Goal: Task Accomplishment & Management: Manage account settings

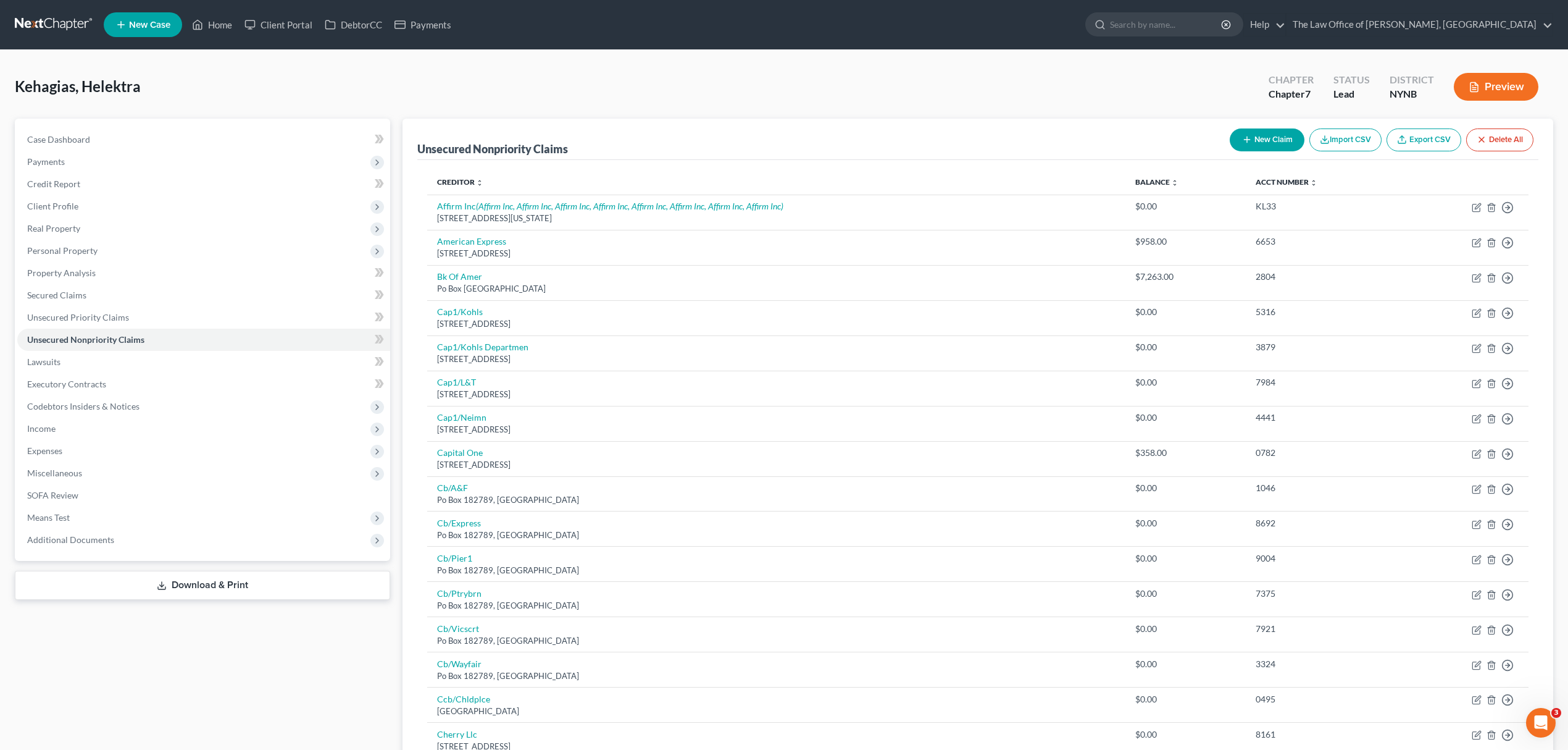
click at [181, 550] on div "Case Dashboard Payments Invoices Payments Payments Credit Report Client Profile…" at bounding box center [202, 339] width 375 height 442
click at [183, 544] on span "Additional Documents" at bounding box center [204, 539] width 373 height 22
click at [236, 589] on link "Client Document Storage" at bounding box center [216, 584] width 348 height 22
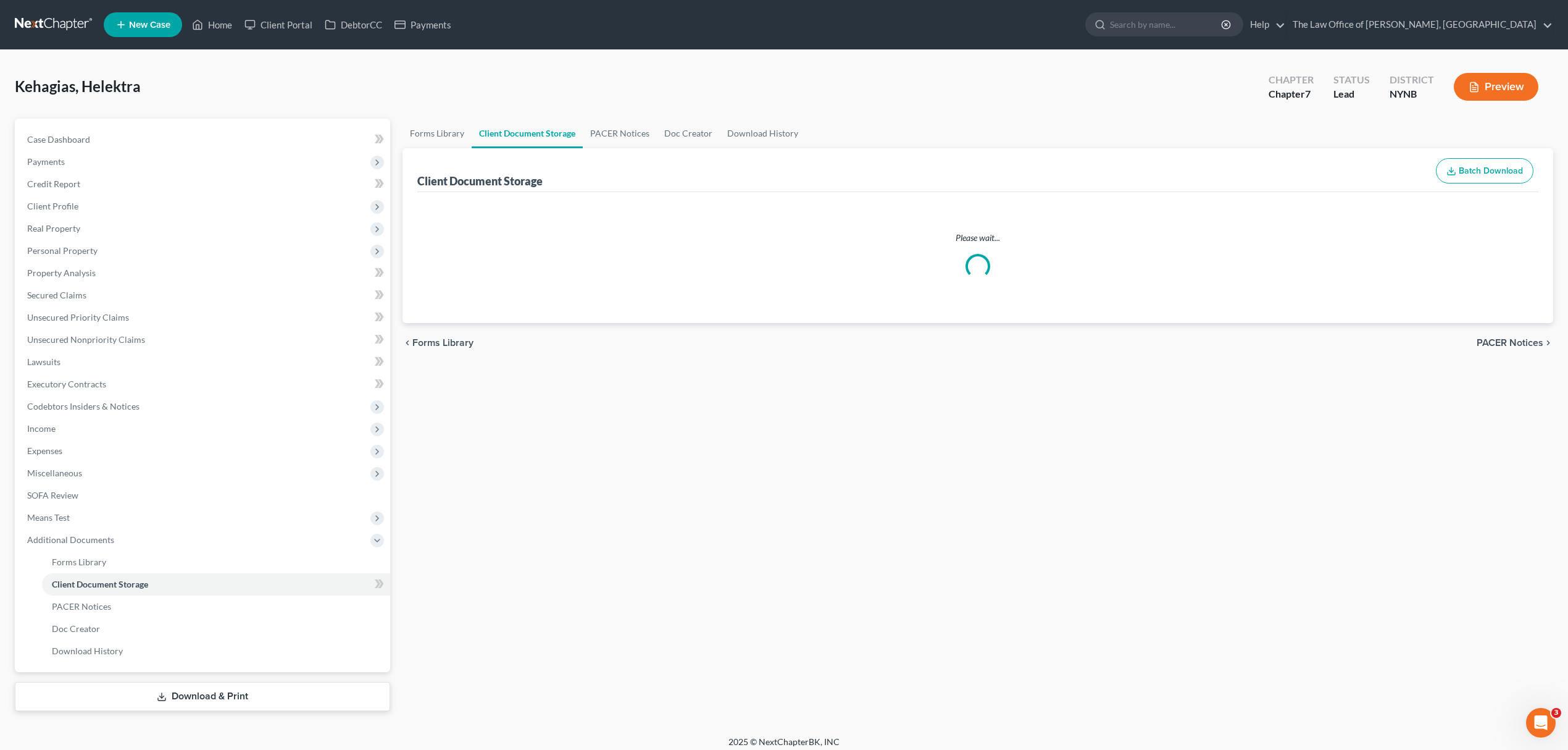
select select "5"
select select "1"
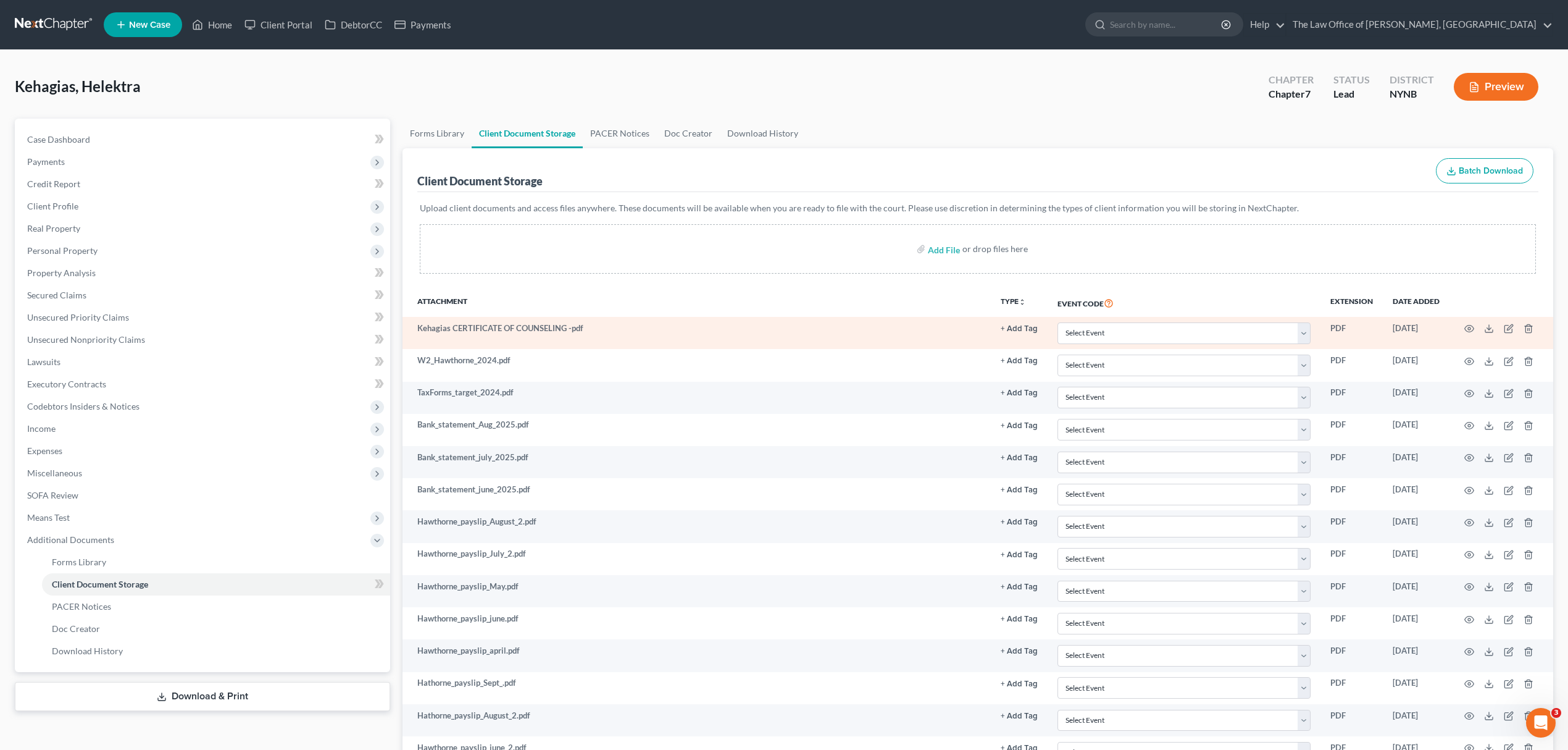
click at [58, 20] on link at bounding box center [54, 24] width 79 height 22
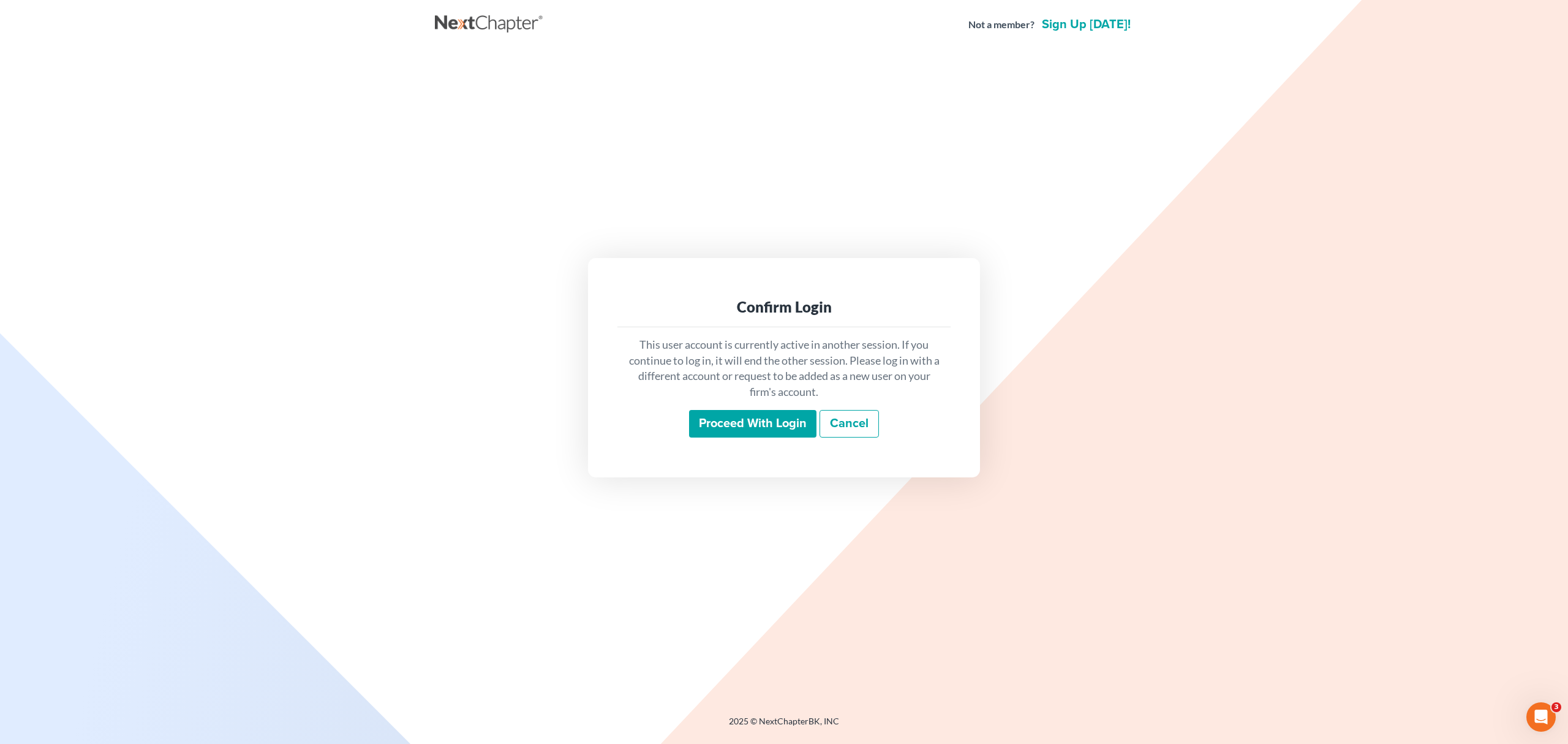
click at [769, 428] on input "Proceed with login" at bounding box center [753, 424] width 127 height 28
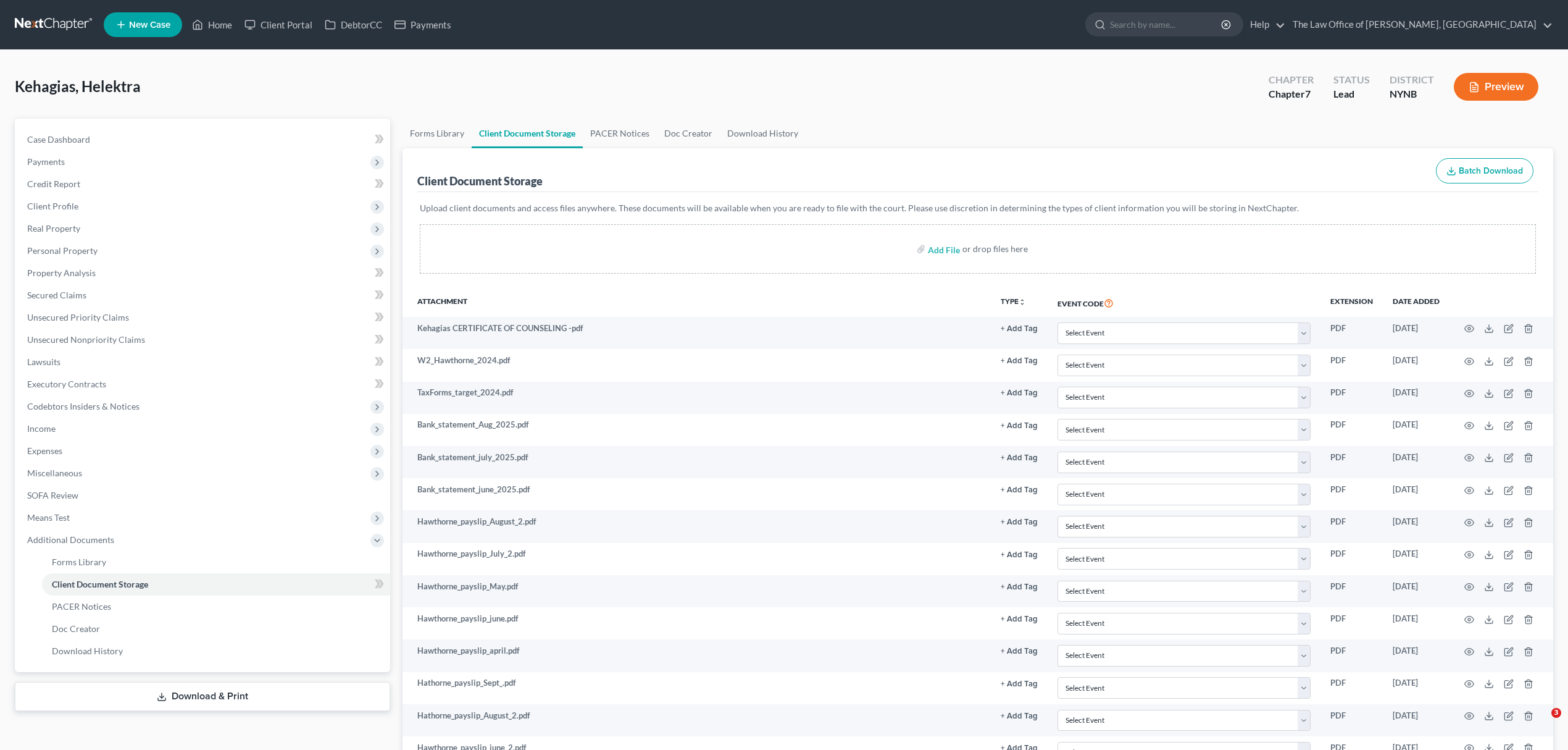
select select "5"
select select "1"
click at [55, 15] on link at bounding box center [54, 24] width 79 height 22
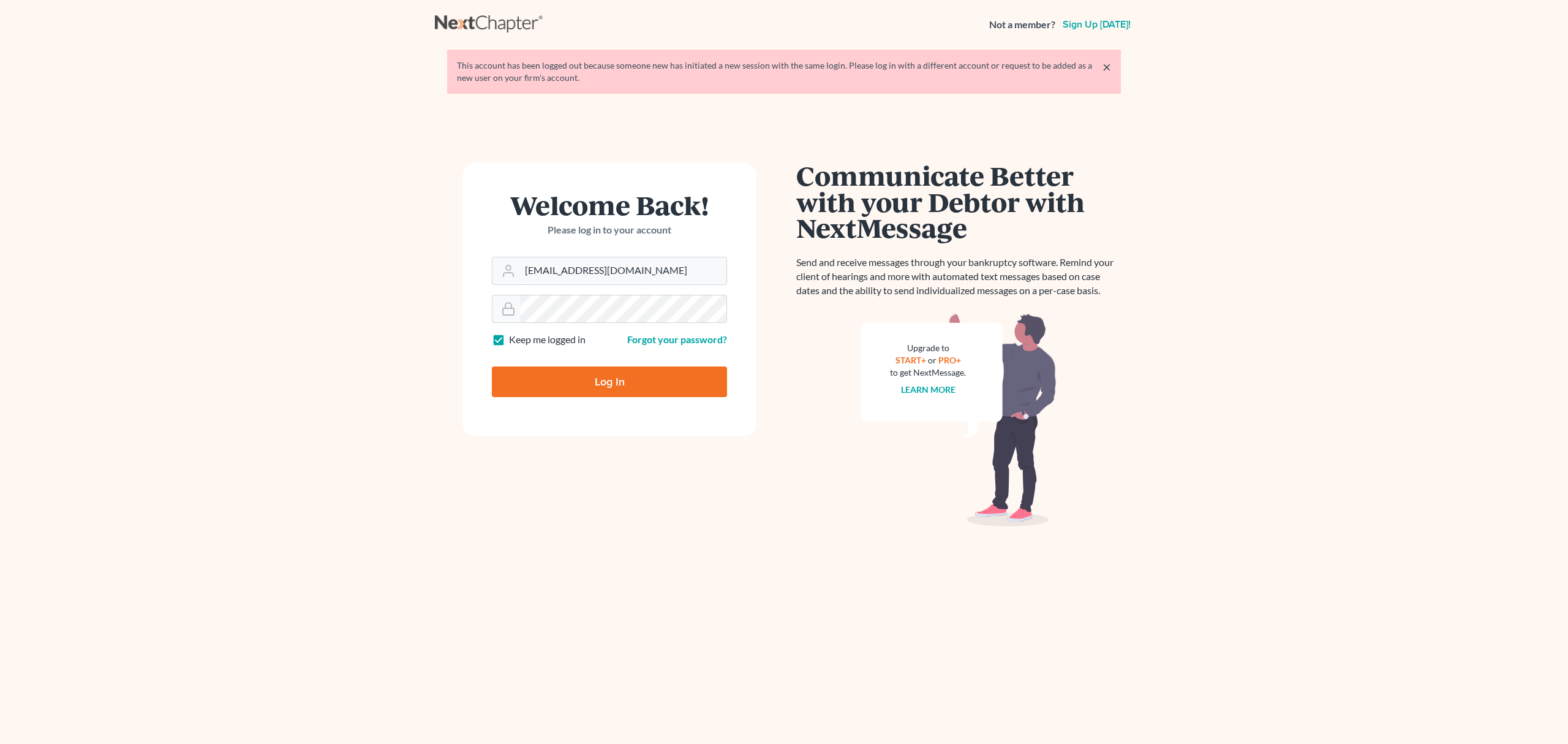
click at [601, 375] on input "Log In" at bounding box center [609, 382] width 235 height 31
type input "Thinking..."
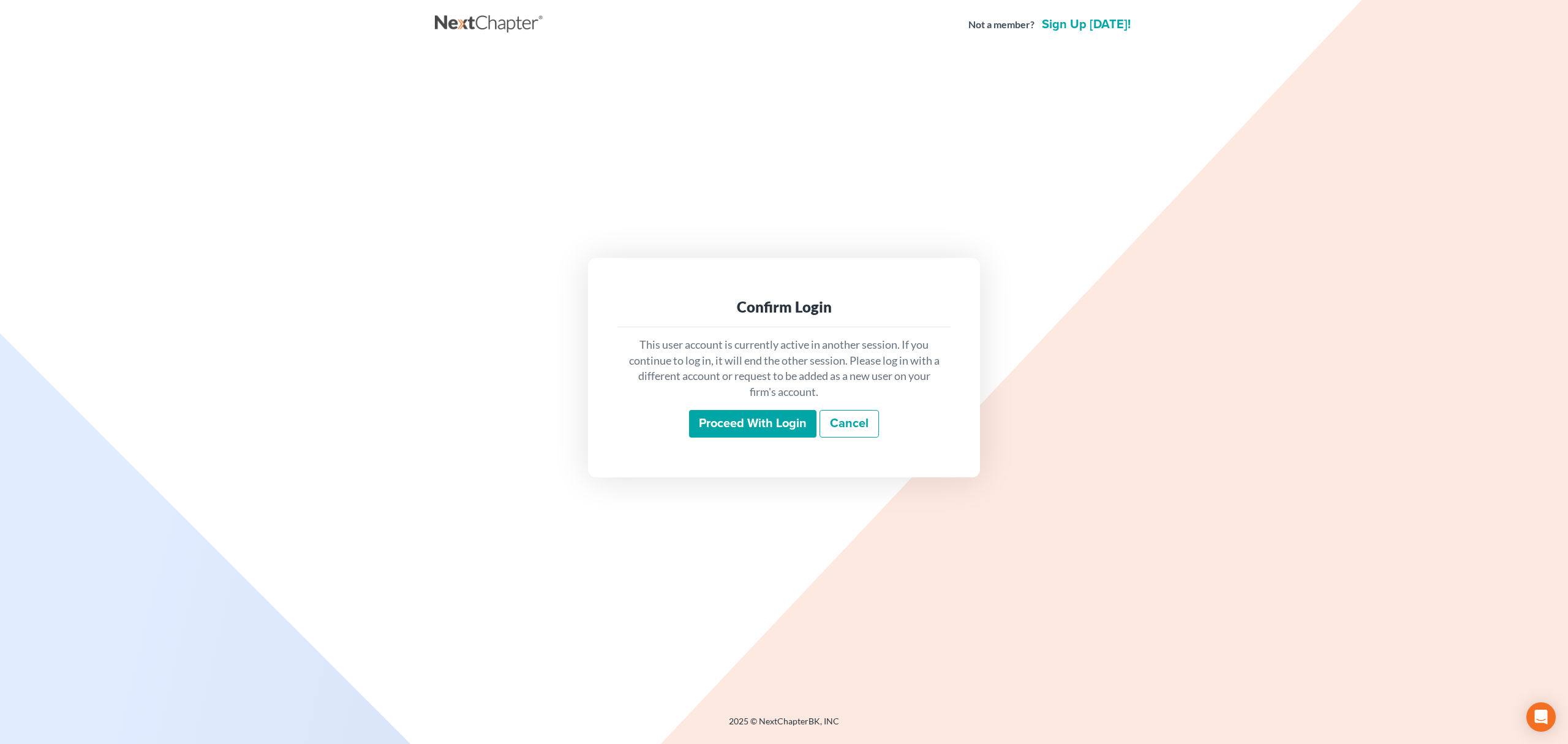
click at [739, 429] on input "Proceed with login" at bounding box center [753, 424] width 127 height 28
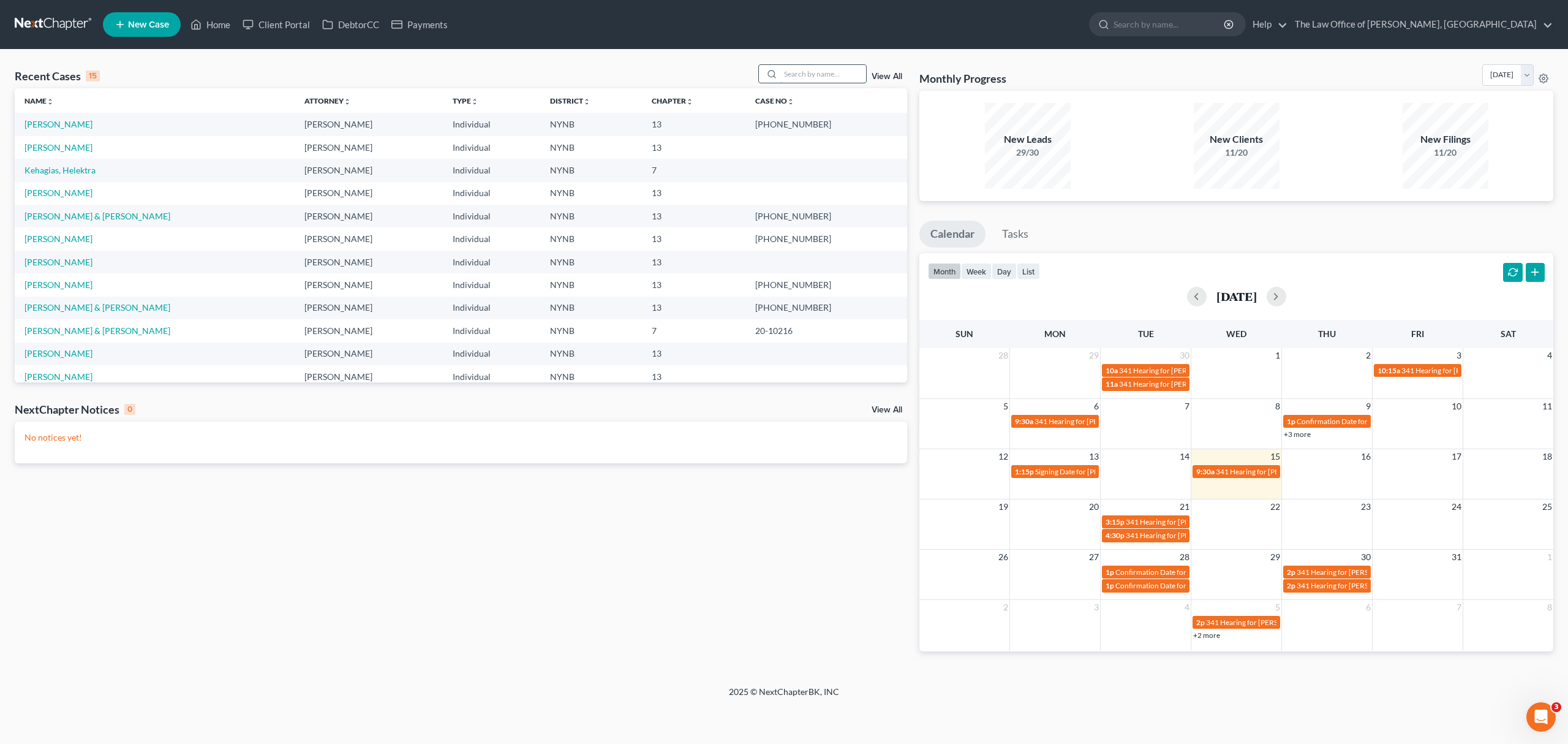
click at [812, 70] on input "search" at bounding box center [822, 74] width 86 height 18
click at [807, 76] on input "search" at bounding box center [822, 74] width 86 height 18
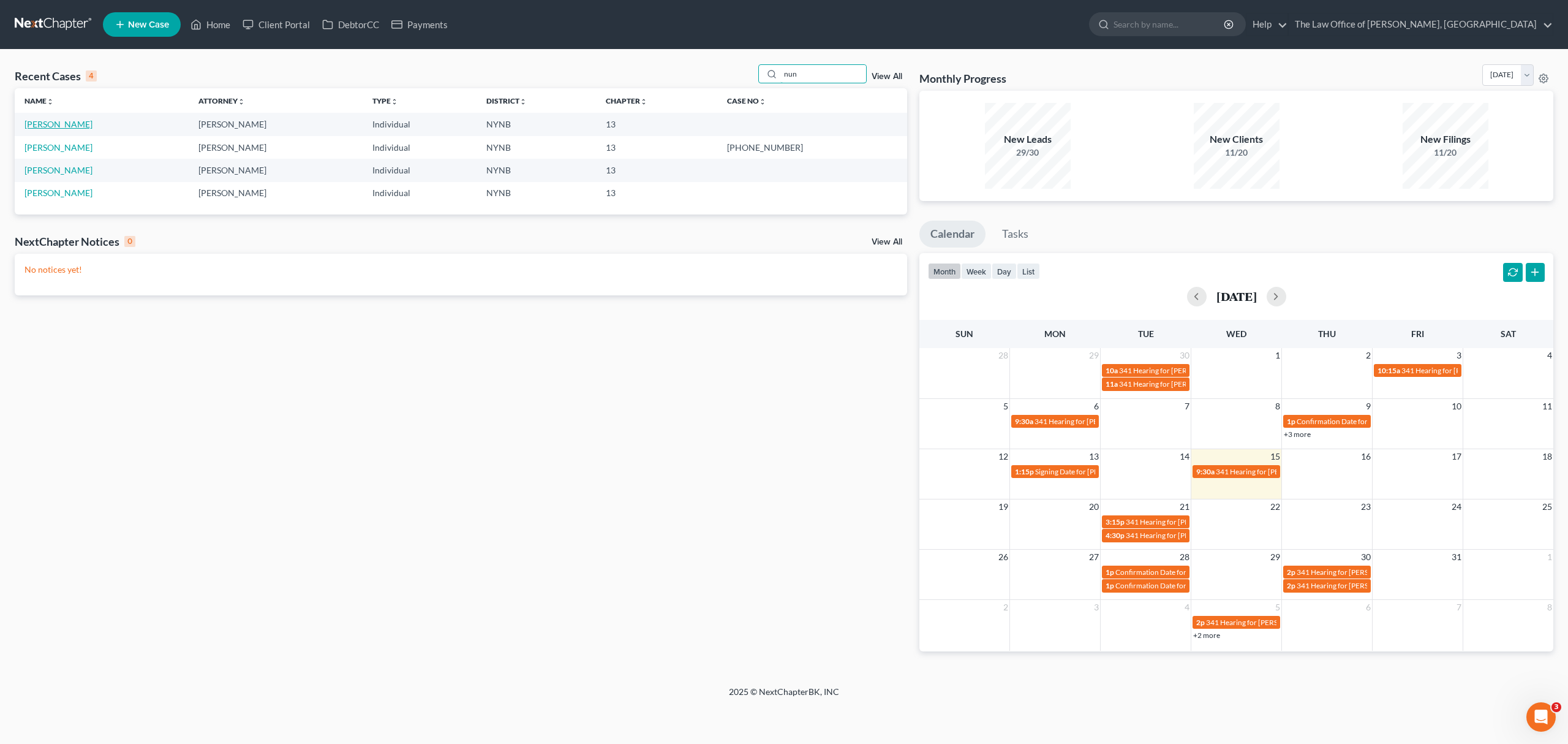
type input "nun"
click at [56, 125] on link "[PERSON_NAME]" at bounding box center [58, 124] width 68 height 11
click at [56, 125] on link "[PERSON_NAME]" at bounding box center [58, 124] width 68 height 11
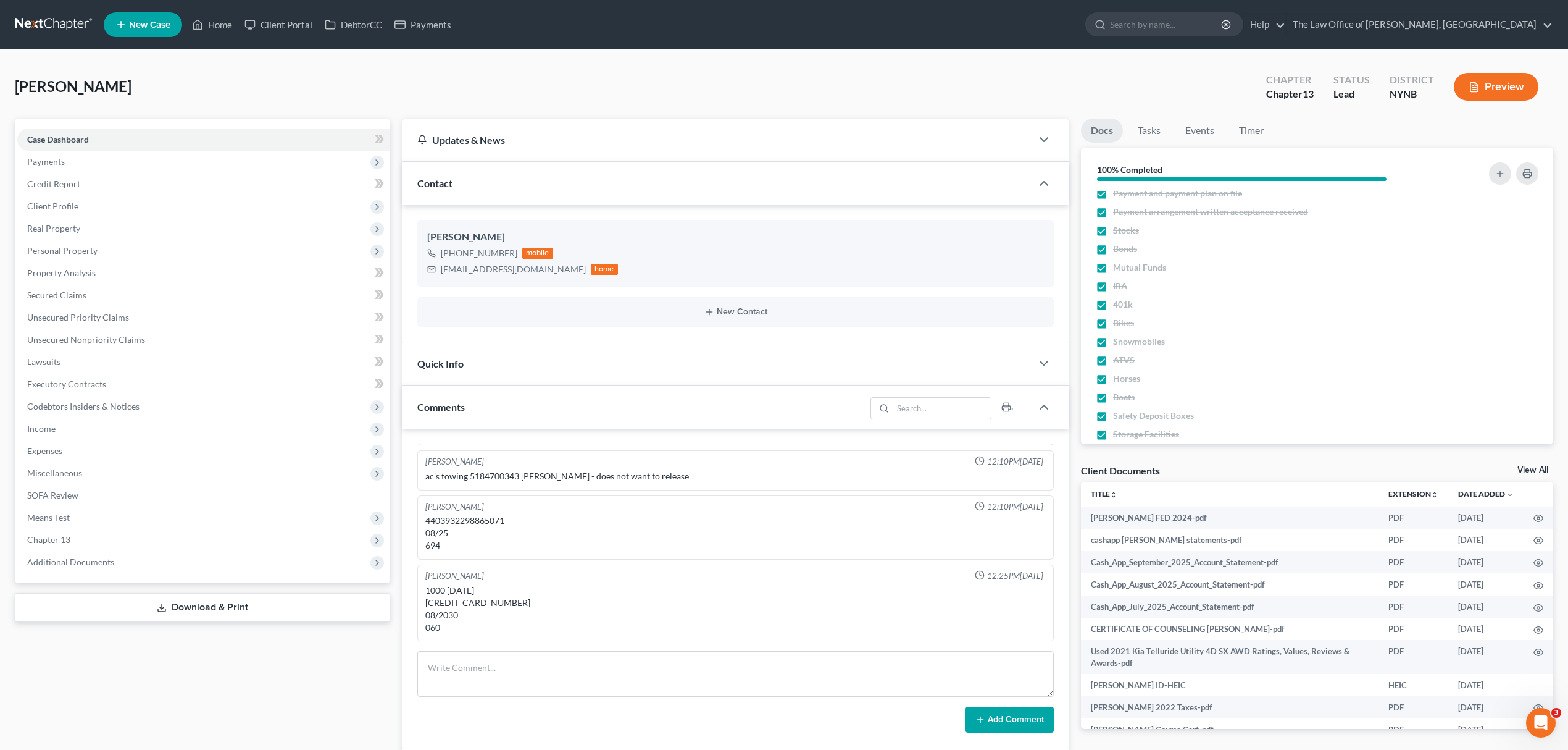
scroll to position [576, 0]
click at [114, 230] on span "Real Property" at bounding box center [204, 228] width 373 height 22
drag, startPoint x: 112, startPoint y: 246, endPoint x: 374, endPoint y: 297, distance: 266.9
click at [114, 246] on span "Properties Owned" at bounding box center [87, 251] width 70 height 11
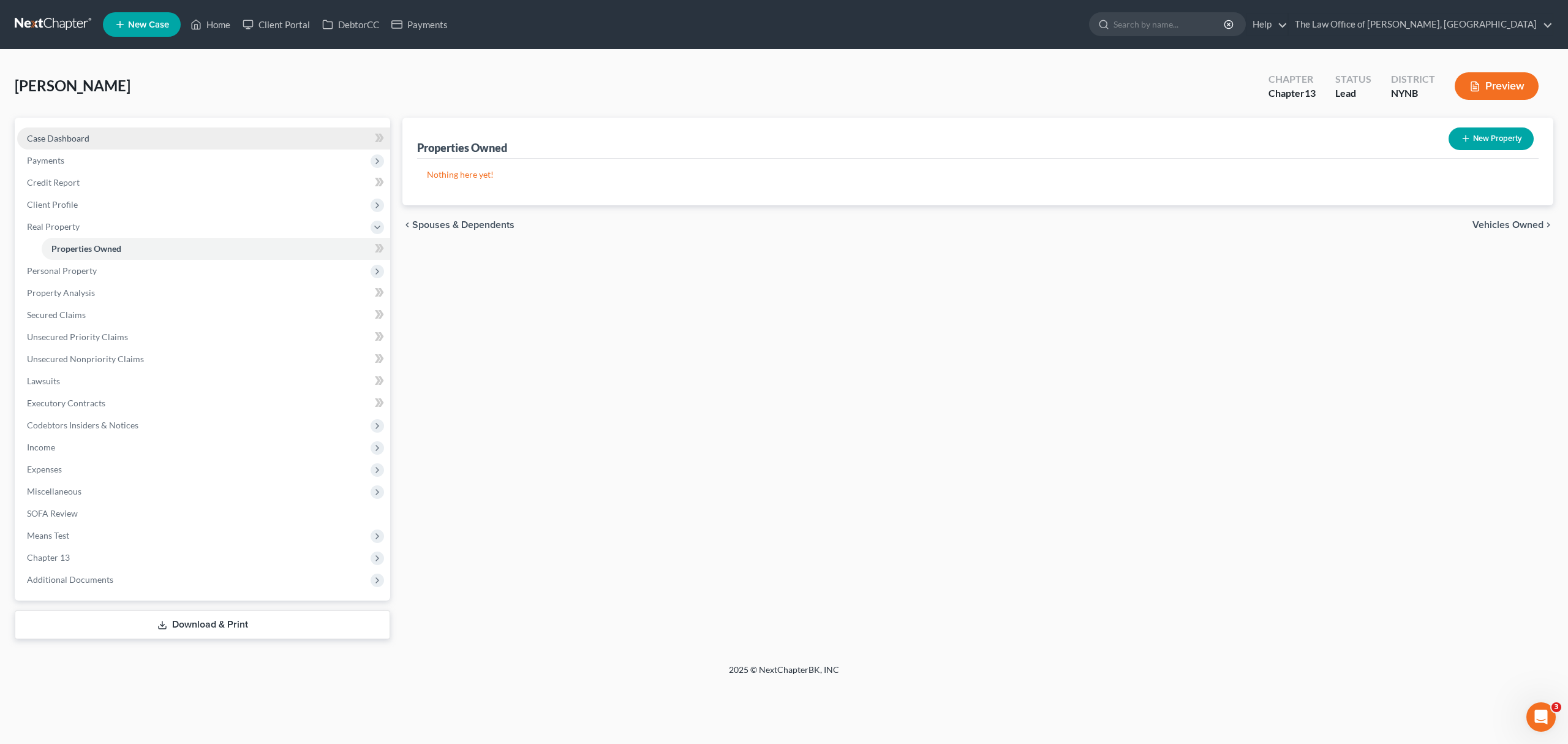
click at [79, 131] on link "Case Dashboard" at bounding box center [204, 138] width 373 height 22
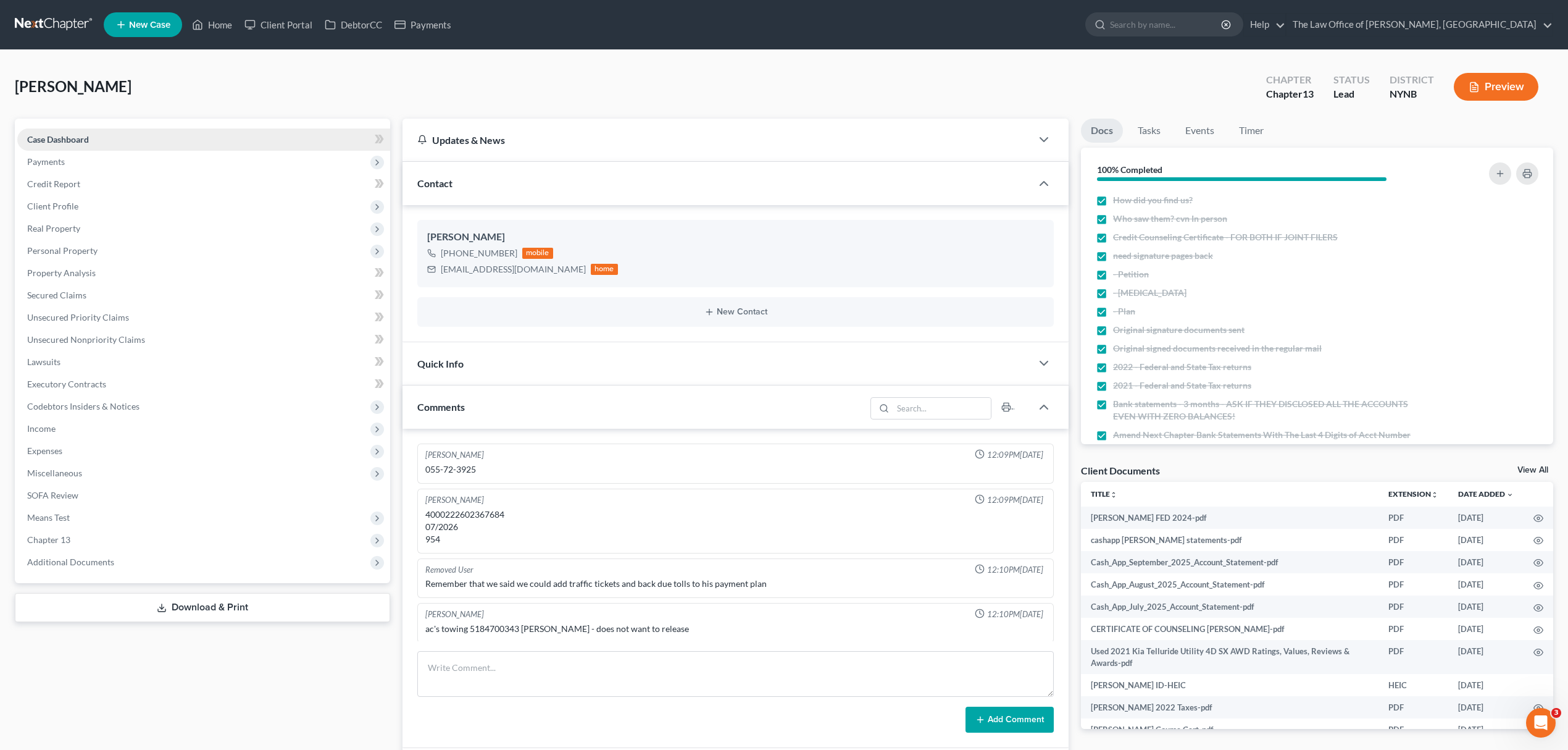
scroll to position [156, 0]
click at [55, 22] on link at bounding box center [54, 24] width 79 height 22
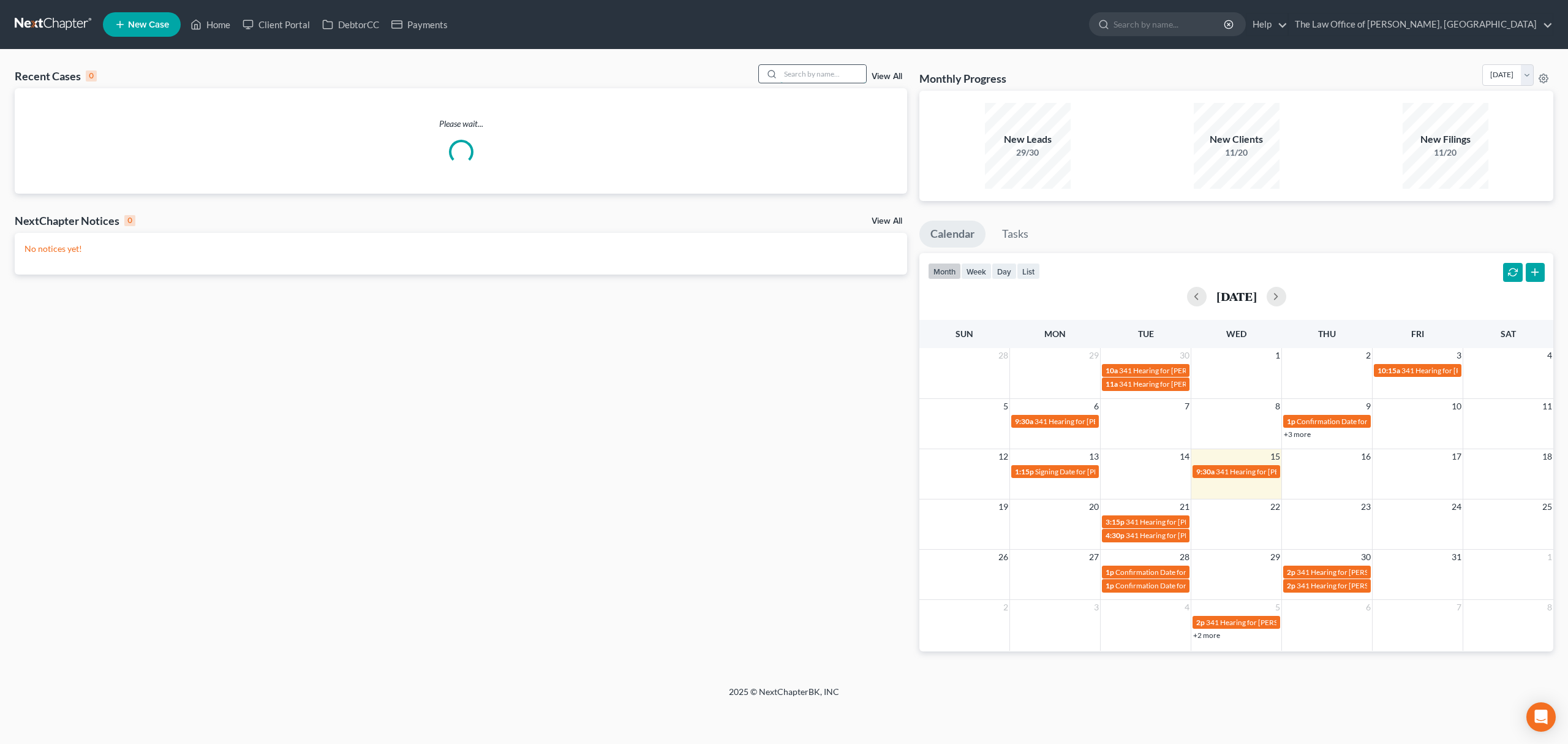
click at [789, 72] on input "search" at bounding box center [822, 74] width 86 height 18
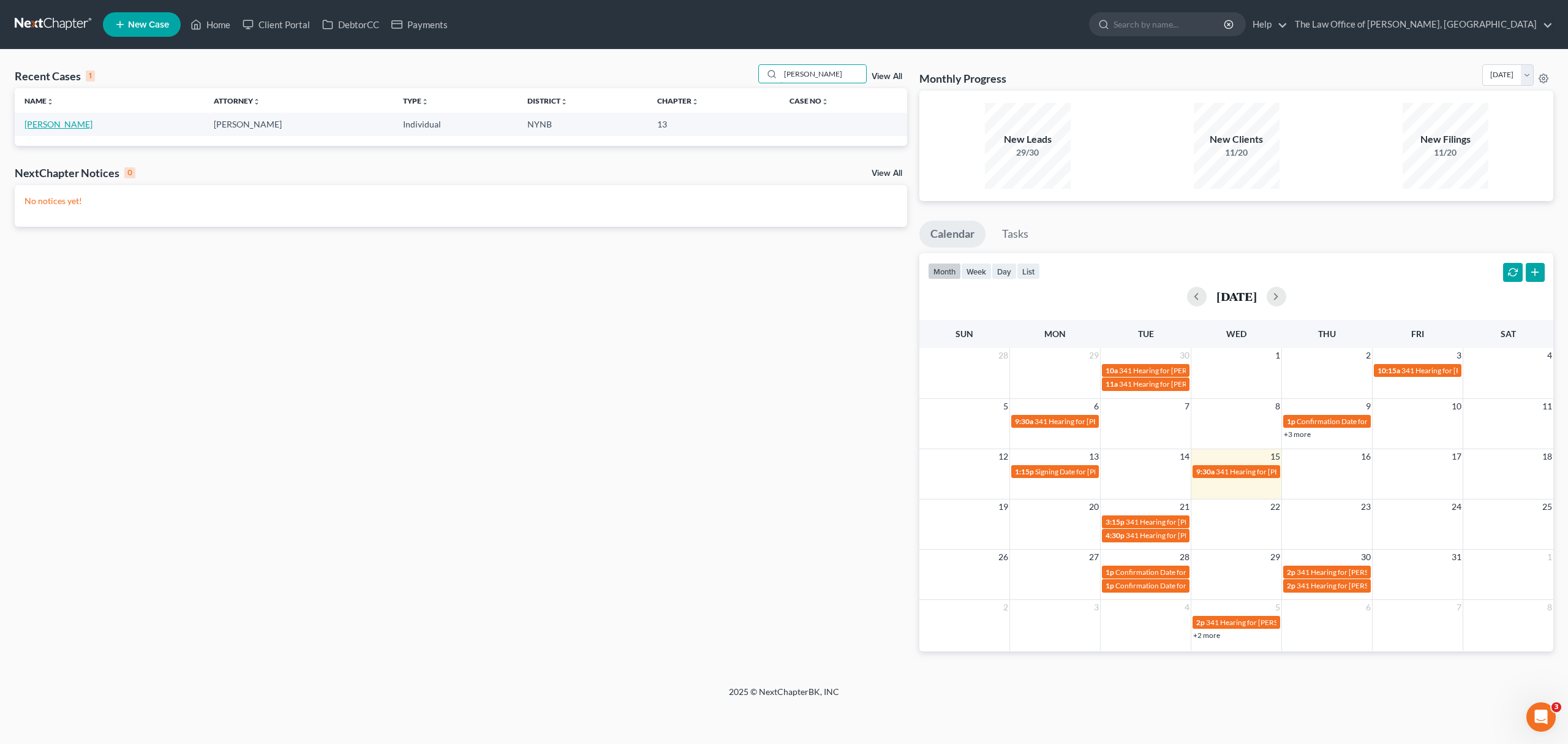
type input "[PERSON_NAME]"
click at [55, 123] on link "[PERSON_NAME]" at bounding box center [58, 124] width 68 height 11
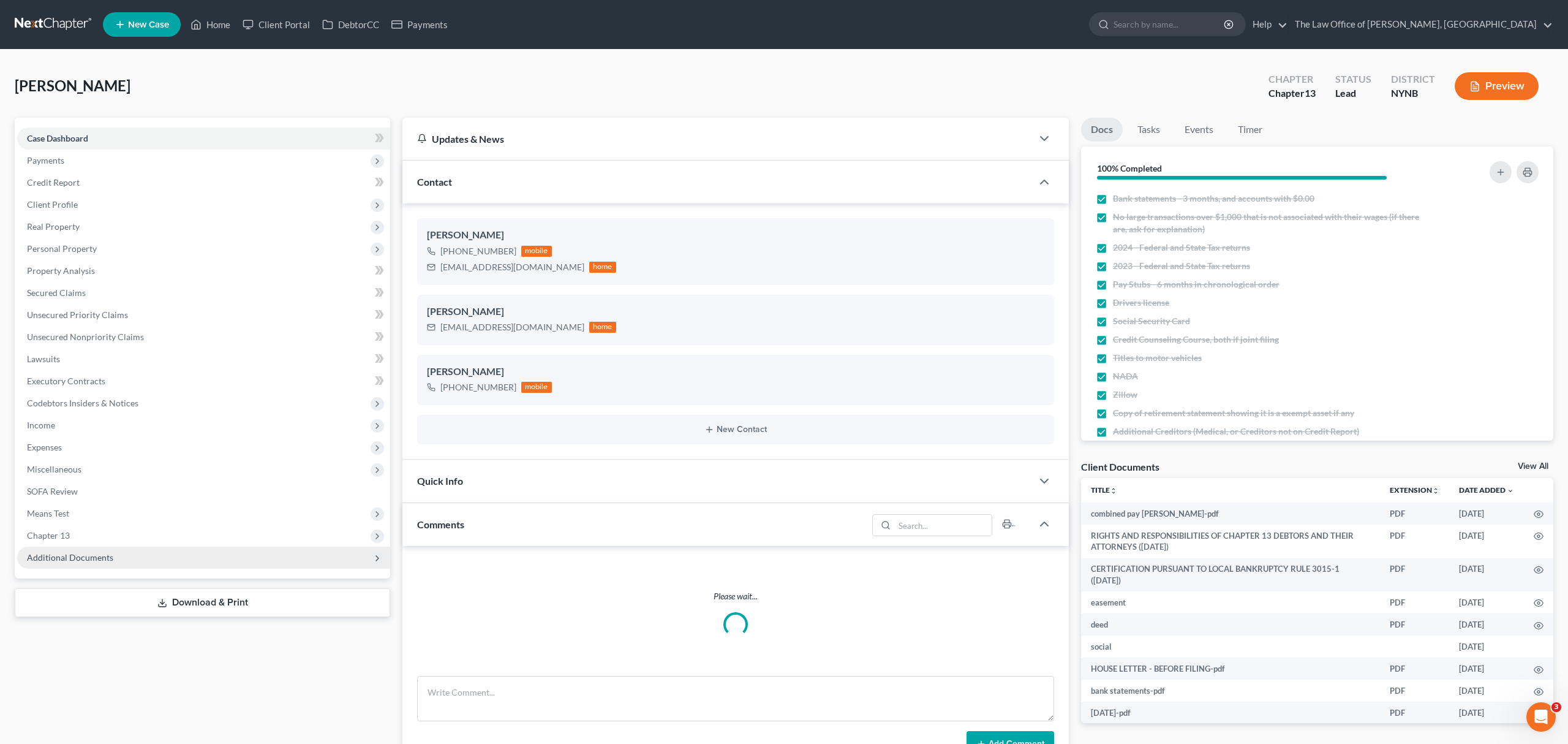
click at [176, 552] on span "Additional Documents" at bounding box center [204, 558] width 373 height 22
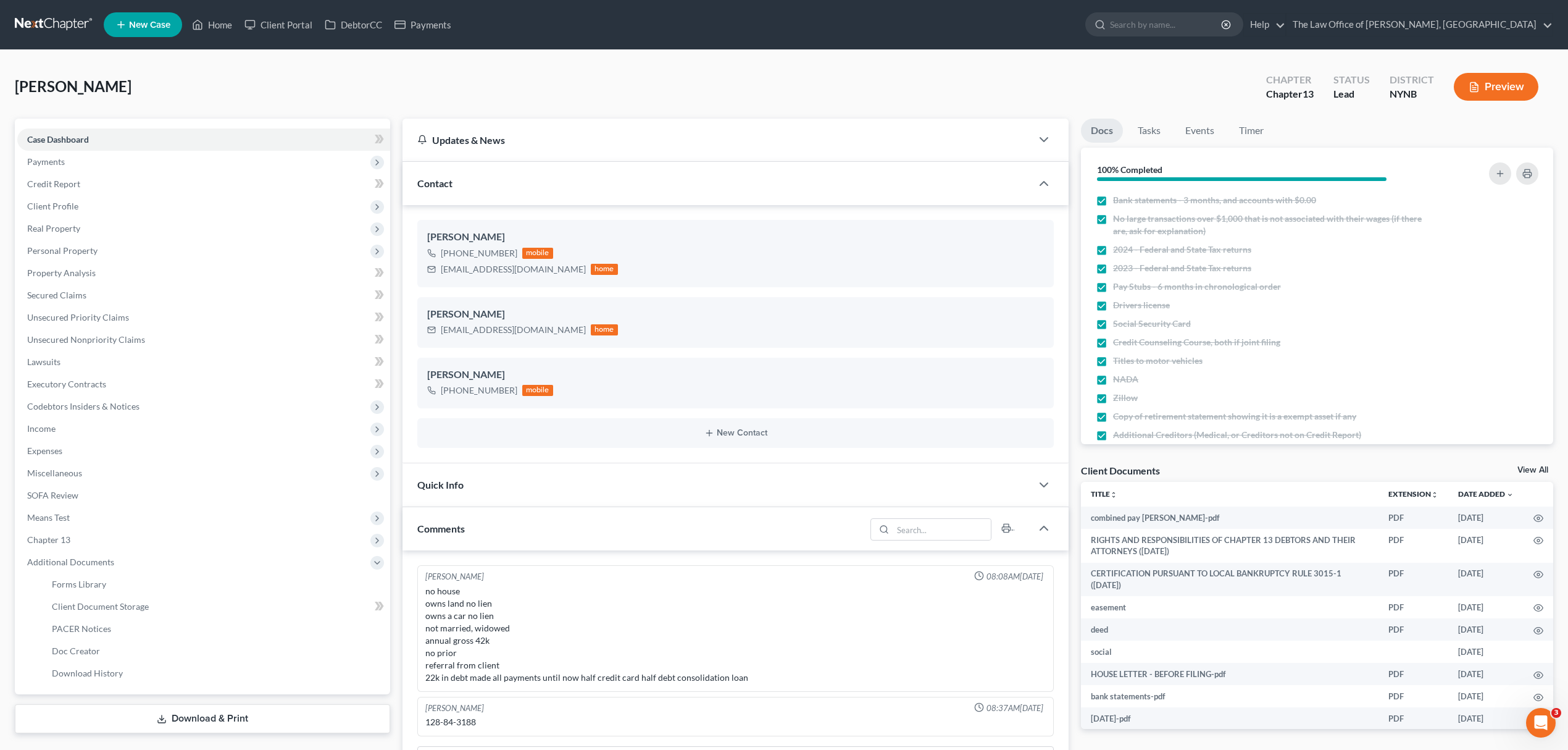
scroll to position [561, 0]
click at [52, 35] on link at bounding box center [54, 24] width 79 height 22
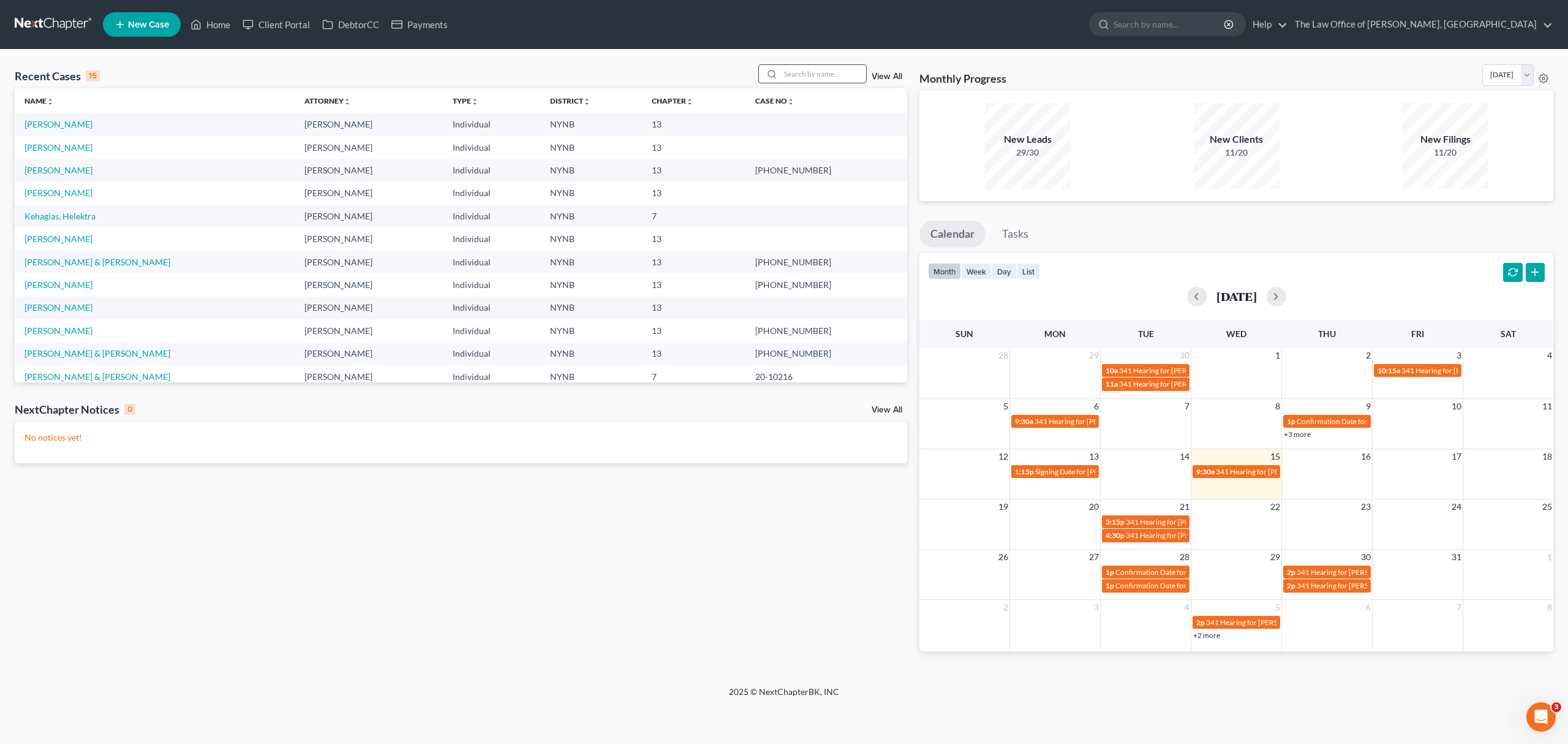
click at [780, 76] on input "search" at bounding box center [822, 74] width 86 height 18
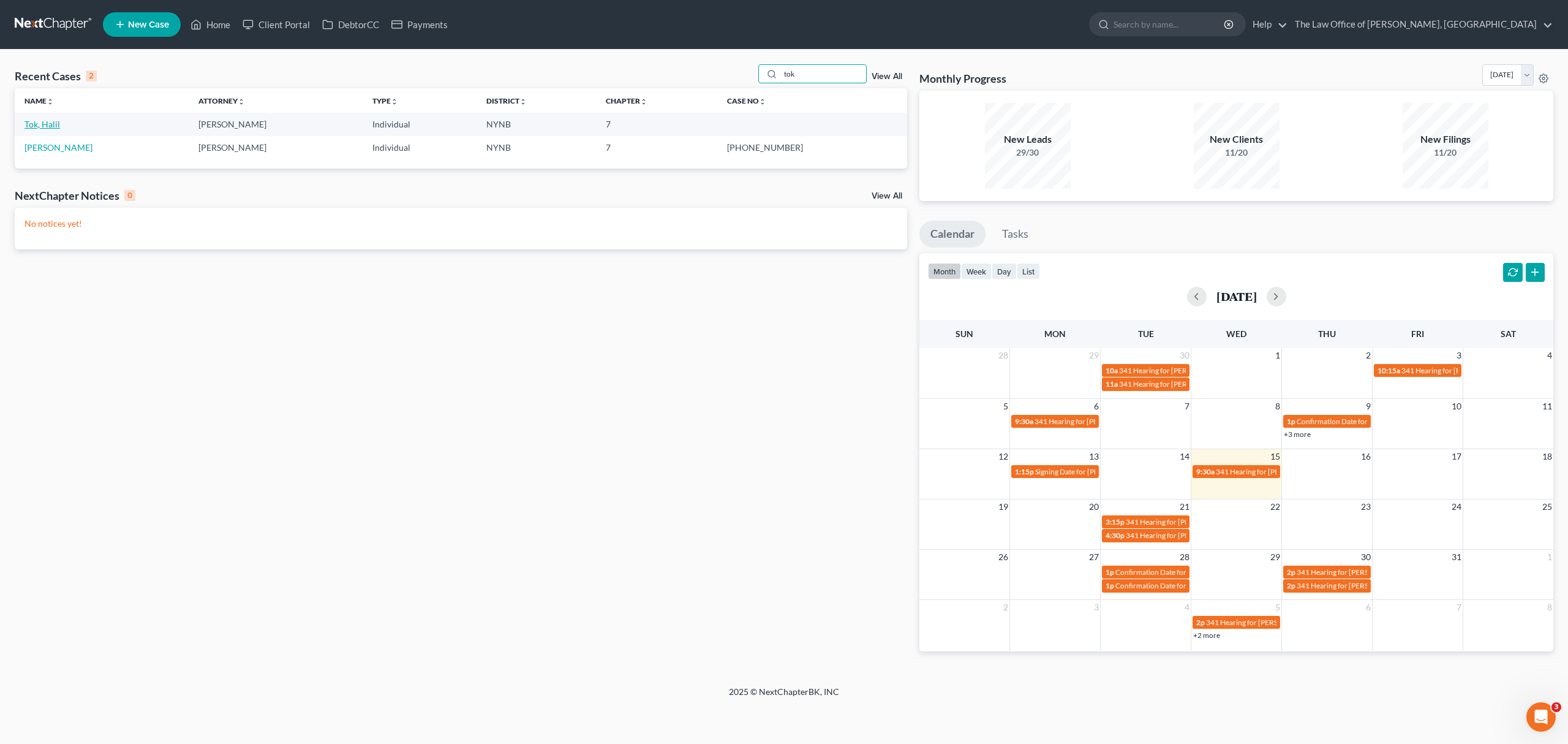
type input "tok"
click at [54, 121] on link "Tok, Halil" at bounding box center [42, 124] width 36 height 11
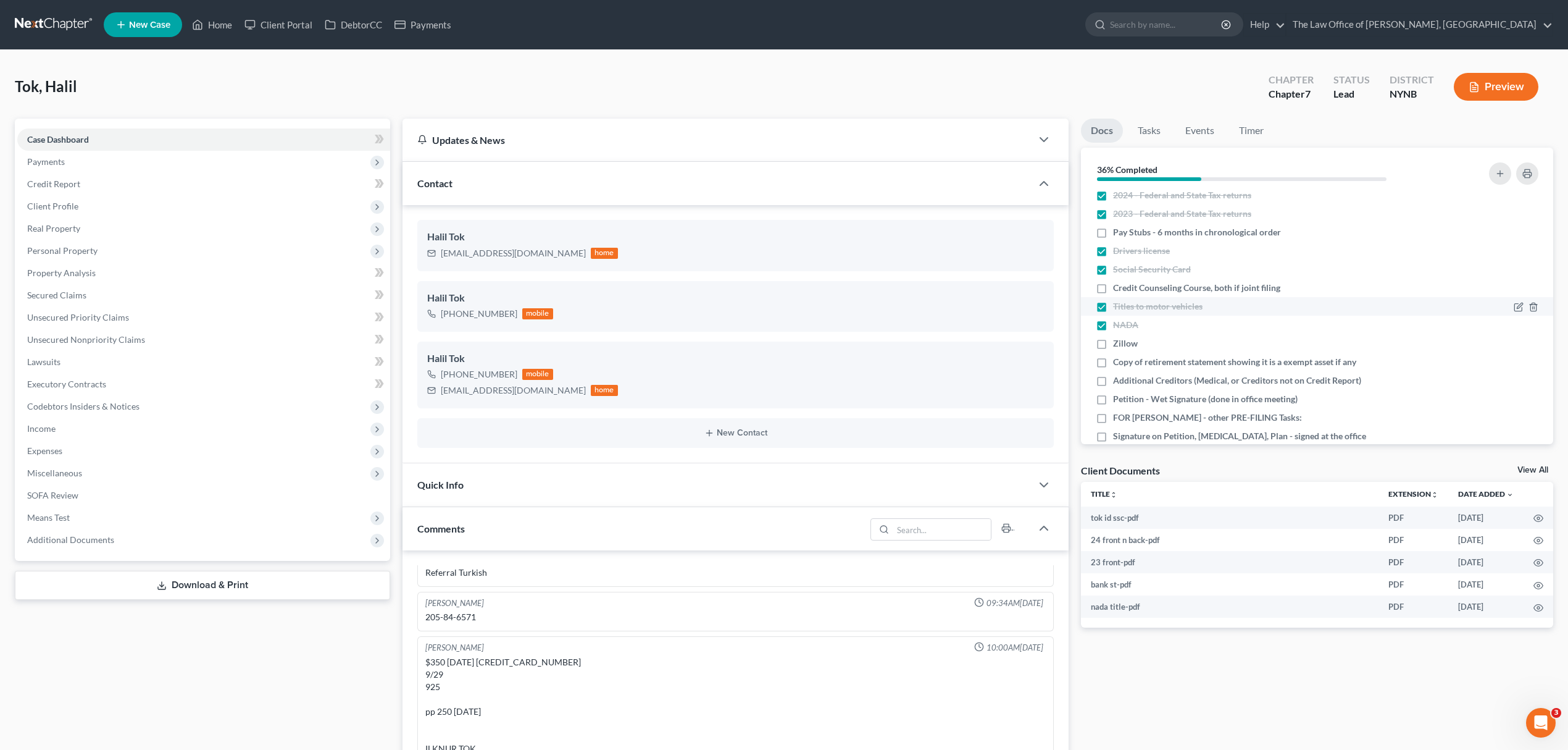
scroll to position [82, 0]
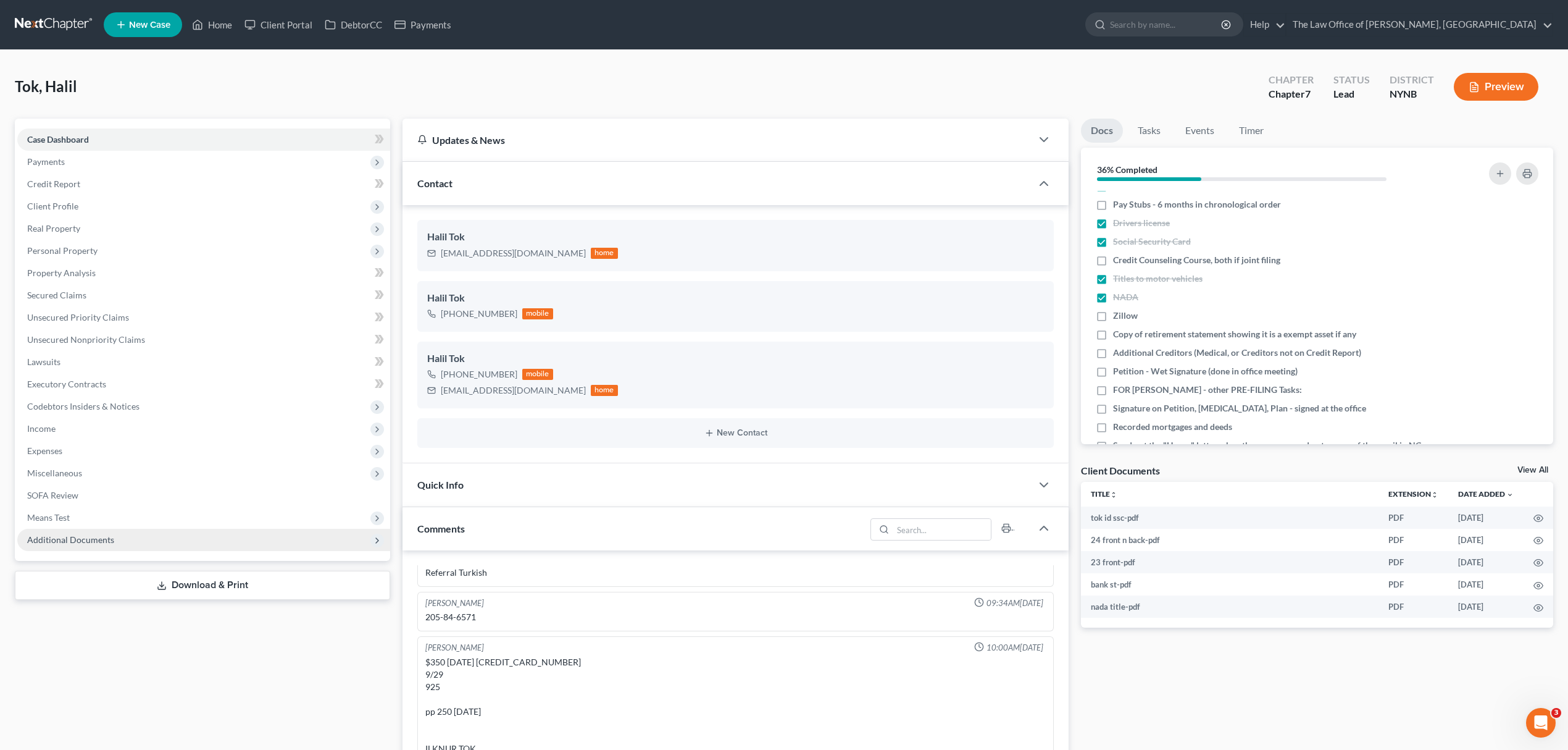
click at [171, 540] on span "Additional Documents" at bounding box center [204, 539] width 373 height 22
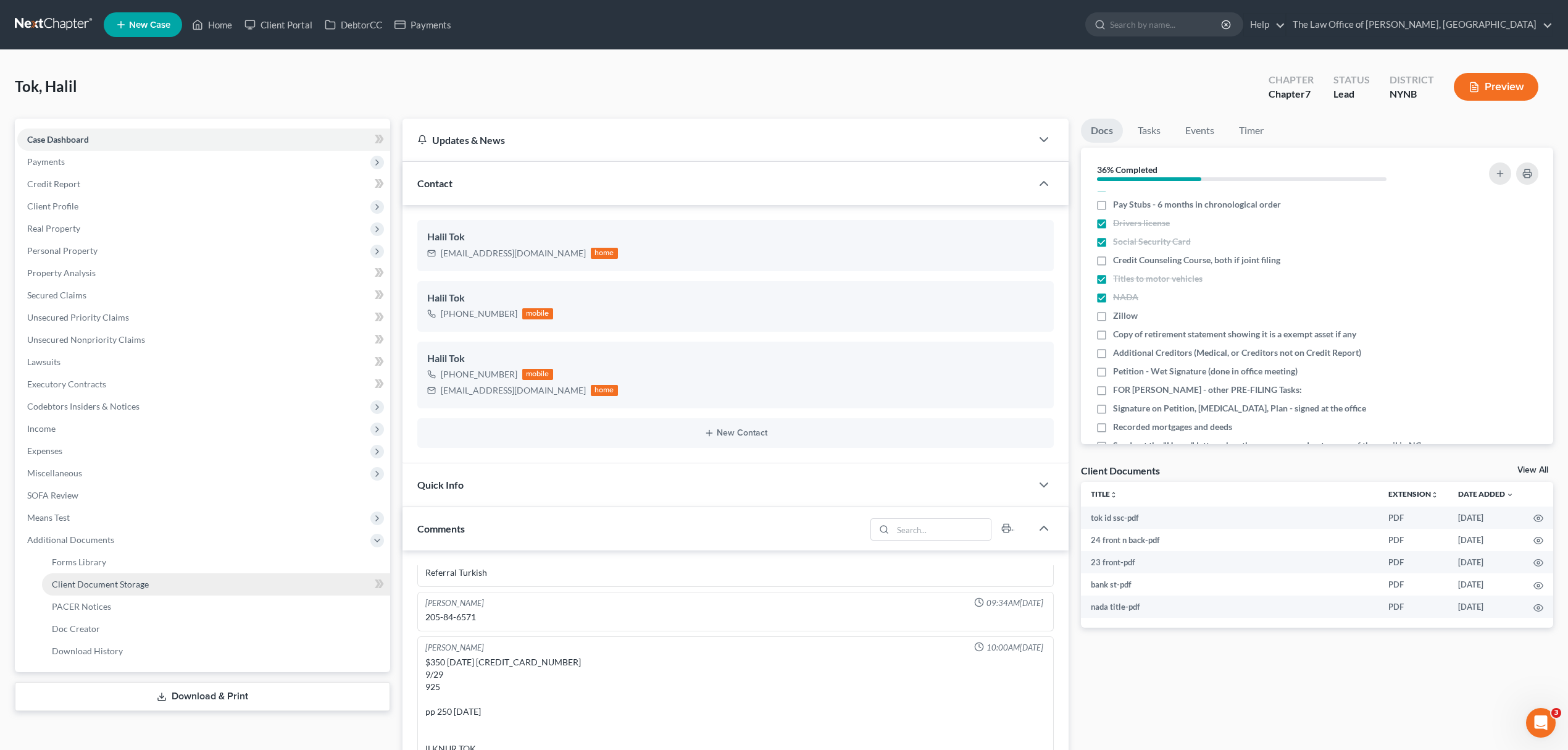
click at [144, 582] on span "Client Document Storage" at bounding box center [100, 584] width 97 height 11
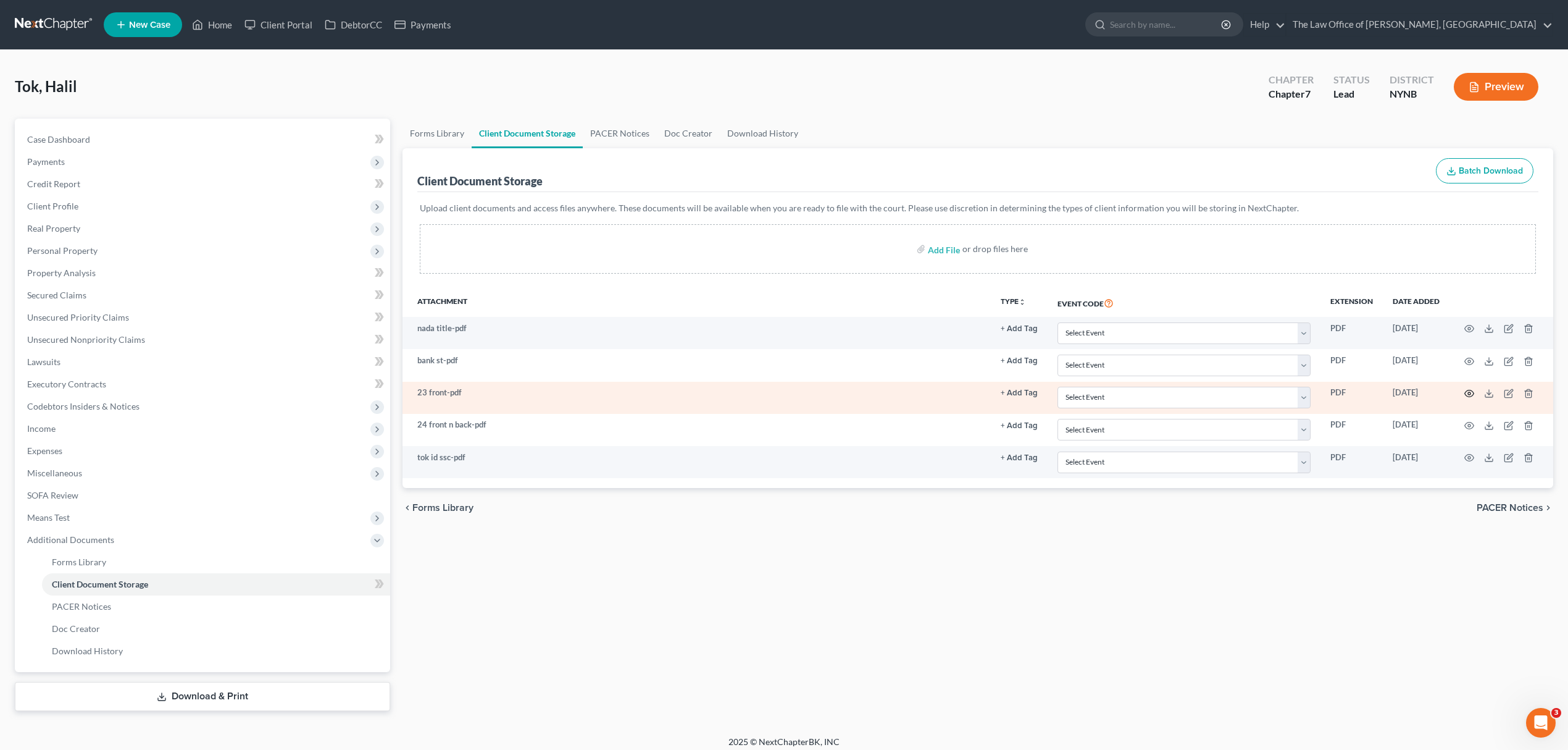
click at [1470, 391] on icon "button" at bounding box center [1470, 394] width 9 height 7
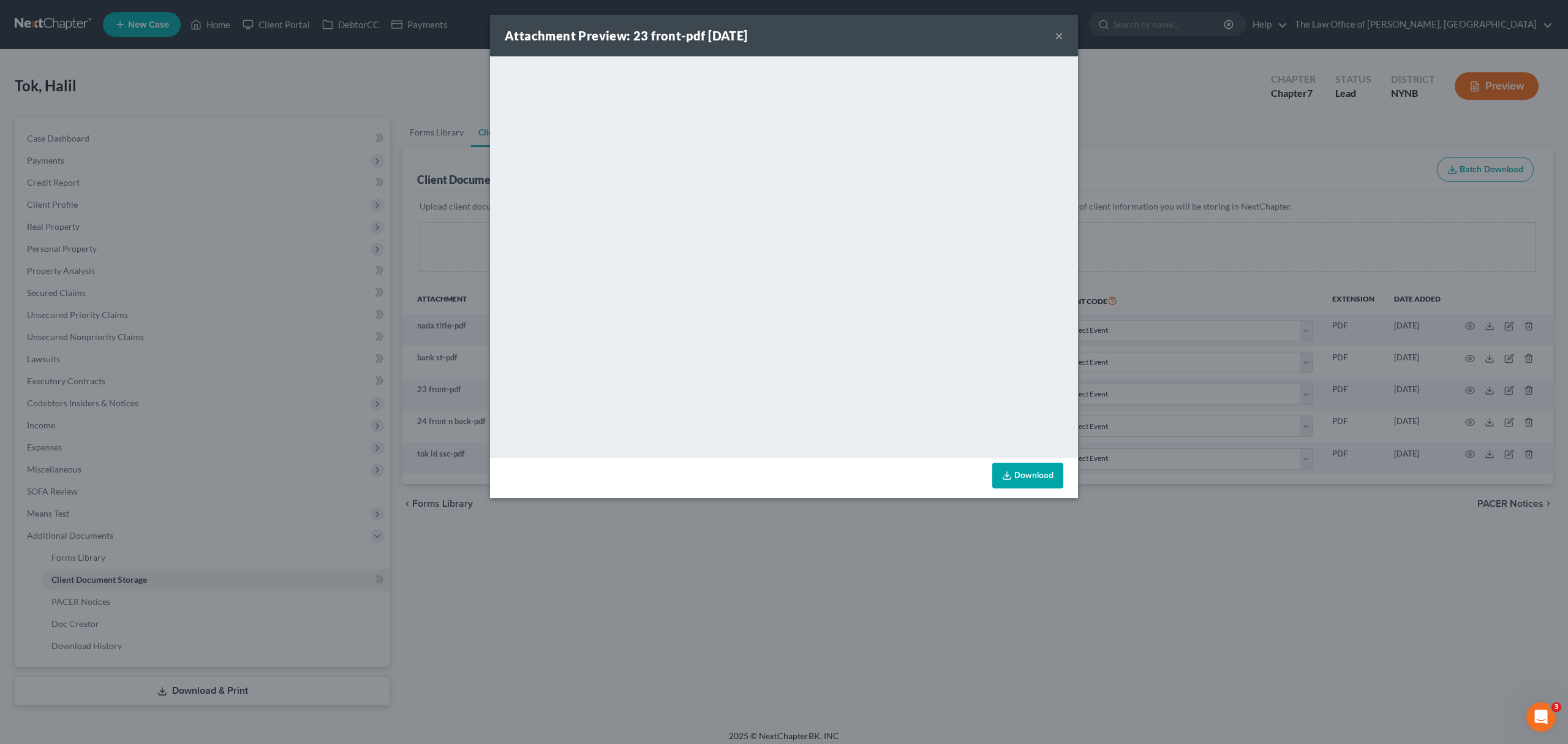
click at [775, 601] on div "Attachment Preview: 23 front-pdf 09/08/2025 × <object ng-attr-data='https://nex…" at bounding box center [784, 372] width 1568 height 744
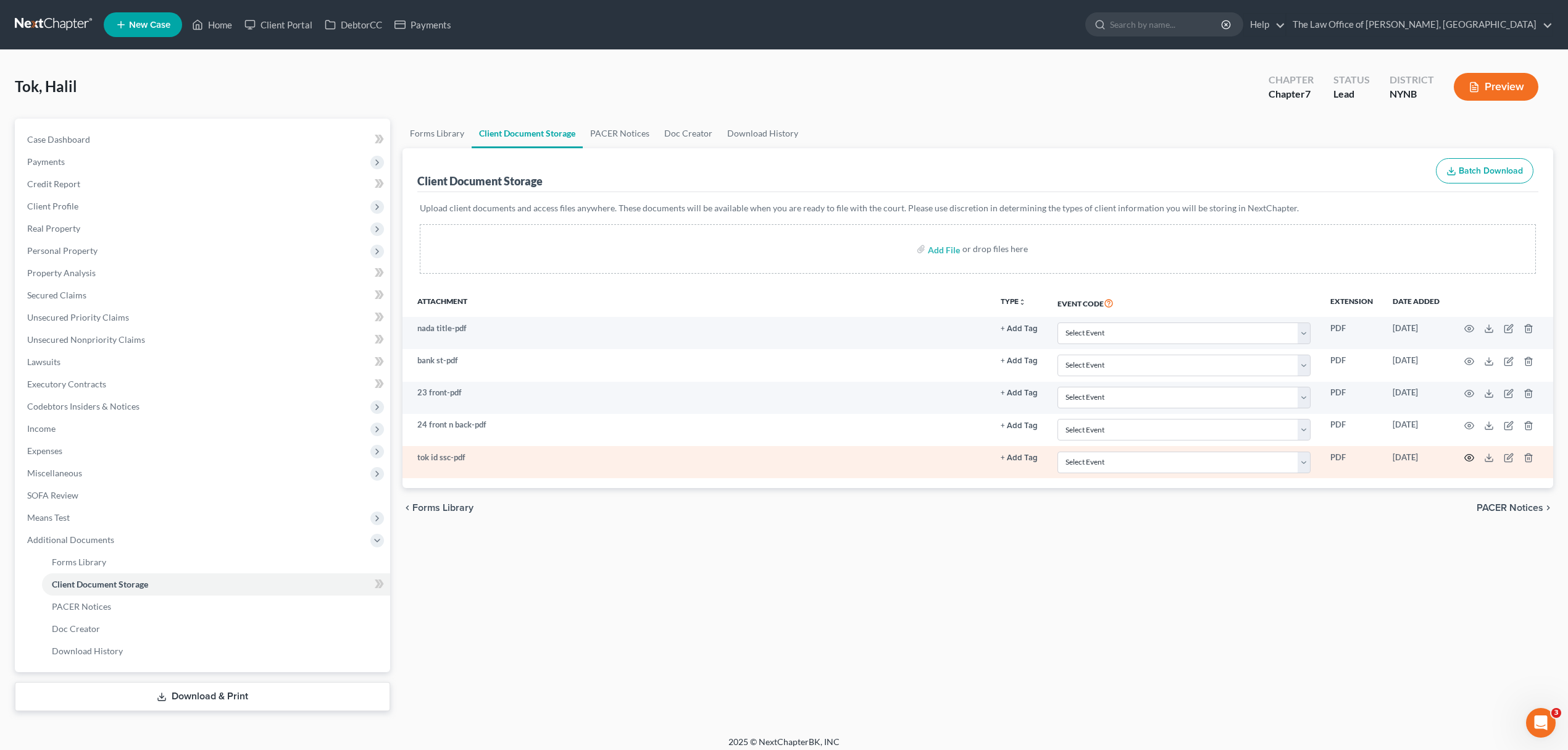
click at [1465, 460] on icon "button" at bounding box center [1470, 458] width 9 height 7
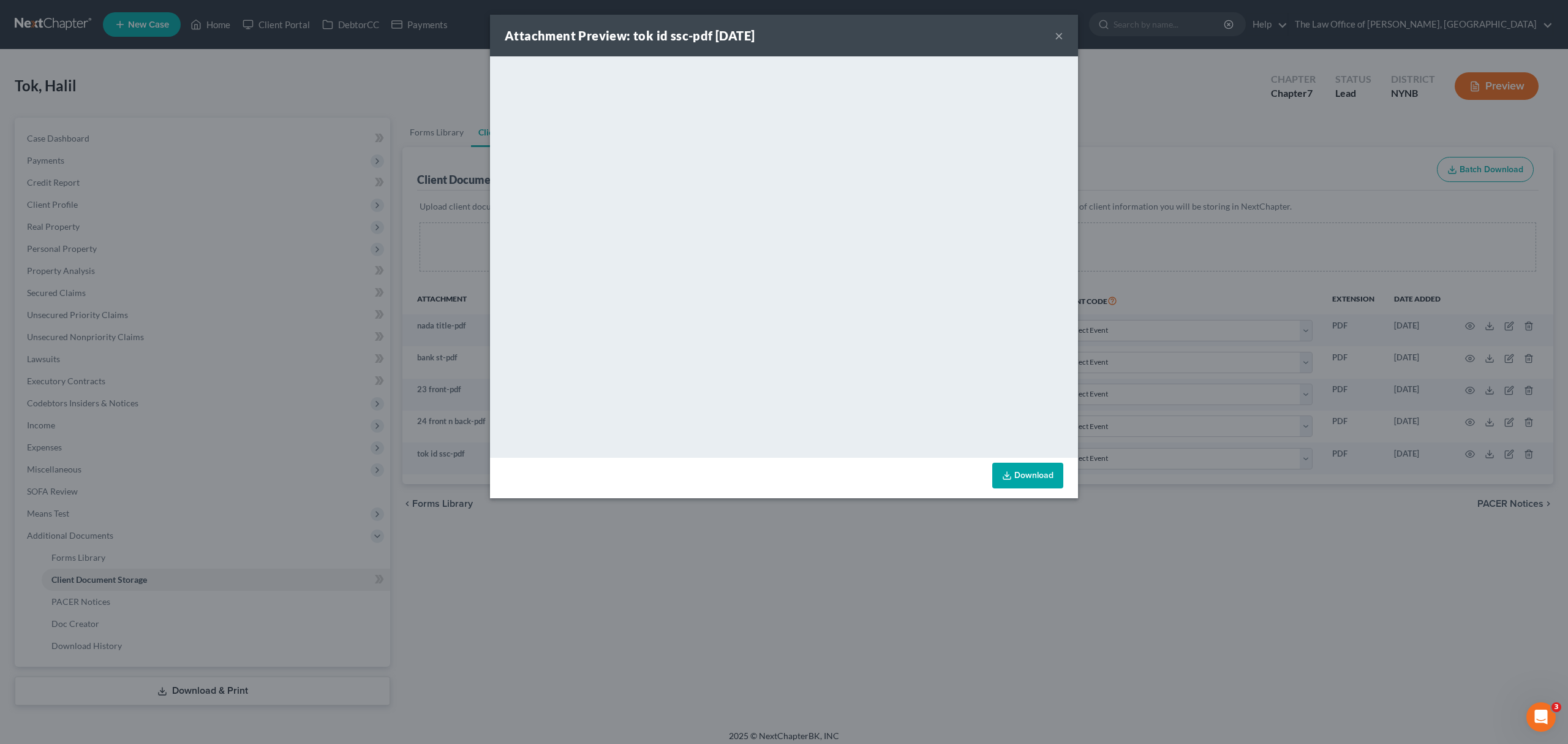
drag, startPoint x: 1240, startPoint y: 427, endPoint x: 1184, endPoint y: 427, distance: 56.0
click at [1234, 427] on div "Attachment Preview: tok id ssc-pdf 09/08/2025 × <object ng-attr-data='https://n…" at bounding box center [784, 372] width 1568 height 744
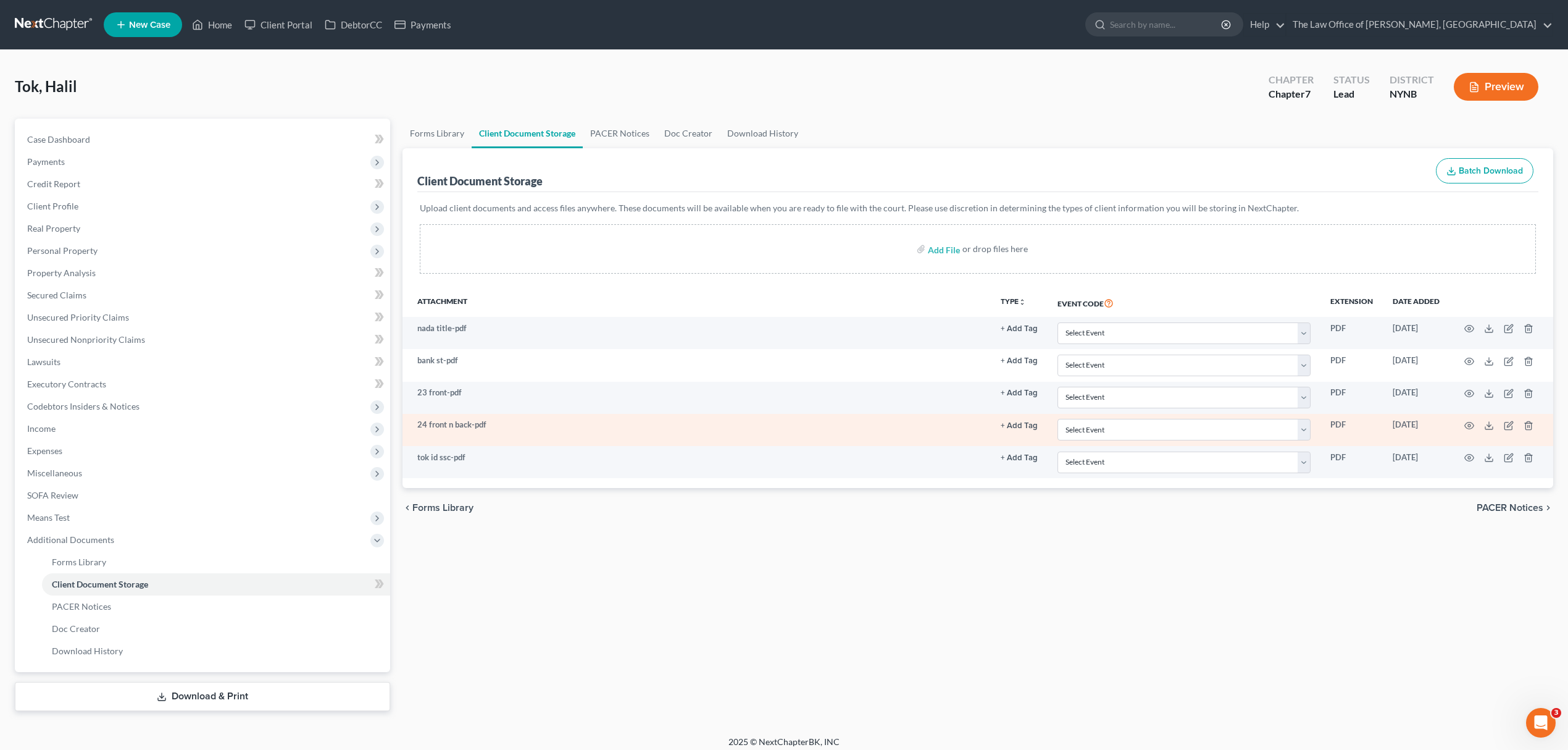
click at [1462, 424] on td at bounding box center [1501, 430] width 104 height 32
click at [1466, 424] on icon "button" at bounding box center [1470, 426] width 9 height 7
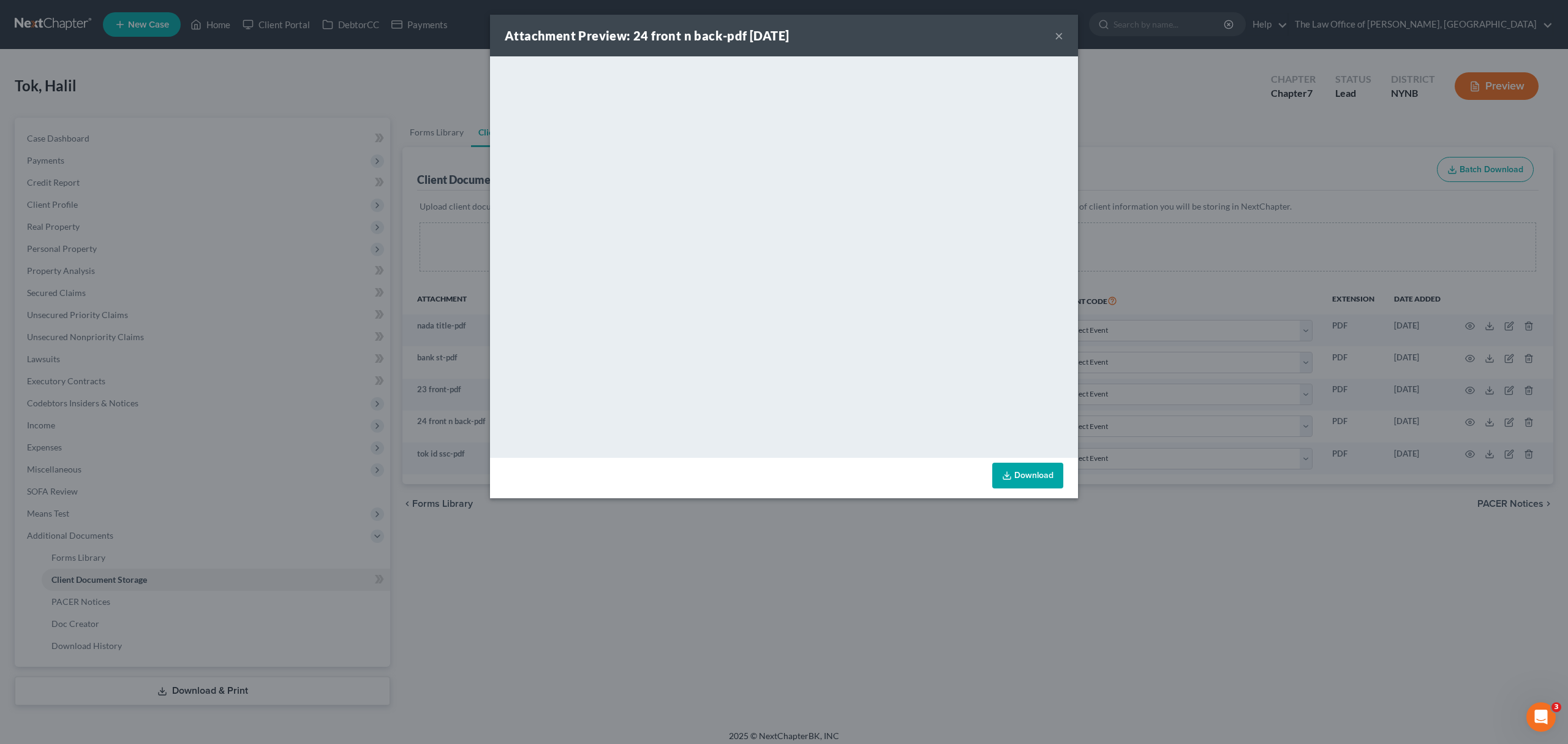
click at [1191, 236] on div "Attachment Preview: 24 front n back-pdf 09/08/2025 × <object ng-attr-data='http…" at bounding box center [784, 372] width 1568 height 744
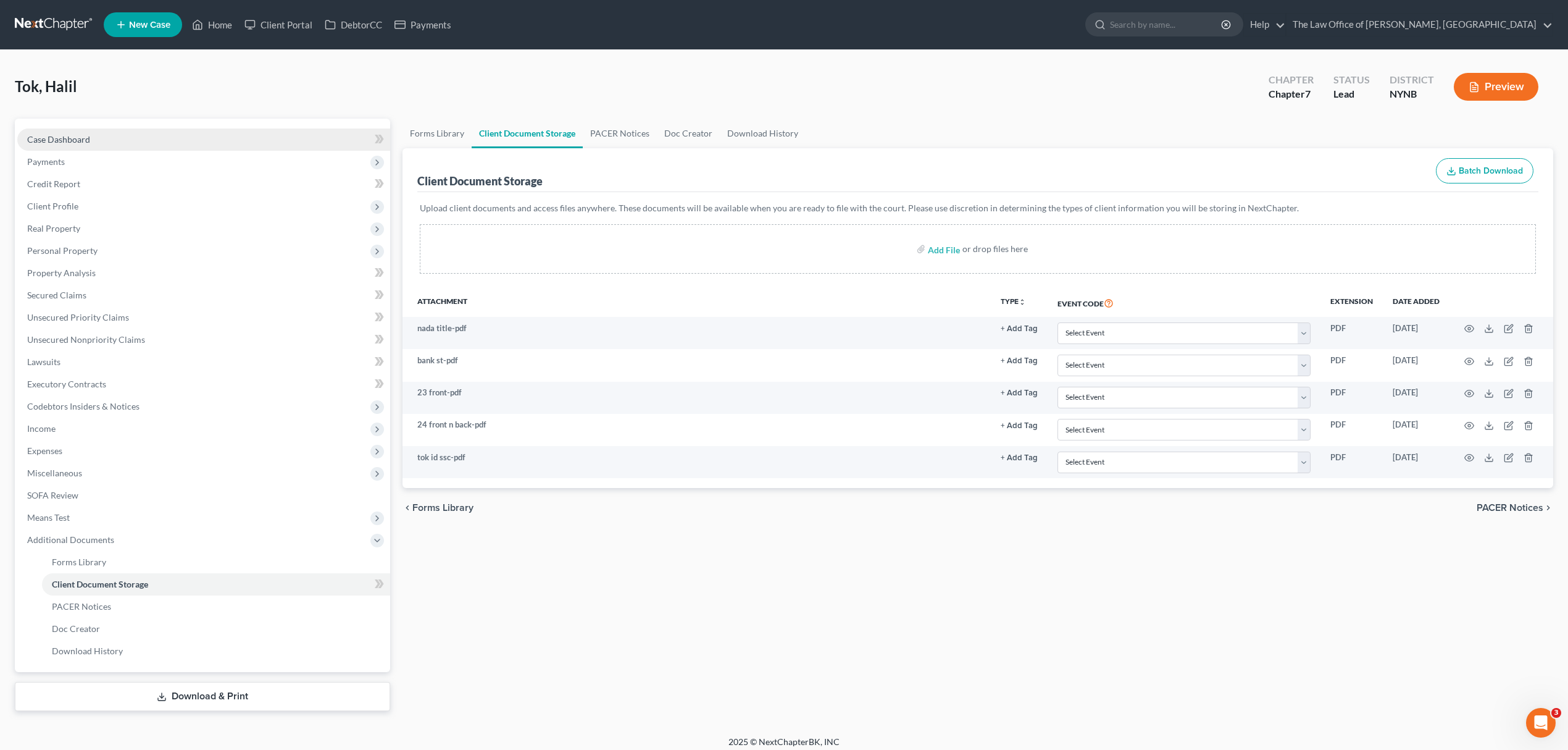
click at [156, 143] on link "Case Dashboard" at bounding box center [204, 139] width 373 height 22
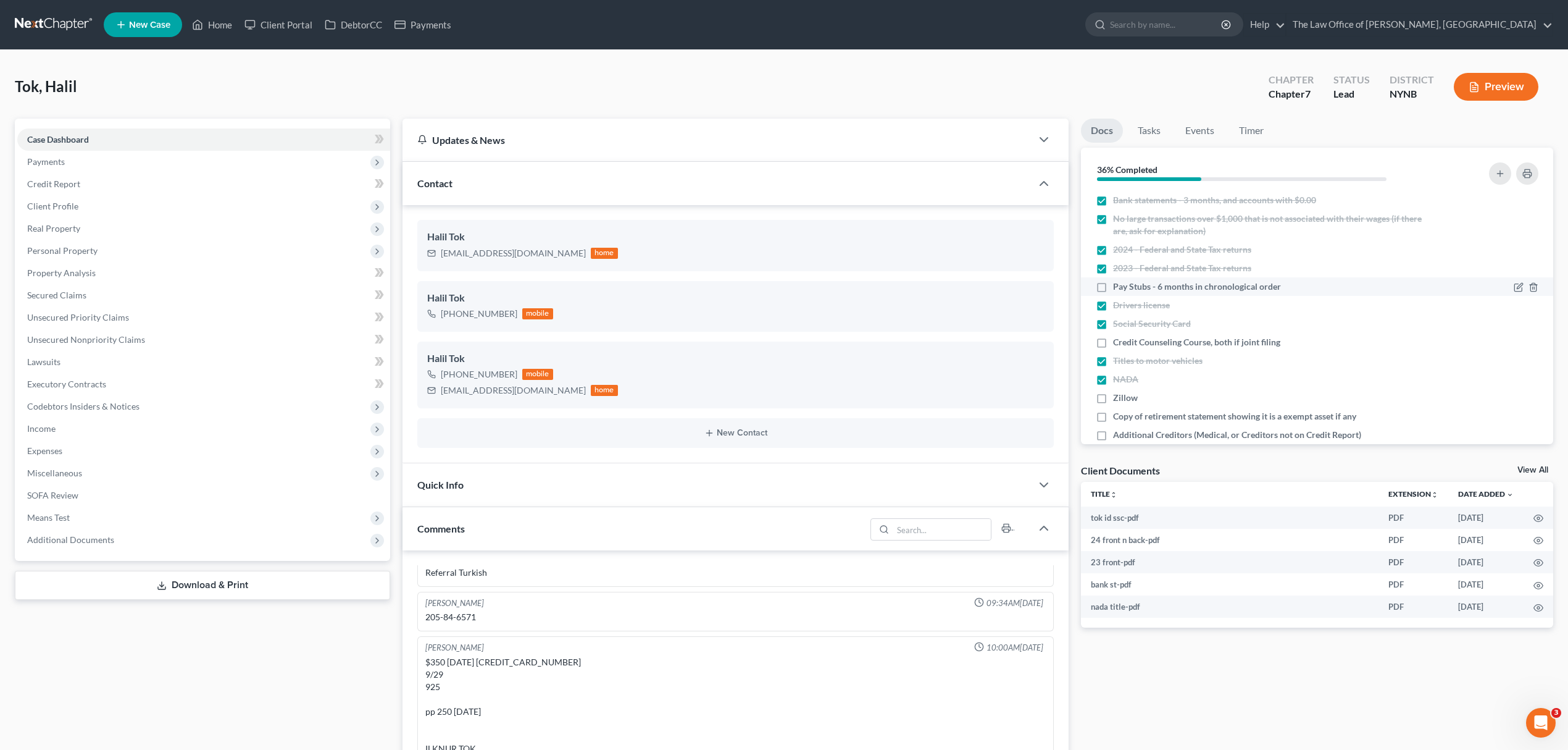
scroll to position [561, 0]
click at [67, 544] on span "Additional Documents" at bounding box center [204, 539] width 373 height 22
click at [245, 574] on link "Client Document Storage" at bounding box center [216, 584] width 348 height 22
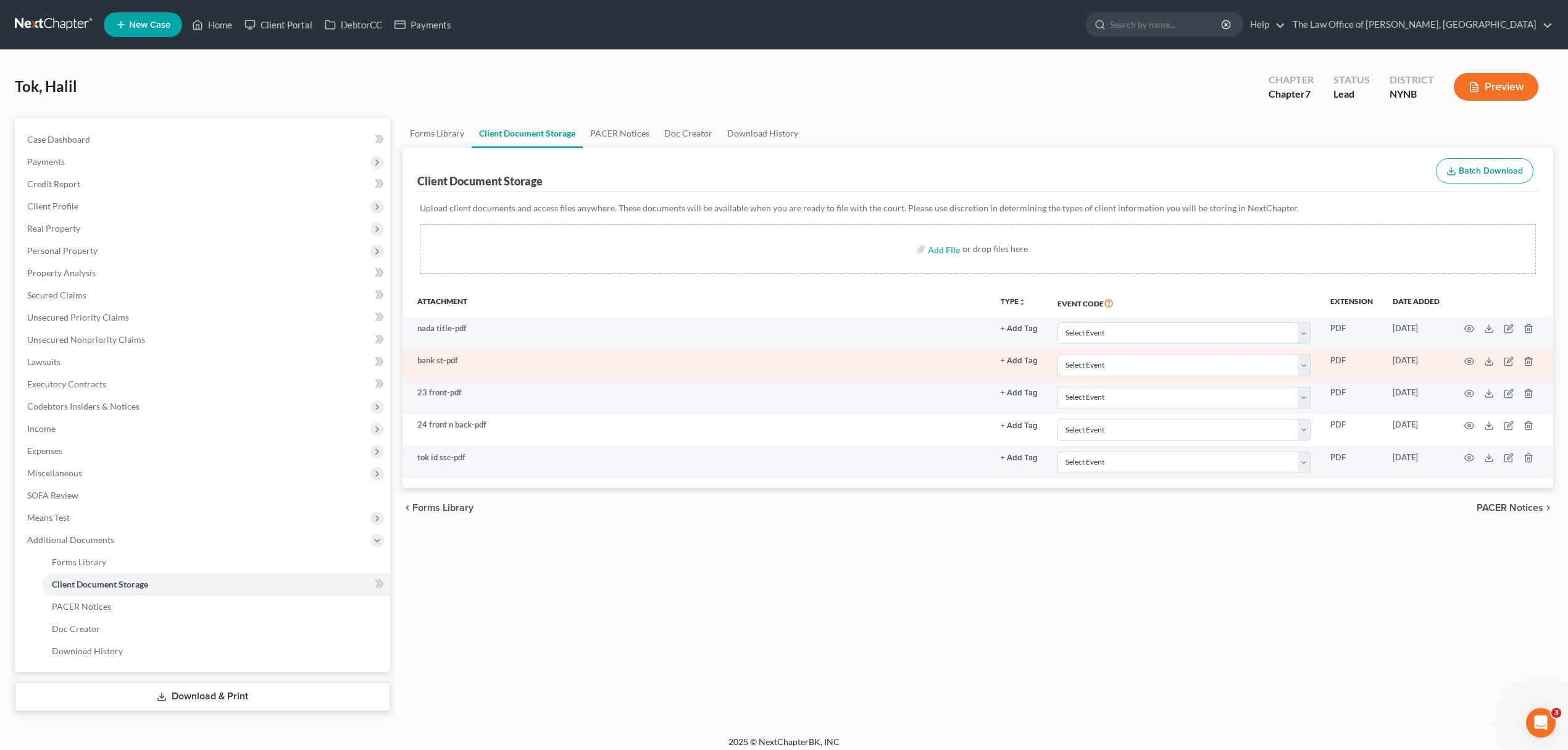
click at [1476, 359] on td at bounding box center [1501, 365] width 104 height 32
click at [1470, 359] on icon "button" at bounding box center [1469, 361] width 10 height 10
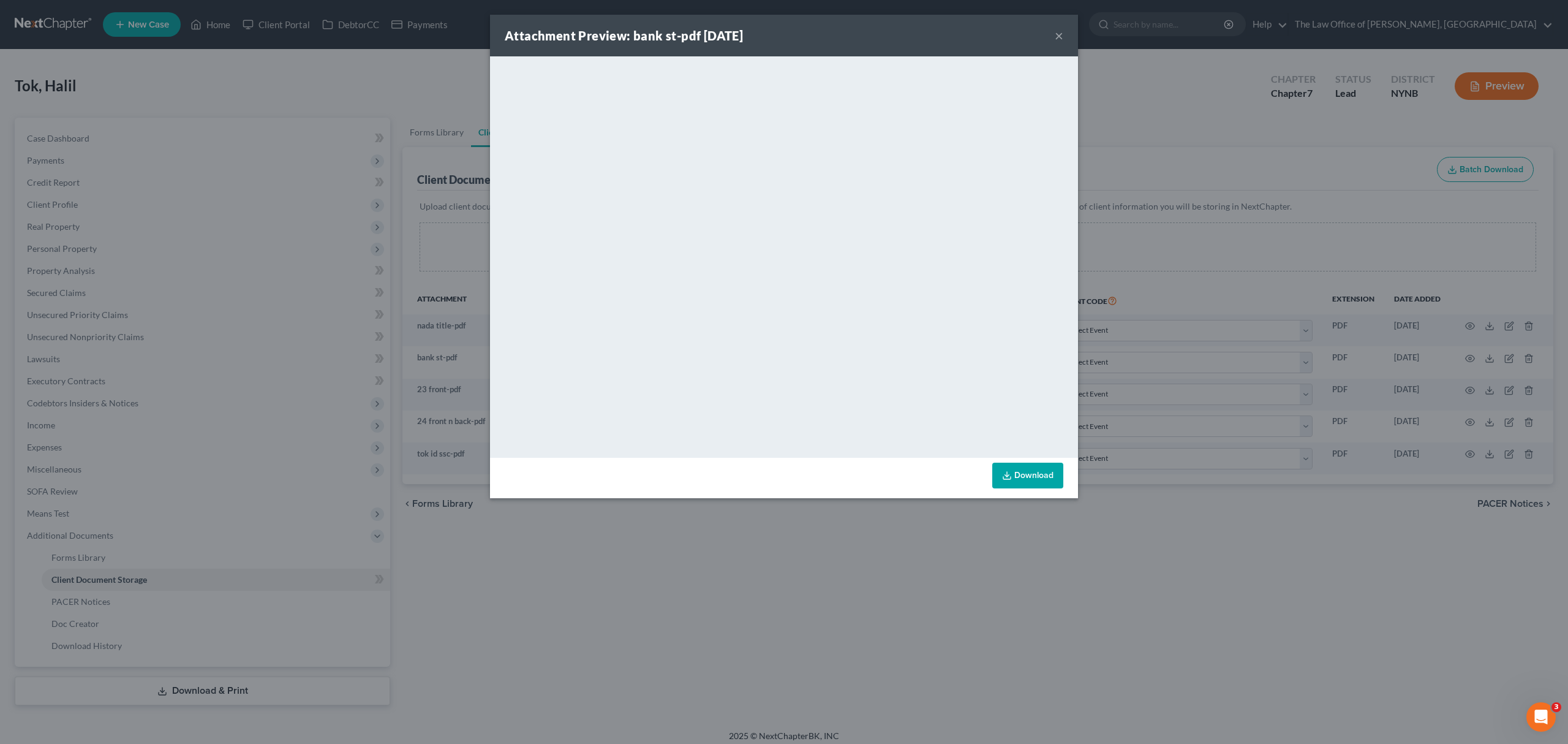
drag, startPoint x: 1191, startPoint y: 87, endPoint x: 1136, endPoint y: 93, distance: 55.3
click at [1187, 87] on div "Attachment Preview: bank st-pdf 09/08/2025 × <object ng-attr-data='https://next…" at bounding box center [784, 372] width 1568 height 744
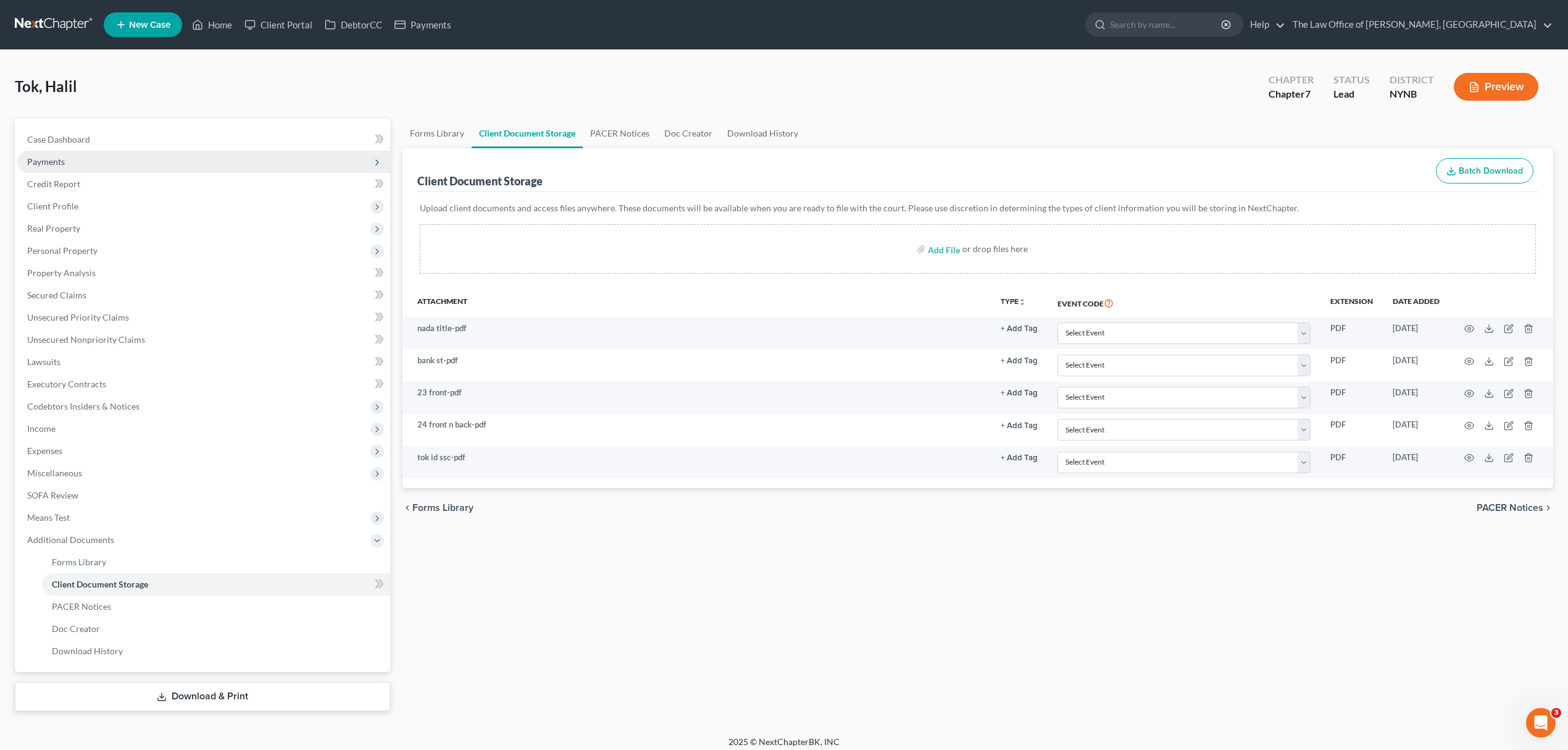
click at [181, 151] on span "Payments" at bounding box center [204, 161] width 373 height 22
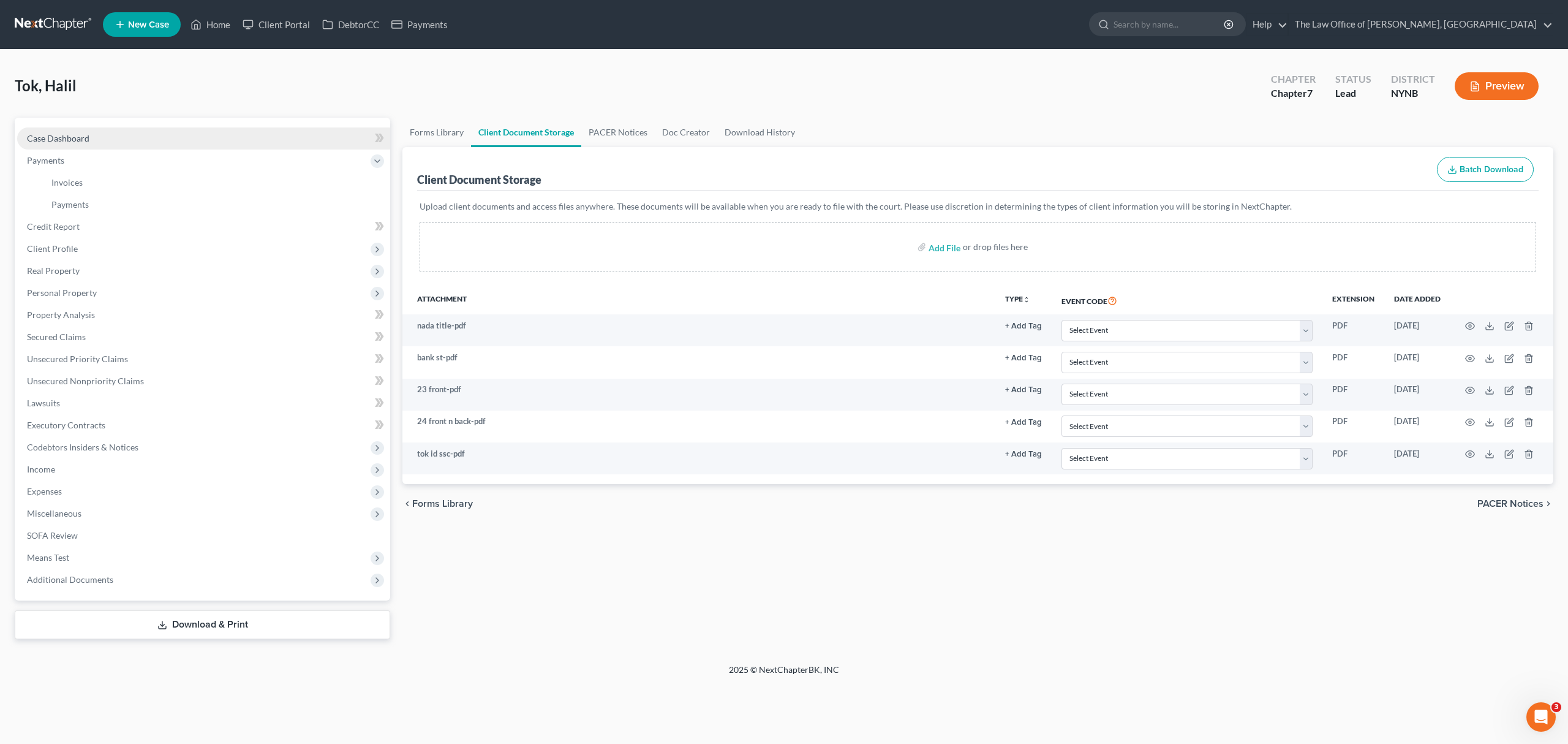
click at [184, 140] on link "Case Dashboard" at bounding box center [204, 138] width 373 height 22
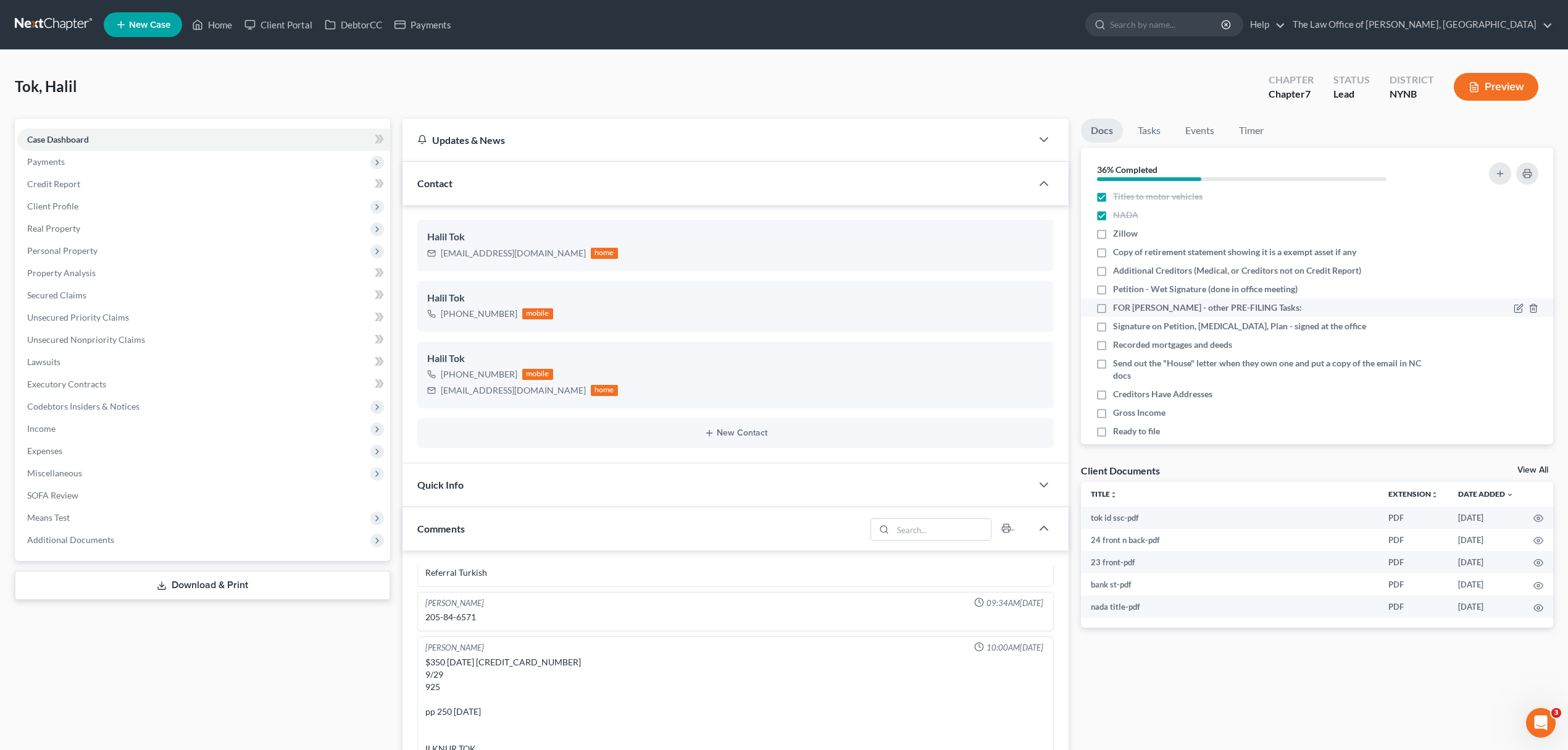
scroll to position [82, 0]
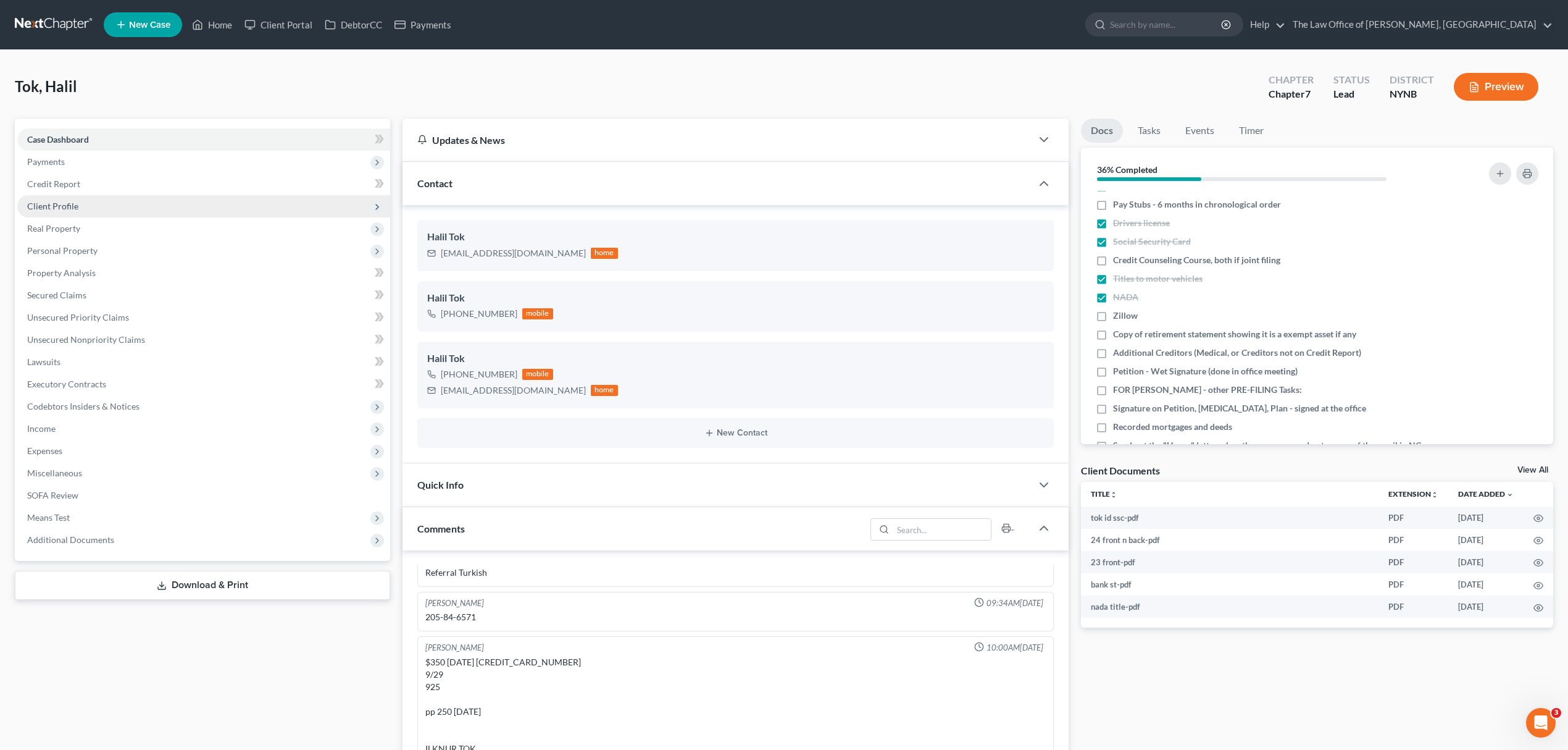
click at [136, 197] on span "Client Profile" at bounding box center [204, 206] width 373 height 22
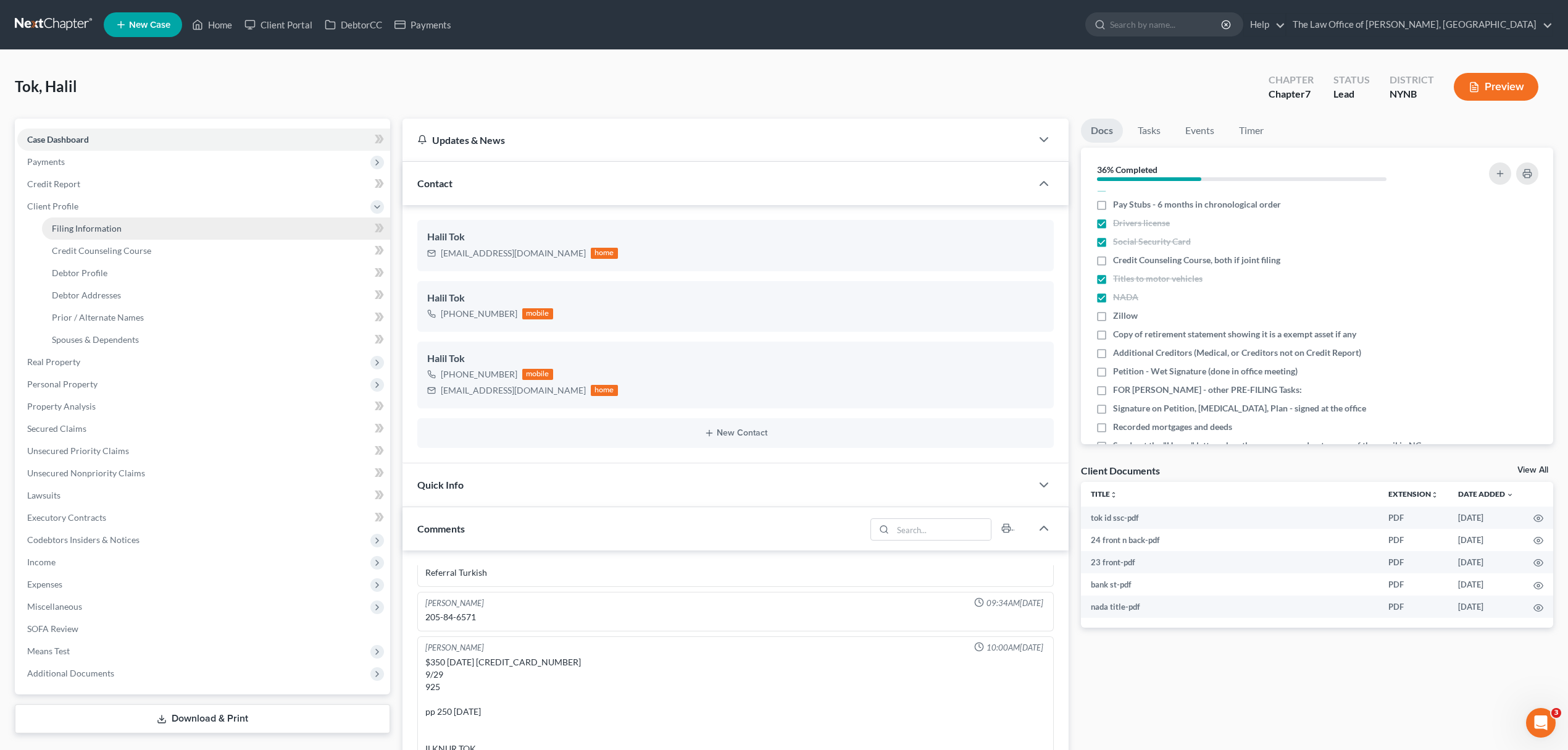
click at [147, 231] on link "Filing Information" at bounding box center [216, 228] width 348 height 22
select select "1"
select select "0"
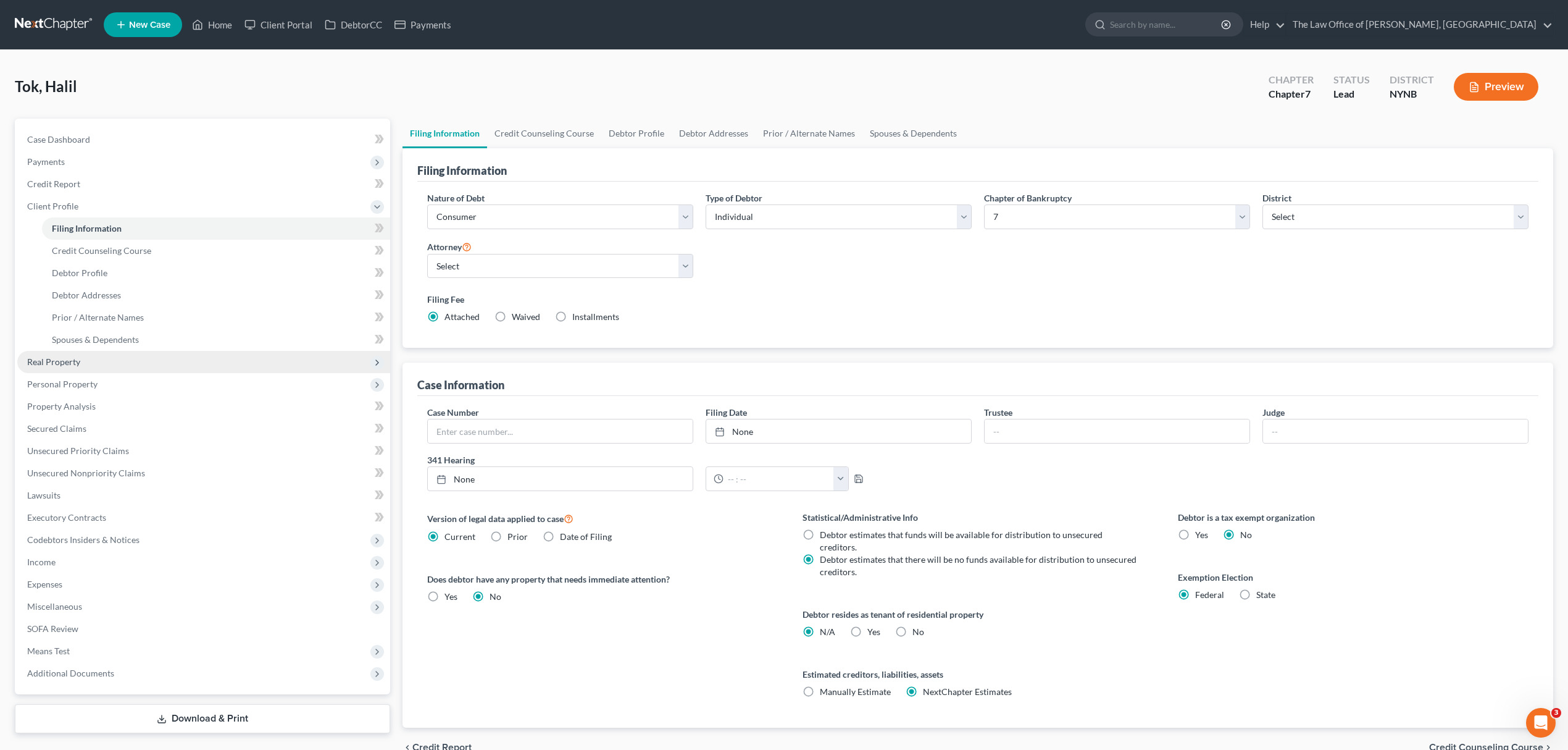
click at [89, 359] on span "Real Property" at bounding box center [204, 361] width 373 height 22
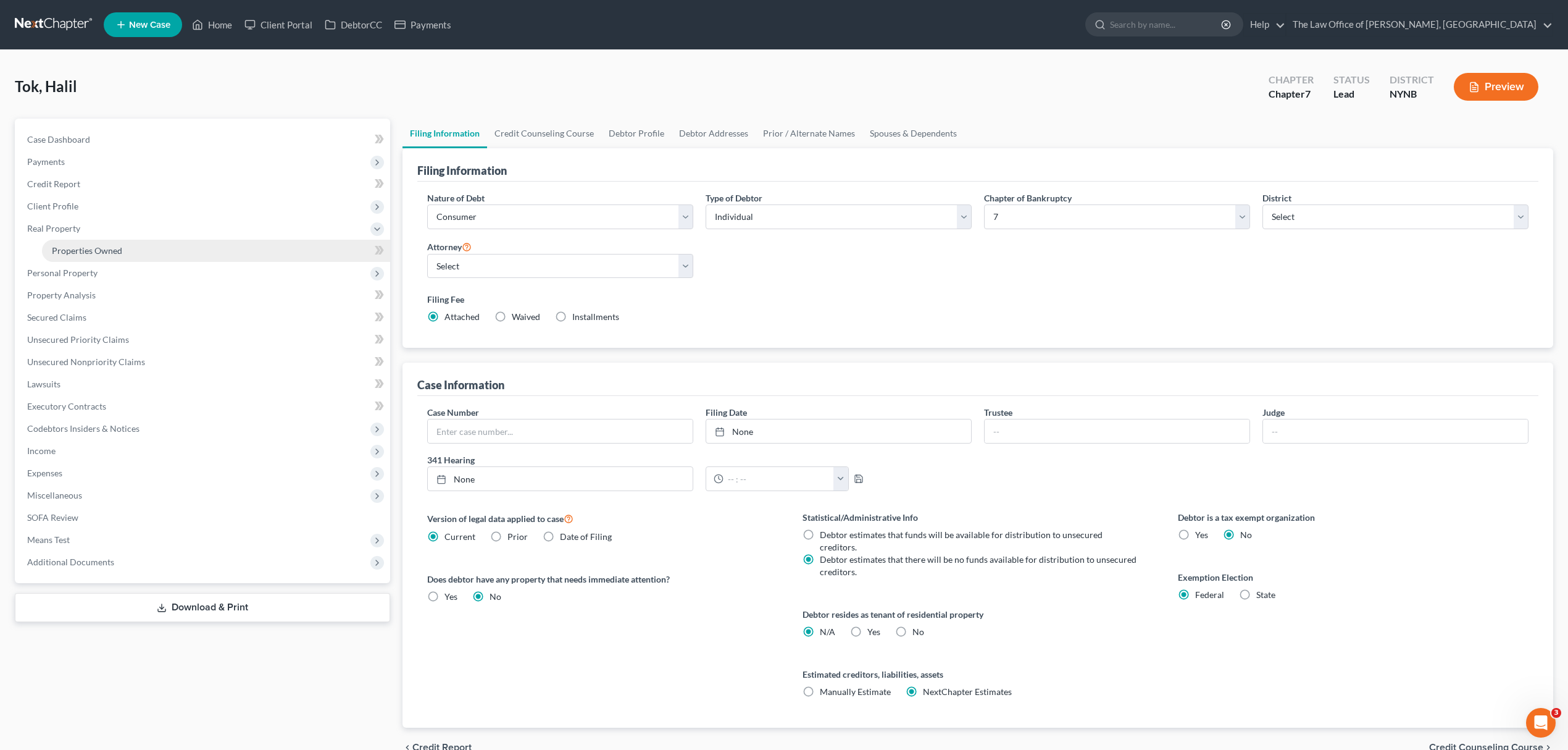
click at [122, 251] on link "Properties Owned" at bounding box center [216, 250] width 348 height 22
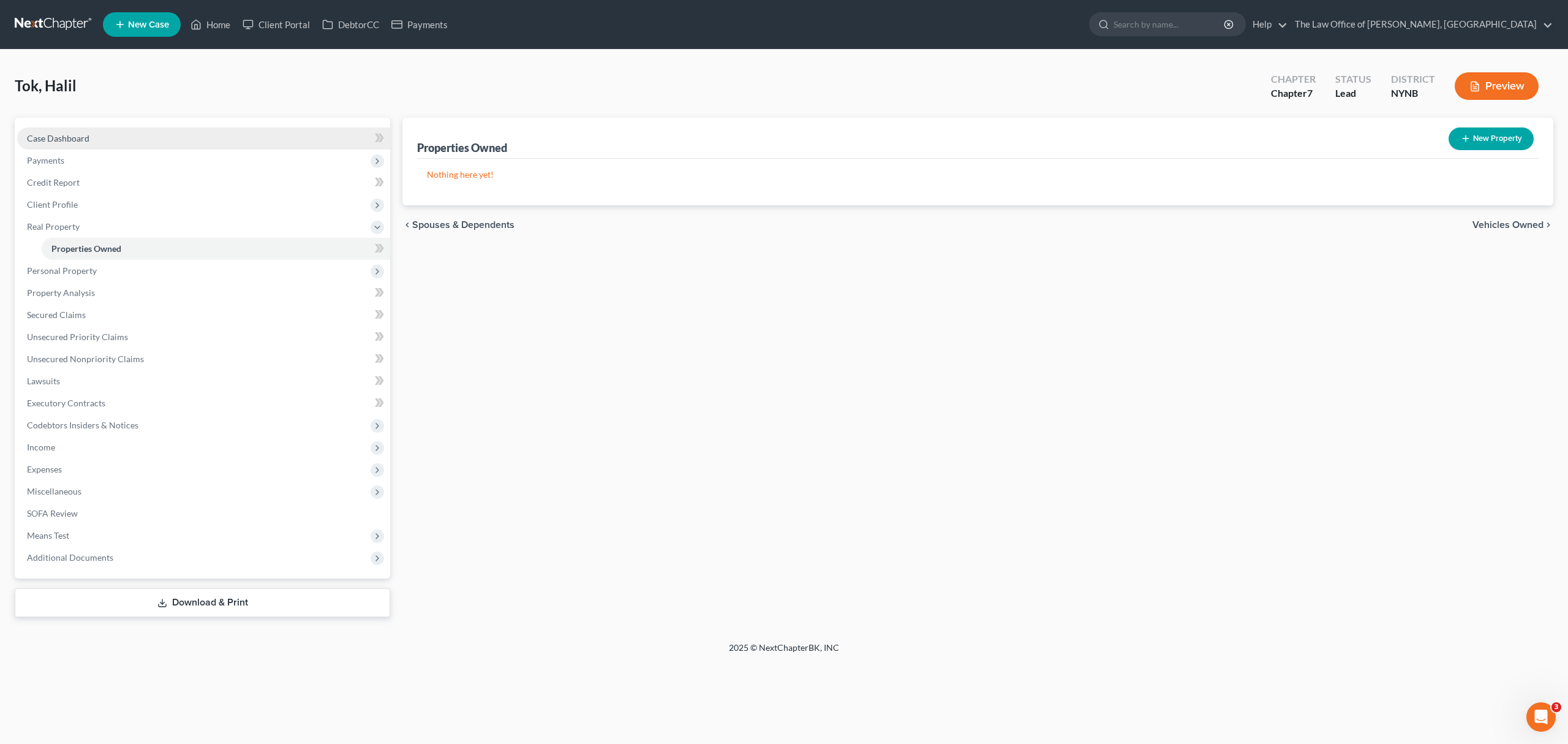
click at [157, 140] on link "Case Dashboard" at bounding box center [204, 138] width 373 height 22
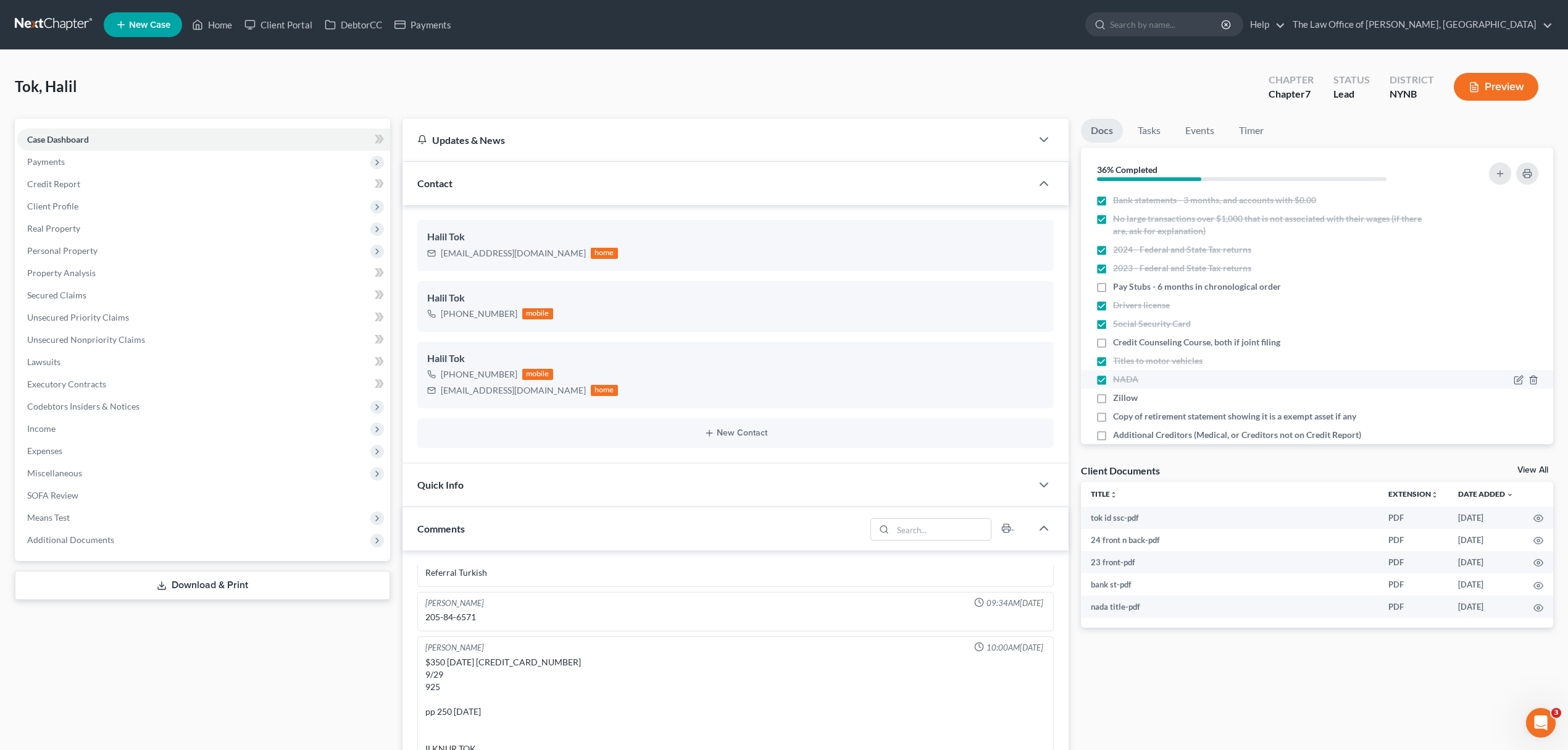
scroll to position [561, 0]
click at [1189, 391] on div "Zillow" at bounding box center [1260, 397] width 329 height 12
click at [1113, 395] on label "Zillow" at bounding box center [1125, 397] width 25 height 12
click at [1118, 395] on input "Zillow" at bounding box center [1122, 395] width 8 height 8
checkbox input "true"
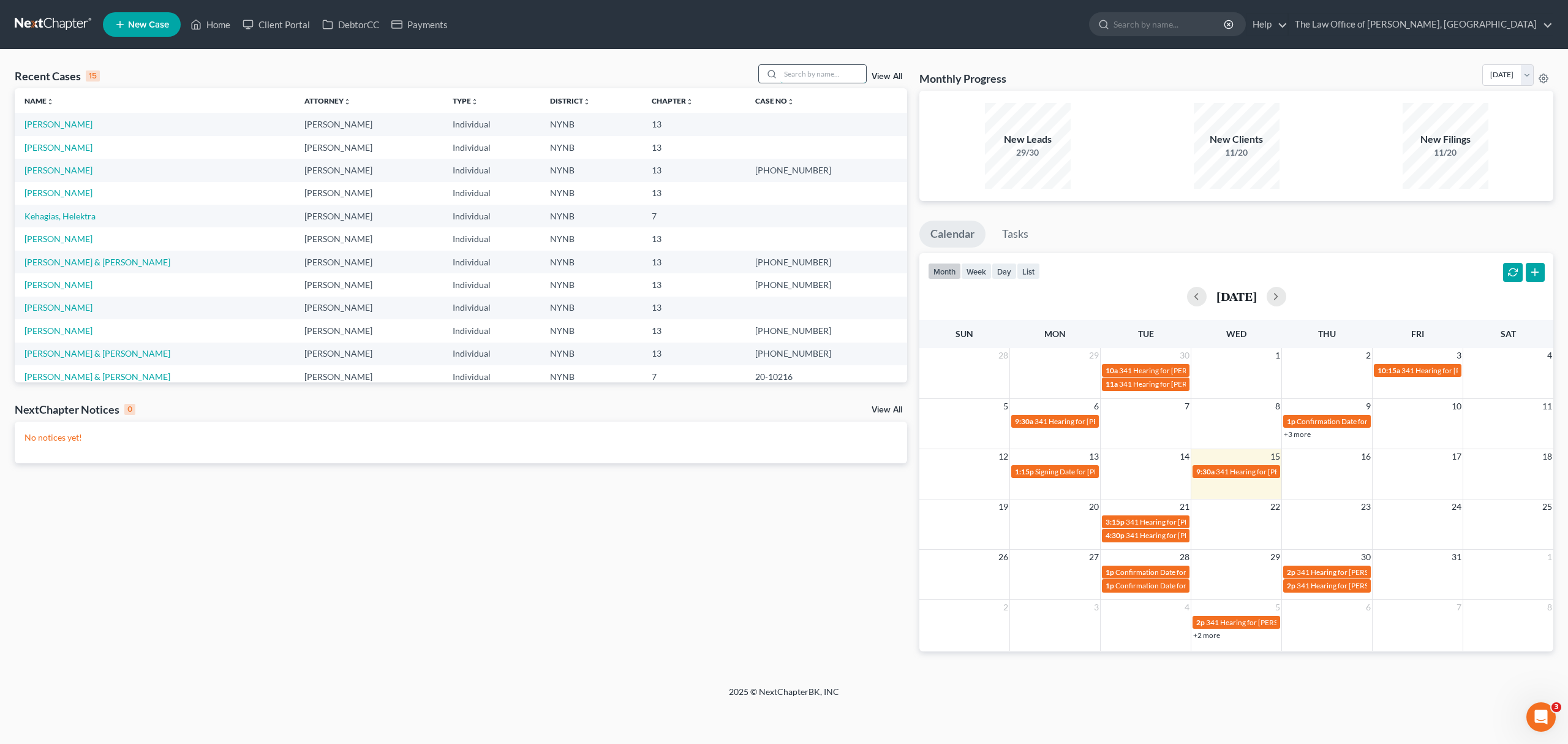
click at [803, 79] on input "search" at bounding box center [822, 74] width 86 height 18
click at [823, 65] on input "search" at bounding box center [822, 74] width 86 height 18
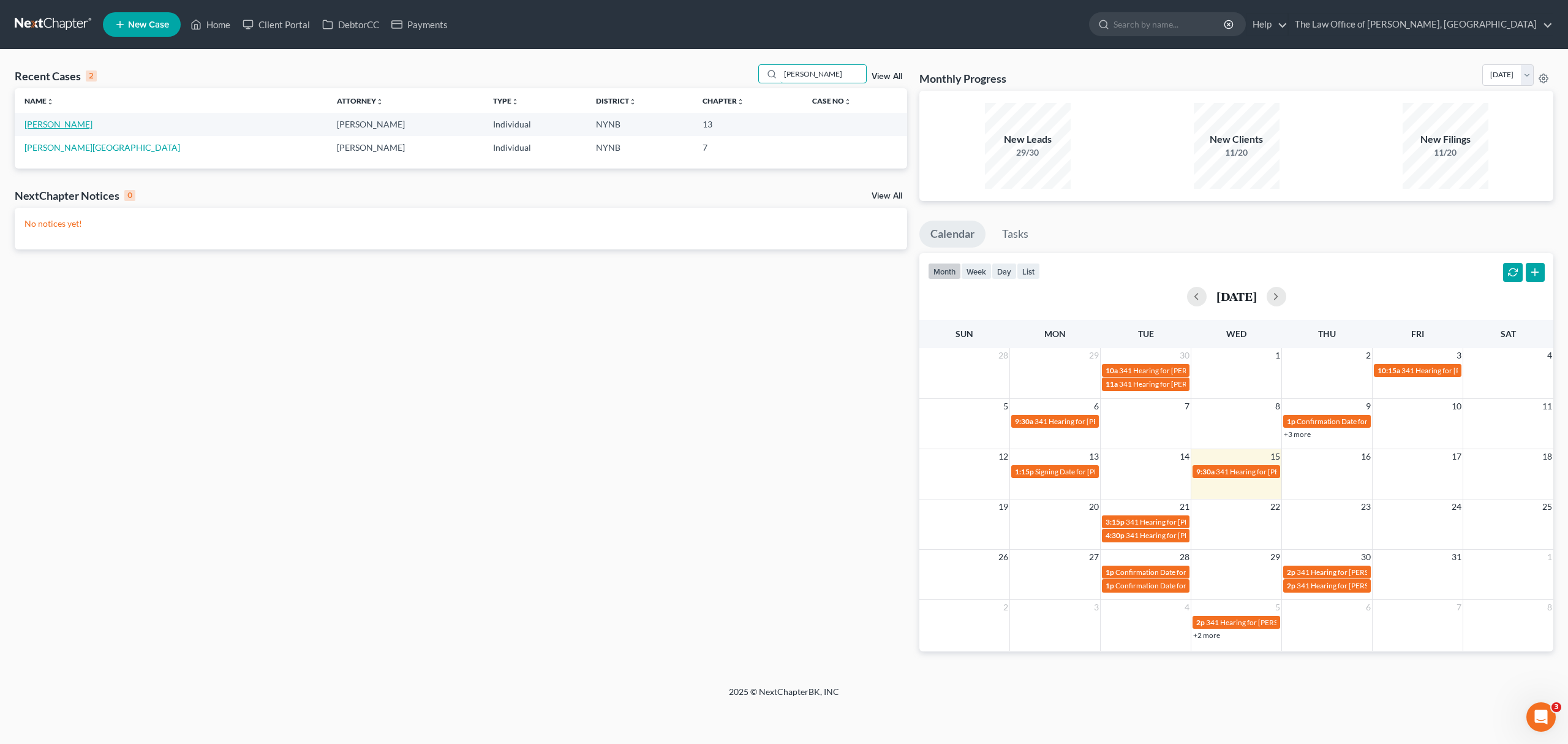
type input "niki"
click at [57, 121] on link "Rossi, Niki" at bounding box center [58, 124] width 68 height 11
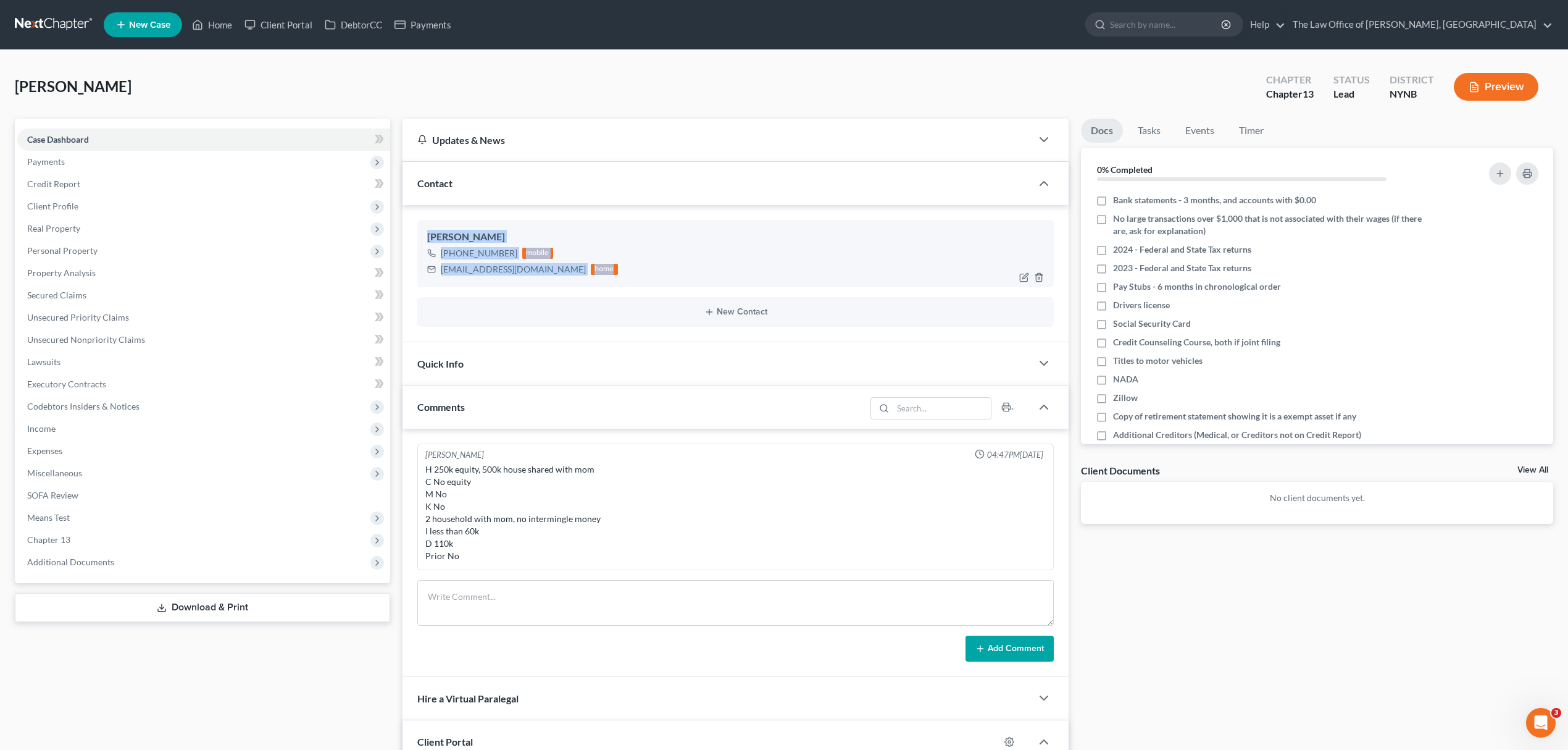
drag, startPoint x: 494, startPoint y: 258, endPoint x: 564, endPoint y: 275, distance: 72.0
click at [564, 275] on div "Niki Rossi +1 (518) 495-1593 mobile nikirossi@gmail.com home" at bounding box center [736, 254] width 637 height 67
drag, startPoint x: 37, startPoint y: 32, endPoint x: 45, endPoint y: 28, distance: 8.9
click at [40, 31] on link at bounding box center [54, 24] width 79 height 22
click at [45, 28] on link at bounding box center [54, 24] width 79 height 22
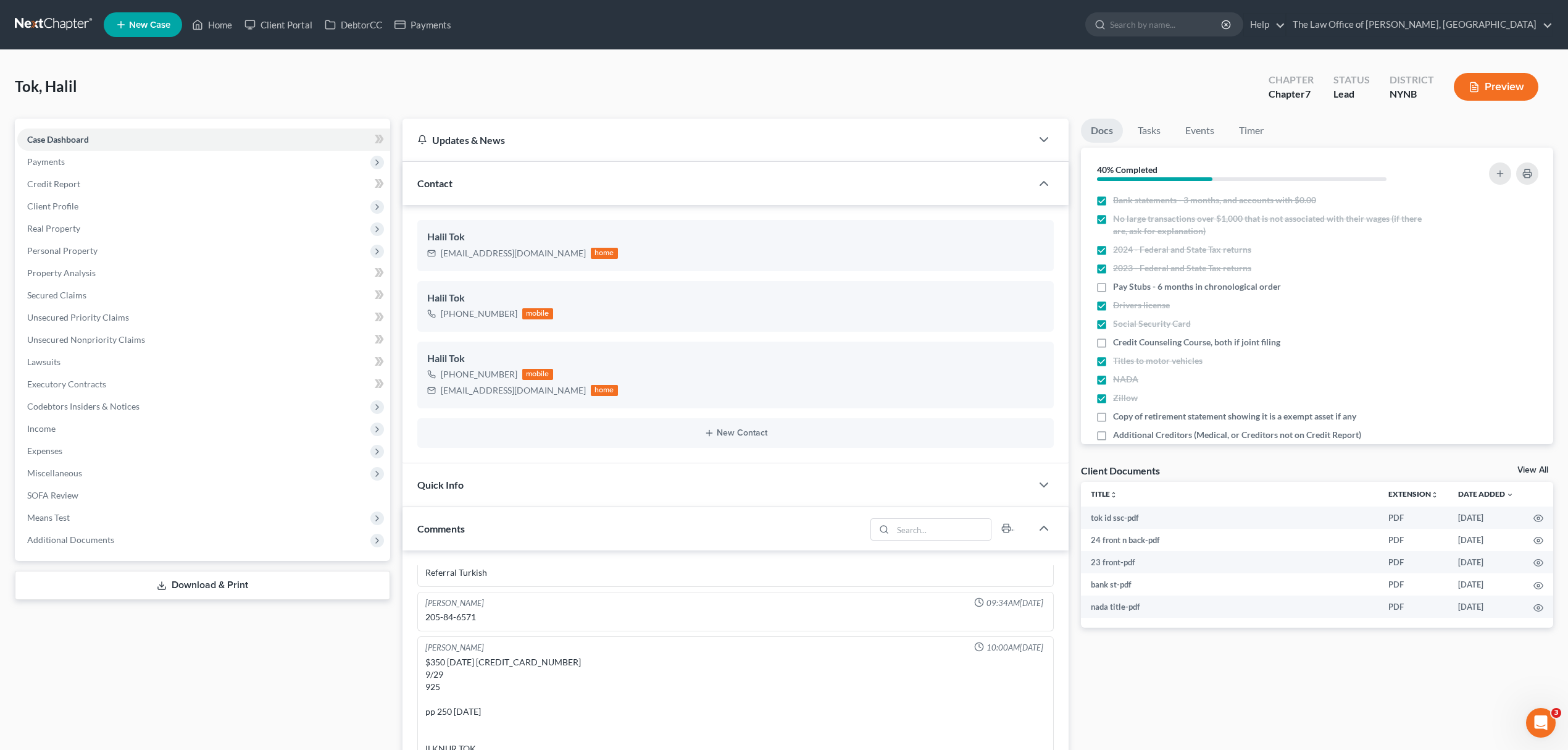
drag, startPoint x: 431, startPoint y: 3, endPoint x: 28, endPoint y: 26, distance: 403.7
click at [25, 25] on link at bounding box center [54, 24] width 79 height 22
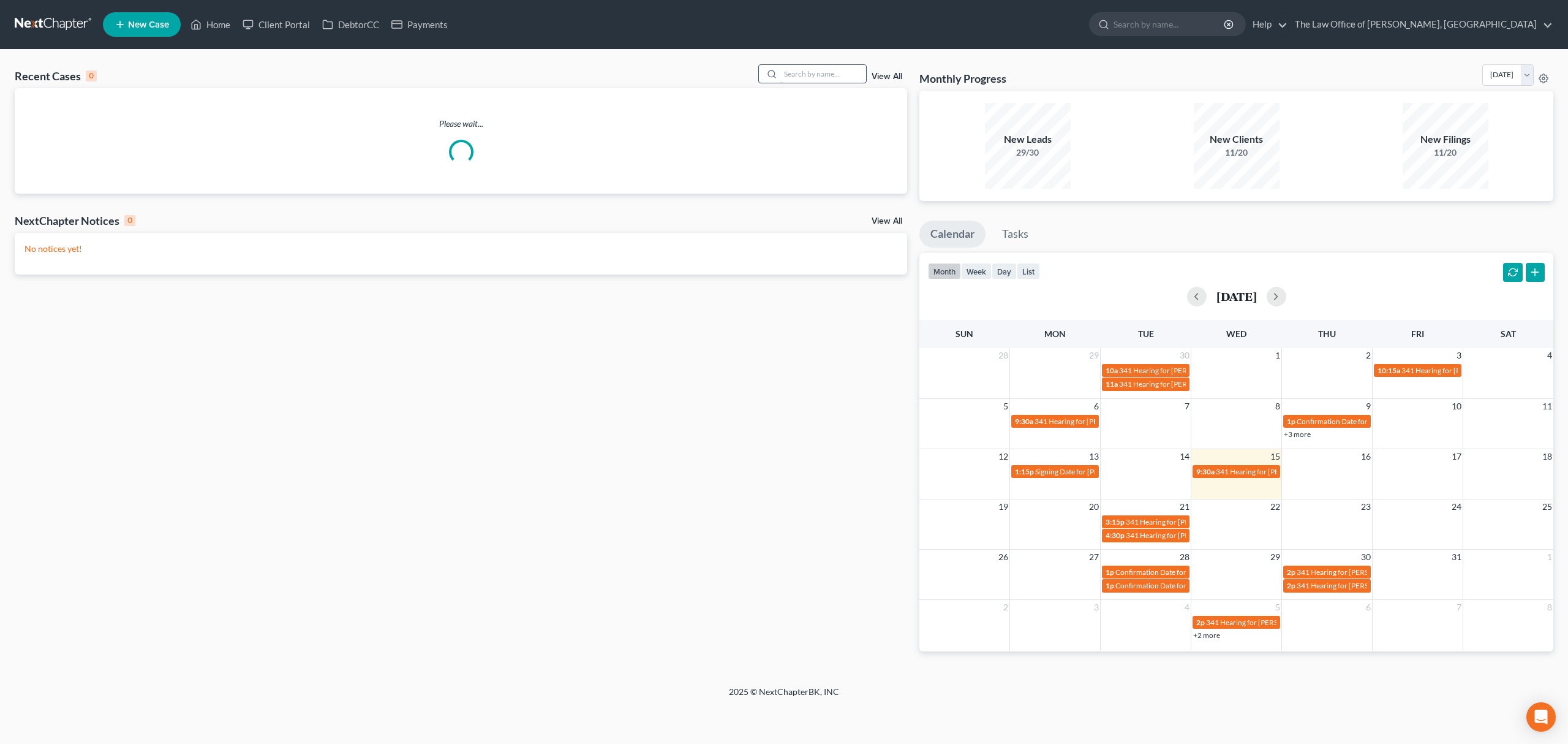
click at [792, 76] on input "search" at bounding box center [822, 74] width 86 height 18
paste input "Kayshon"
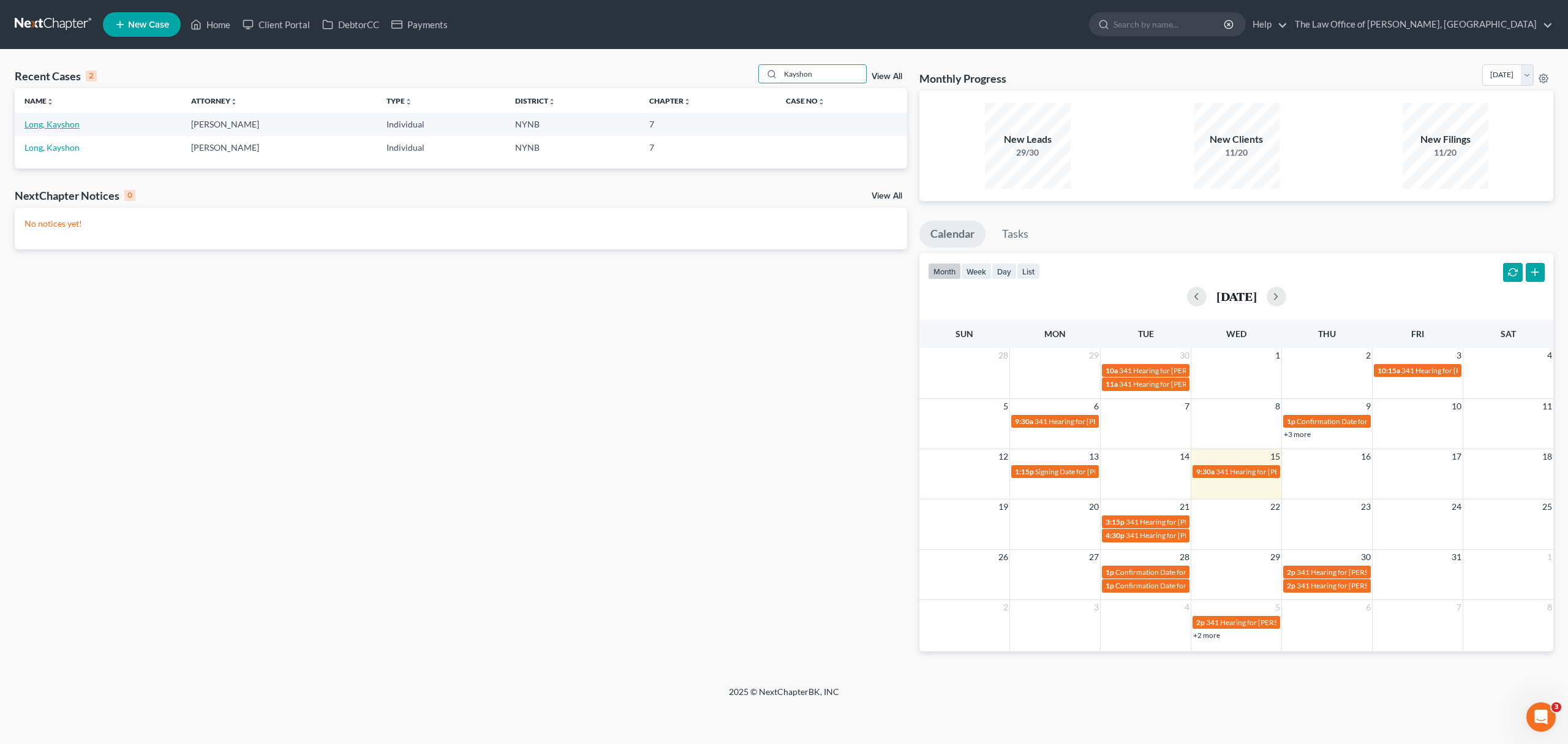
type input "Kayshon"
click at [50, 125] on link "Long, Kayshon" at bounding box center [52, 124] width 55 height 11
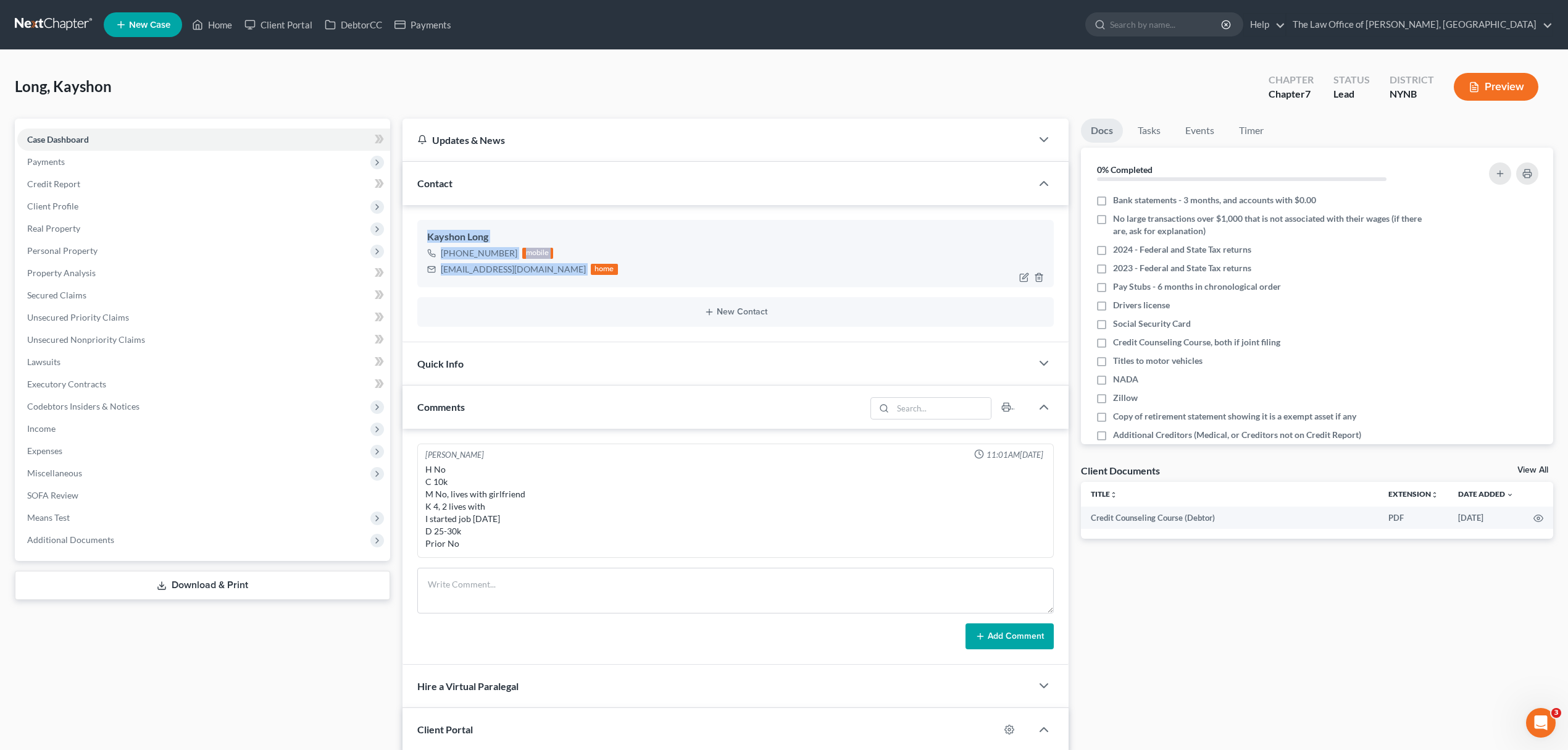
drag, startPoint x: 428, startPoint y: 231, endPoint x: 542, endPoint y: 266, distance: 119.3
click at [542, 266] on div "Kayshon Long +1 (518) 918-5045 mobile kayshonlong3@gmail.com home" at bounding box center [736, 254] width 637 height 67
click at [51, 26] on link at bounding box center [54, 24] width 79 height 22
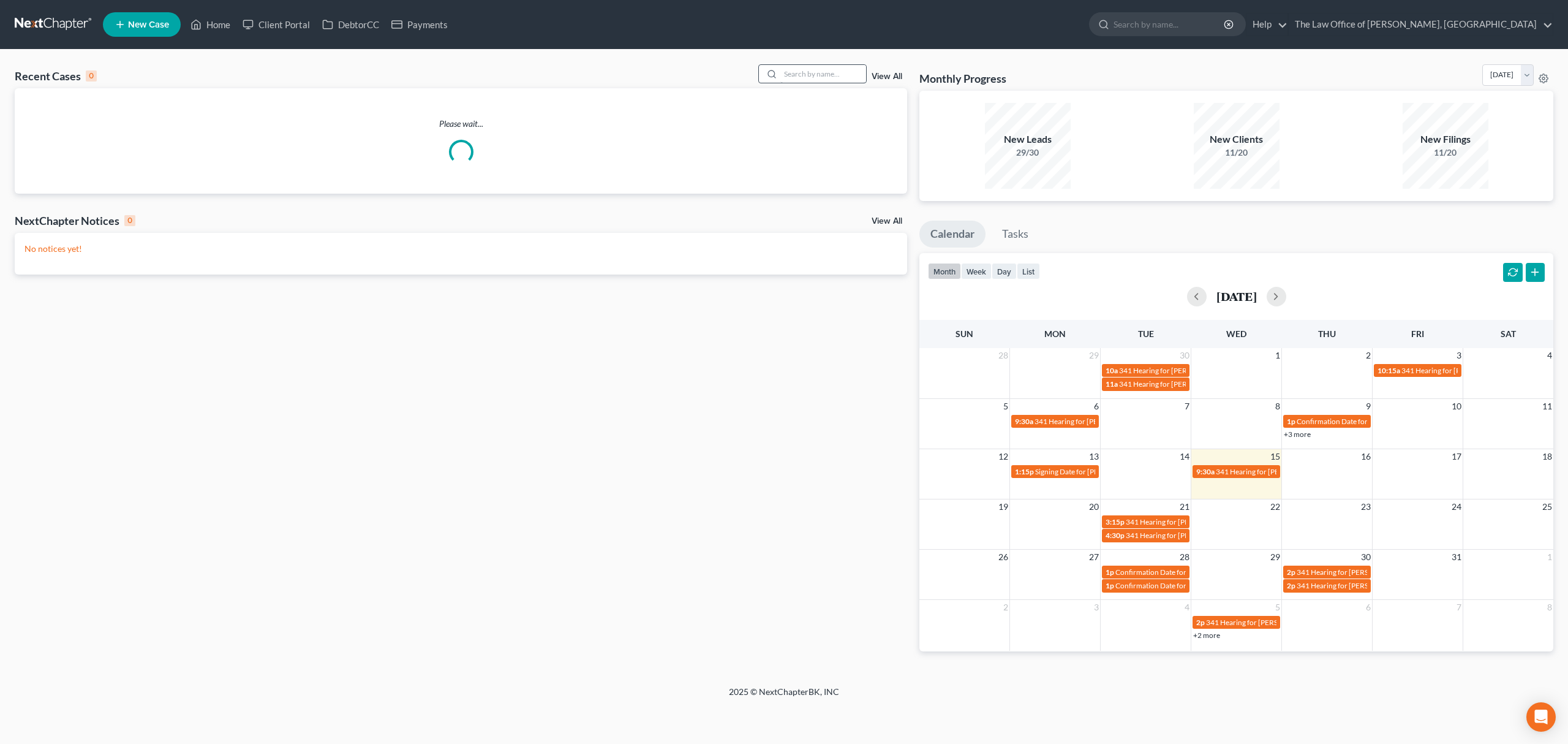
drag, startPoint x: 803, startPoint y: 84, endPoint x: 810, endPoint y: 77, distance: 9.9
click at [804, 84] on div "Recent Cases 0 View All" at bounding box center [460, 76] width 892 height 24
click at [810, 77] on input "search" at bounding box center [822, 74] width 86 height 18
paste input "[PERSON_NAME]"
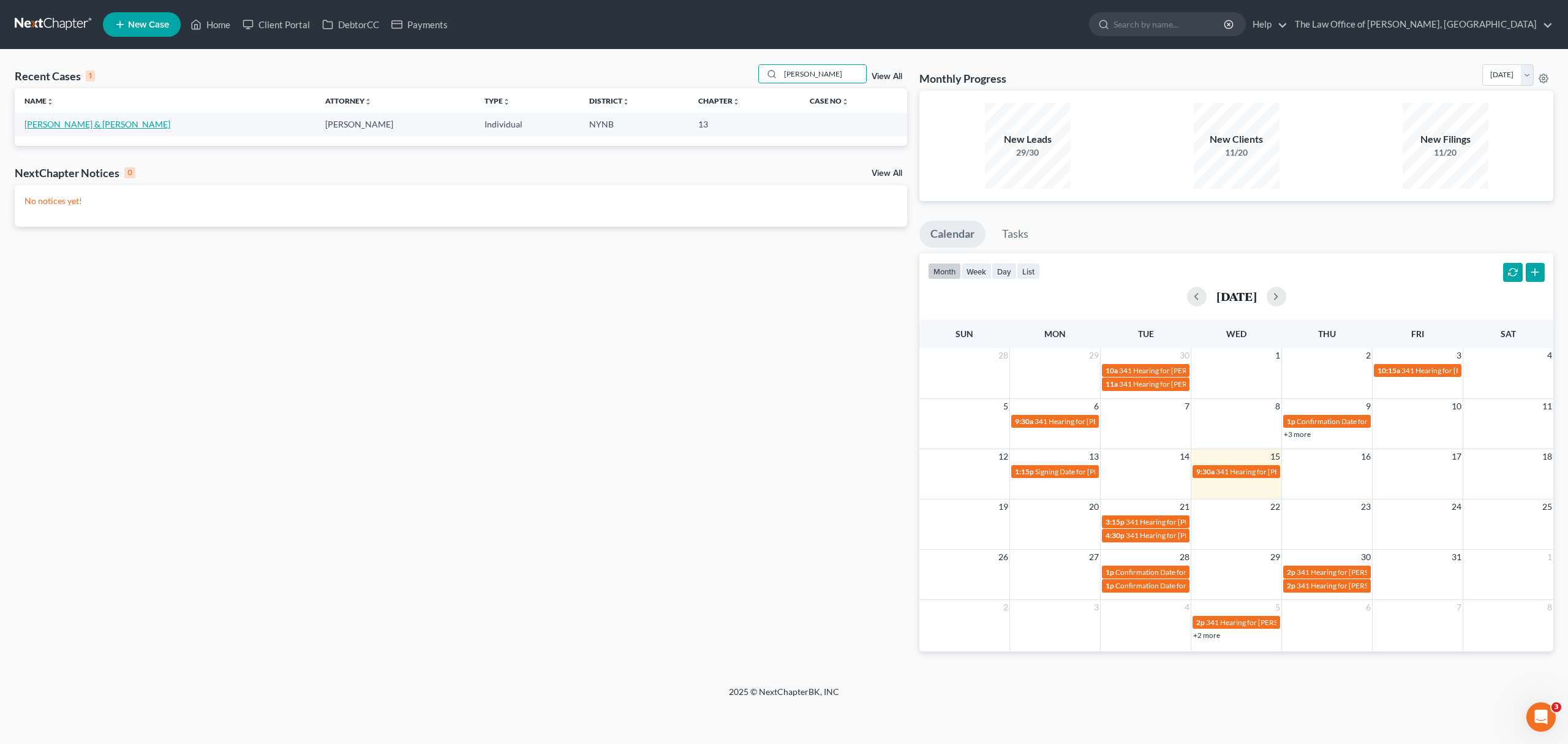
type input "[PERSON_NAME]"
drag, startPoint x: 82, startPoint y: 123, endPoint x: 166, endPoint y: 126, distance: 84.1
click at [81, 123] on link "[PERSON_NAME] & [PERSON_NAME]" at bounding box center [98, 124] width 146 height 11
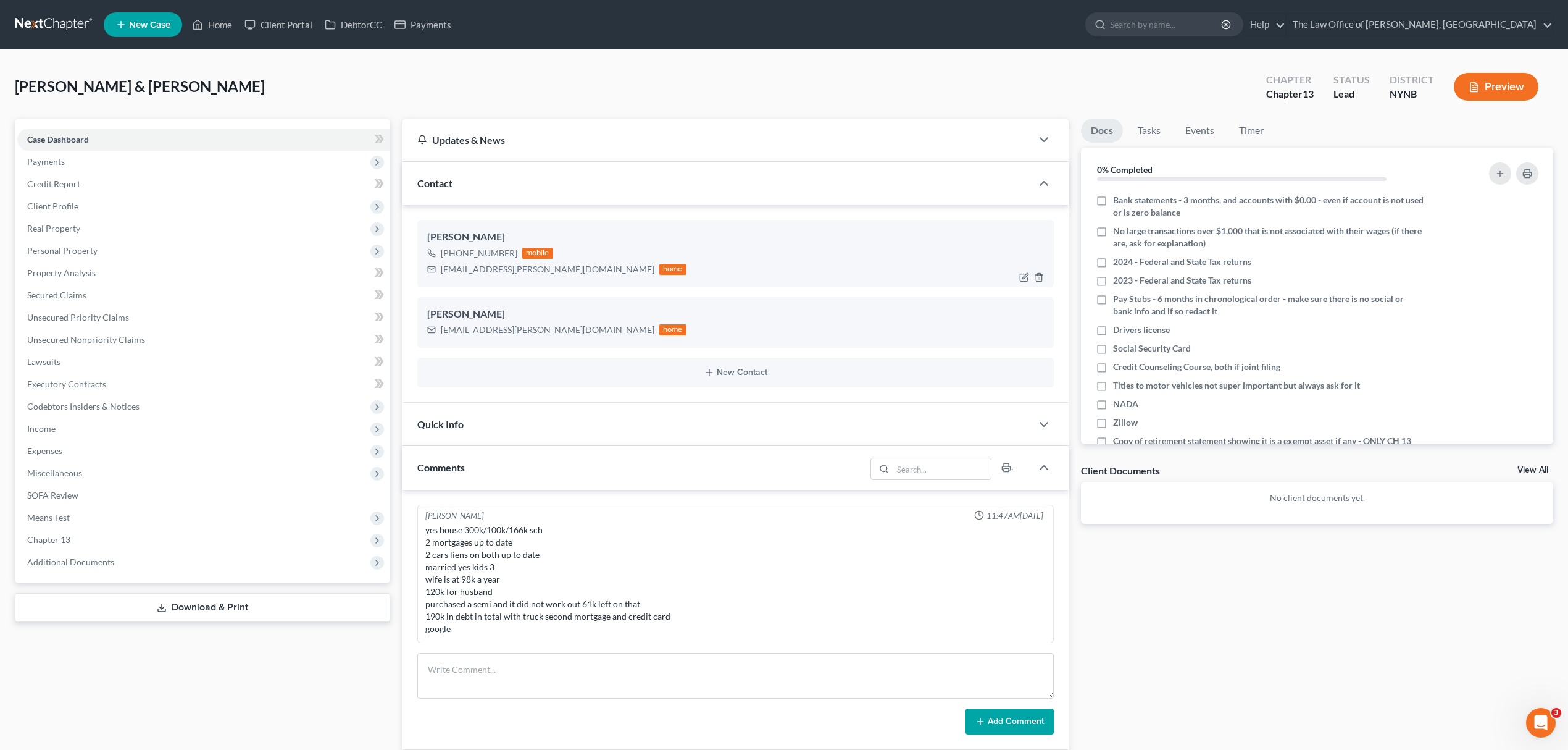
scroll to position [188, 0]
drag, startPoint x: 463, startPoint y: 235, endPoint x: 620, endPoint y: 272, distance: 161.3
click at [620, 272] on div "[PERSON_NAME] [PHONE_NUMBER] mobile [EMAIL_ADDRESS][PERSON_NAME][DOMAIN_NAME] h…" at bounding box center [736, 254] width 637 height 67
copy div "[PERSON_NAME] [PHONE_NUMBER] mobile [EMAIL_ADDRESS][PERSON_NAME][DOMAIN_NAME] h…"
drag, startPoint x: 55, startPoint y: 11, endPoint x: 282, endPoint y: 15, distance: 227.0
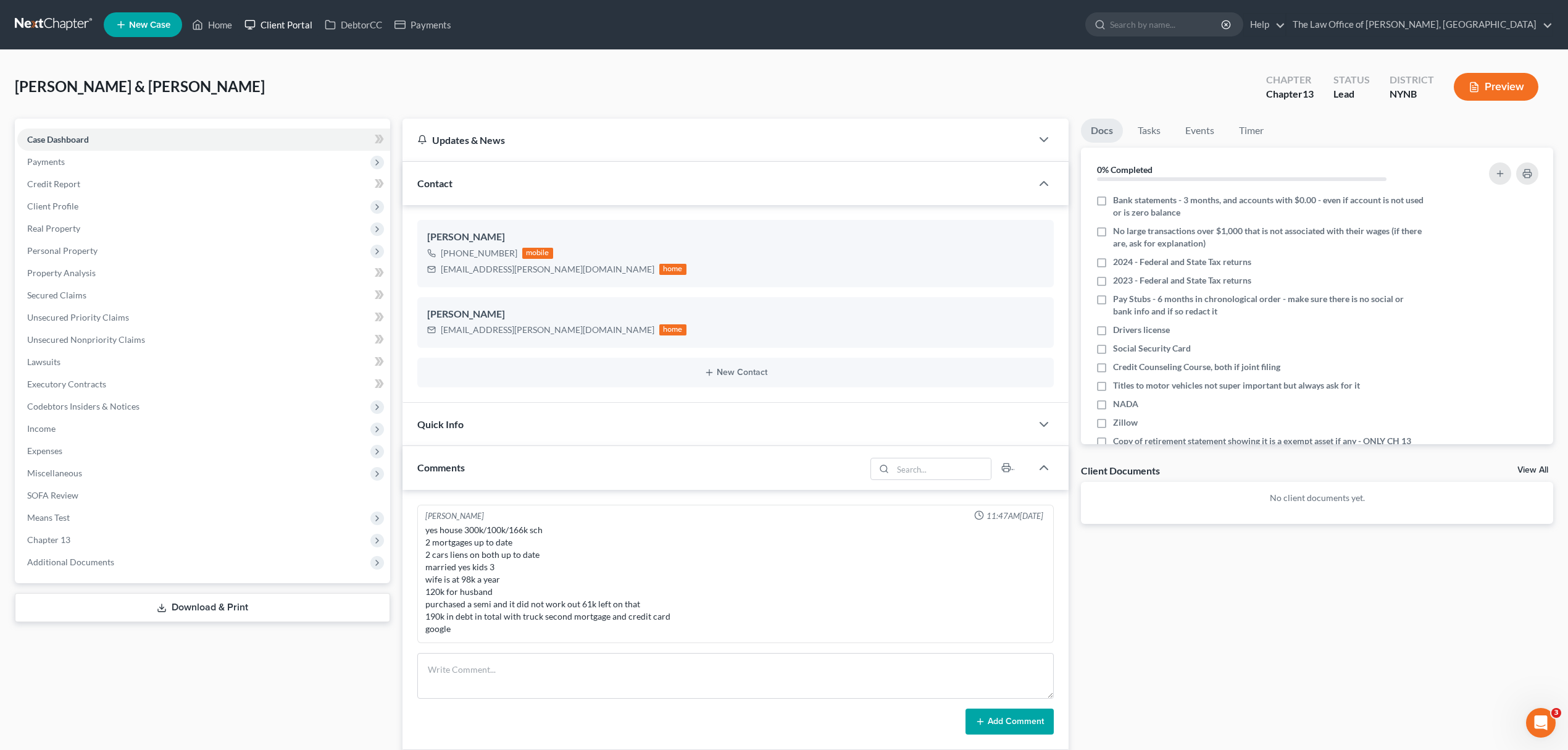
click at [55, 12] on nav "Home New Case Client Portal DebtorCC Payments The Law Office of Christiaan Van …" at bounding box center [784, 25] width 1568 height 50
click at [50, 28] on link at bounding box center [54, 24] width 79 height 22
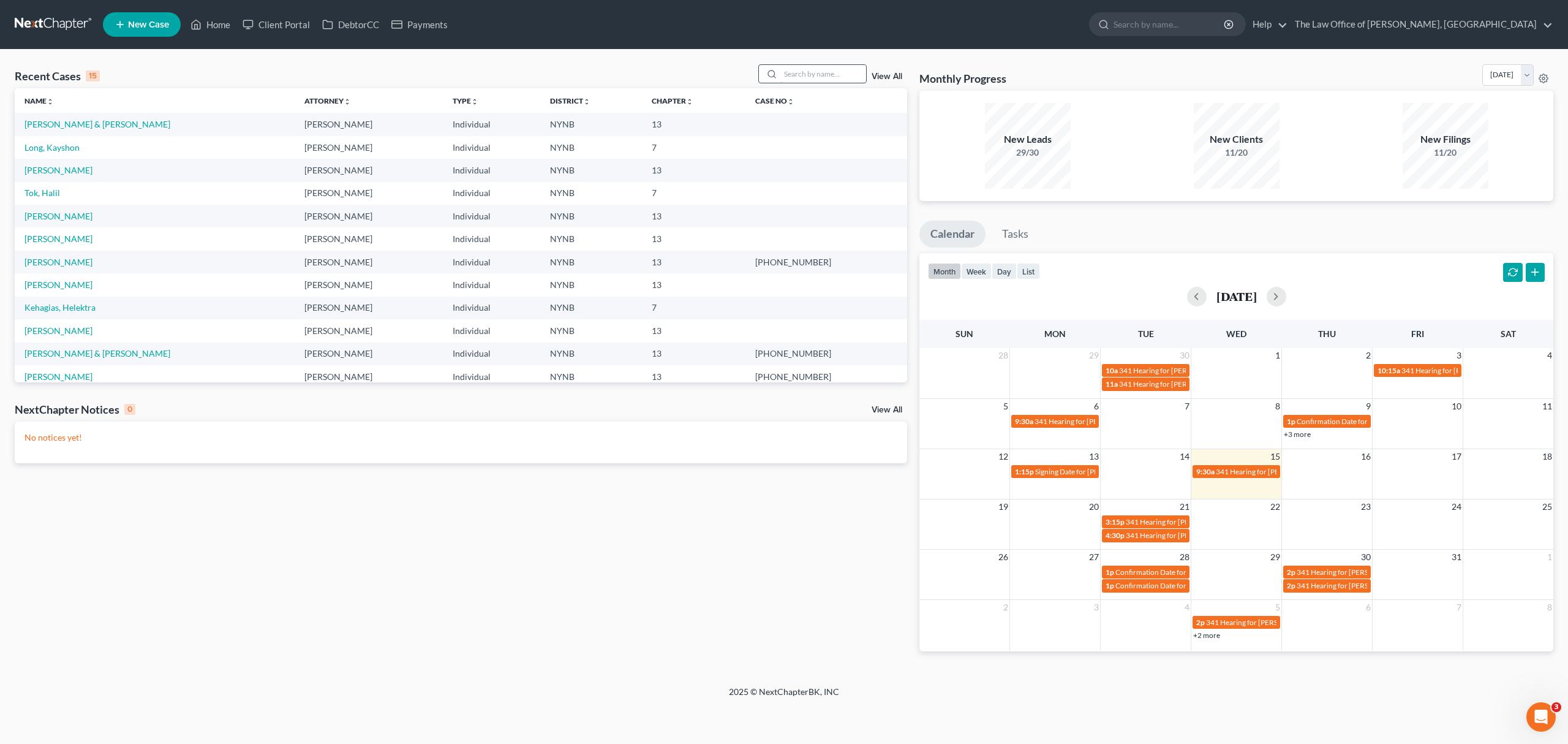
click at [797, 72] on input "search" at bounding box center [822, 74] width 86 height 18
paste input "[PERSON_NAME]"
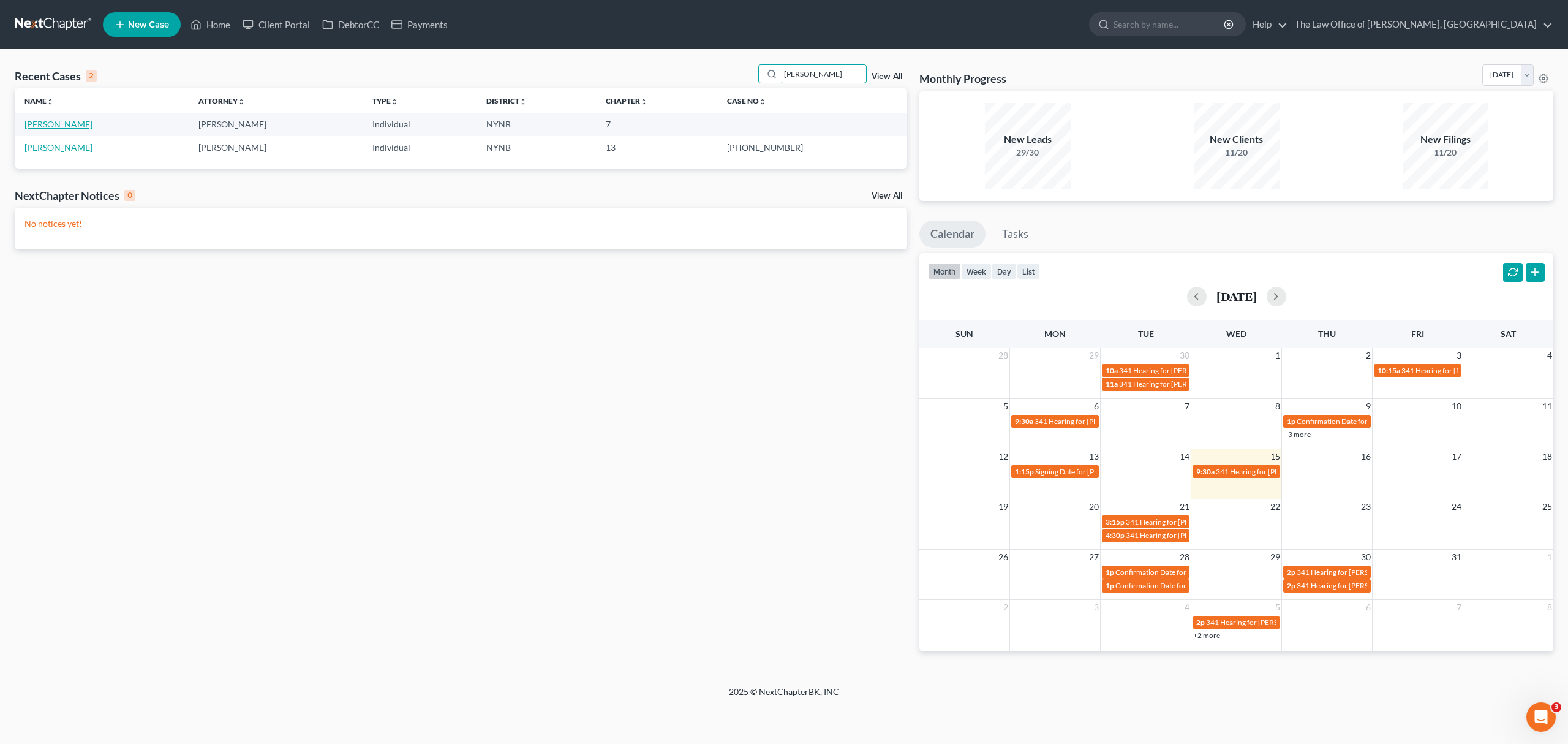
type input "[PERSON_NAME]"
click at [58, 128] on link "[PERSON_NAME]" at bounding box center [58, 124] width 68 height 11
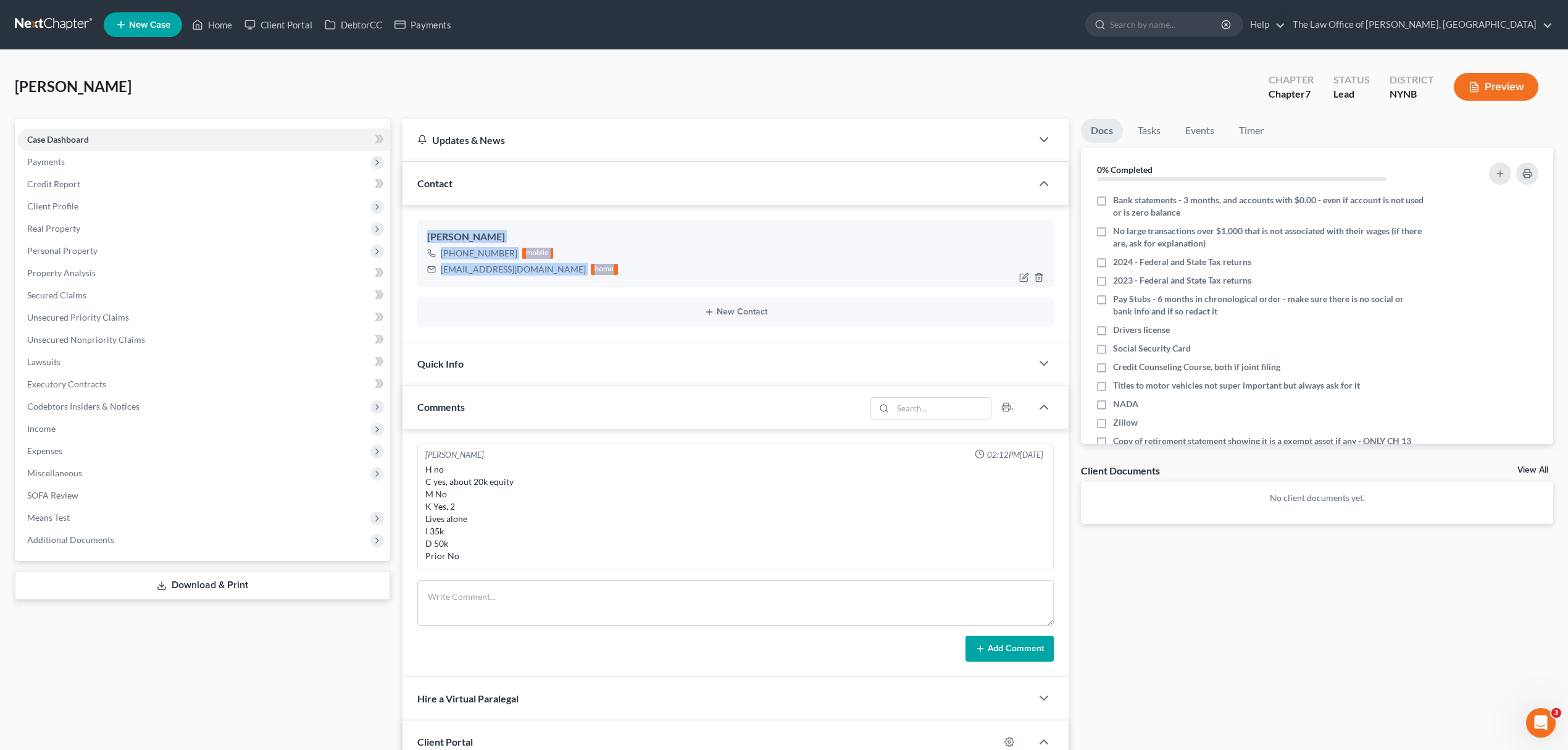
drag, startPoint x: 425, startPoint y: 235, endPoint x: 579, endPoint y: 273, distance: 158.6
click at [579, 273] on div "[PERSON_NAME] [PHONE_NUMBER] mobile [EMAIL_ADDRESS][DOMAIN_NAME] home" at bounding box center [736, 254] width 637 height 67
copy div "[PERSON_NAME] [PHONE_NUMBER] mobile [EMAIL_ADDRESS][DOMAIN_NAME] home"
click at [58, 22] on link at bounding box center [54, 24] width 79 height 22
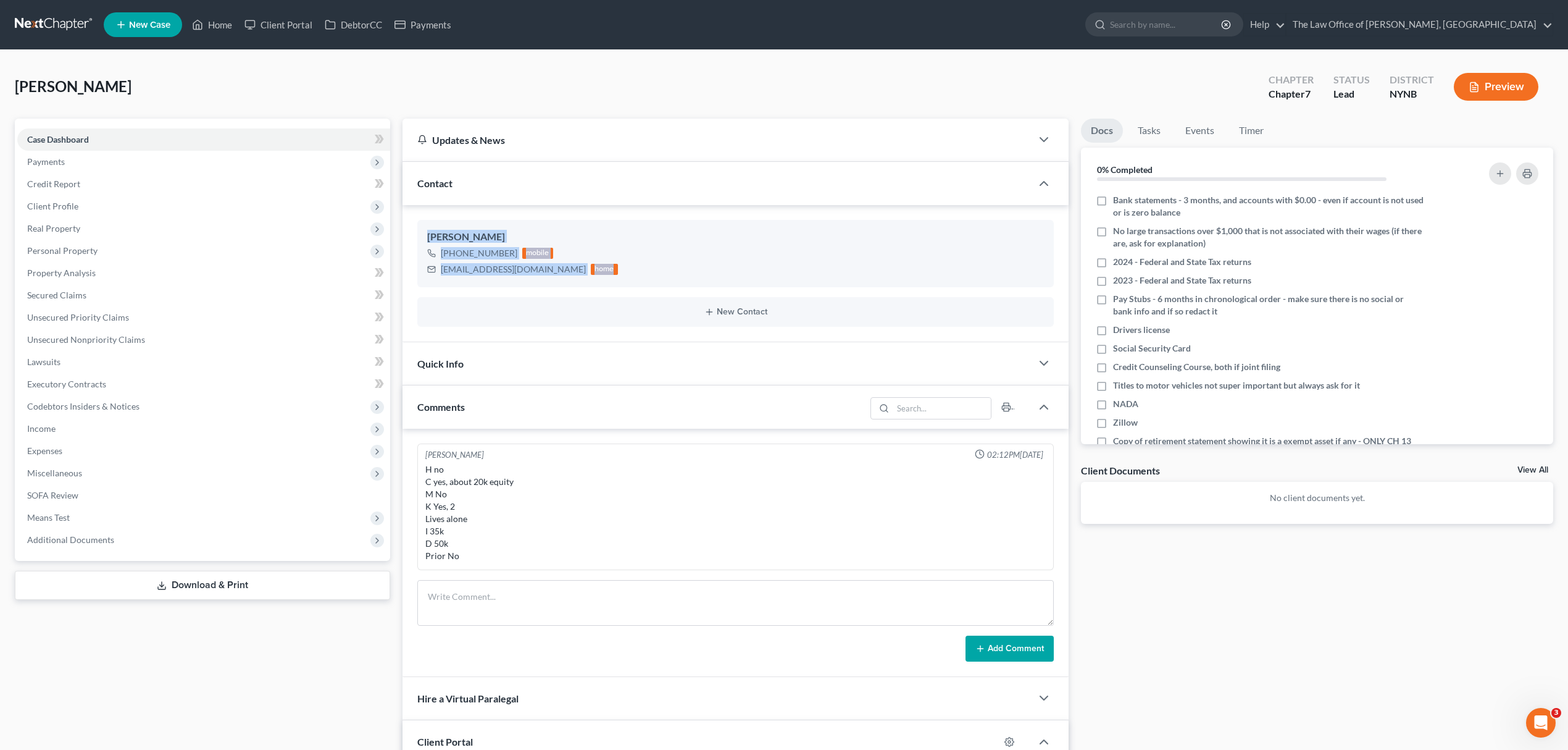
click at [58, 22] on link at bounding box center [54, 24] width 79 height 22
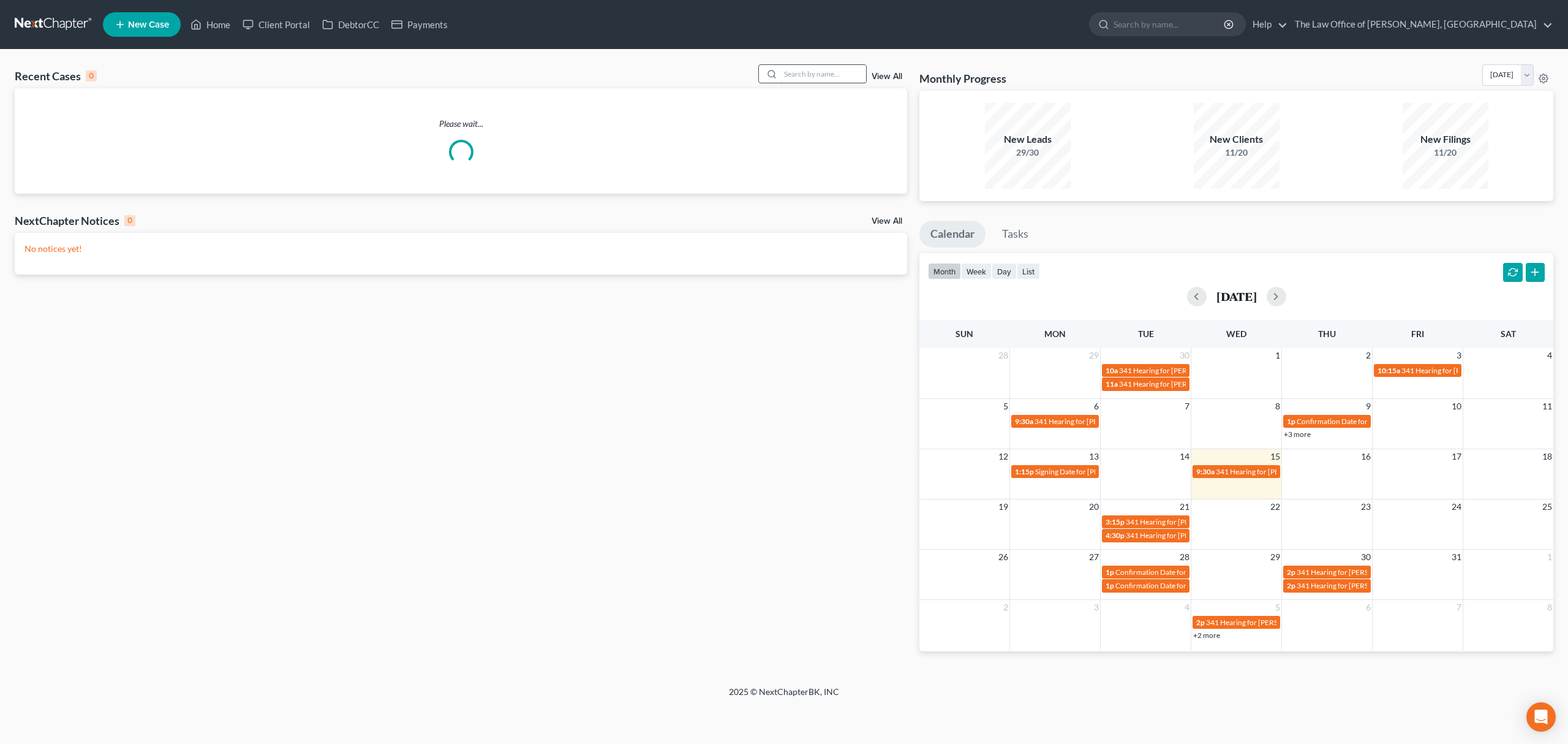
click at [828, 79] on input "search" at bounding box center [822, 74] width 86 height 18
type input "d"
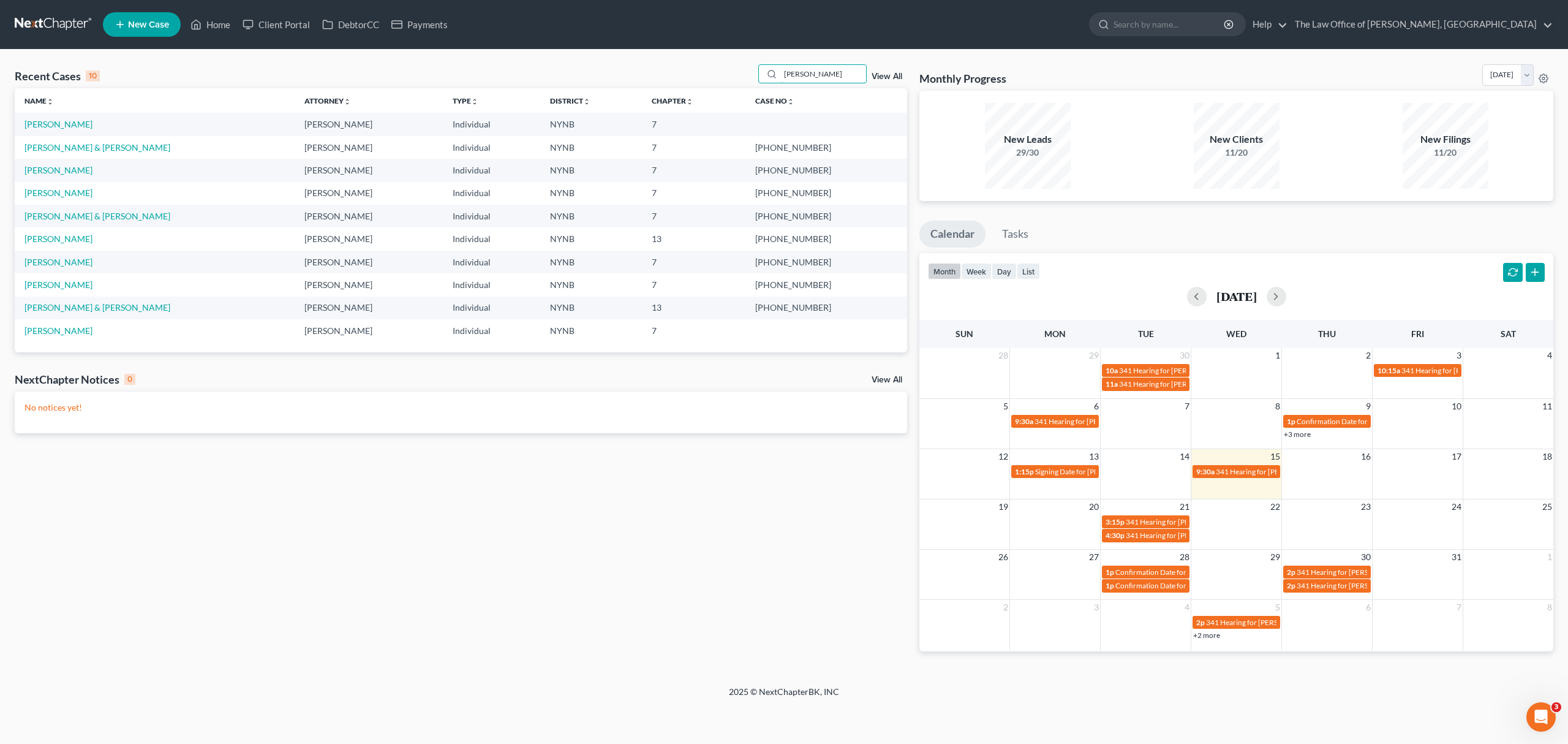
type input "sean"
click at [71, 125] on td "[PERSON_NAME]" at bounding box center [155, 124] width 280 height 23
click at [57, 125] on link "[PERSON_NAME]" at bounding box center [58, 124] width 68 height 11
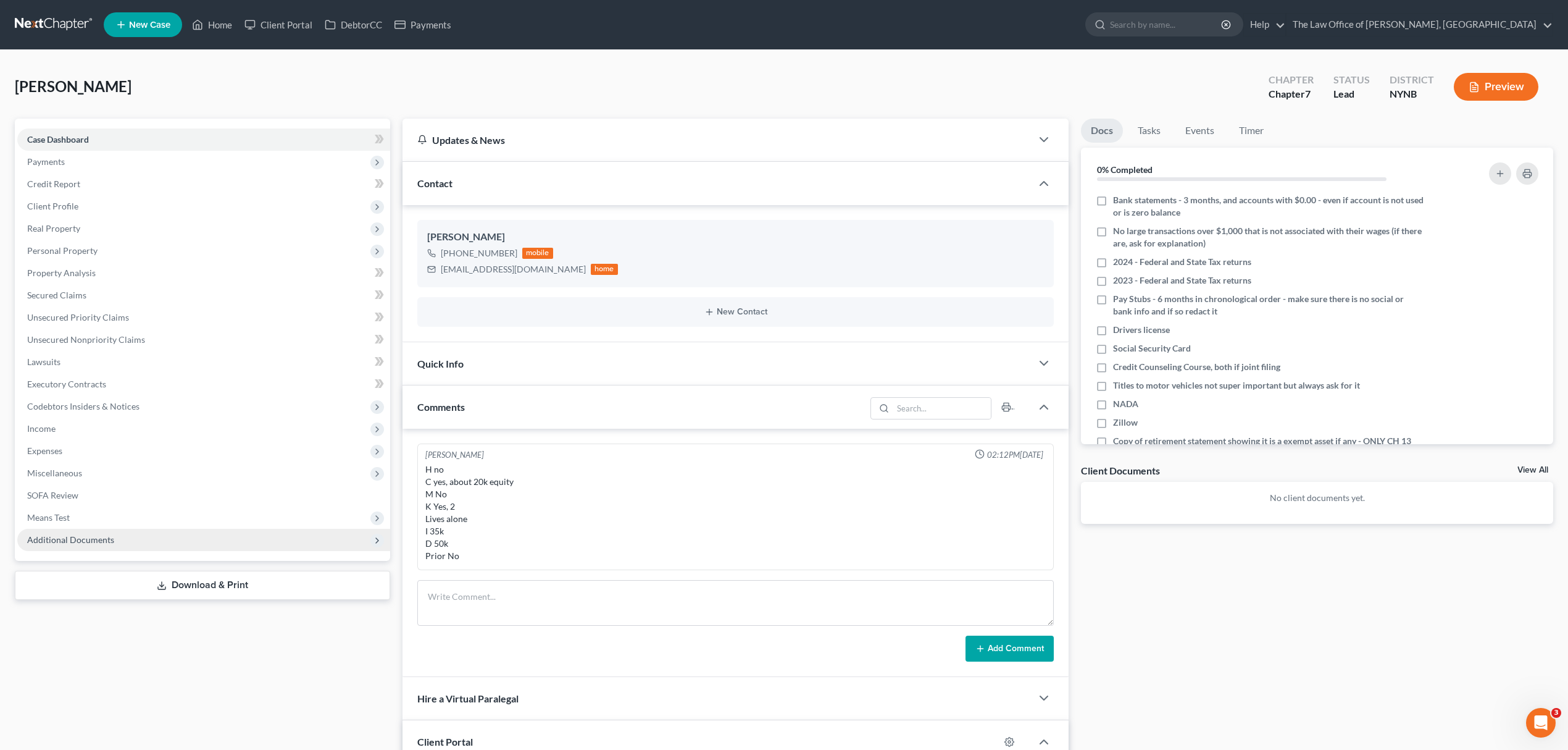
click at [250, 534] on span "Additional Documents" at bounding box center [204, 539] width 373 height 22
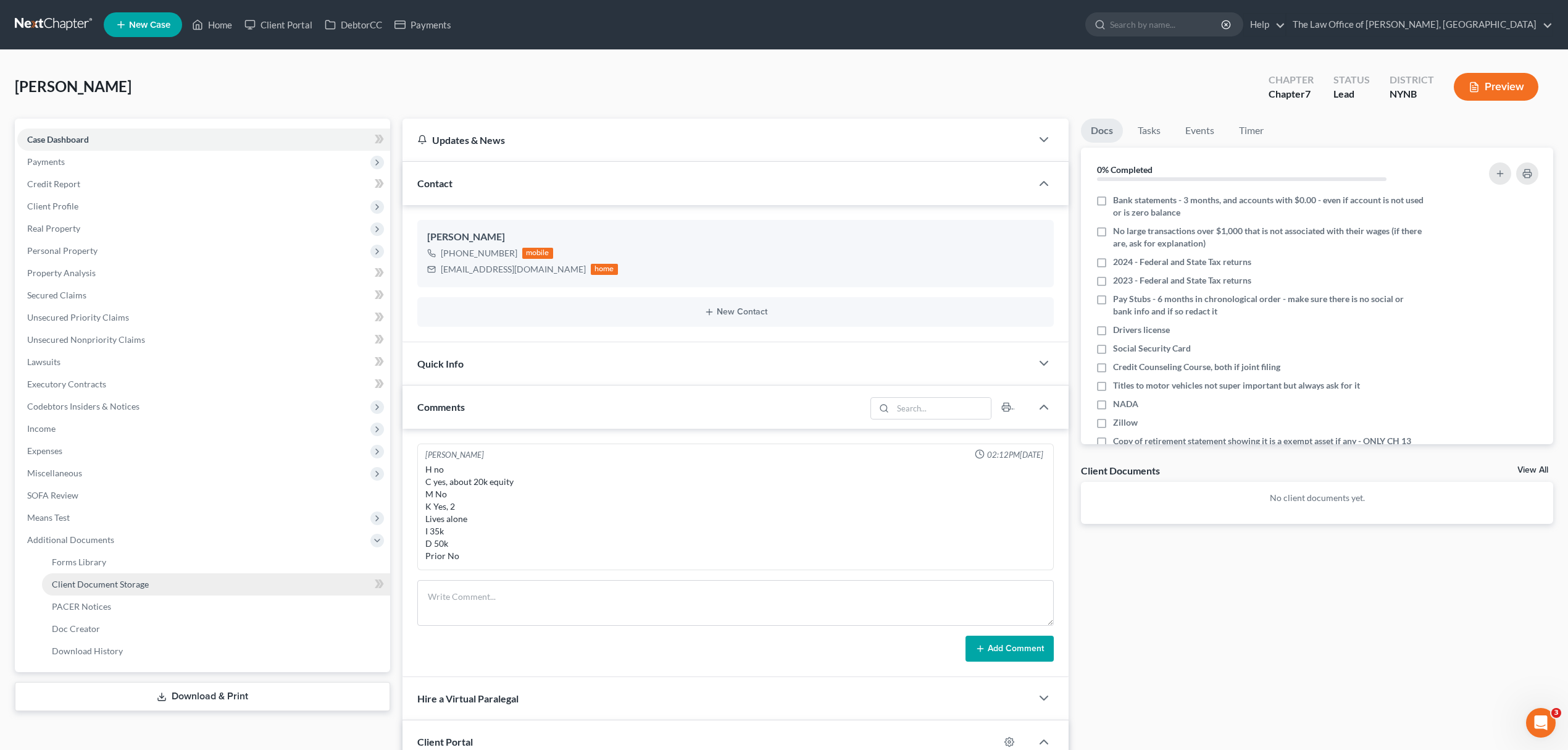
click at [268, 588] on link "Client Document Storage" at bounding box center [216, 584] width 348 height 22
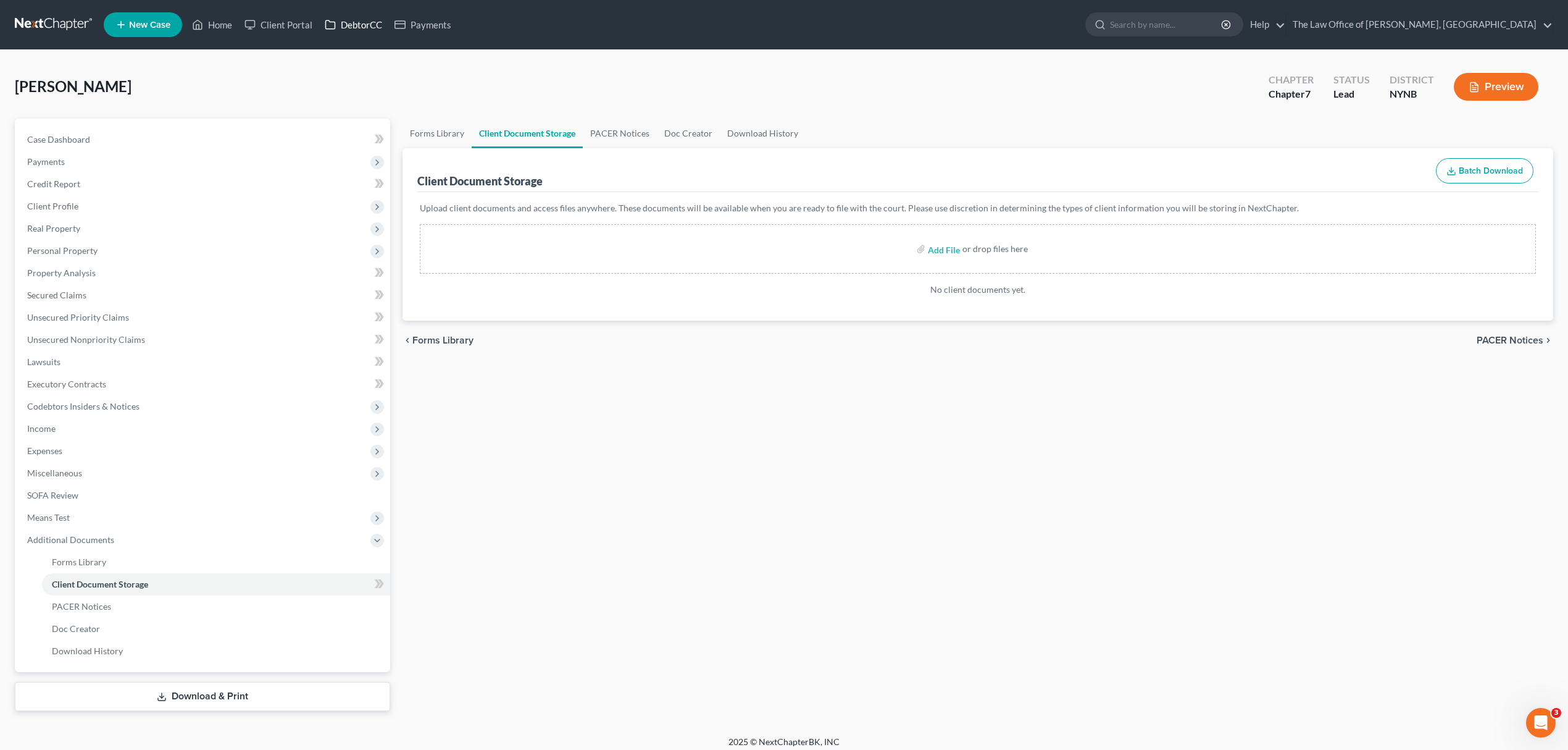
click at [366, 23] on link "DebtorCC" at bounding box center [353, 24] width 70 height 22
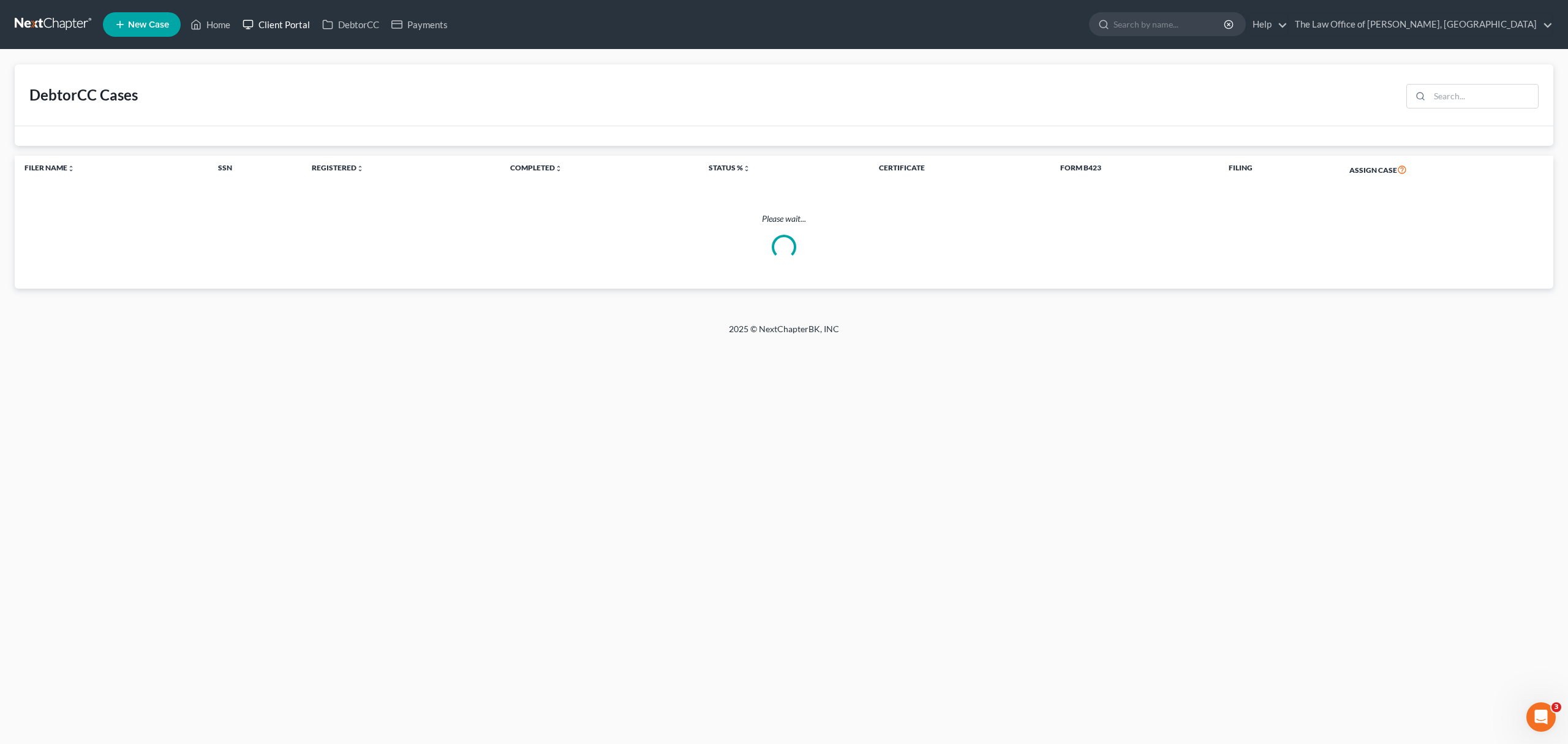
click at [301, 25] on link "Client Portal" at bounding box center [276, 24] width 80 height 22
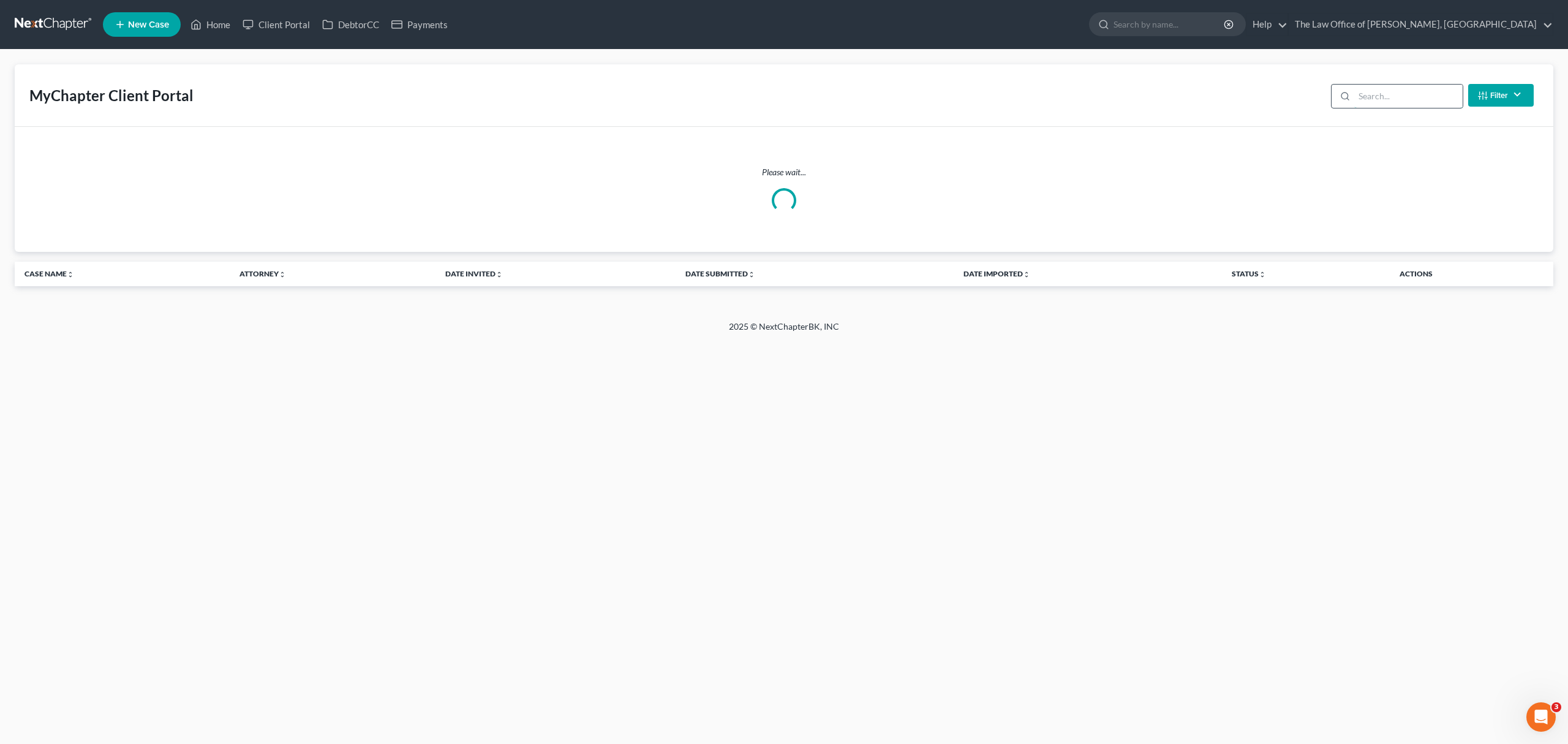
click at [1390, 88] on input "search" at bounding box center [1408, 96] width 108 height 23
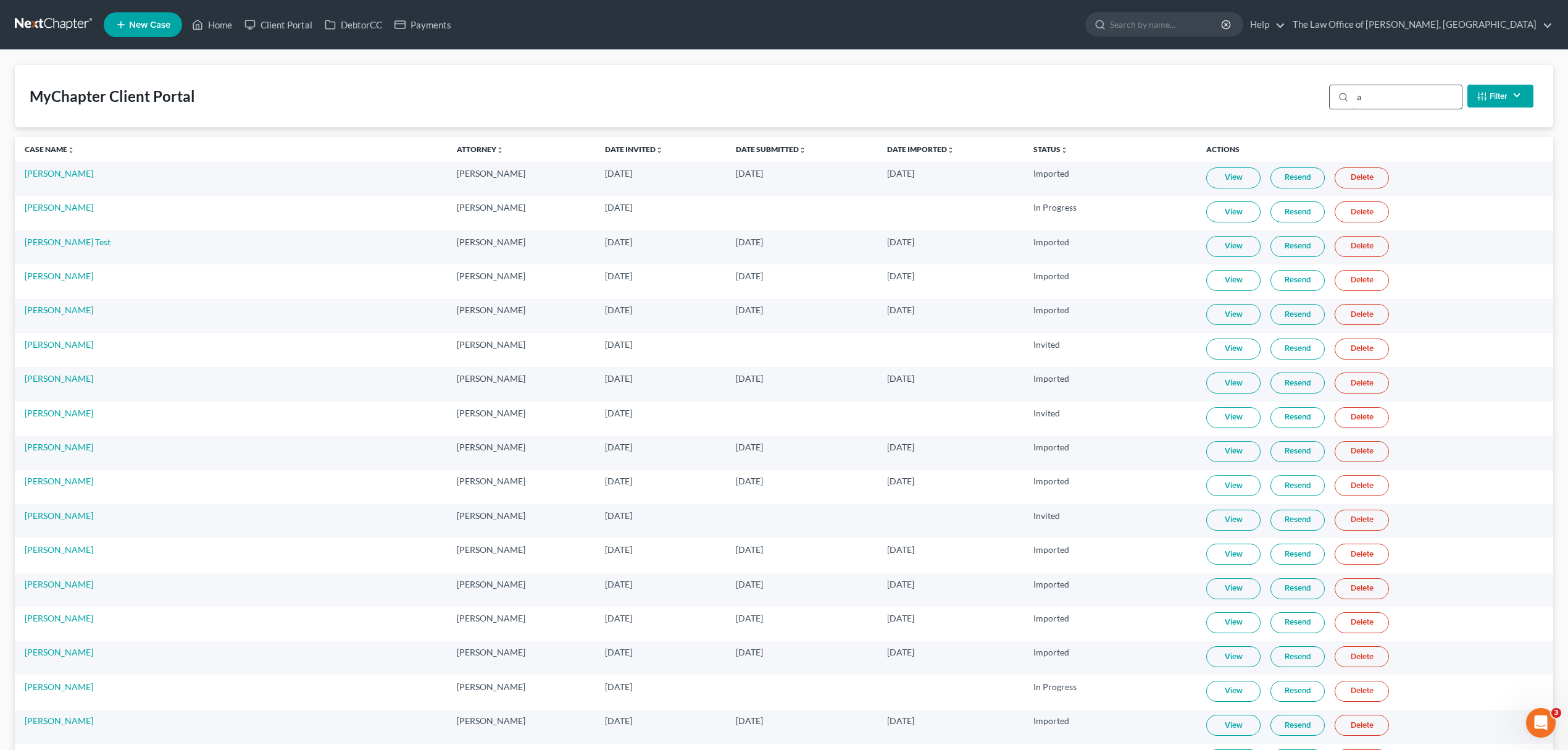
click at [1406, 90] on input "a" at bounding box center [1407, 96] width 109 height 23
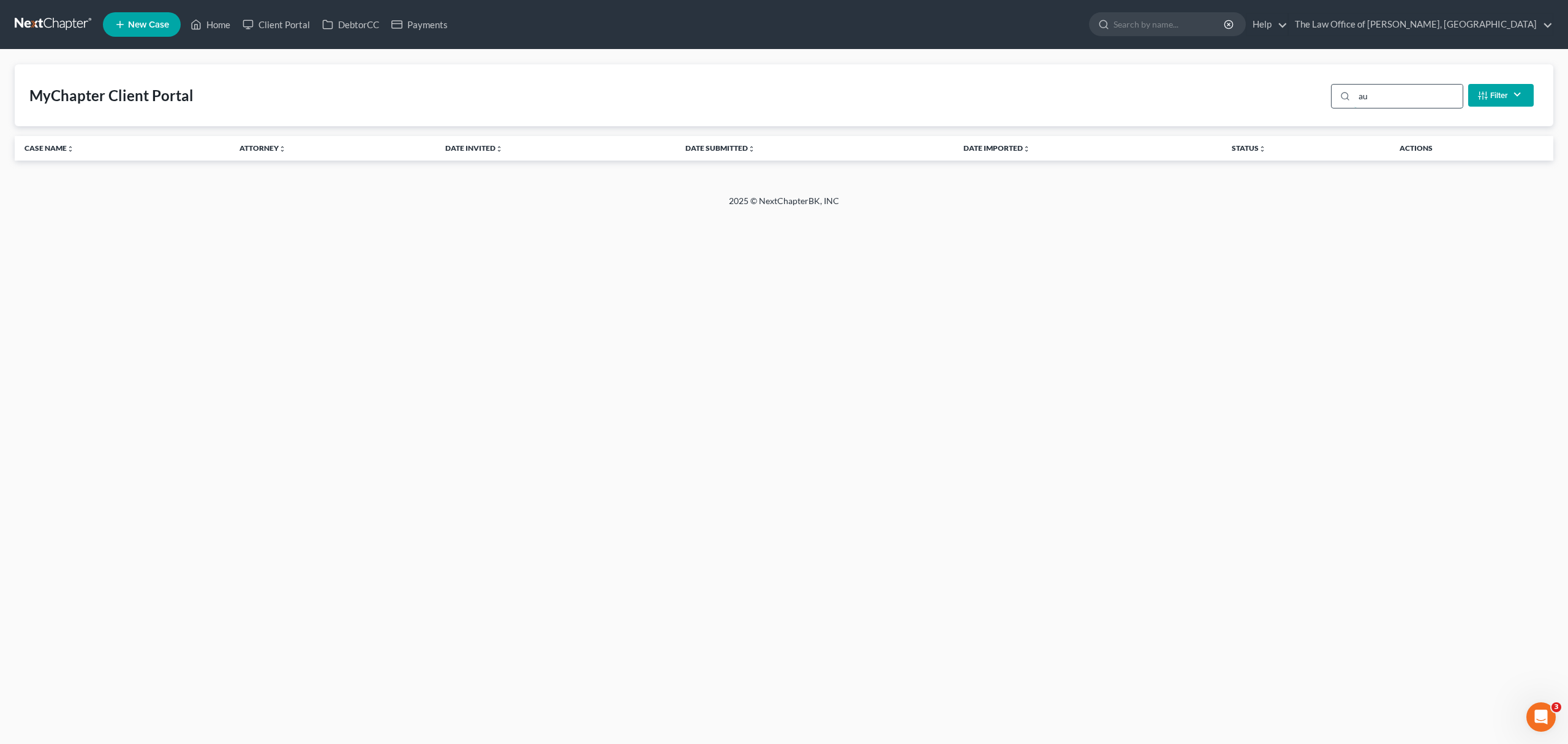
type input "a"
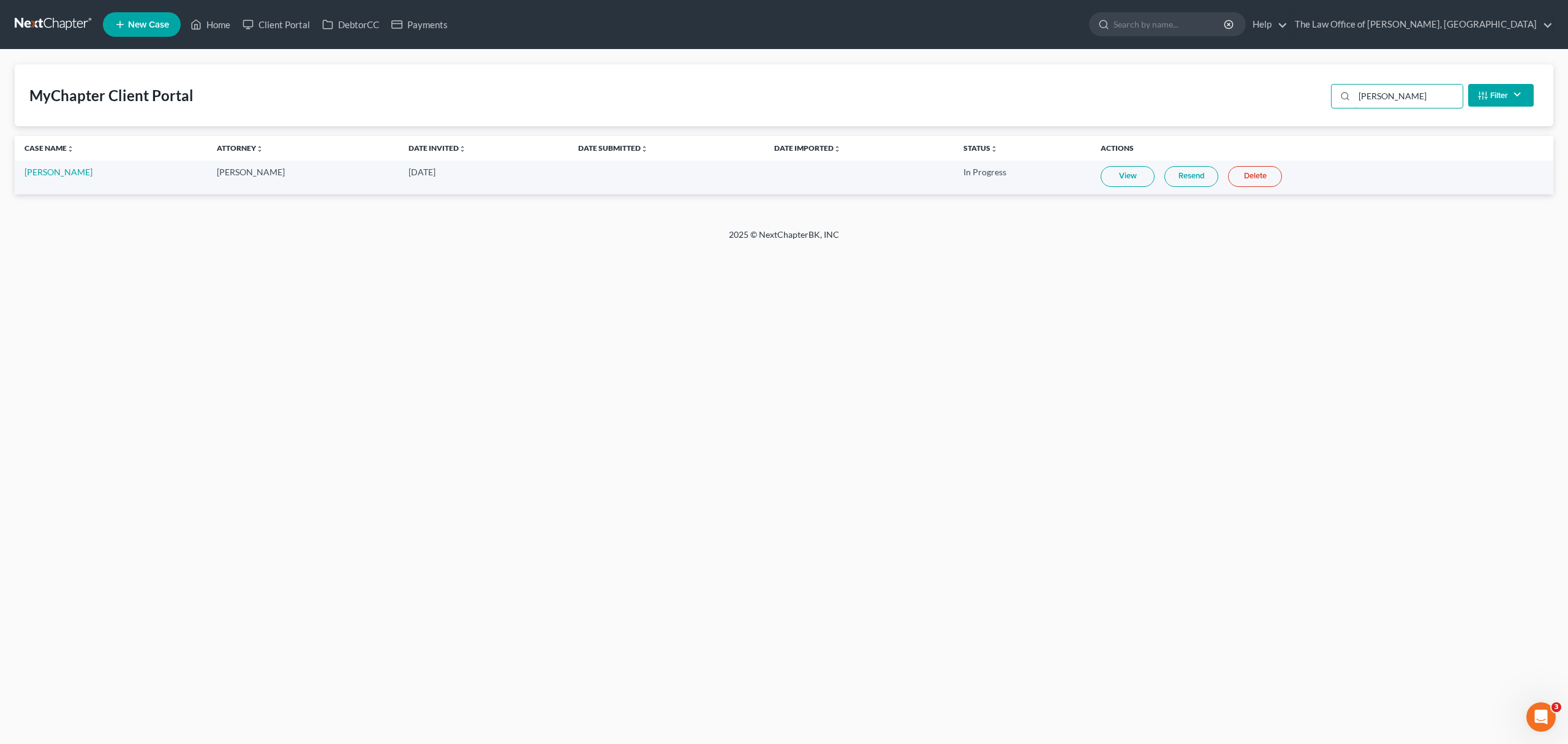
type input "arthur"
click at [1140, 174] on link "View" at bounding box center [1127, 176] width 54 height 21
click at [71, 29] on link at bounding box center [54, 24] width 78 height 22
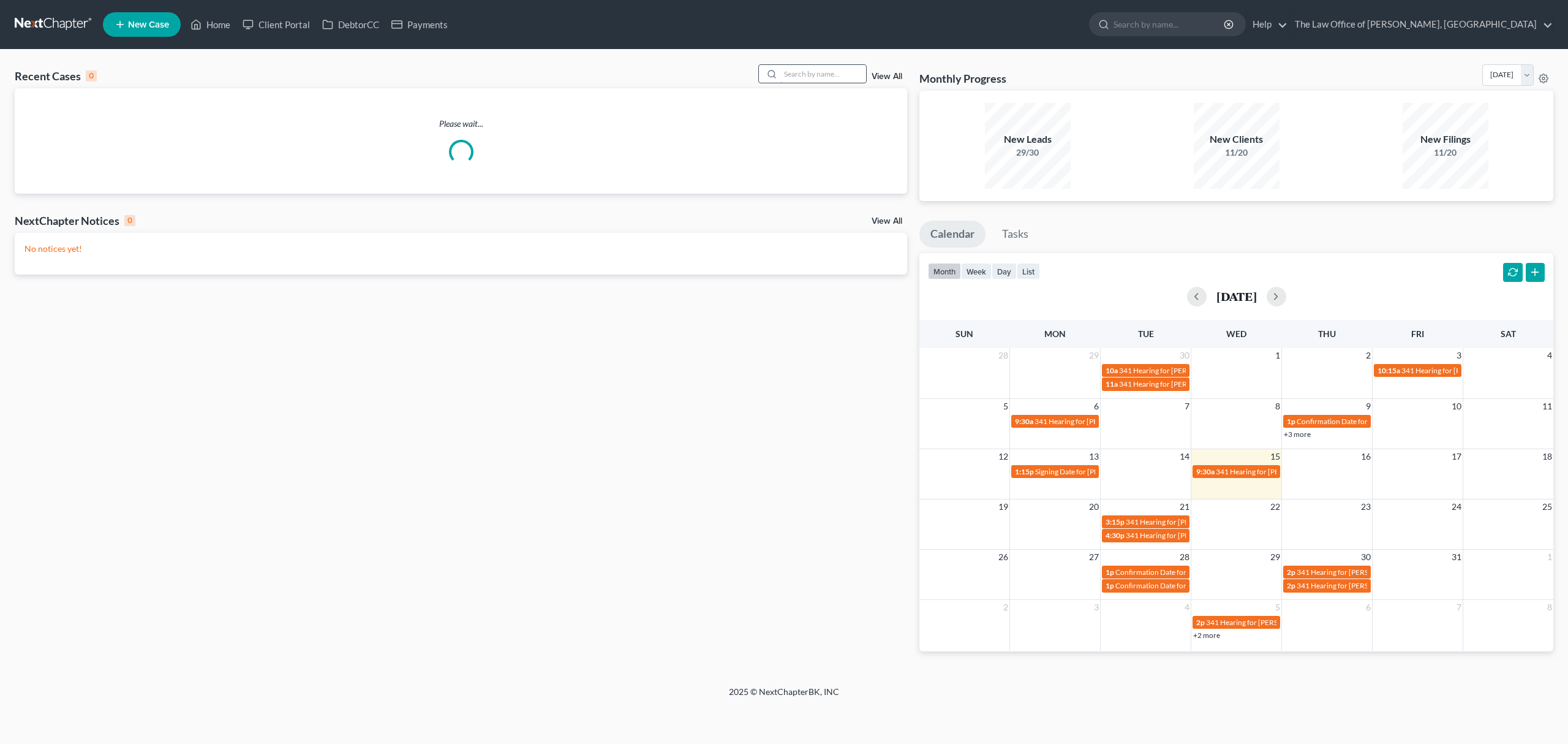
click at [807, 77] on input "search" at bounding box center [822, 74] width 86 height 18
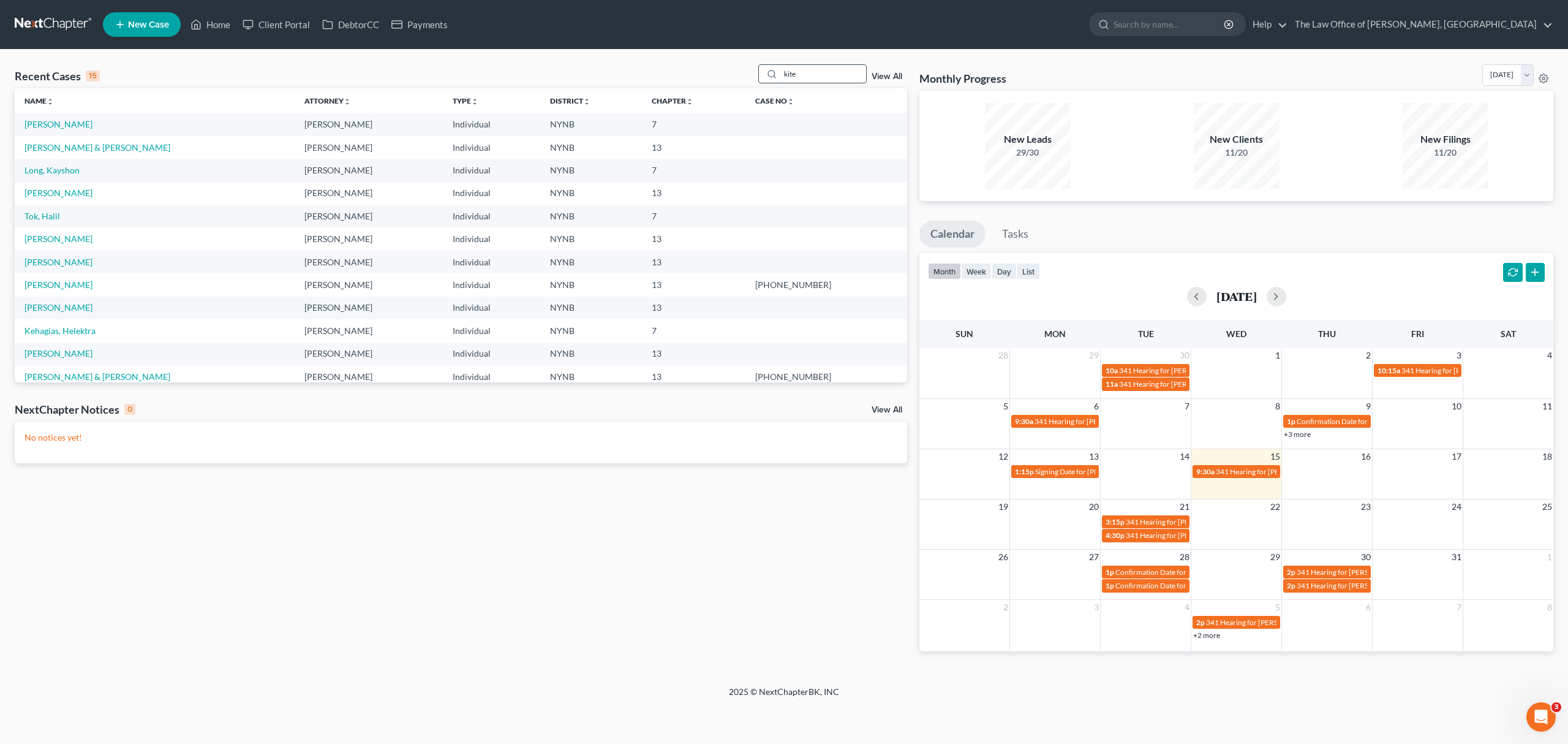
type input "kite"
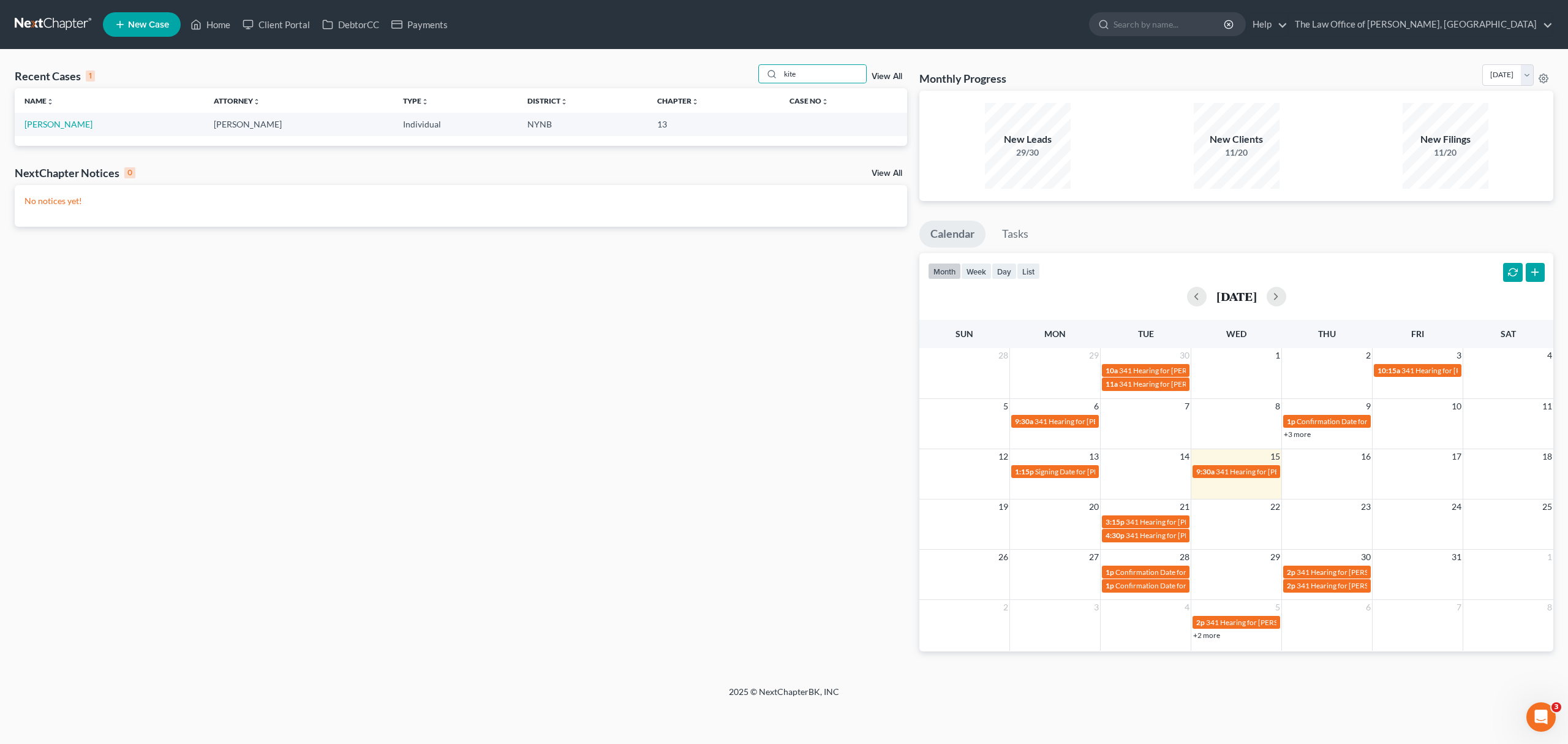
click at [71, 123] on td "[PERSON_NAME]" at bounding box center [109, 124] width 189 height 23
click at [62, 123] on link "[PERSON_NAME]" at bounding box center [58, 124] width 68 height 11
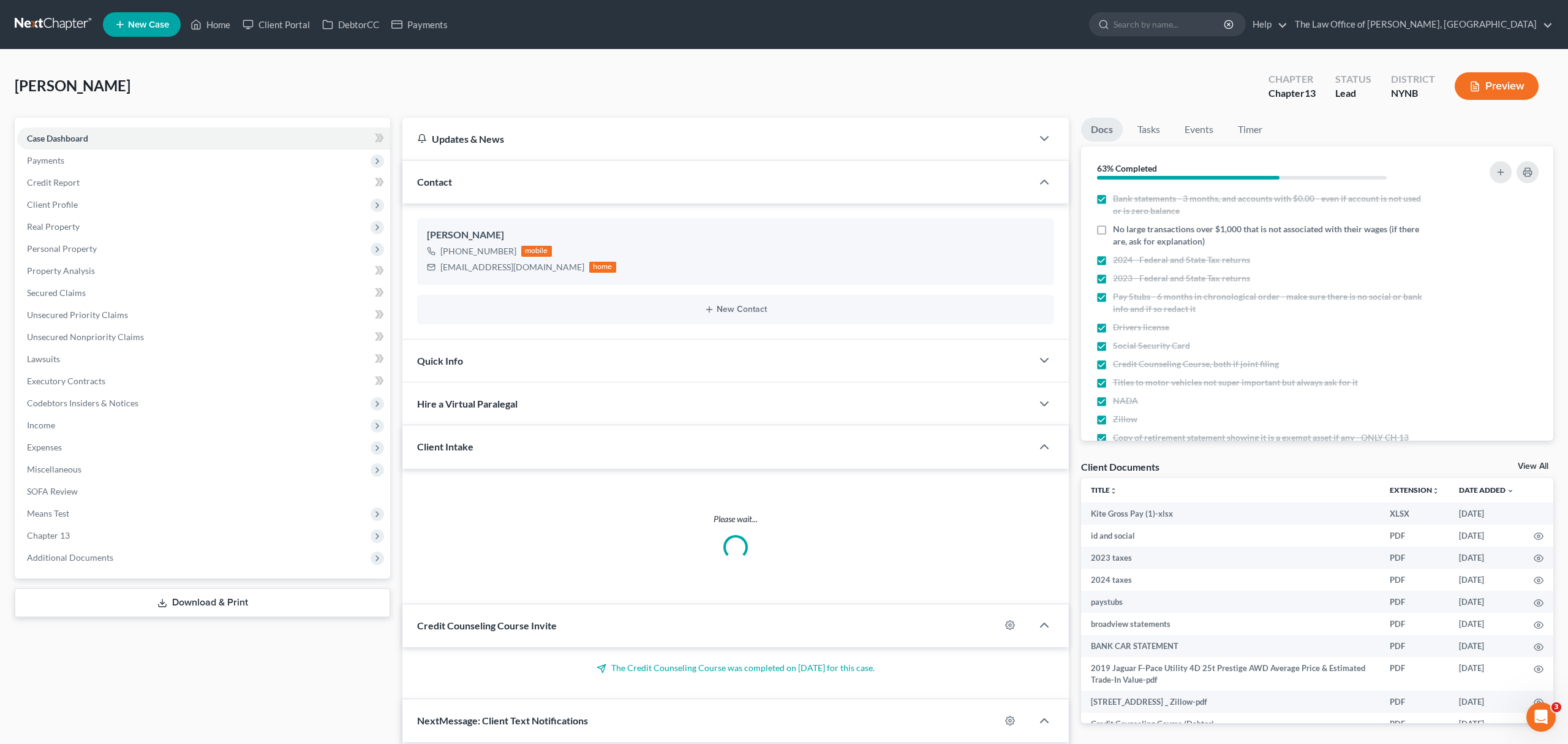
click at [224, 554] on span "Additional Documents" at bounding box center [204, 558] width 373 height 22
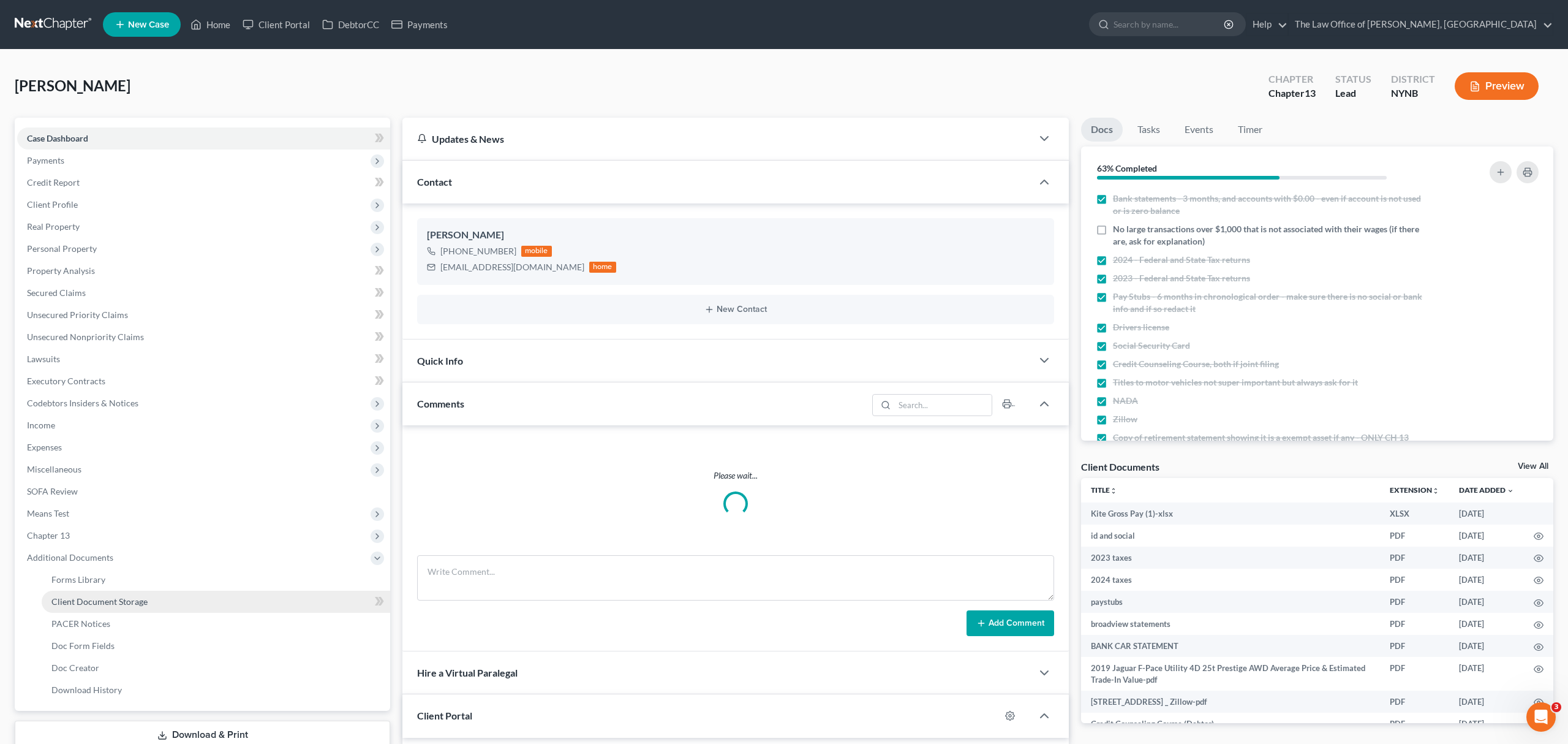
click at [220, 599] on link "Client Document Storage" at bounding box center [216, 601] width 348 height 22
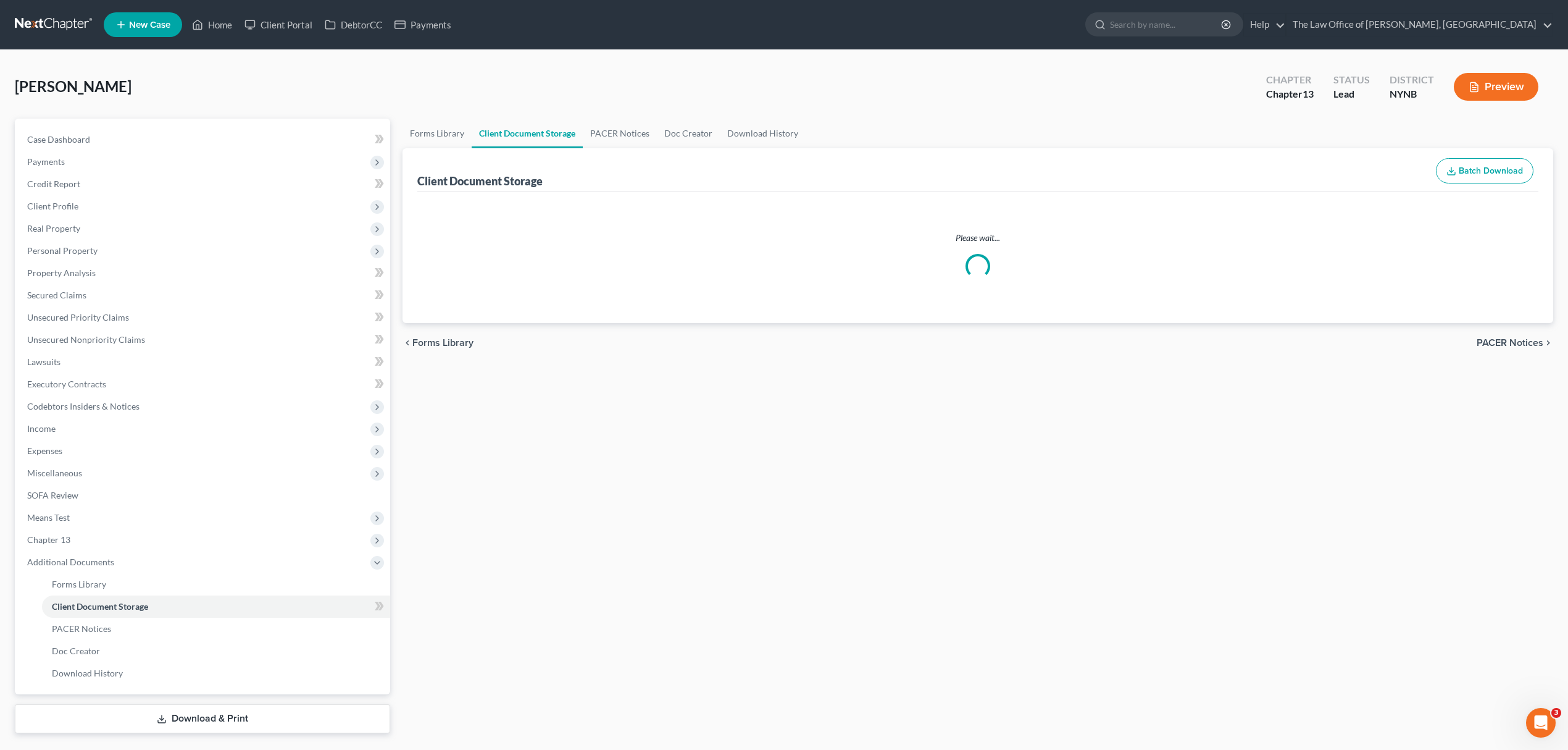
select select "1"
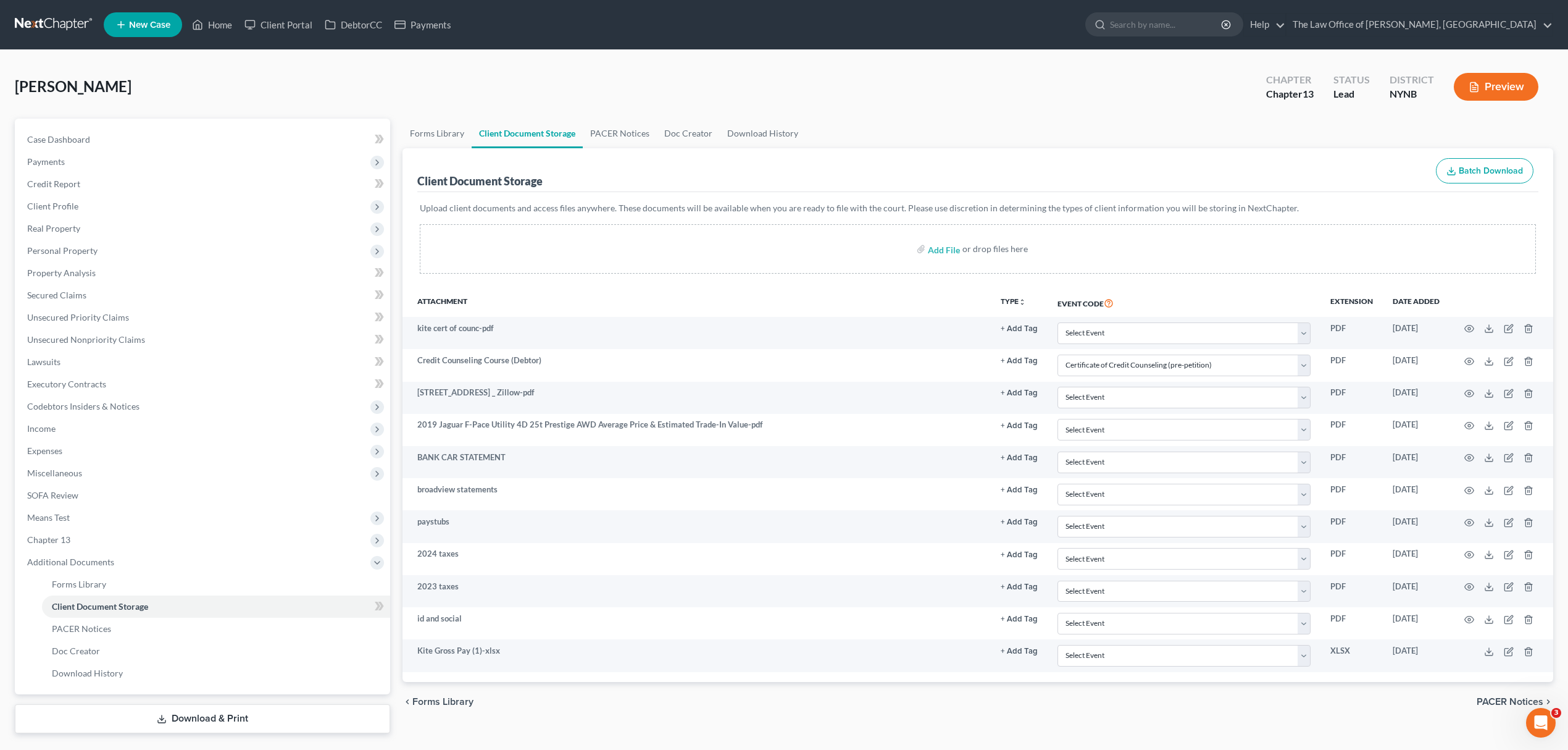
click at [36, 16] on link at bounding box center [54, 24] width 79 height 22
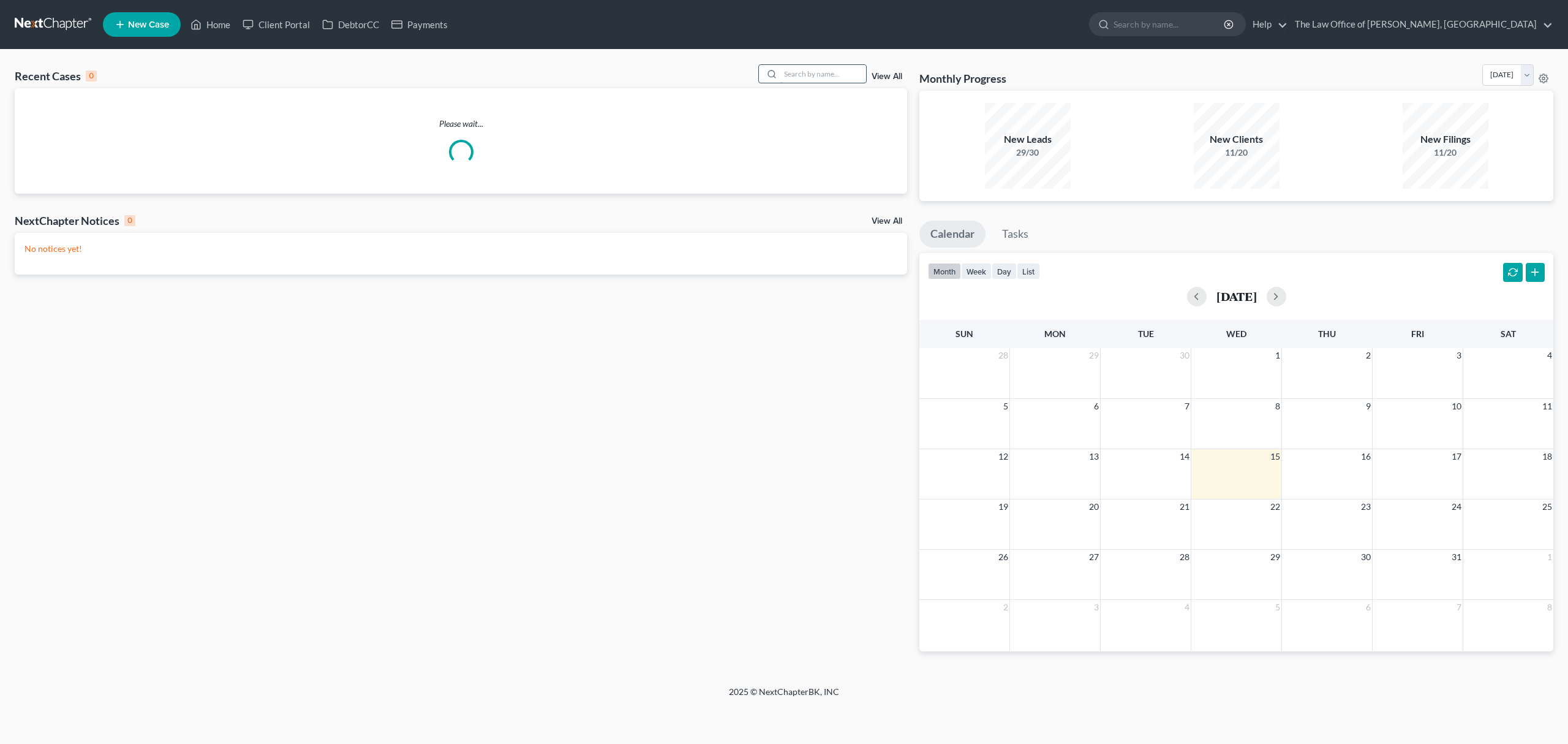
click at [799, 80] on input "search" at bounding box center [822, 74] width 86 height 18
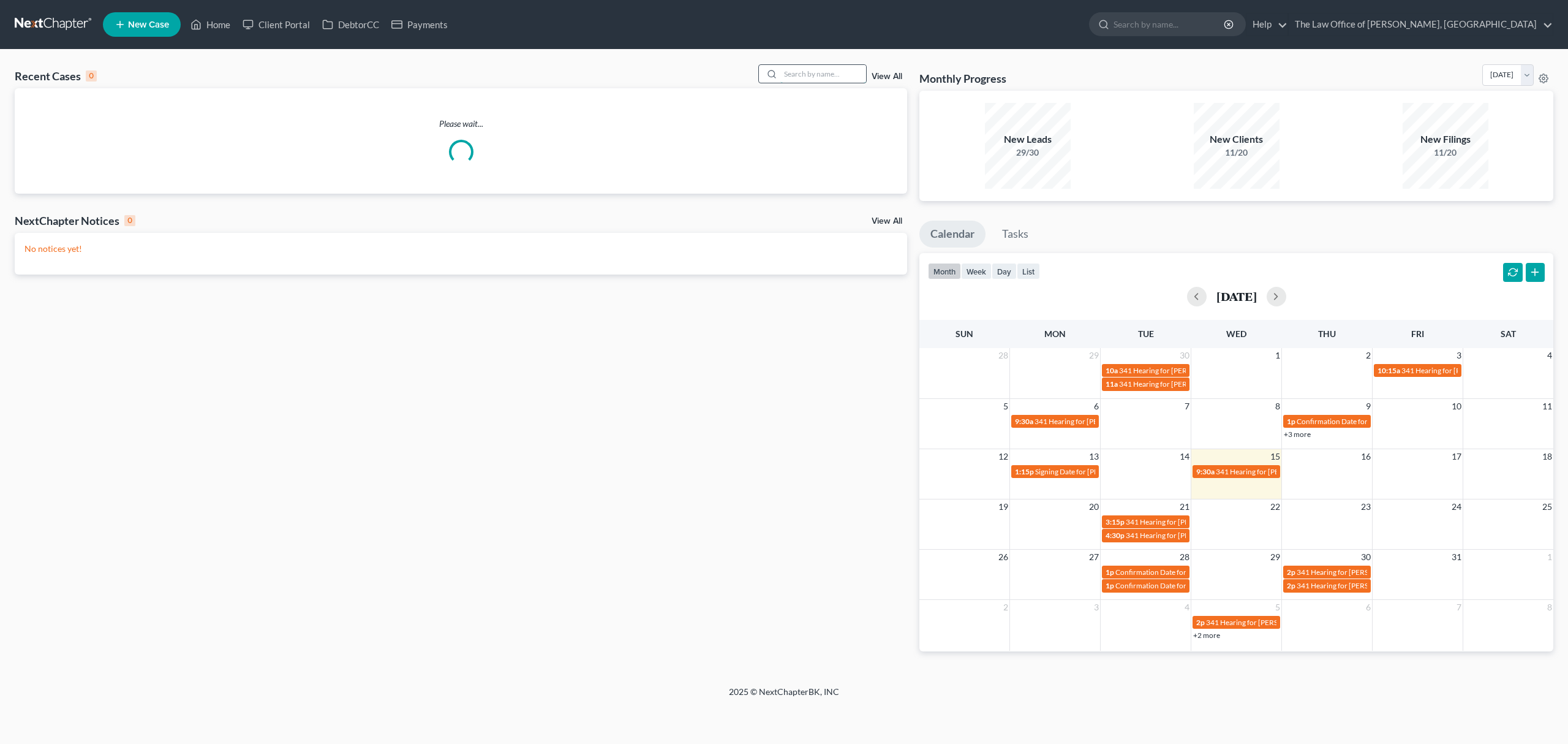
click at [800, 76] on input "search" at bounding box center [822, 74] width 86 height 18
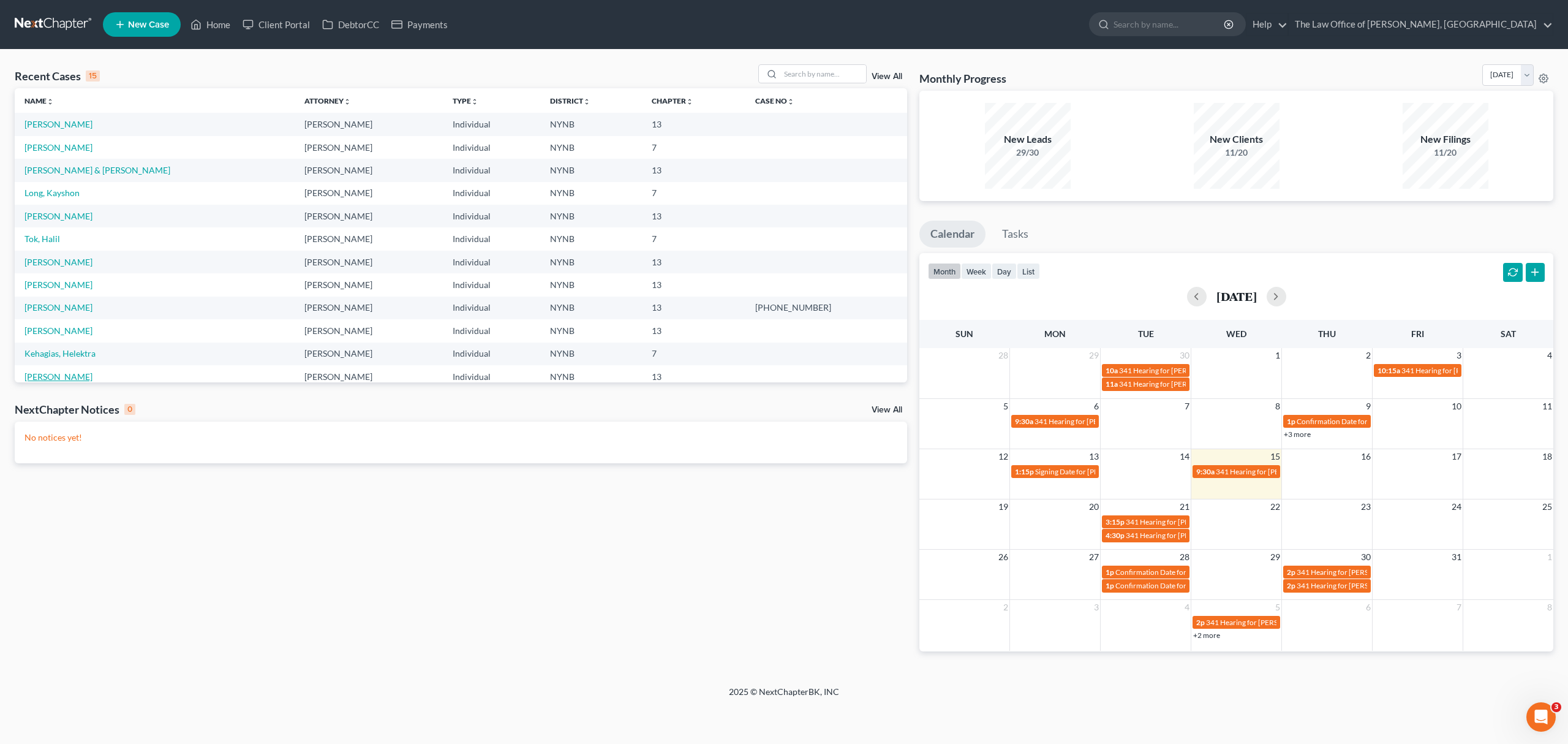
click at [57, 375] on link "[PERSON_NAME]" at bounding box center [58, 377] width 68 height 11
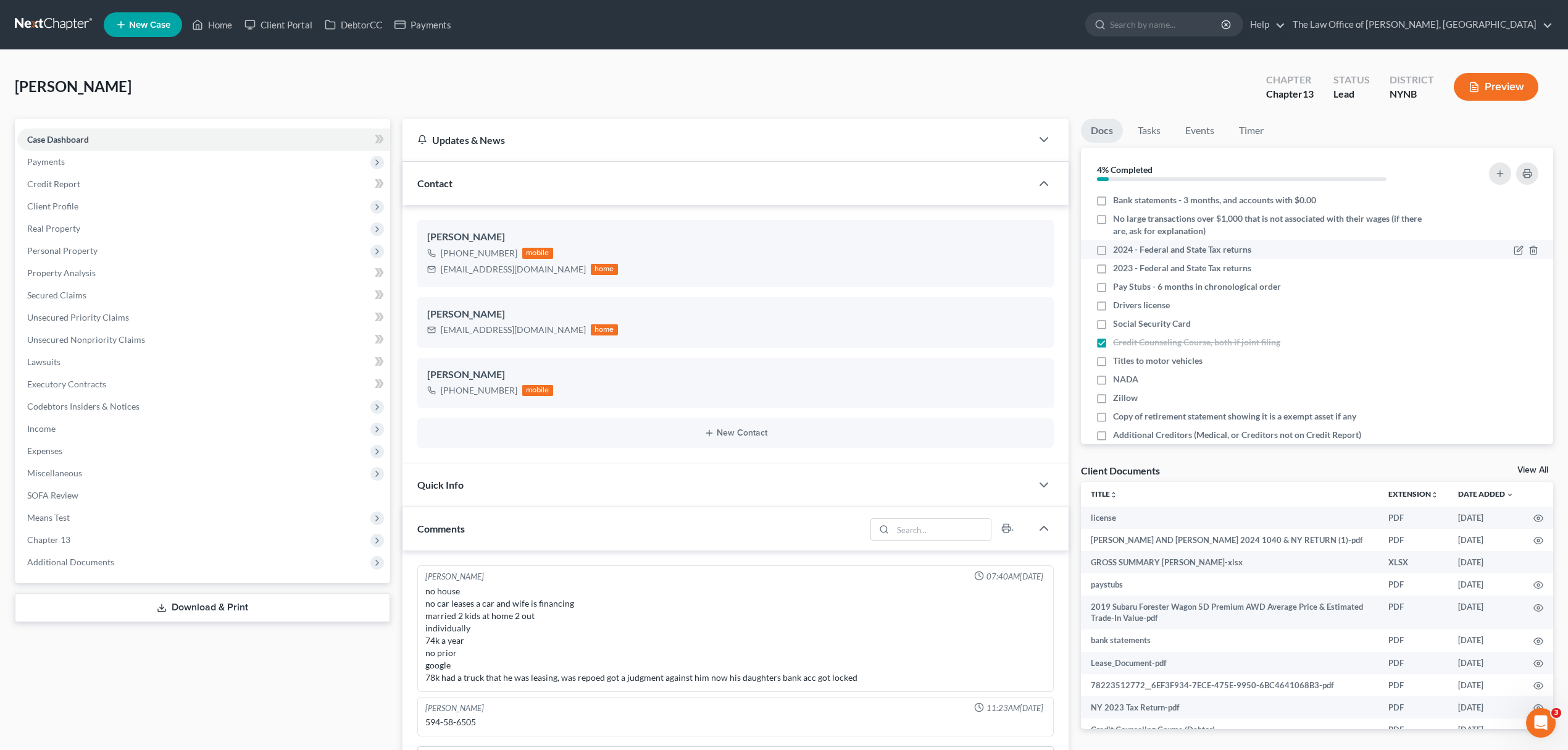
scroll to position [549, 0]
click at [1154, 250] on span "2024 - Federal and State Tax returns" at bounding box center [1182, 250] width 138 height 12
click at [1126, 250] on input "2024 - Federal and State Tax returns" at bounding box center [1122, 248] width 8 height 8
checkbox input "true"
click at [132, 561] on span "Additional Documents" at bounding box center [204, 562] width 373 height 22
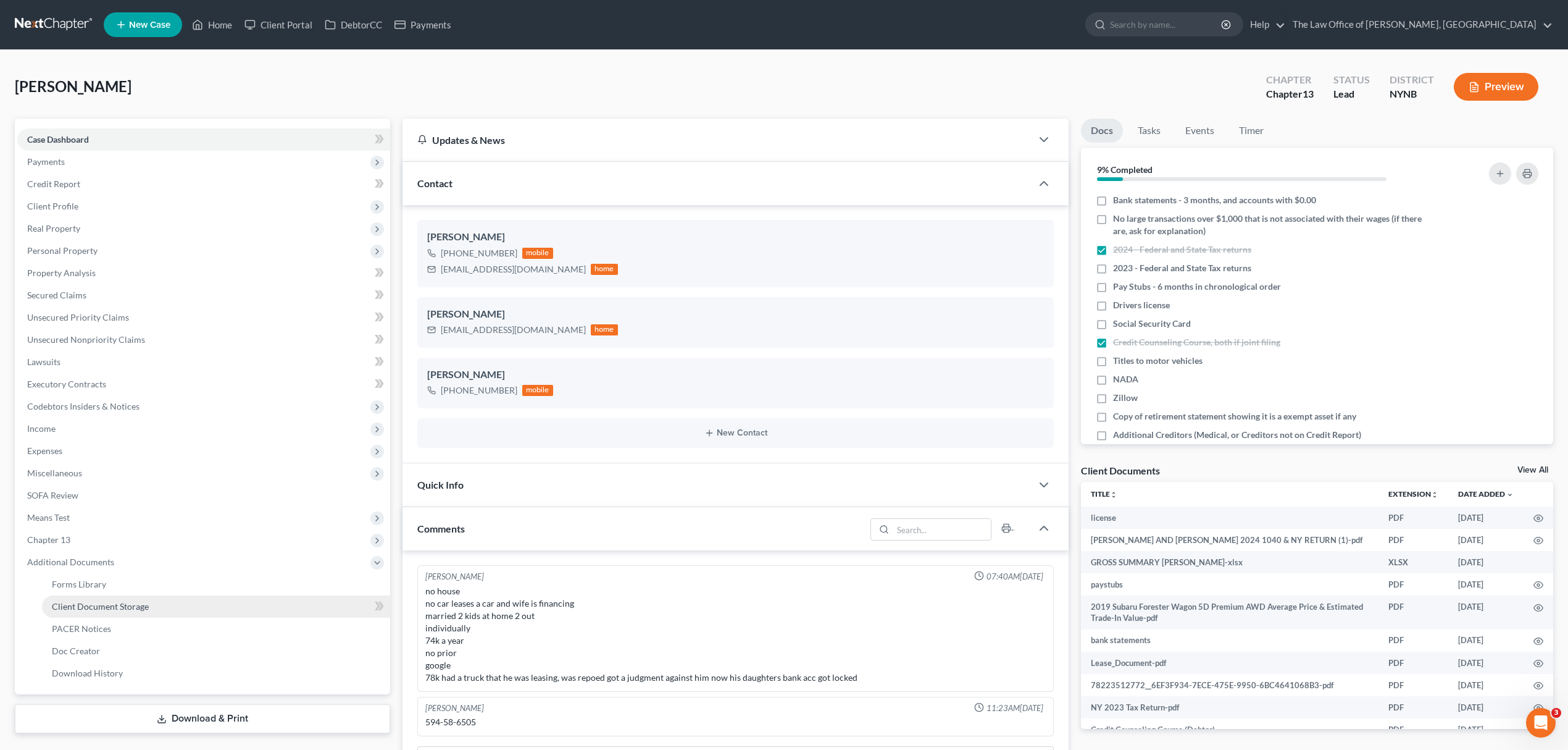
click at [126, 612] on link "Client Document Storage" at bounding box center [216, 606] width 348 height 22
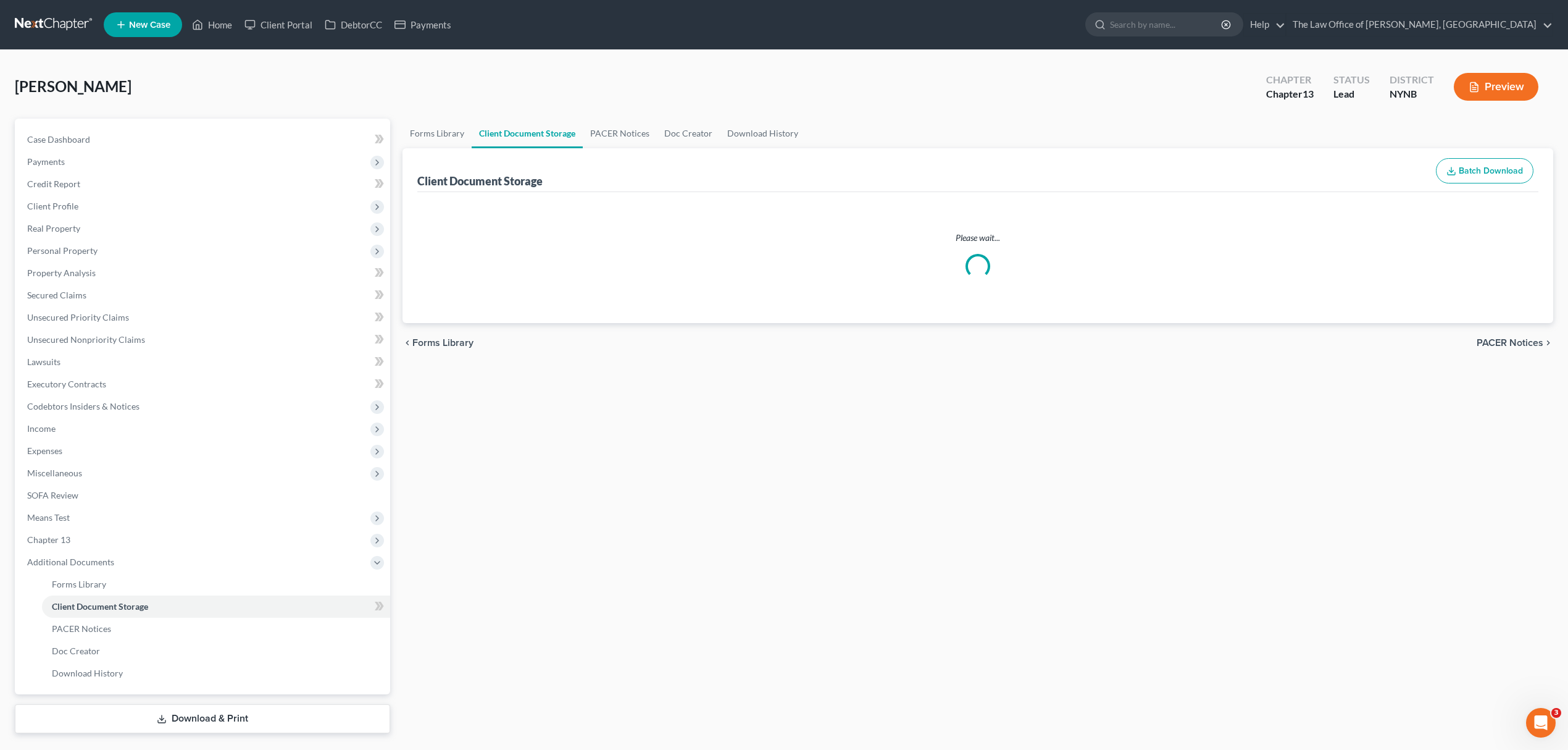
select select "1"
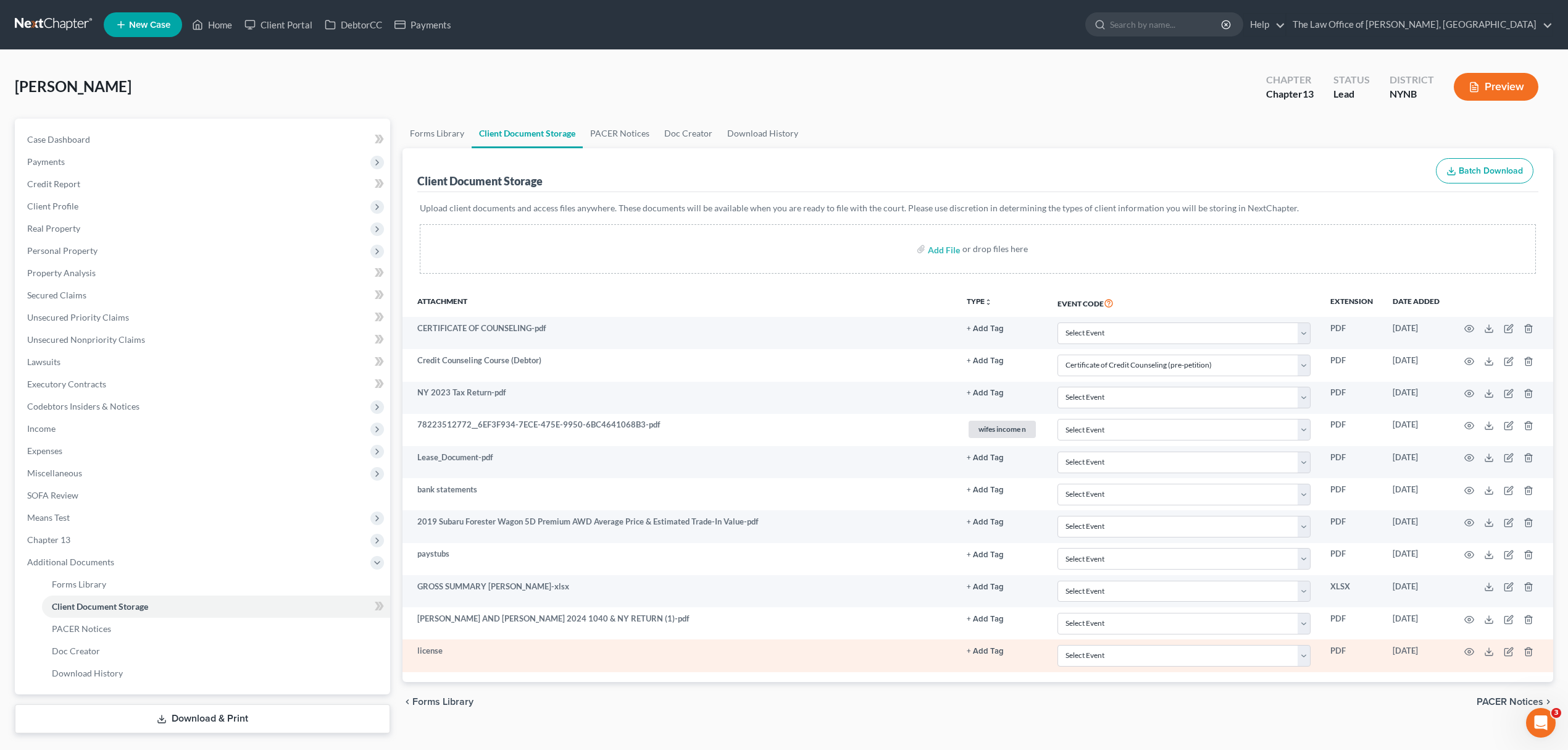
scroll to position [29, 0]
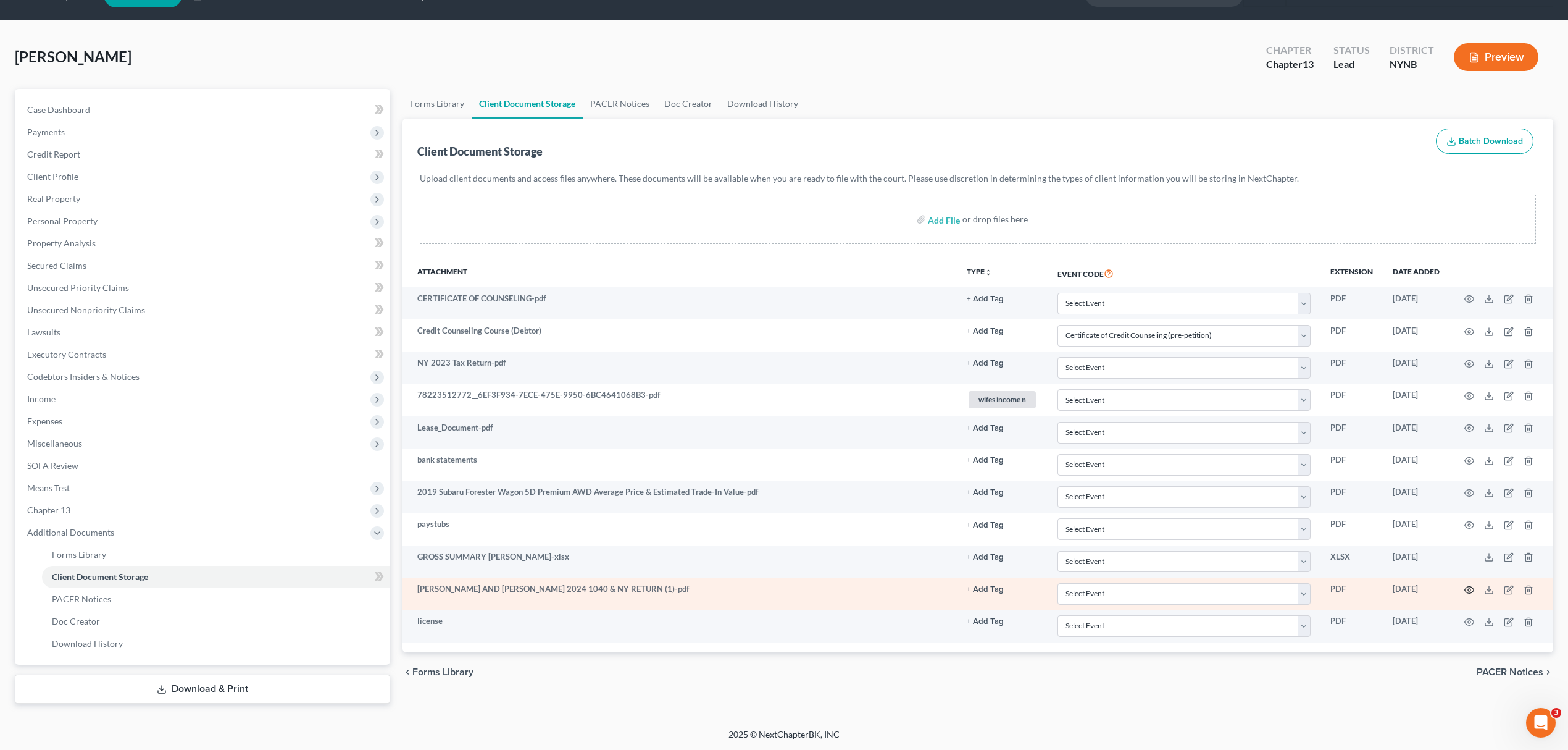
click at [1470, 588] on icon "button" at bounding box center [1469, 589] width 10 height 10
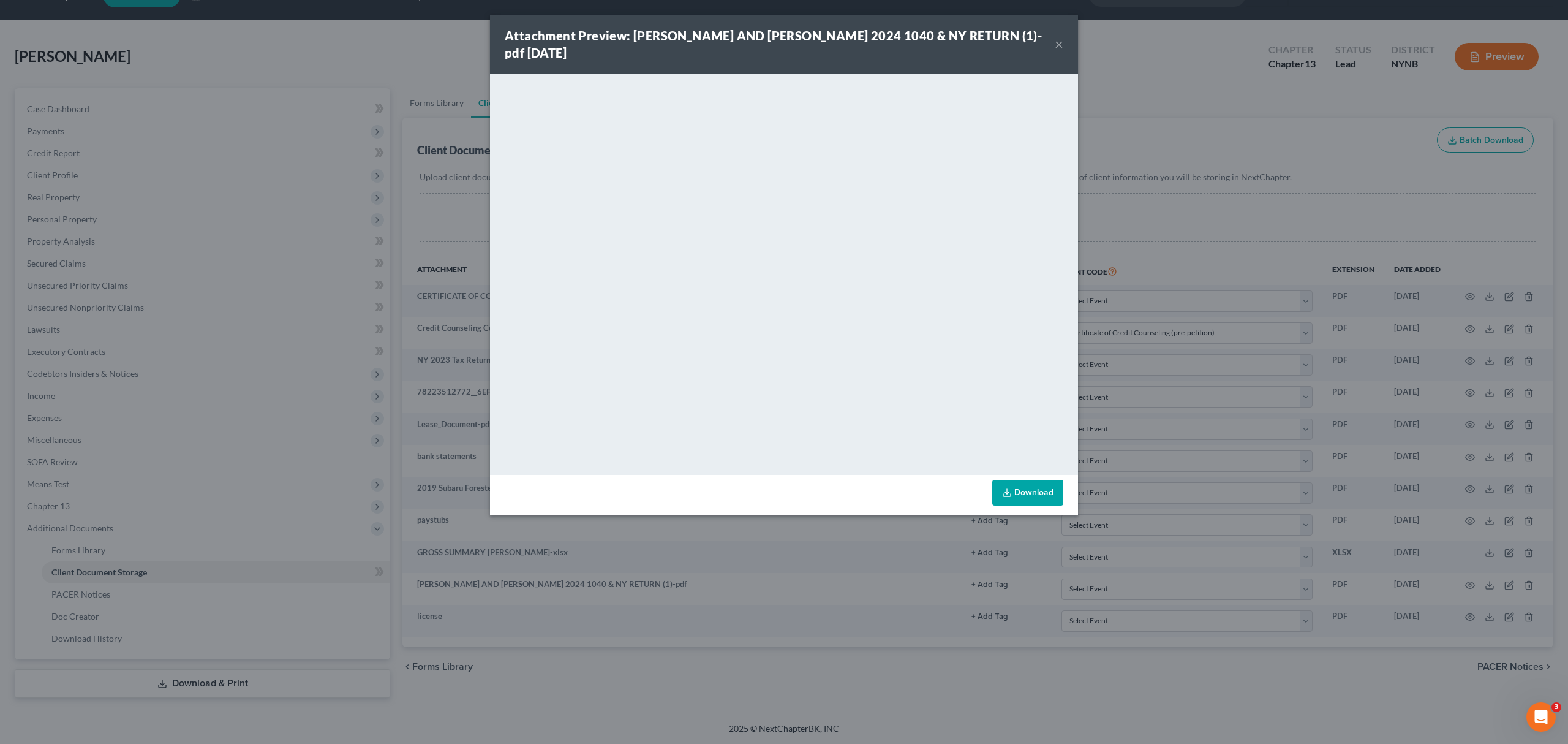
click at [1147, 278] on div "Attachment Preview: ABELL, NICHOLAS AND ERICA 2024 1040 & NY RETURN (1)-pdf 10/…" at bounding box center [784, 372] width 1568 height 744
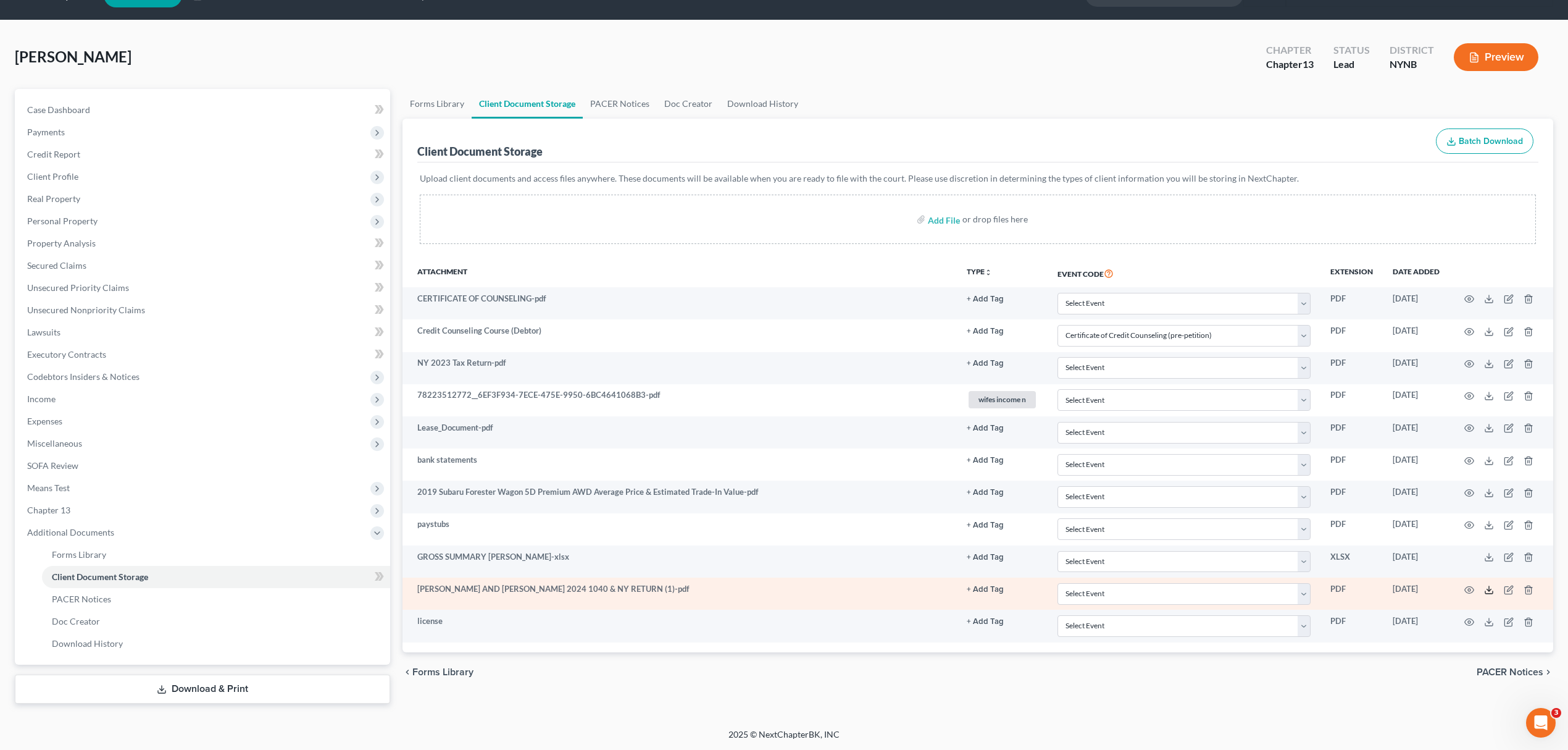
click at [1490, 591] on icon at bounding box center [1489, 589] width 10 height 10
click at [1506, 592] on icon "button" at bounding box center [1508, 589] width 10 height 10
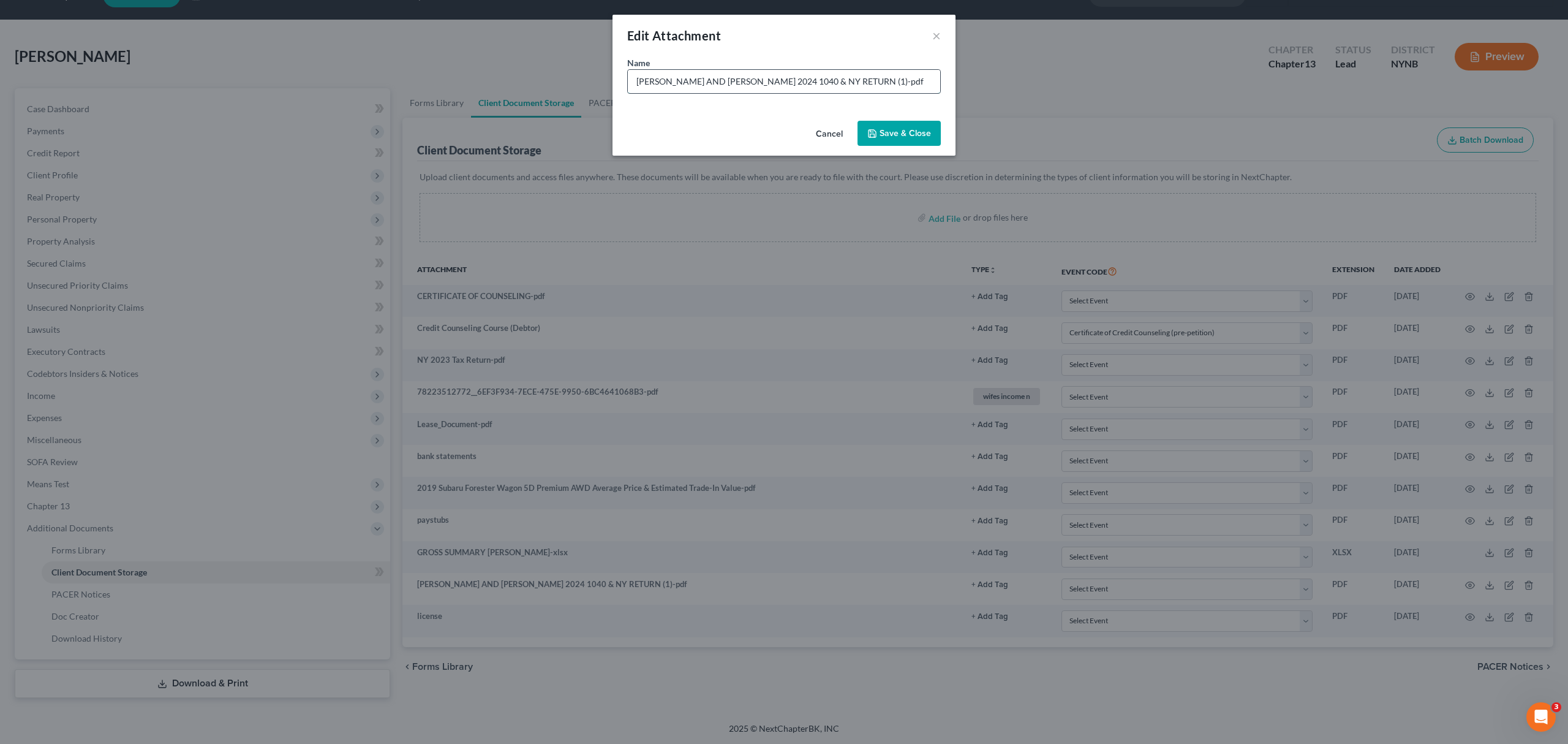
click at [637, 82] on input "ABELL, NICHOLAS AND ERICA 2024 1040 & NY RETURN (1)-pdf" at bounding box center [783, 81] width 312 height 23
type input "2024 ABELL, NICHOLAS AND ERICA 2024 1040 & NY RETURN (1)-pdf"
click at [880, 120] on div "Cancel Save & Close" at bounding box center [783, 136] width 343 height 40
click at [873, 127] on button "Save & Close" at bounding box center [899, 133] width 84 height 26
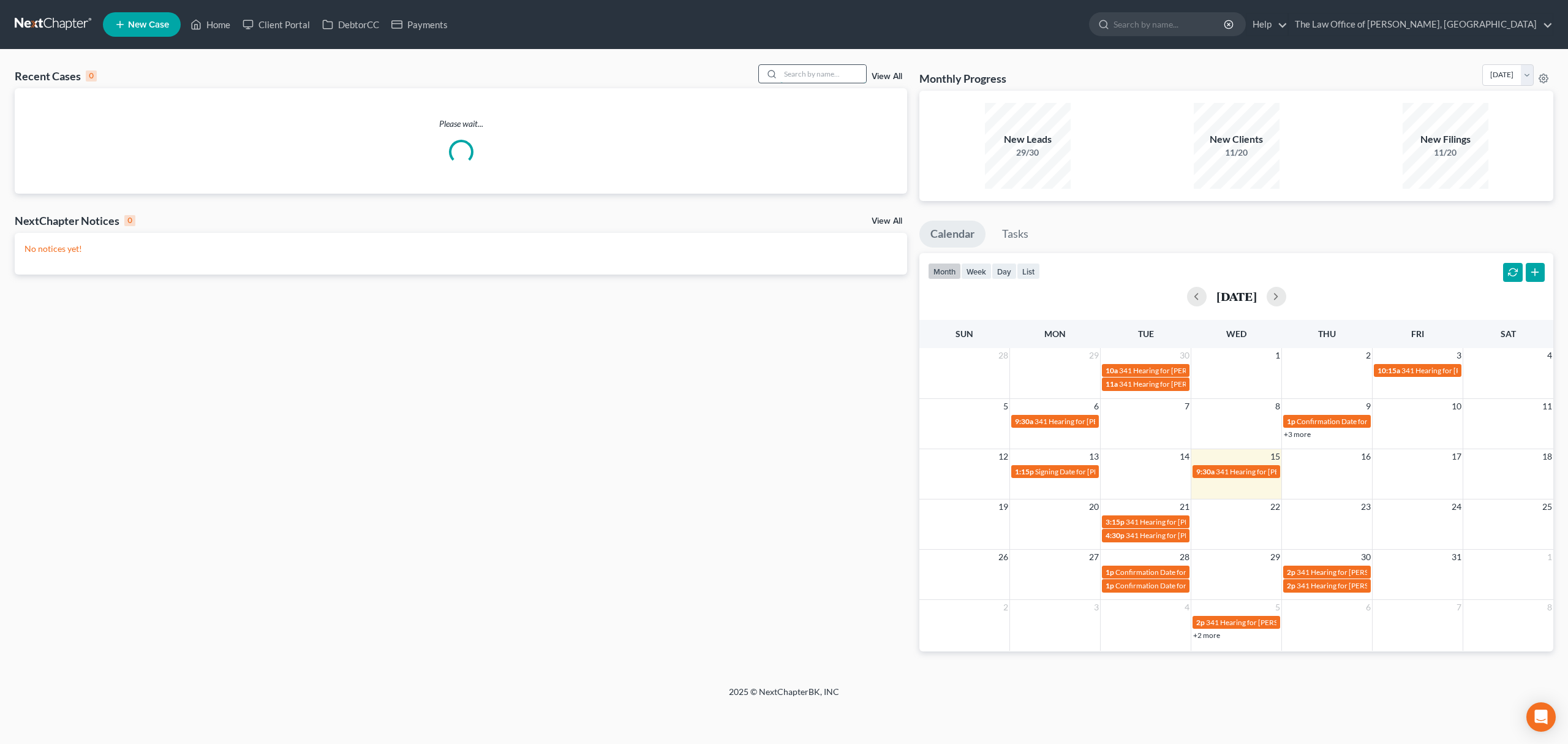
click at [800, 76] on input "search" at bounding box center [822, 74] width 86 height 18
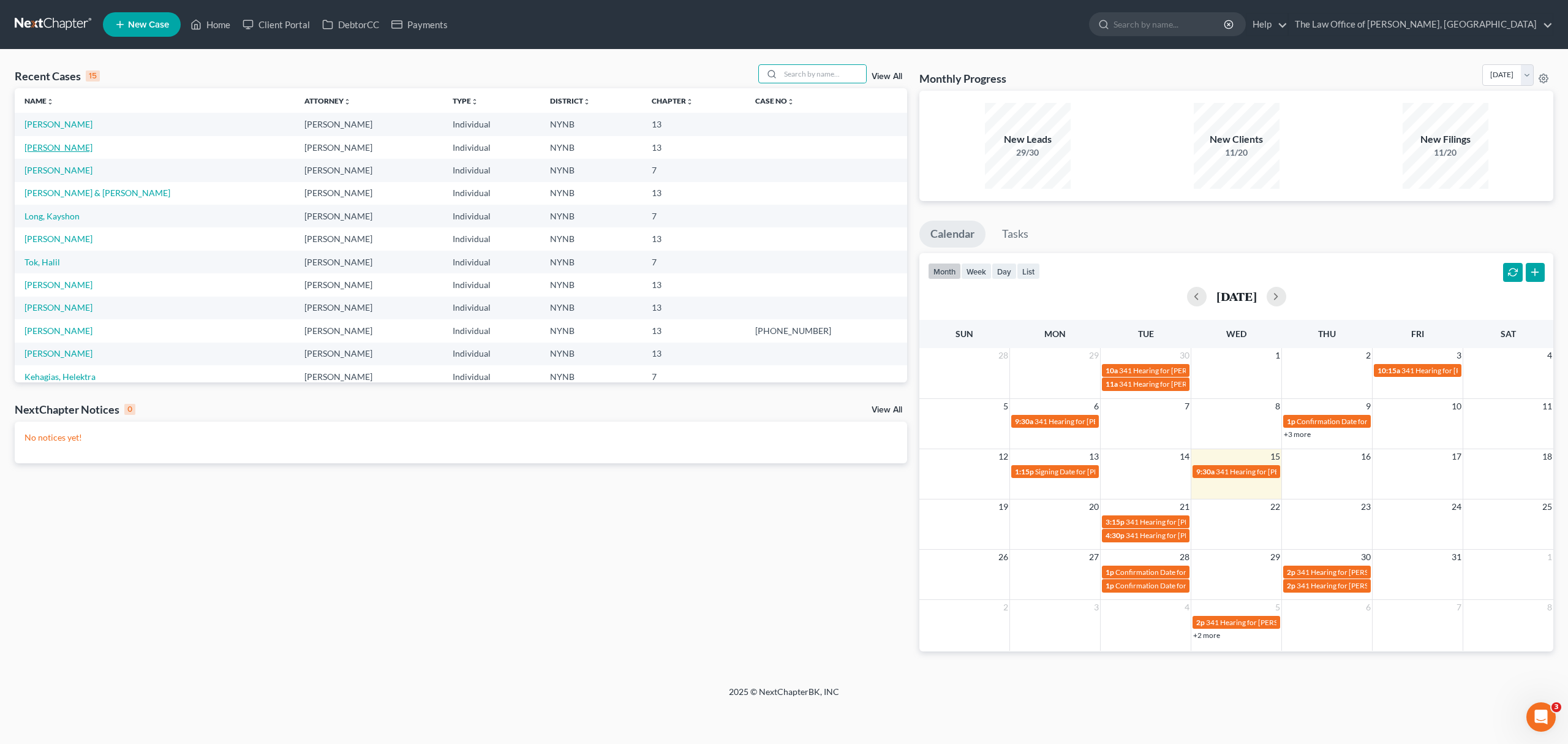
click at [47, 149] on link "[PERSON_NAME]" at bounding box center [58, 147] width 68 height 11
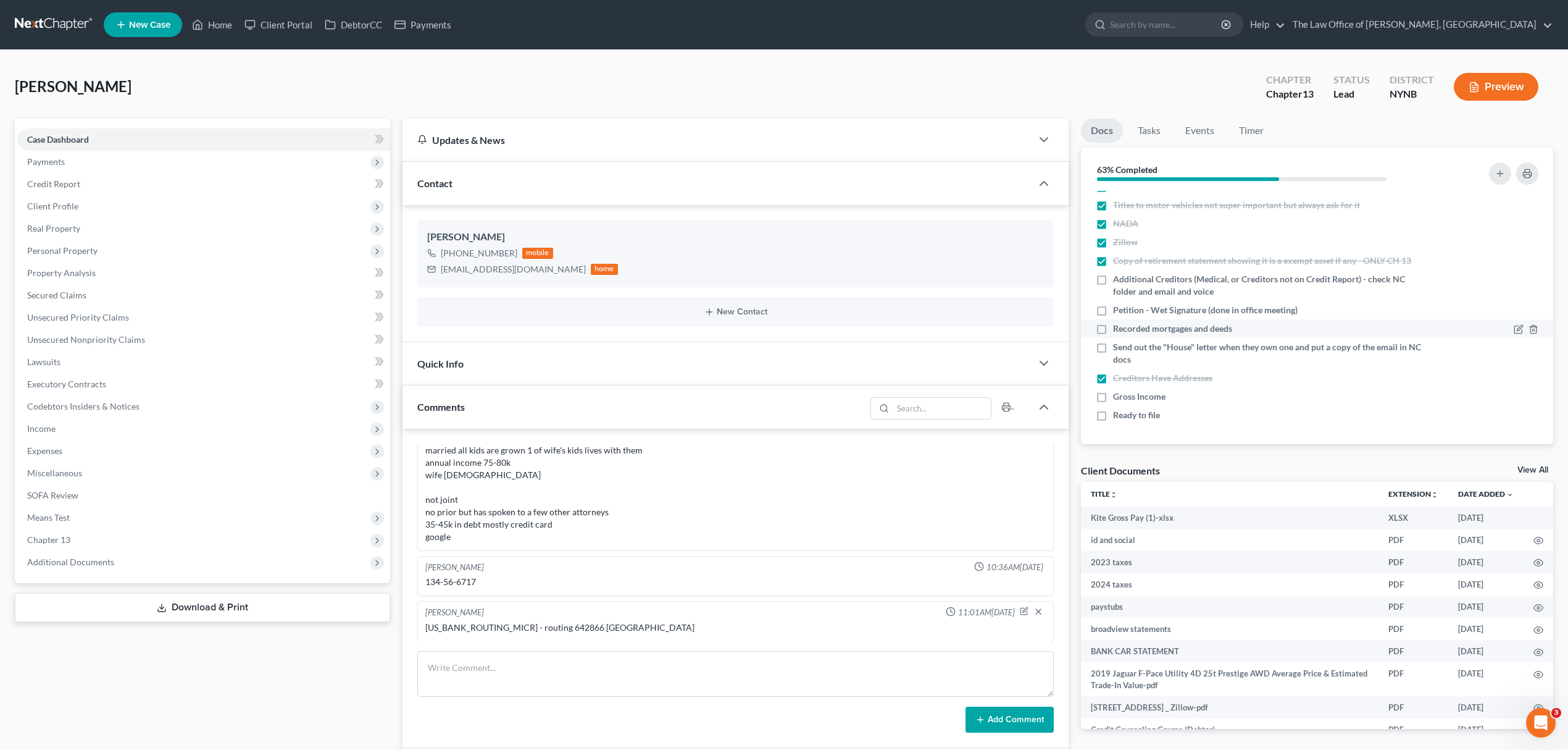
scroll to position [536, 0]
click at [1169, 308] on span "Petition - Wet Signature (done in office meeting)" at bounding box center [1206, 310] width 185 height 12
click at [1126, 308] on input "Petition - Wet Signature (done in office meeting)" at bounding box center [1122, 308] width 8 height 8
checkbox input "true"
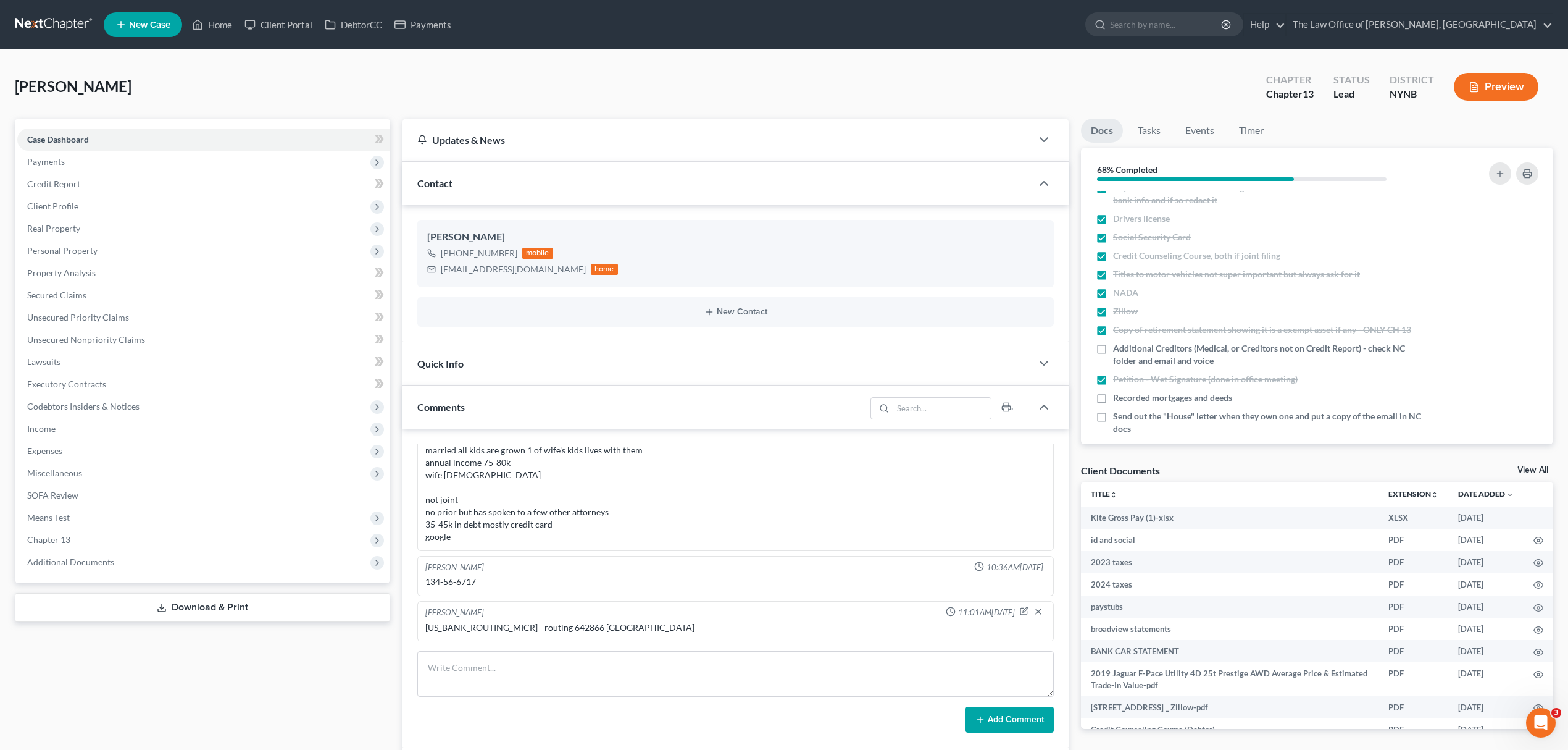
scroll to position [181, 0]
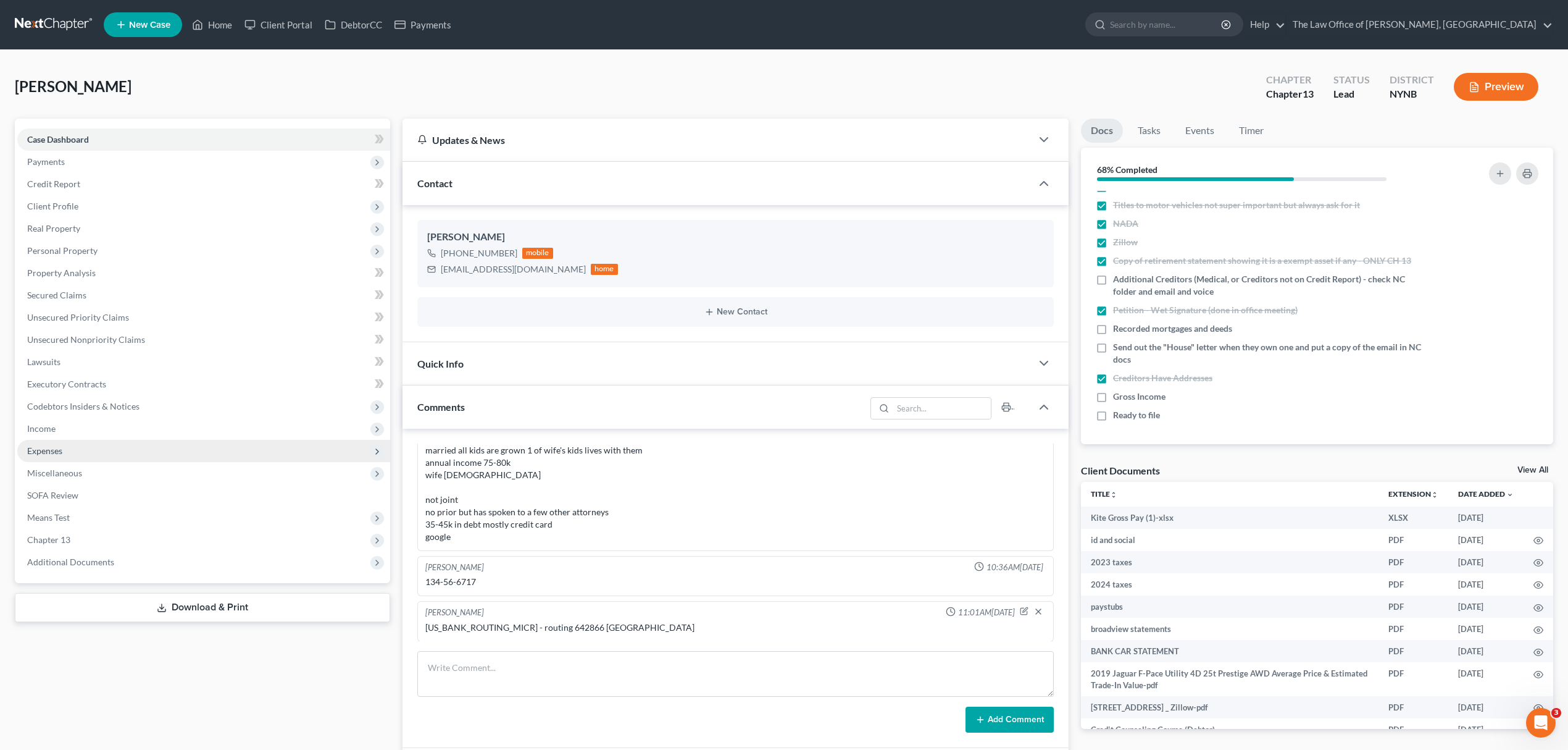
click at [89, 451] on span "Expenses" at bounding box center [204, 450] width 373 height 22
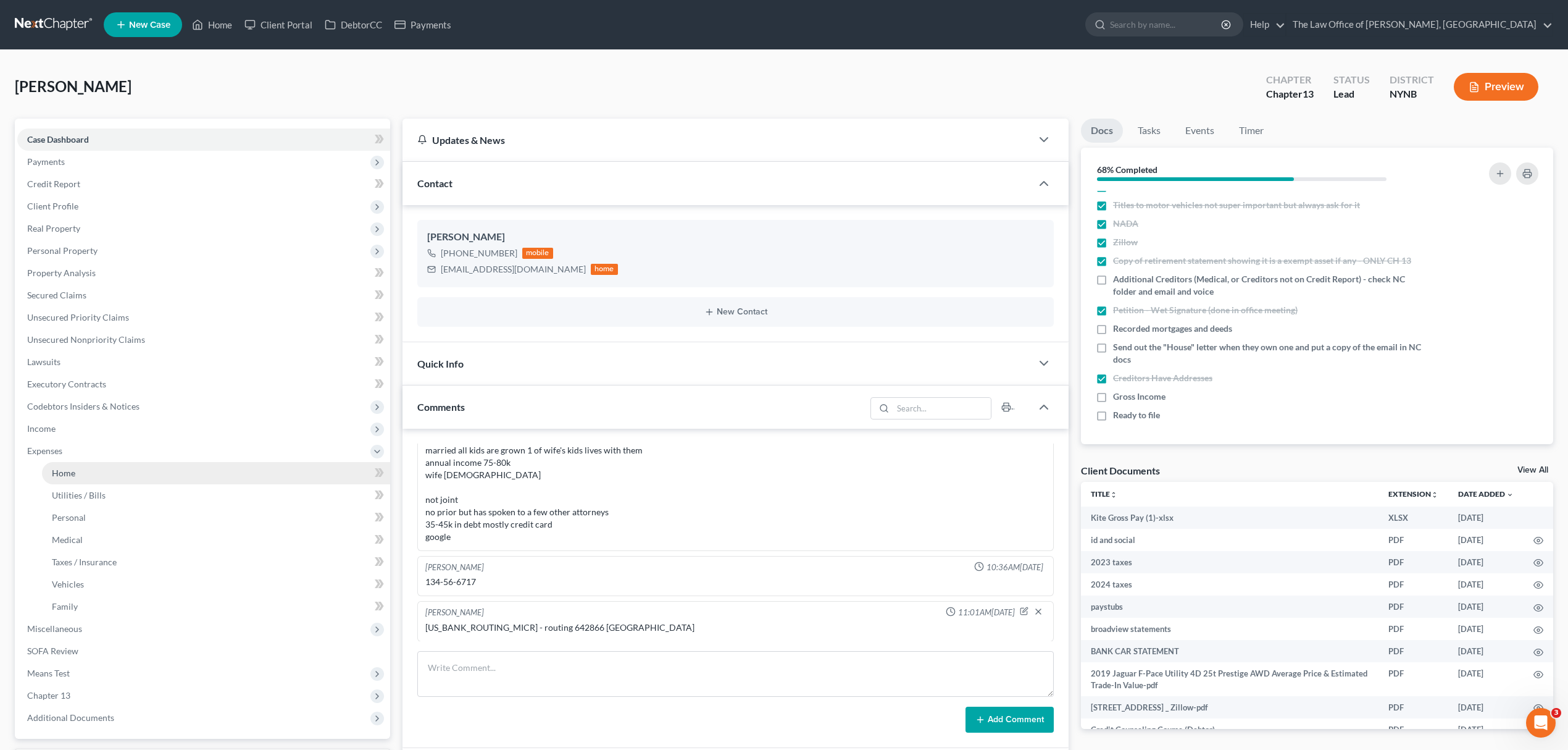
click at [121, 475] on link "Home" at bounding box center [216, 473] width 348 height 22
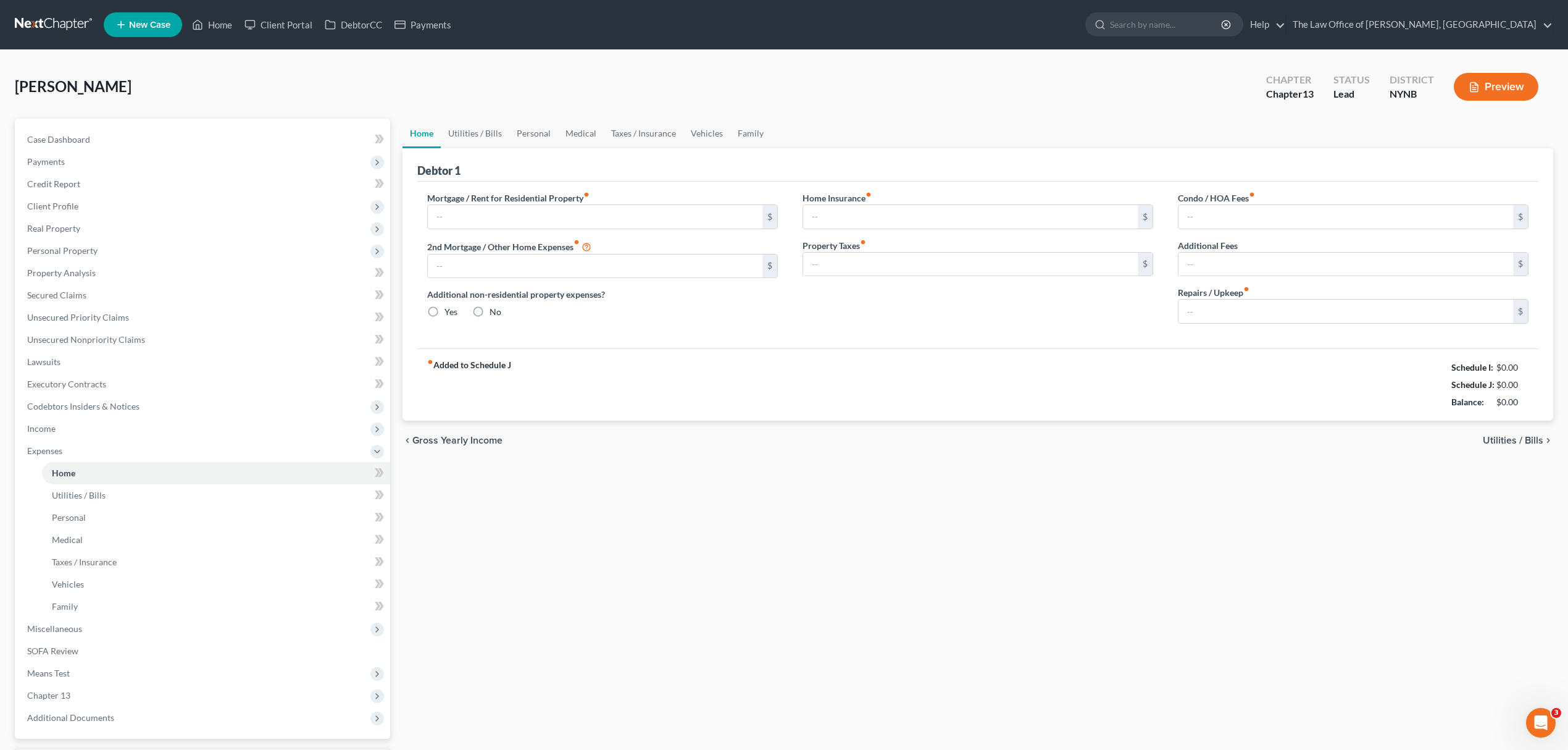
type input "3,658.00"
type input "0.00"
radio input "true"
type input "0.00"
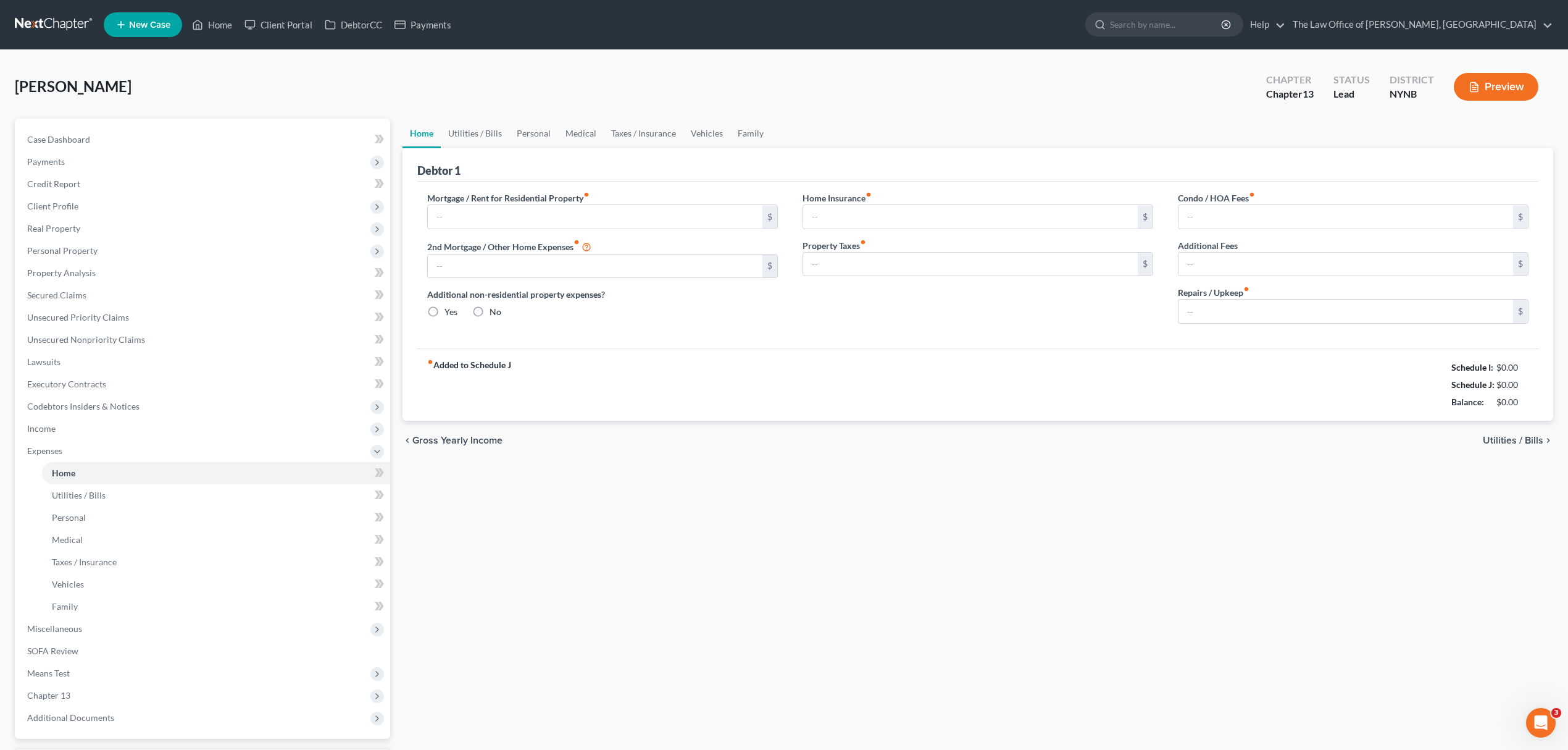
type input "0.00"
click at [133, 77] on div "[PERSON_NAME] Upgraded Chapter Chapter 13 Status Lead District NYNB Preview" at bounding box center [784, 92] width 1539 height 54
click at [54, 137] on span "Case Dashboard" at bounding box center [59, 139] width 63 height 11
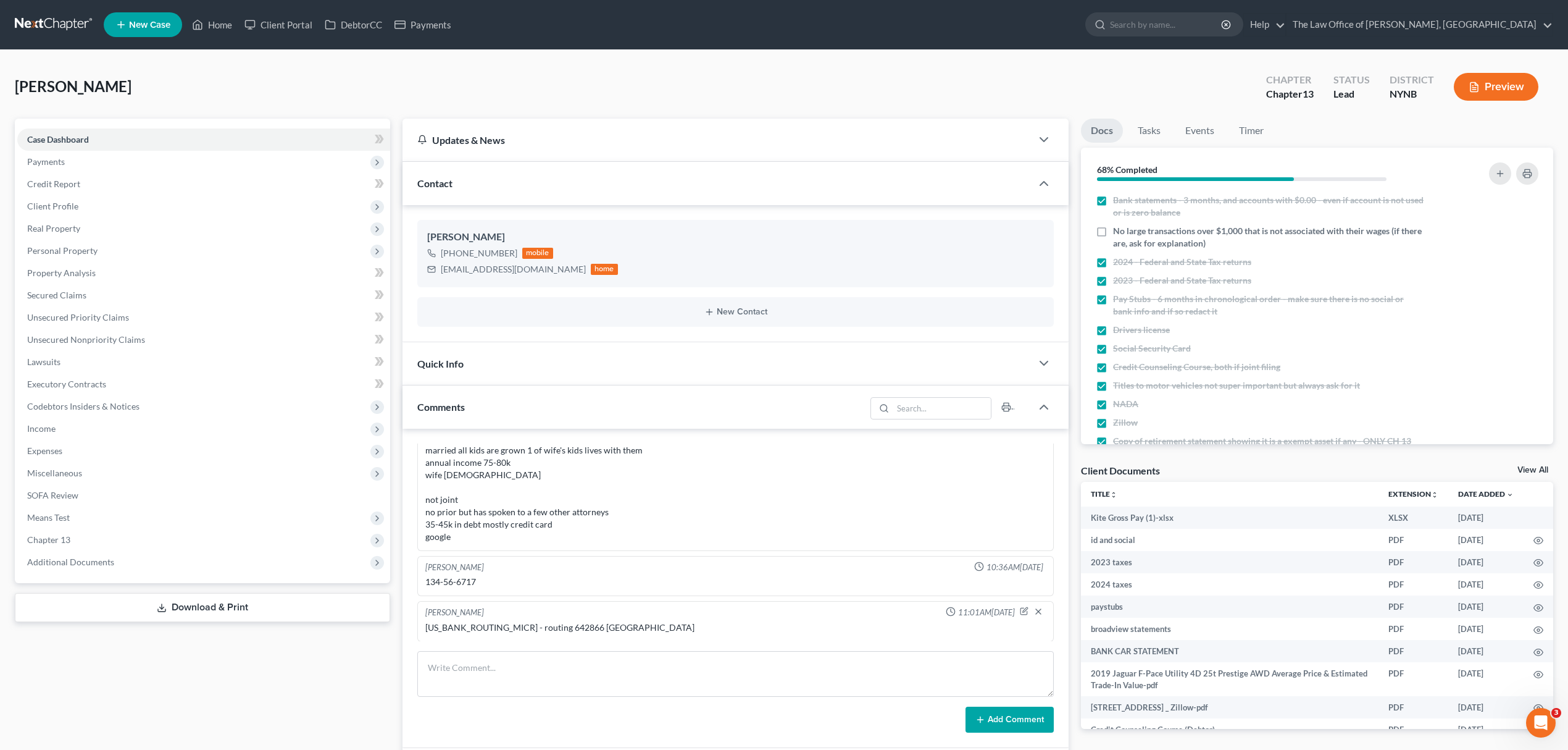
scroll to position [536, 0]
click at [541, 215] on div "[PERSON_NAME] [PHONE_NUMBER] mobile [EMAIL_ADDRESS][DOMAIN_NAME] home New Conta…" at bounding box center [736, 274] width 666 height 136
click at [171, 561] on span "Additional Documents" at bounding box center [204, 562] width 373 height 22
click at [211, 610] on link "Client Document Storage" at bounding box center [216, 606] width 348 height 22
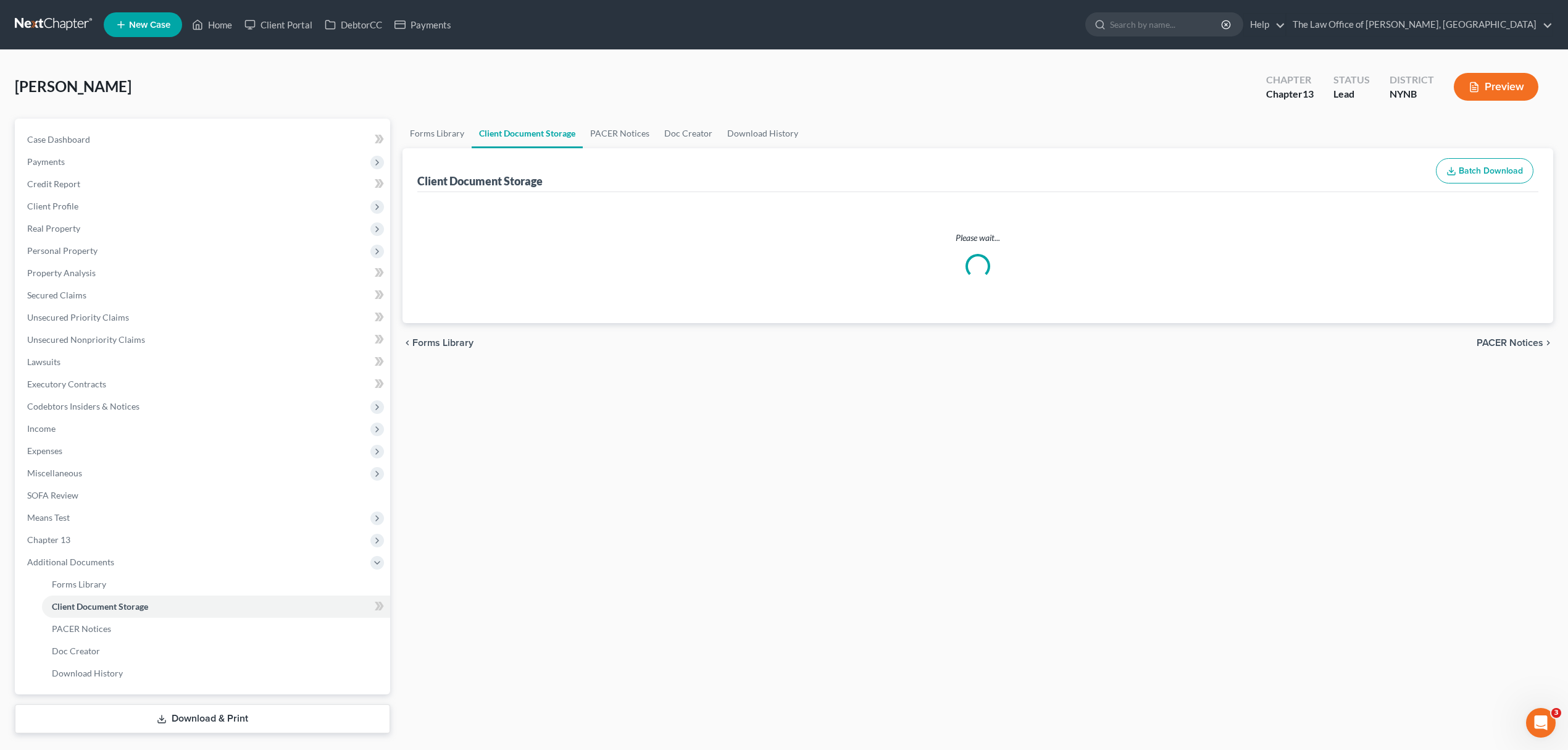
select select "1"
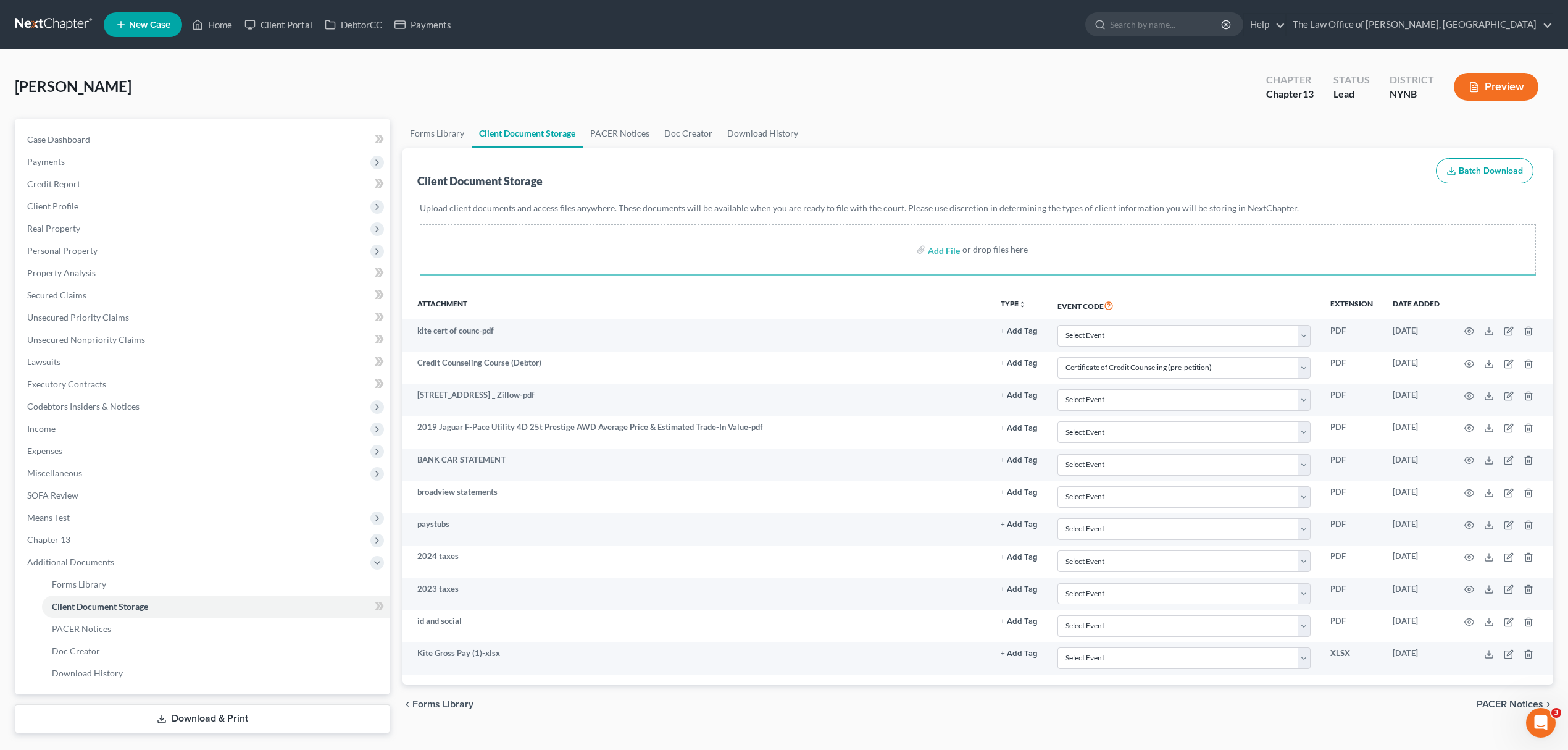
click at [1099, 122] on ul "Forms Library Client Document Storage PACER Notices Doc Creator Download History" at bounding box center [978, 133] width 1151 height 29
select select "1"
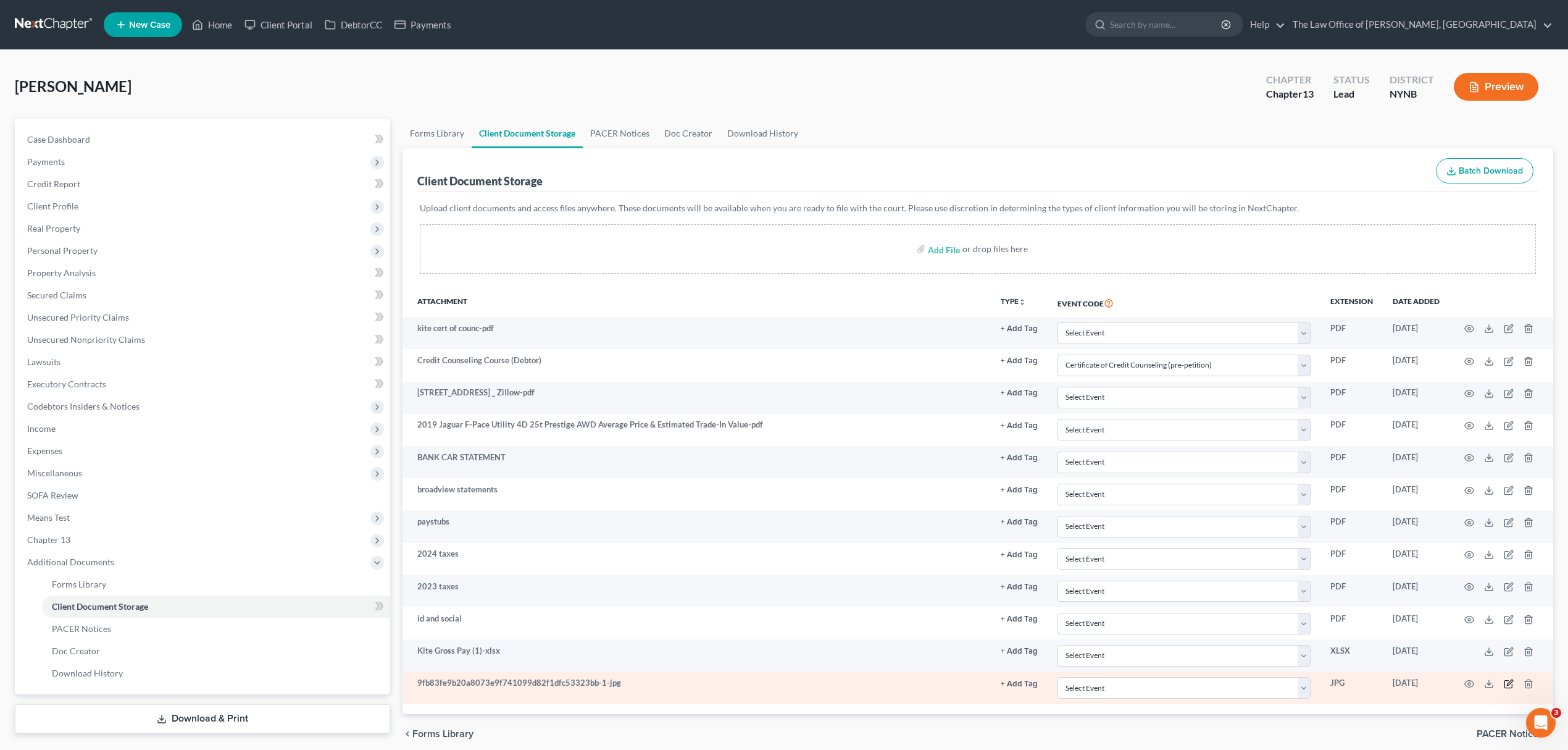
click at [1510, 685] on icon "button" at bounding box center [1510, 682] width 5 height 5
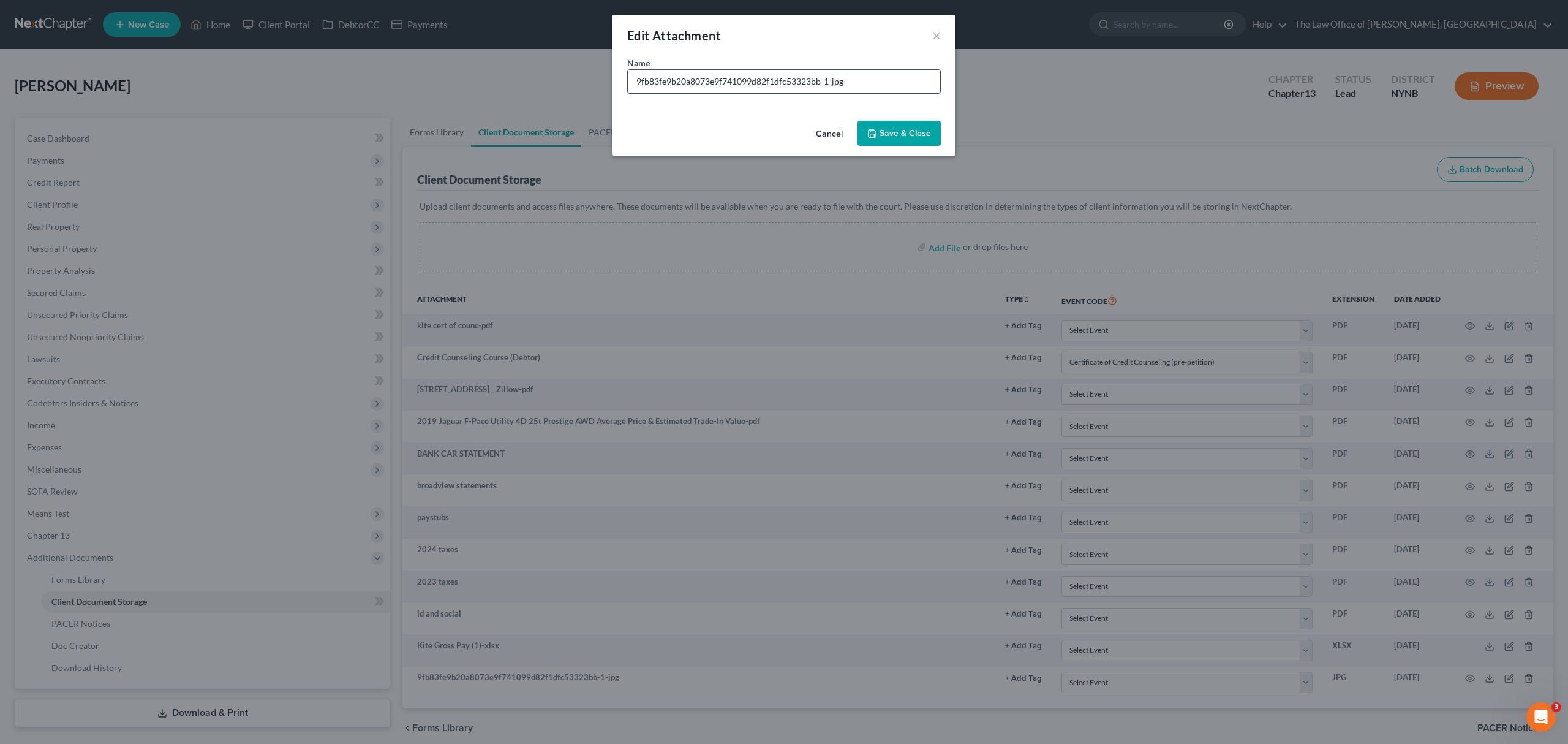
click at [696, 75] on input "9fb83fe9b20a8073e9f741099d82f1dfc53323bb-1-jpg" at bounding box center [783, 81] width 312 height 23
click at [696, 75] on input "9fb83fe9b20a8073e9f741099d82f1dfc53323bb-1-jpg" at bounding box center [783, 81] width 312 height 23
click at [708, 75] on input "9fb83fe9b20a8073e9f741099d82f1dfc53323bb-1-jpg" at bounding box center [783, 81] width 312 height 23
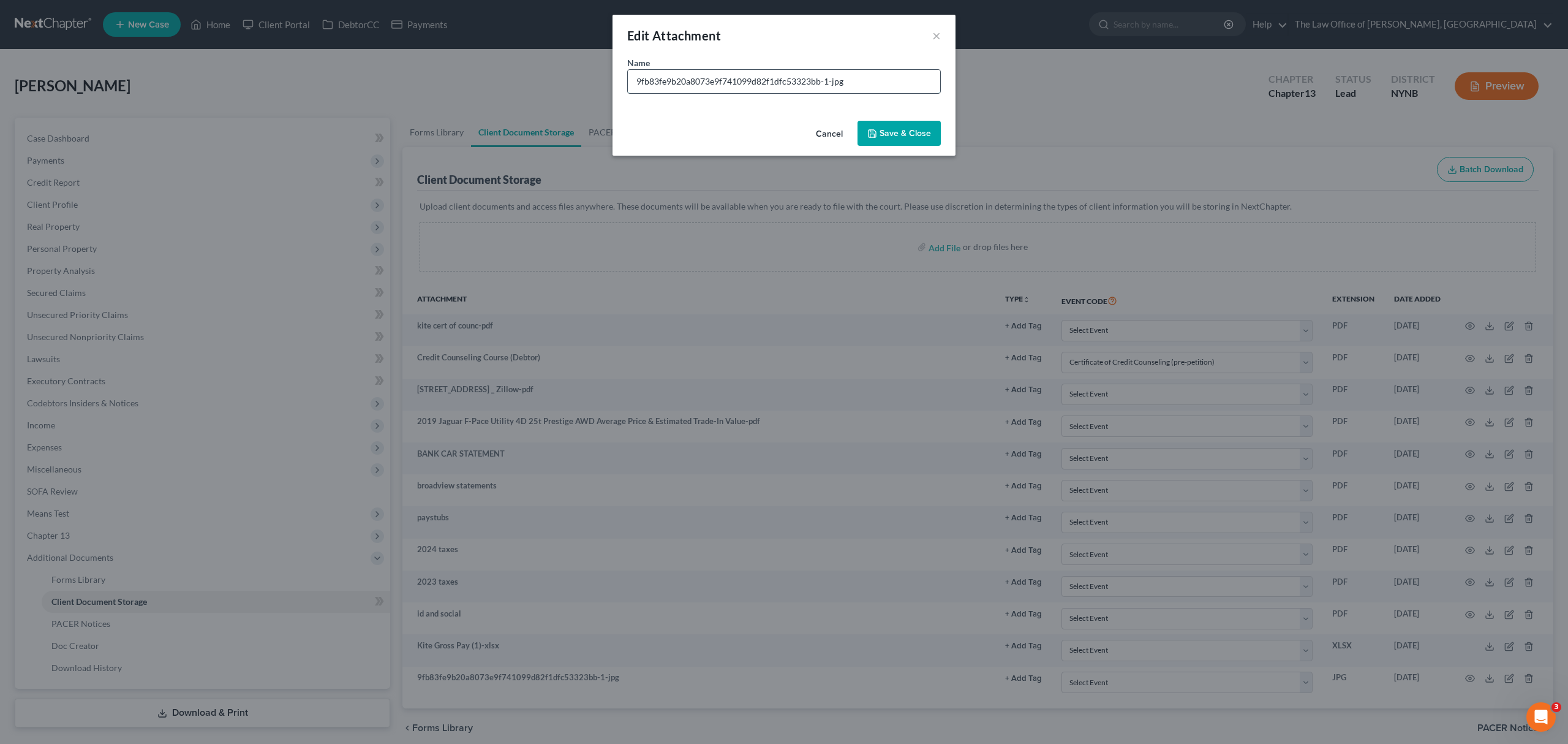
click at [708, 75] on input "9fb83fe9b20a8073e9f741099d82f1dfc53323bb-1-jpg" at bounding box center [783, 81] width 312 height 23
click at [706, 74] on input "9fb83fe9b20a8073e9f741099d82f1dfc53323bb-1-jpg" at bounding box center [783, 81] width 312 height 23
type input "wifes expenses"
click at [885, 135] on span "Save & Close" at bounding box center [905, 133] width 52 height 11
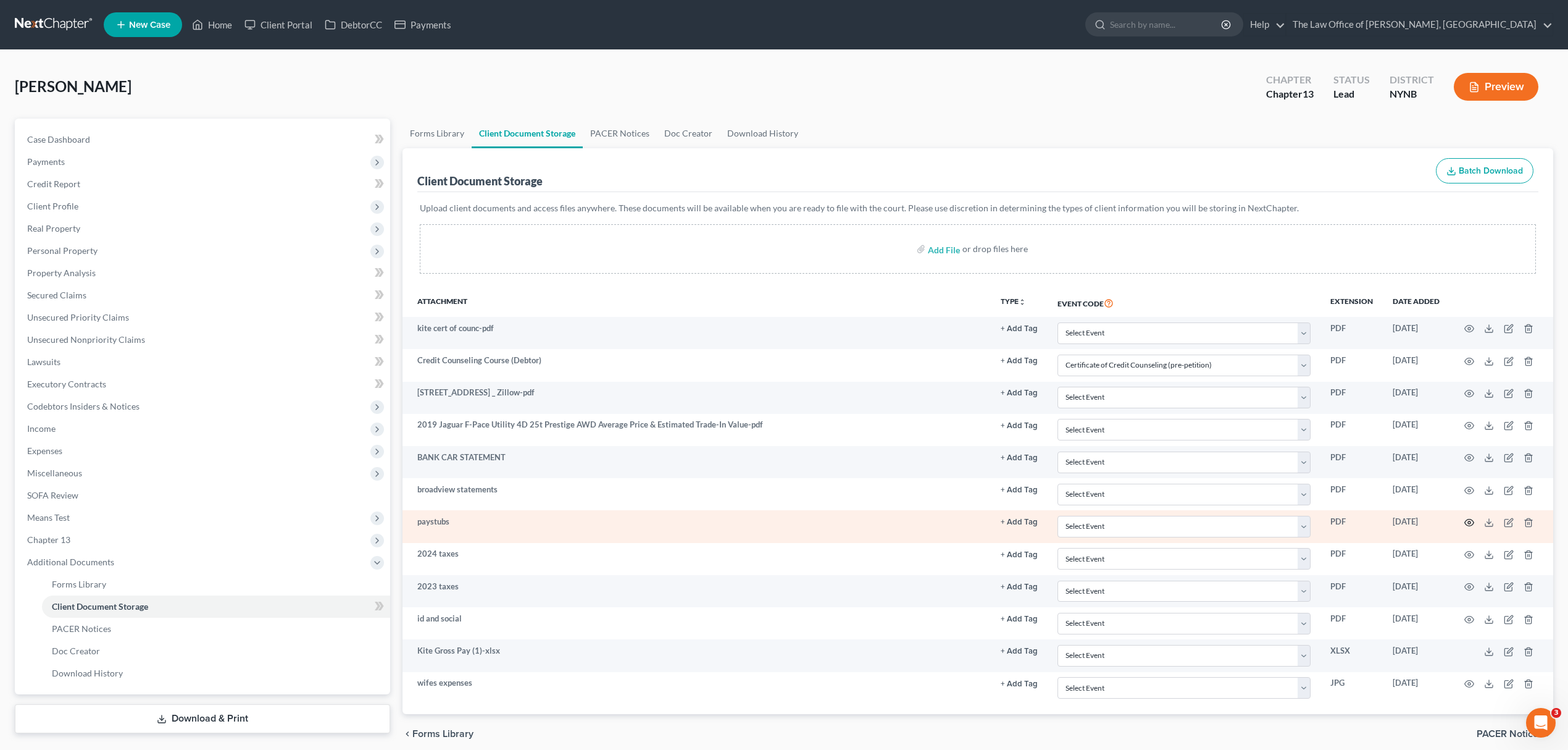
click at [1470, 527] on icon "button" at bounding box center [1470, 523] width 9 height 7
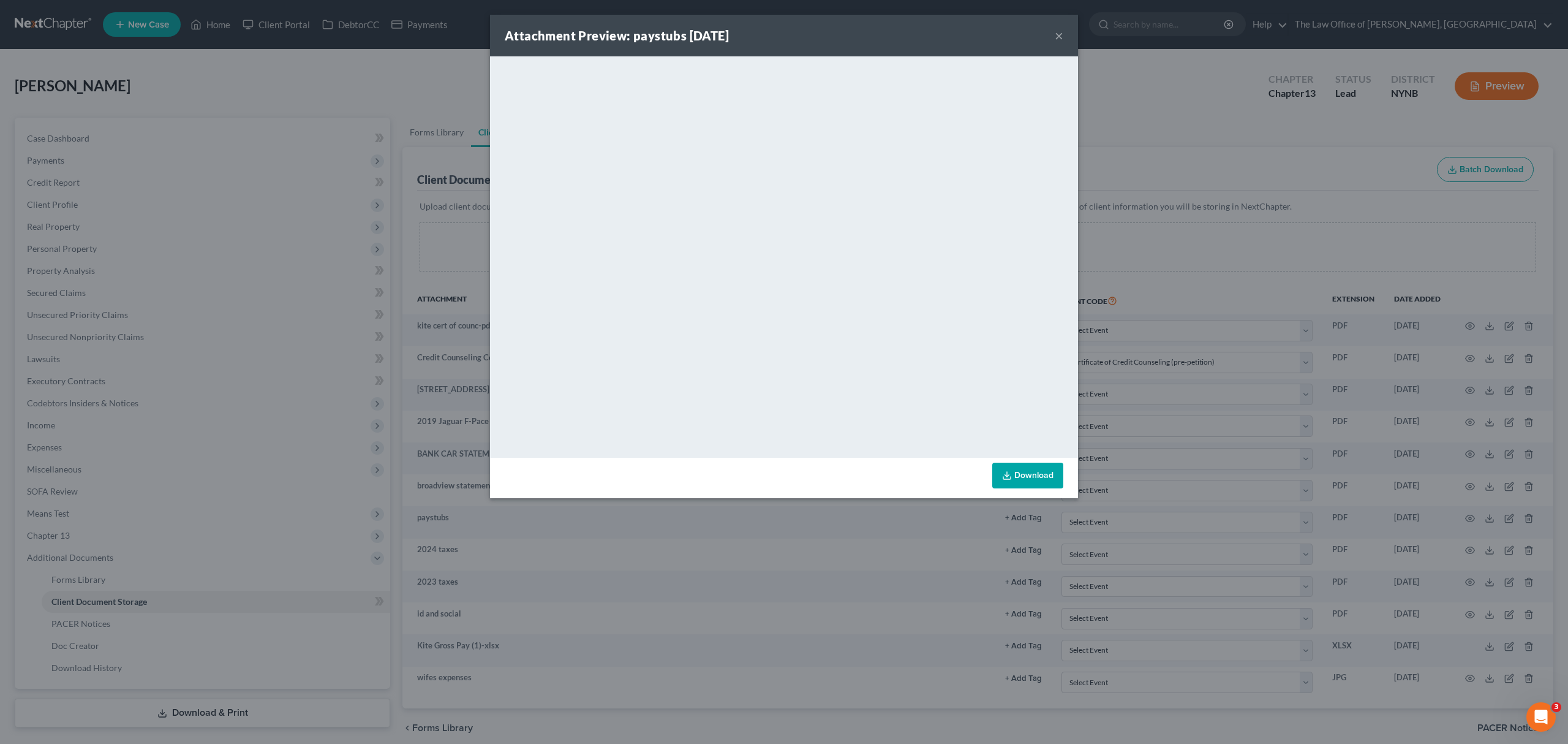
click at [1127, 115] on div "Attachment Preview: paystubs 10/15/2025 × <object ng-attr-data='https://nextcha…" at bounding box center [784, 372] width 1568 height 744
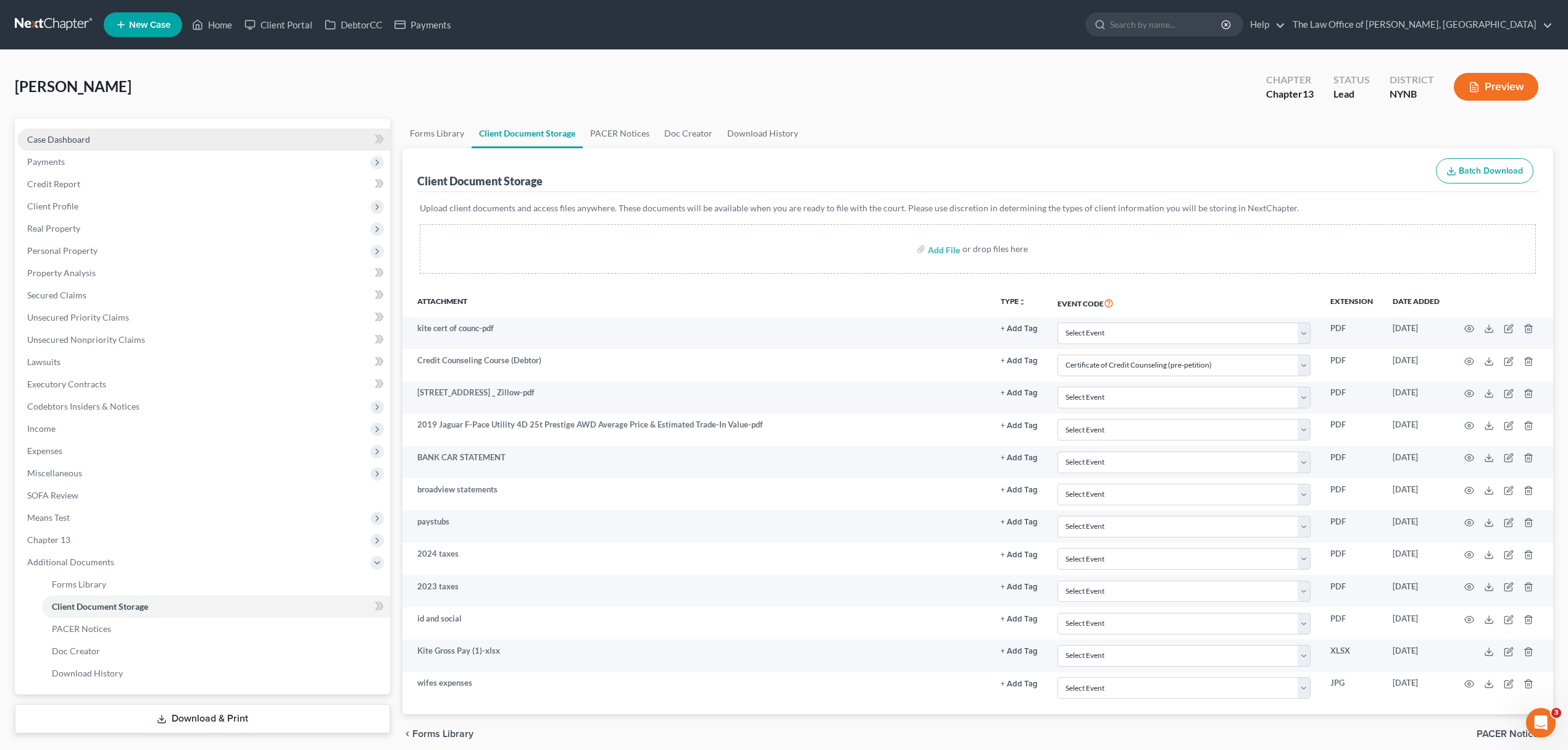
click at [82, 136] on span "Case Dashboard" at bounding box center [59, 139] width 63 height 11
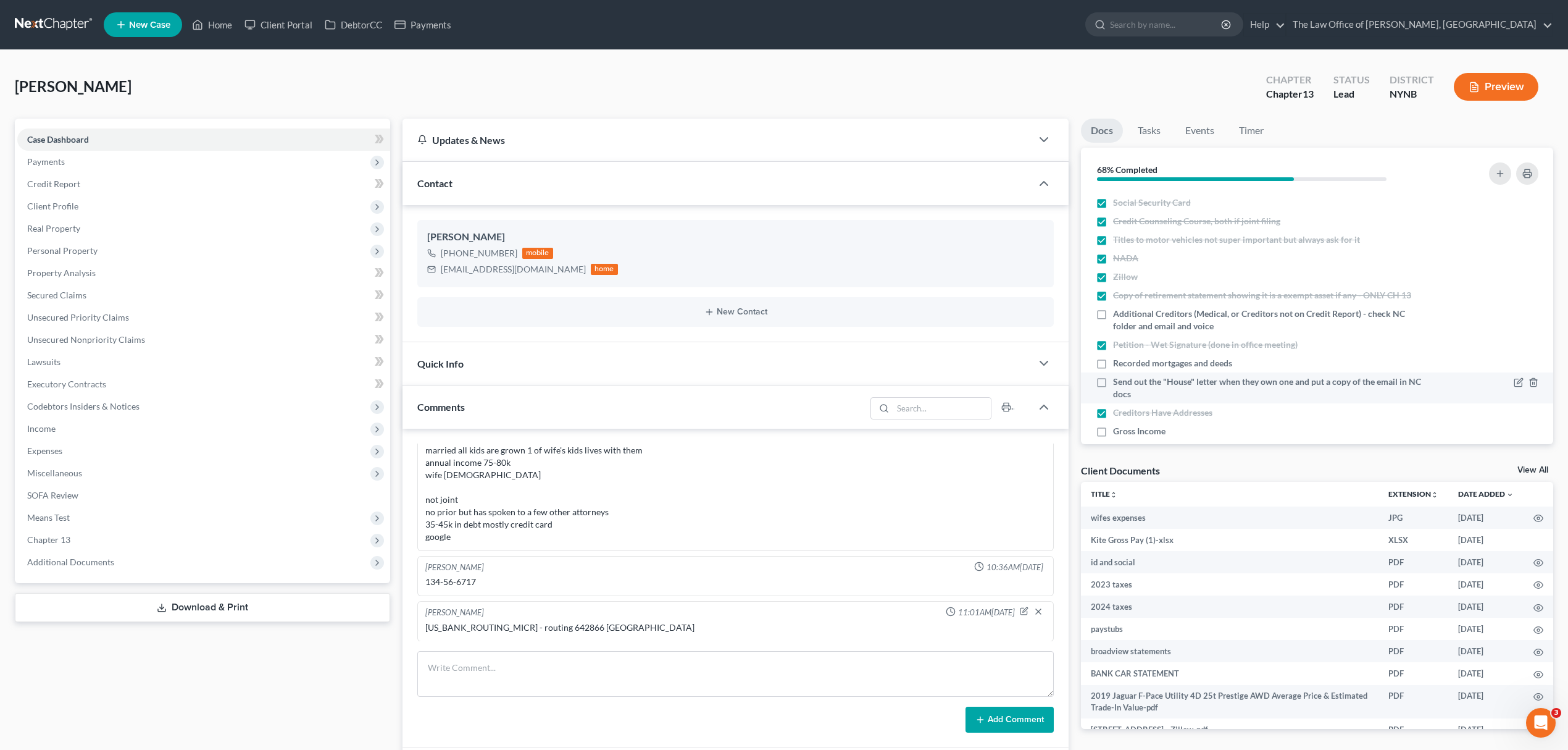
scroll to position [181, 0]
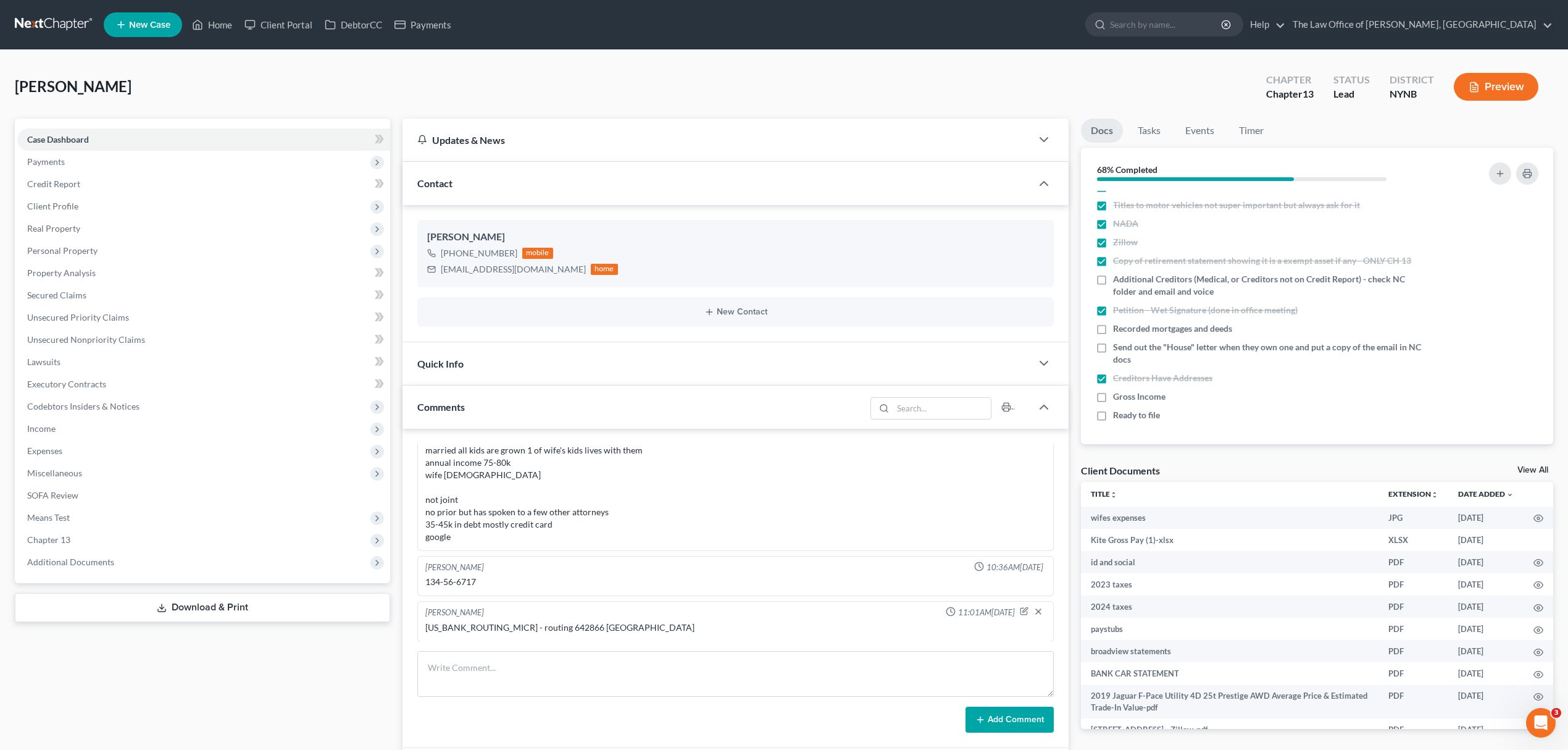
drag, startPoint x: 70, startPoint y: 37, endPoint x: 78, endPoint y: 31, distance: 10.0
click at [70, 37] on nav "Home New Case Client Portal DebtorCC Payments The Law Office of Christiaan Van …" at bounding box center [784, 25] width 1568 height 50
click at [77, 29] on link at bounding box center [54, 24] width 79 height 22
click at [76, 28] on link at bounding box center [54, 24] width 79 height 22
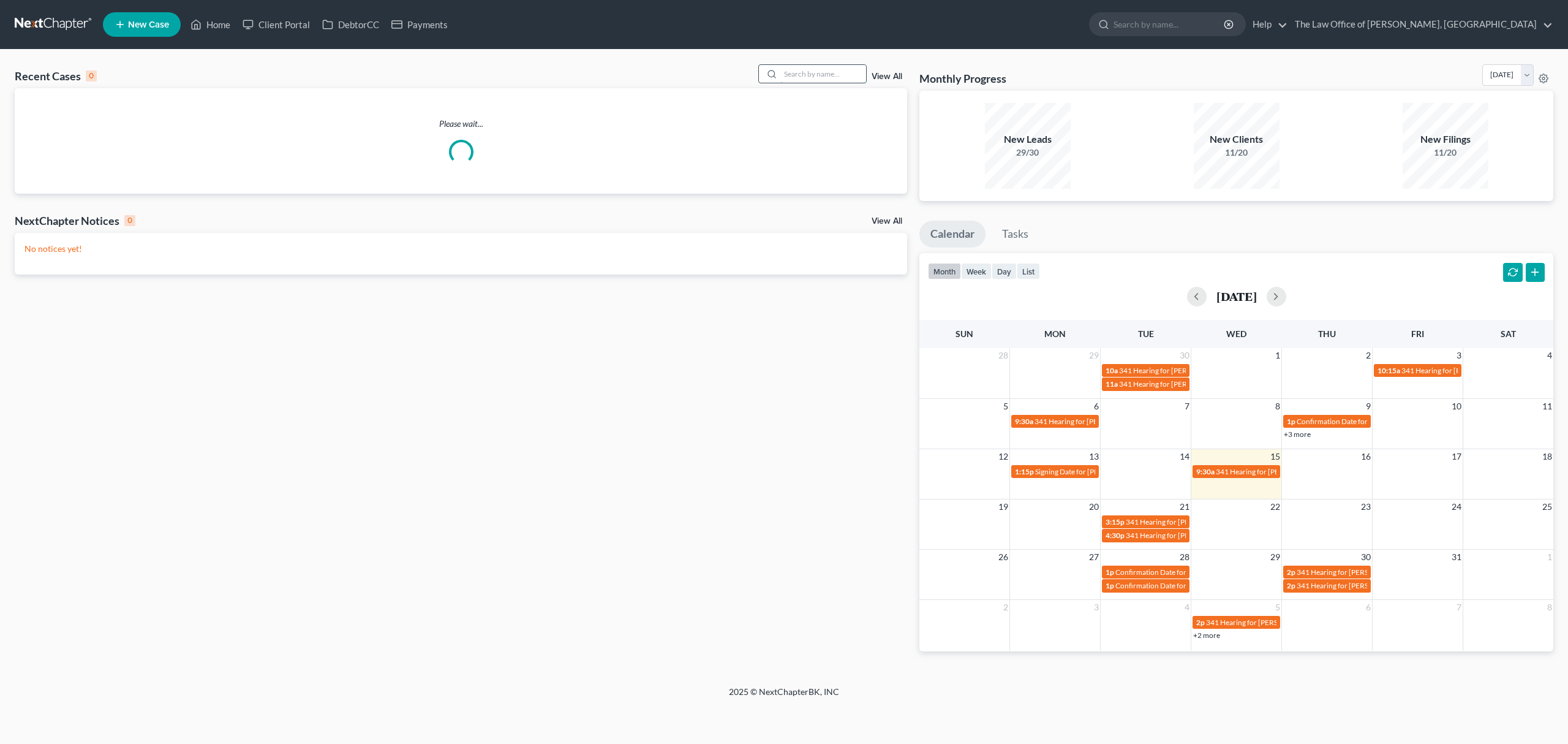
click at [799, 80] on input "search" at bounding box center [822, 74] width 86 height 18
paste input "[PERSON_NAME]"
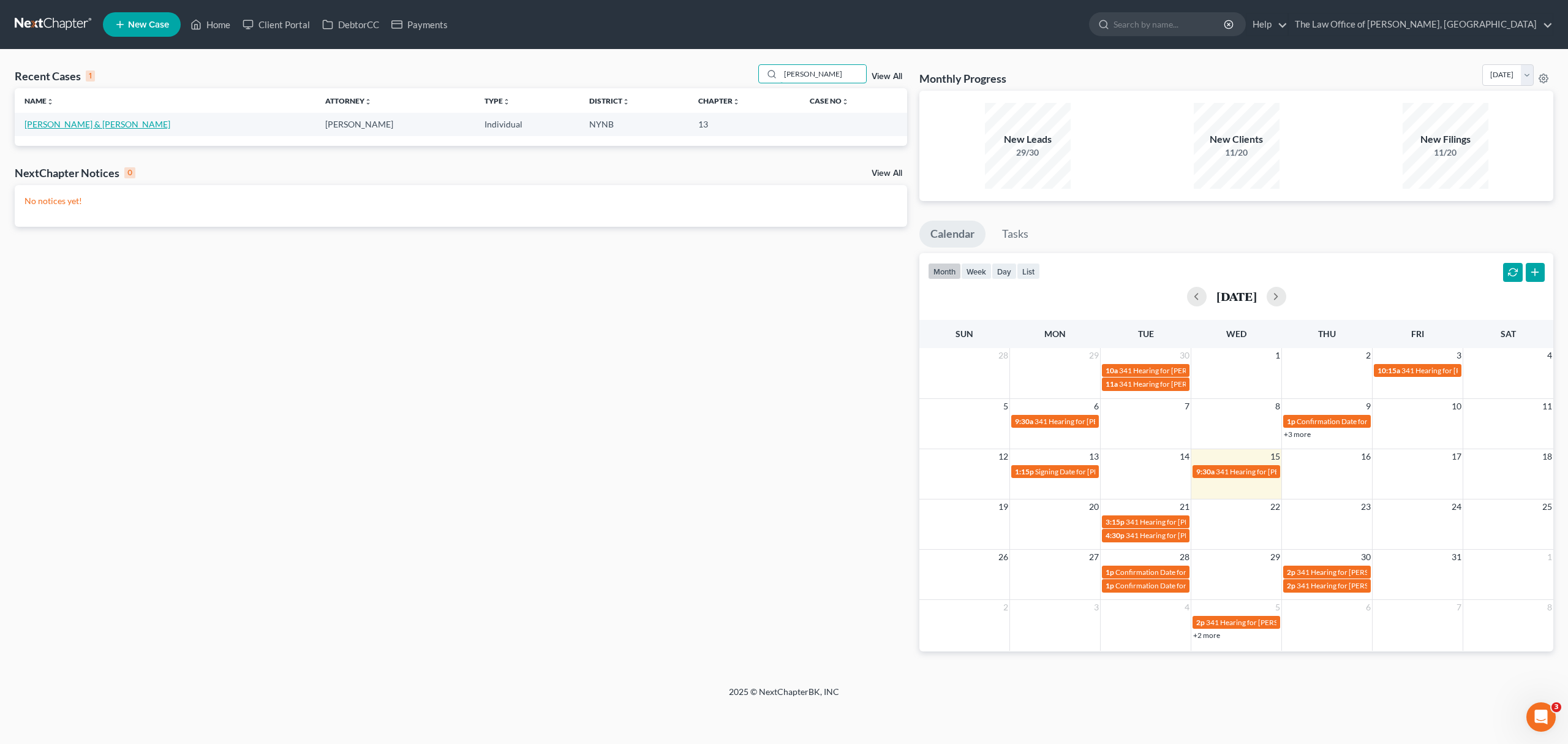
type input "[PERSON_NAME]"
click at [101, 119] on link "[PERSON_NAME] & [PERSON_NAME]" at bounding box center [98, 124] width 146 height 11
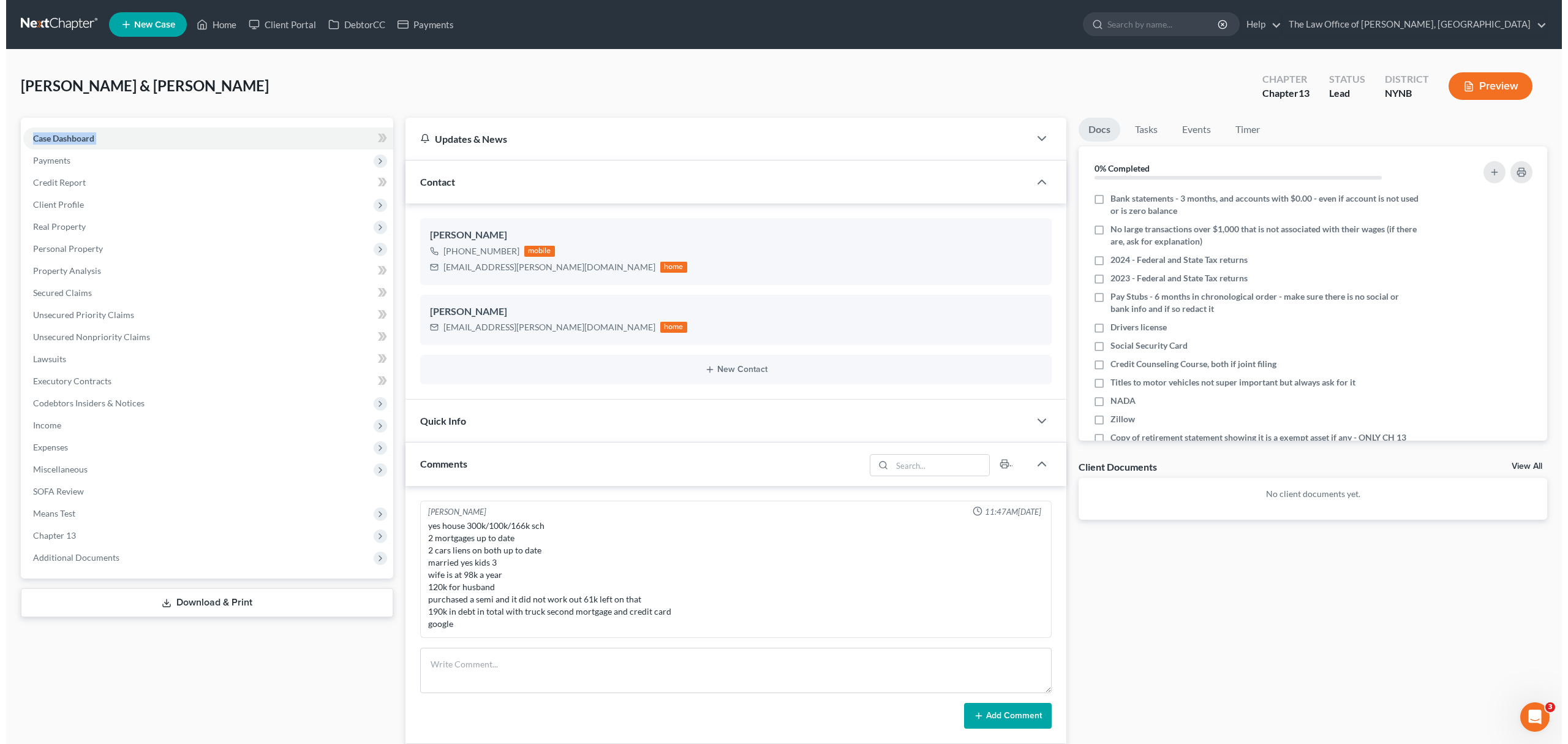
scroll to position [186, 0]
click at [346, 27] on link "DebtorCC" at bounding box center [350, 24] width 69 height 22
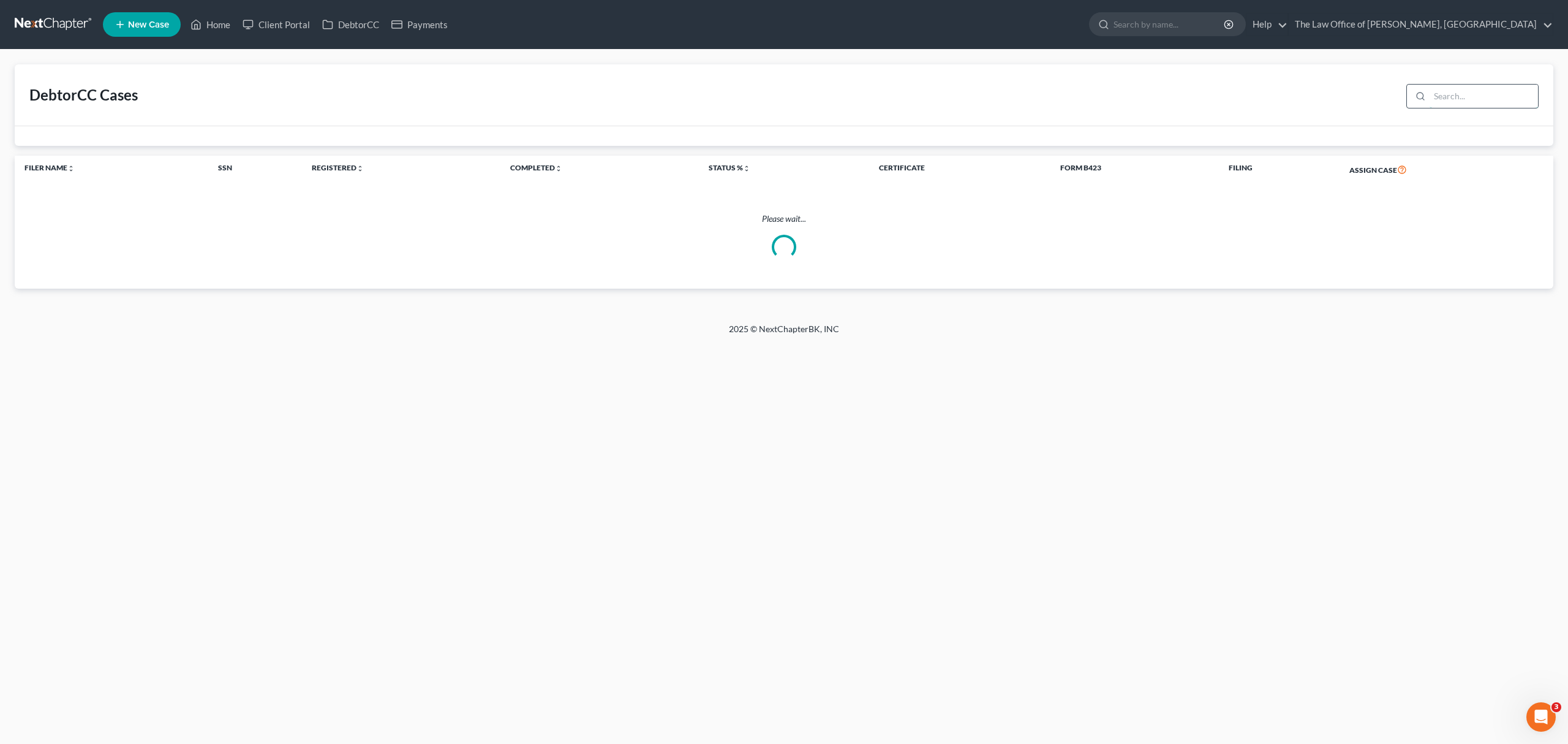
click at [1448, 100] on input "search" at bounding box center [1483, 96] width 108 height 23
paste input "[PERSON_NAME]"
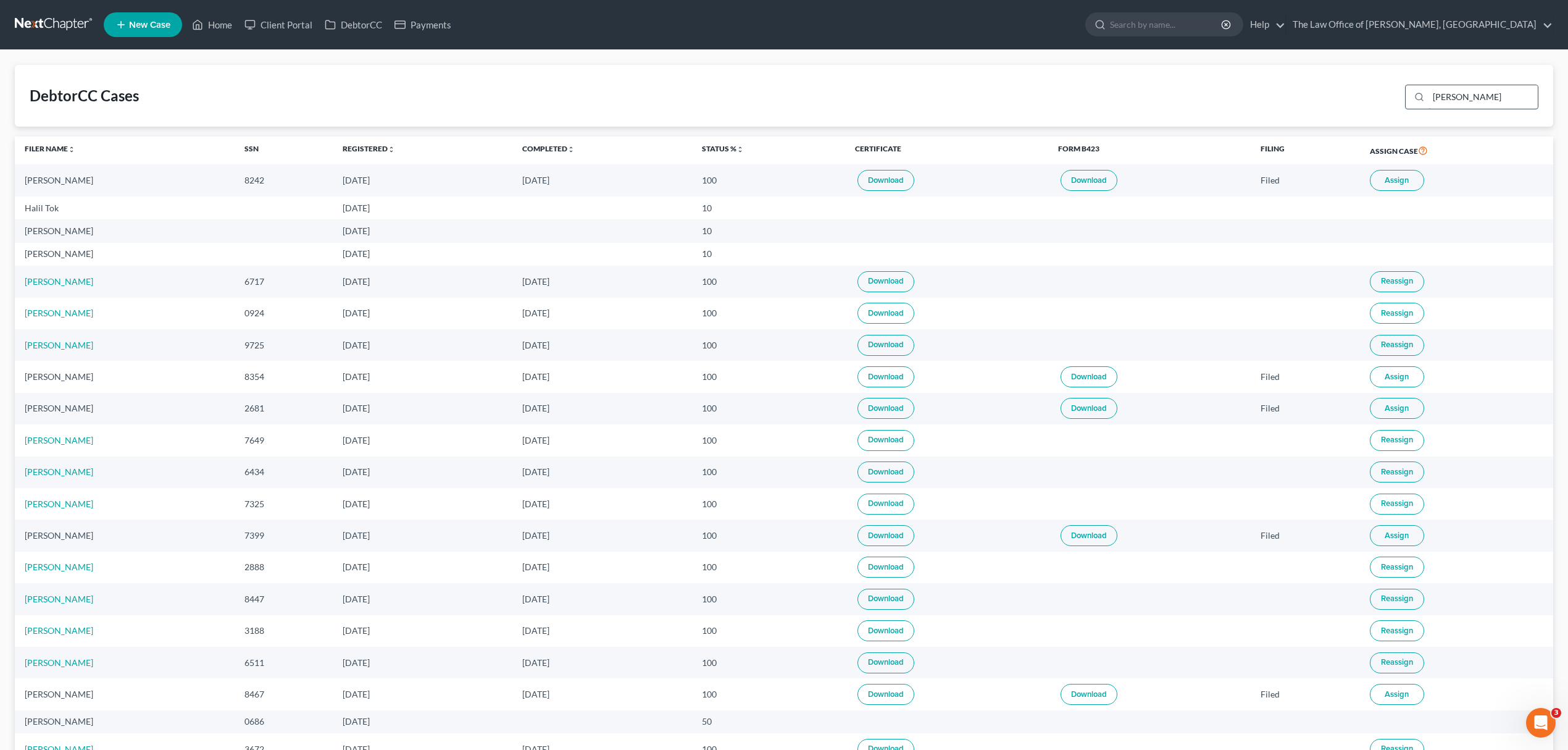
click at [1433, 98] on input "[PERSON_NAME]" at bounding box center [1483, 96] width 109 height 23
click at [1434, 98] on input "[PERSON_NAME]" at bounding box center [1483, 96] width 109 height 23
click at [1460, 102] on input "[PERSON_NAME]" at bounding box center [1483, 96] width 109 height 23
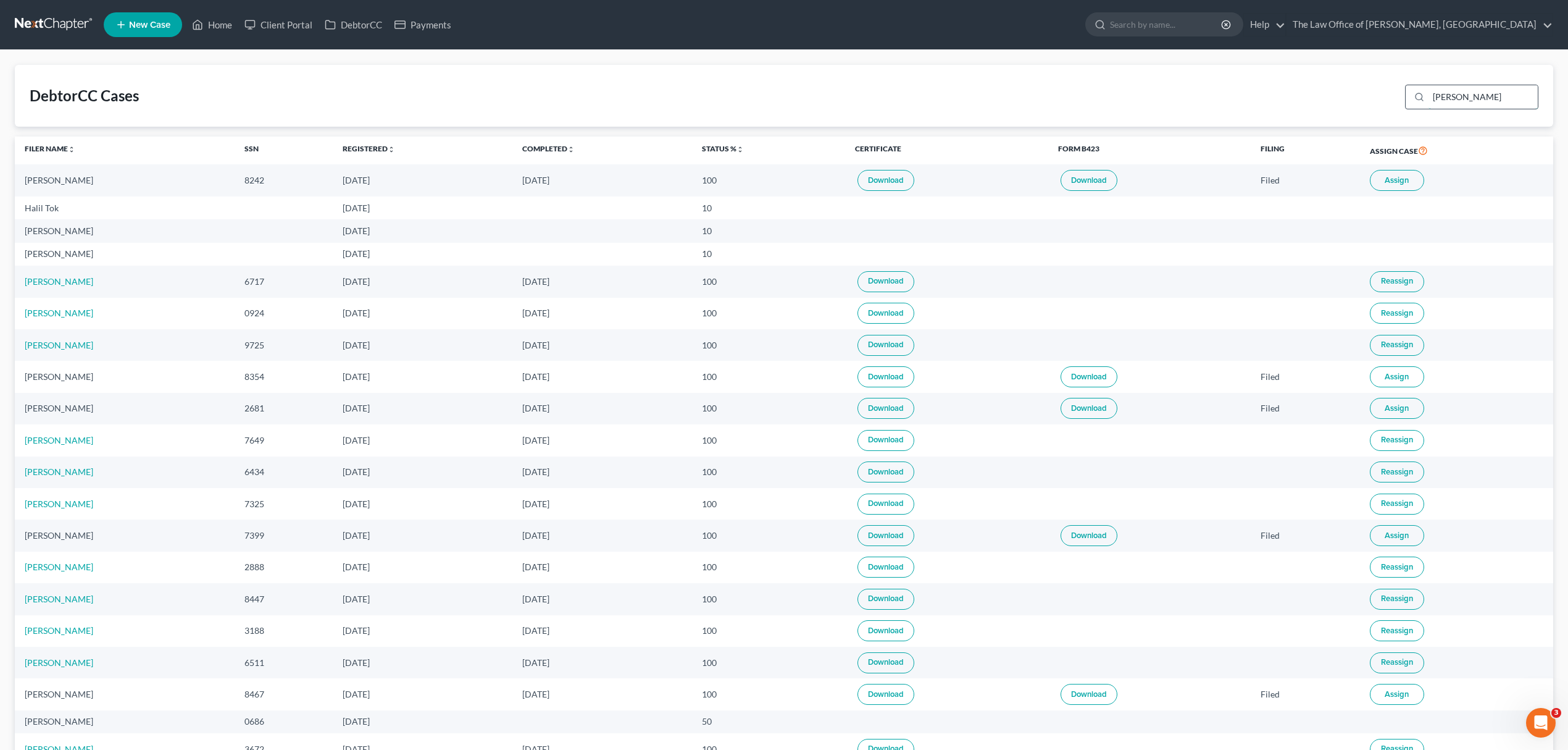
click at [1460, 102] on input "[PERSON_NAME]" at bounding box center [1483, 96] width 109 height 23
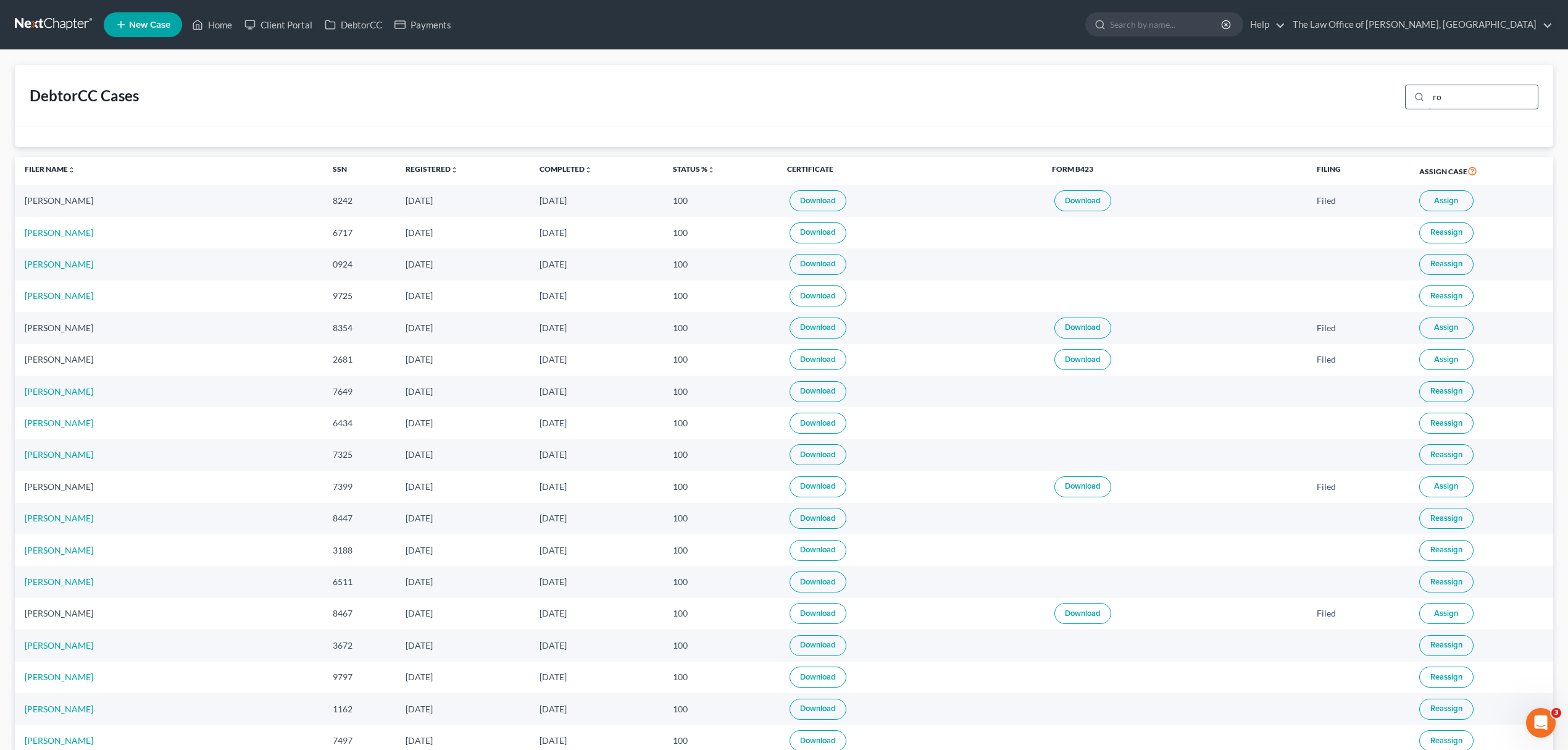
click at [1468, 87] on input "ro" at bounding box center [1483, 96] width 109 height 23
click at [1467, 89] on input "ro" at bounding box center [1483, 96] width 109 height 23
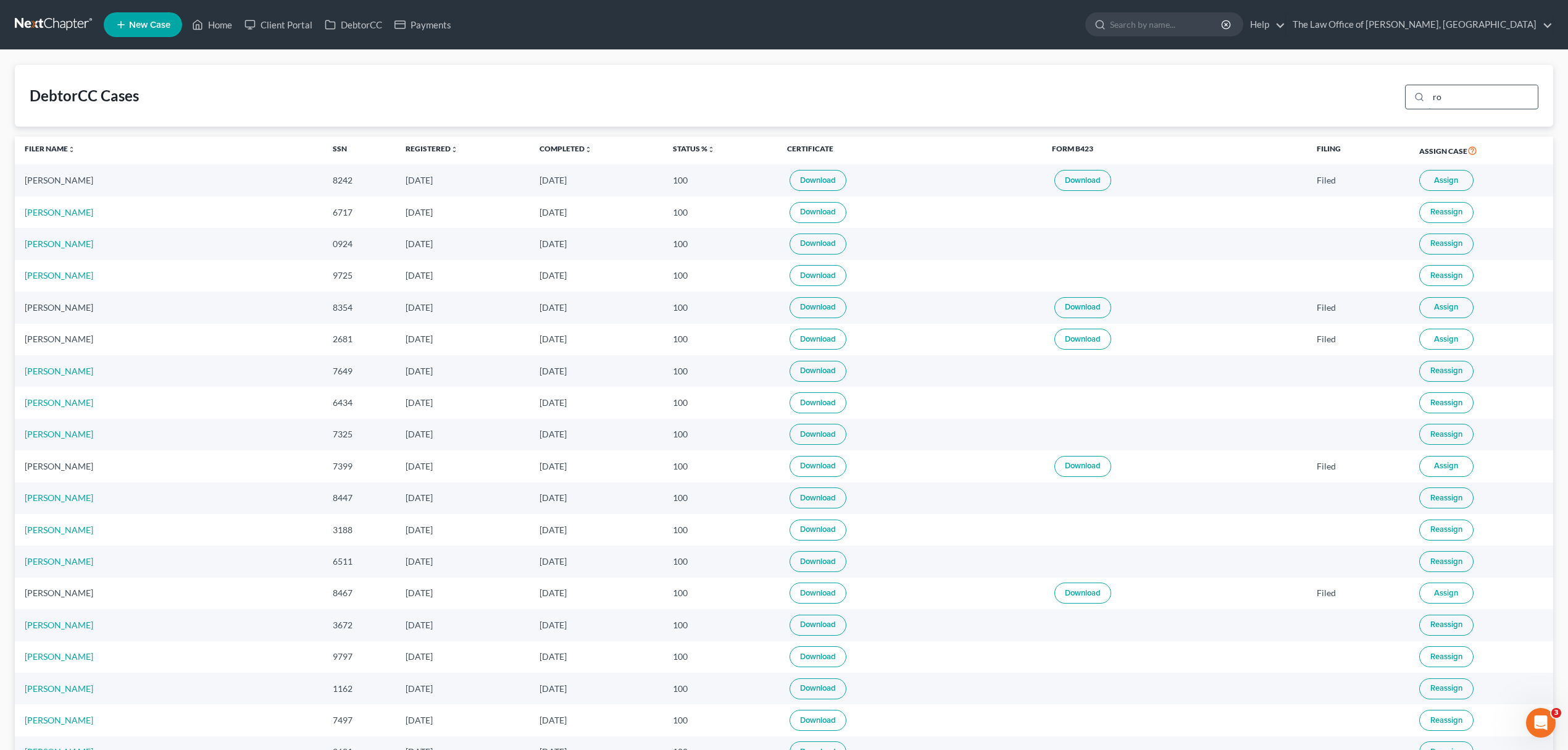
paste input "[PERSON_NAME]"
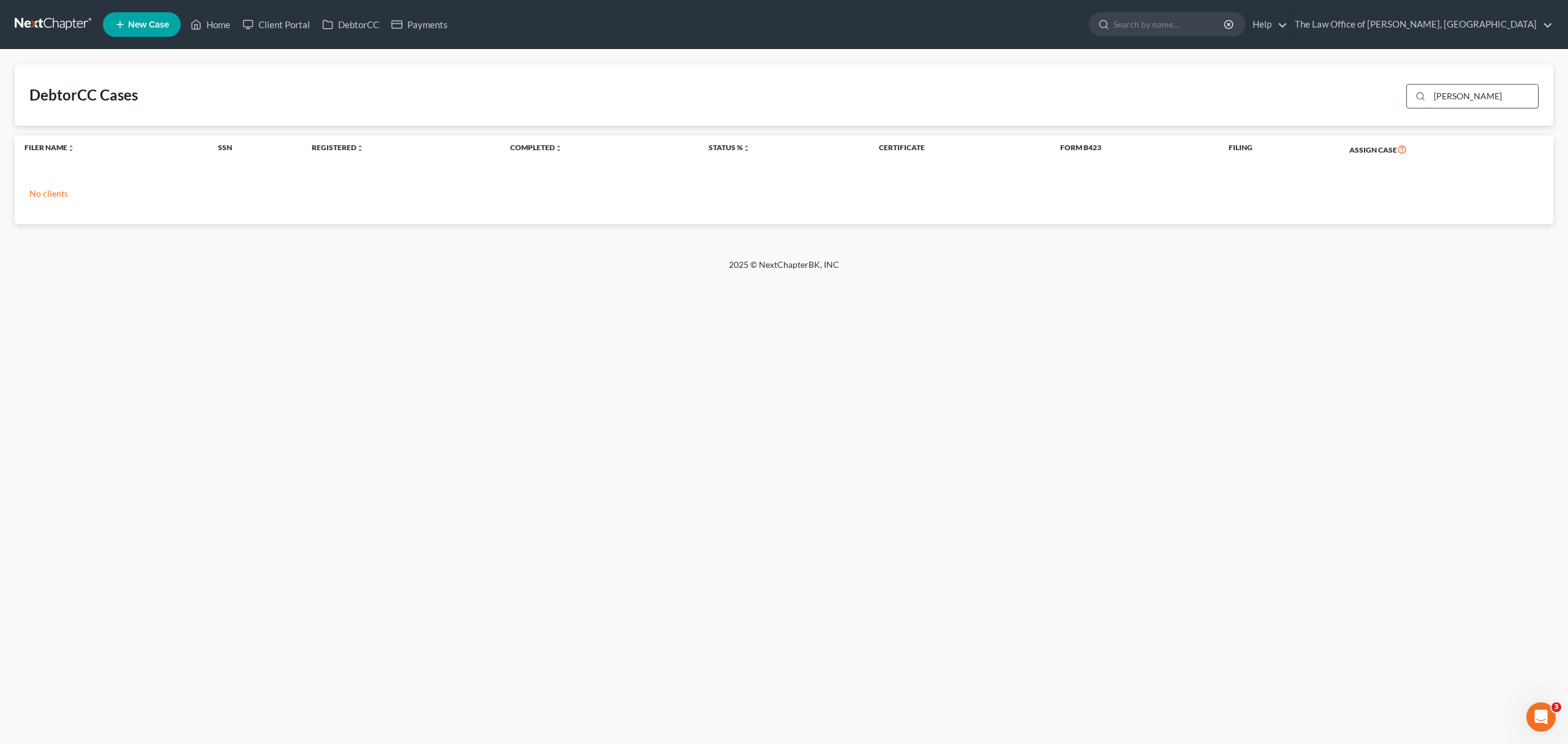
click at [1463, 92] on input "[PERSON_NAME]" at bounding box center [1483, 96] width 108 height 23
paste input "[PERSON_NAME]"
type input "[PERSON_NAME]"
click at [267, 28] on link "Client Portal" at bounding box center [276, 24] width 80 height 22
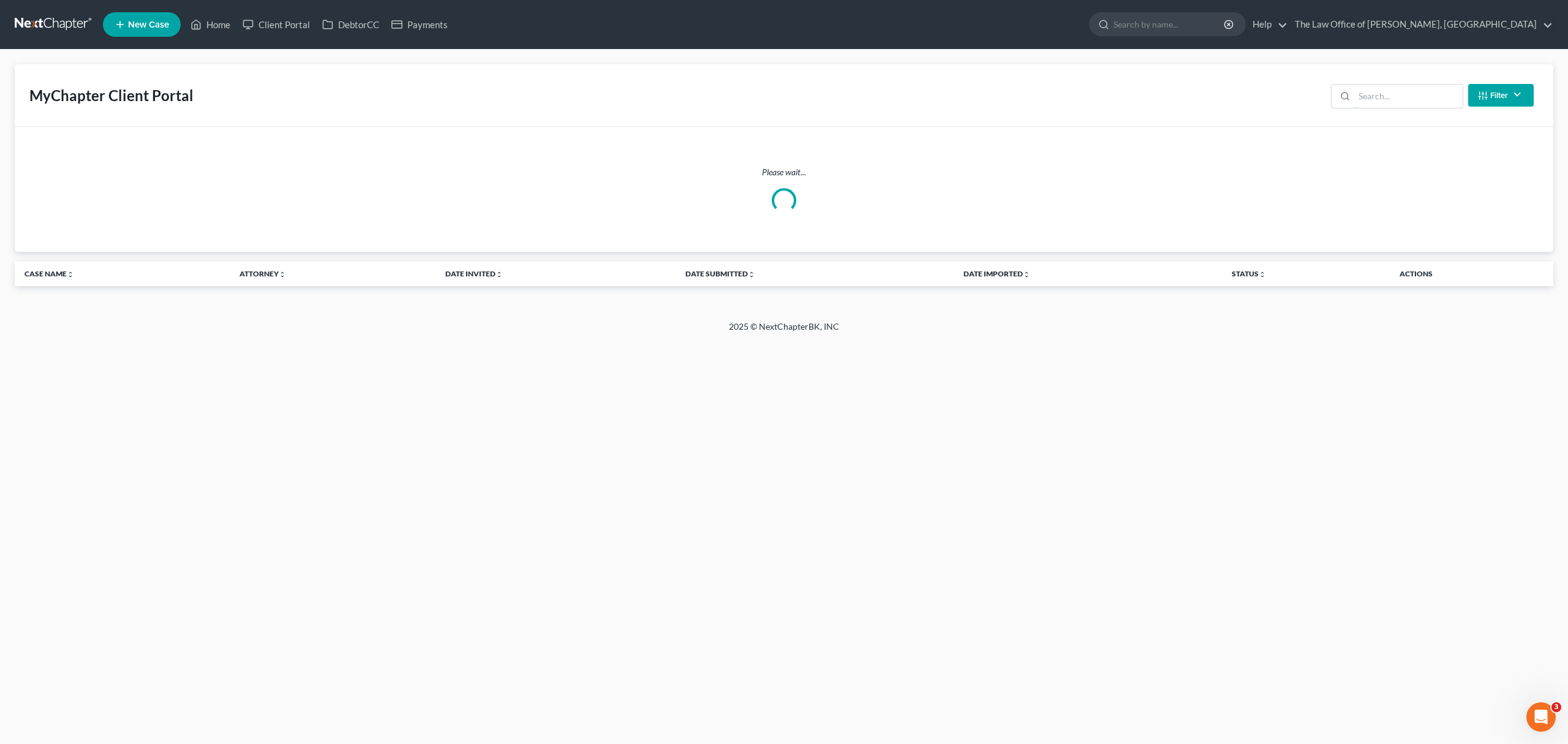
click at [1443, 93] on input "search" at bounding box center [1408, 96] width 108 height 23
paste input "[PERSON_NAME]"
click at [1439, 99] on input "DominguezDominguez" at bounding box center [1408, 96] width 108 height 23
paste input "[PERSON_NAME]"
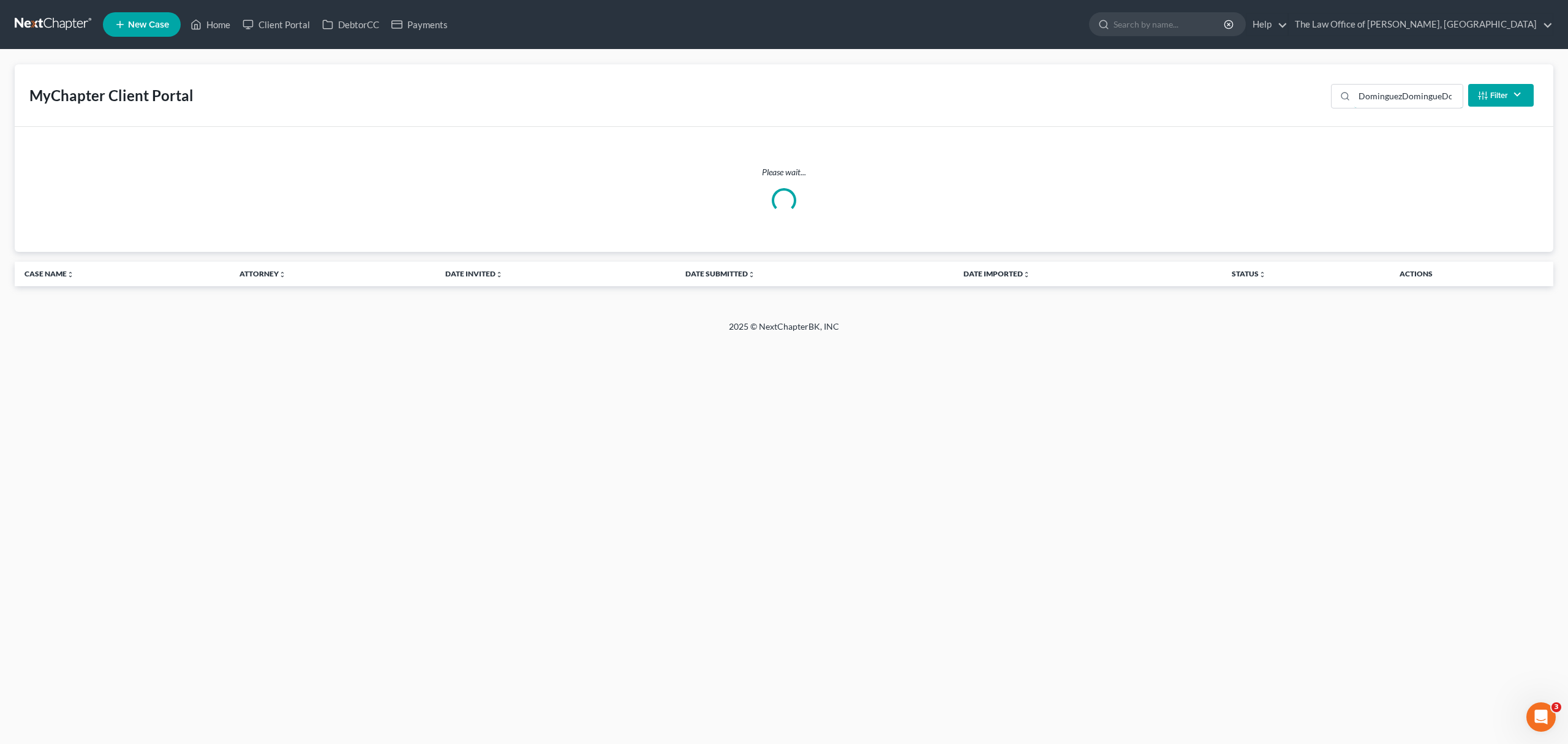
click at [1414, 94] on input "DominguezDomingueDominguezz" at bounding box center [1408, 96] width 108 height 23
paste input "DominguezDomingueDominguezz"
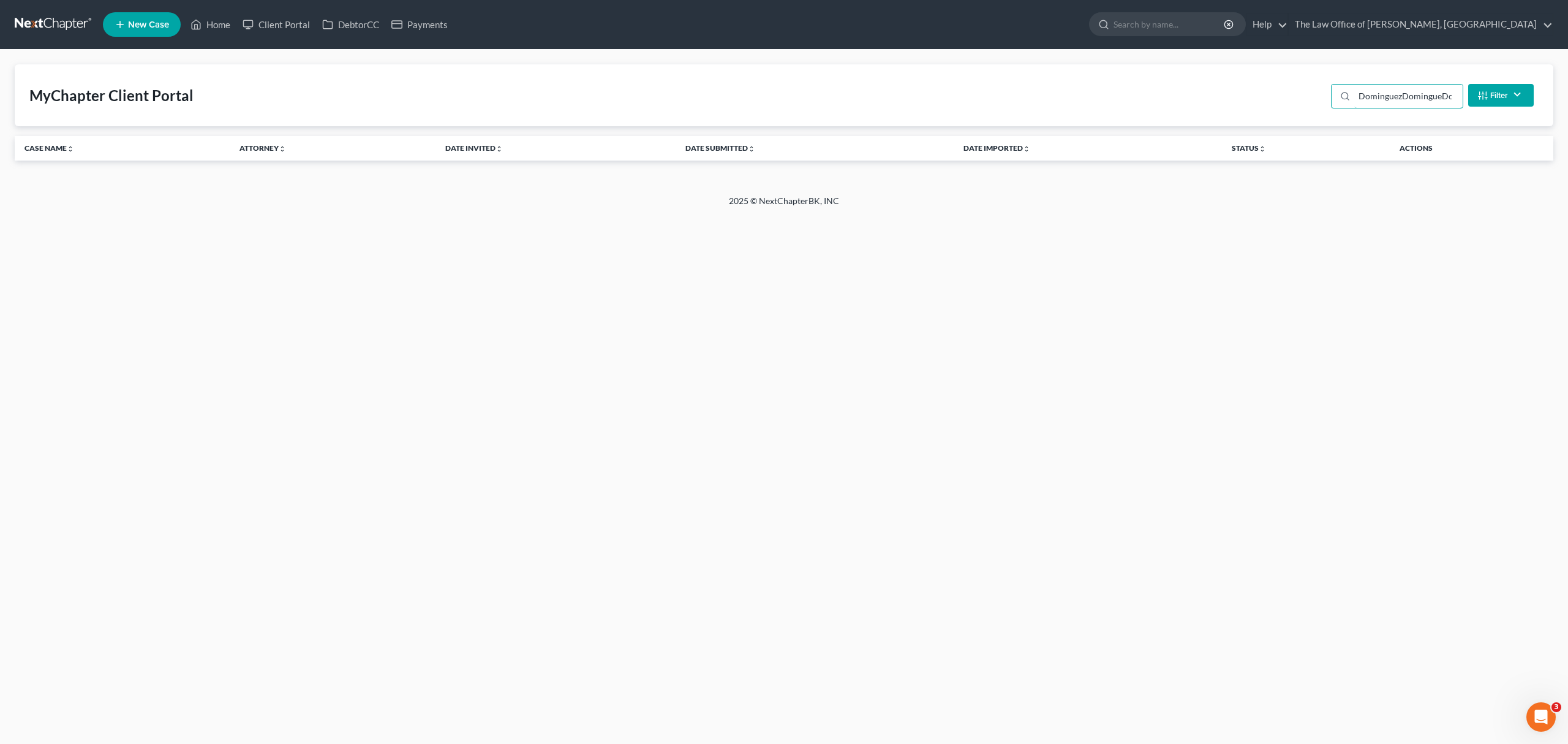
scroll to position [0, 166]
click at [1412, 101] on input "DominguezDomingueDominguezzDominguezDomingueDominguezz" at bounding box center [1408, 96] width 108 height 23
paste input "search"
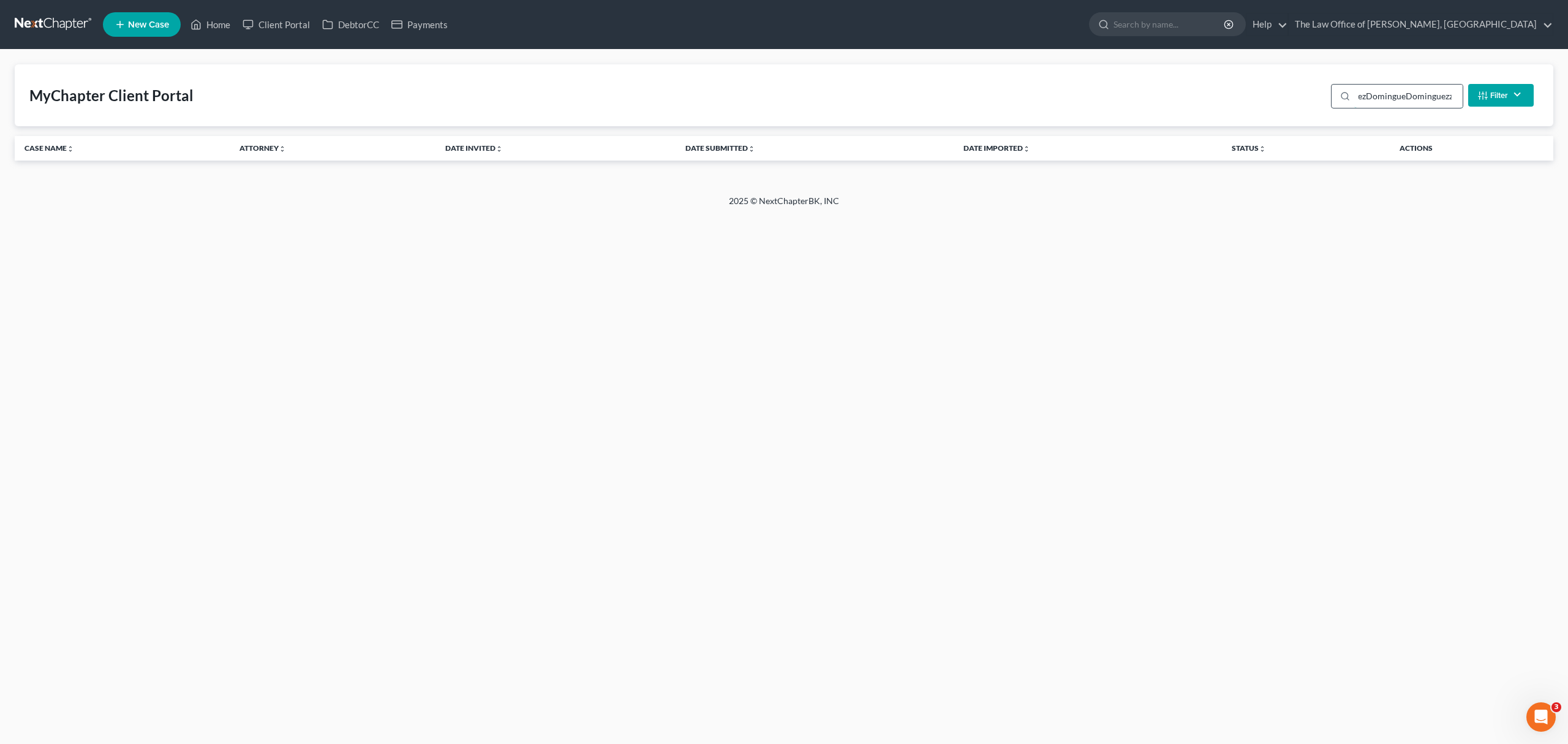
type input "DominguezDomingueDominguezz"
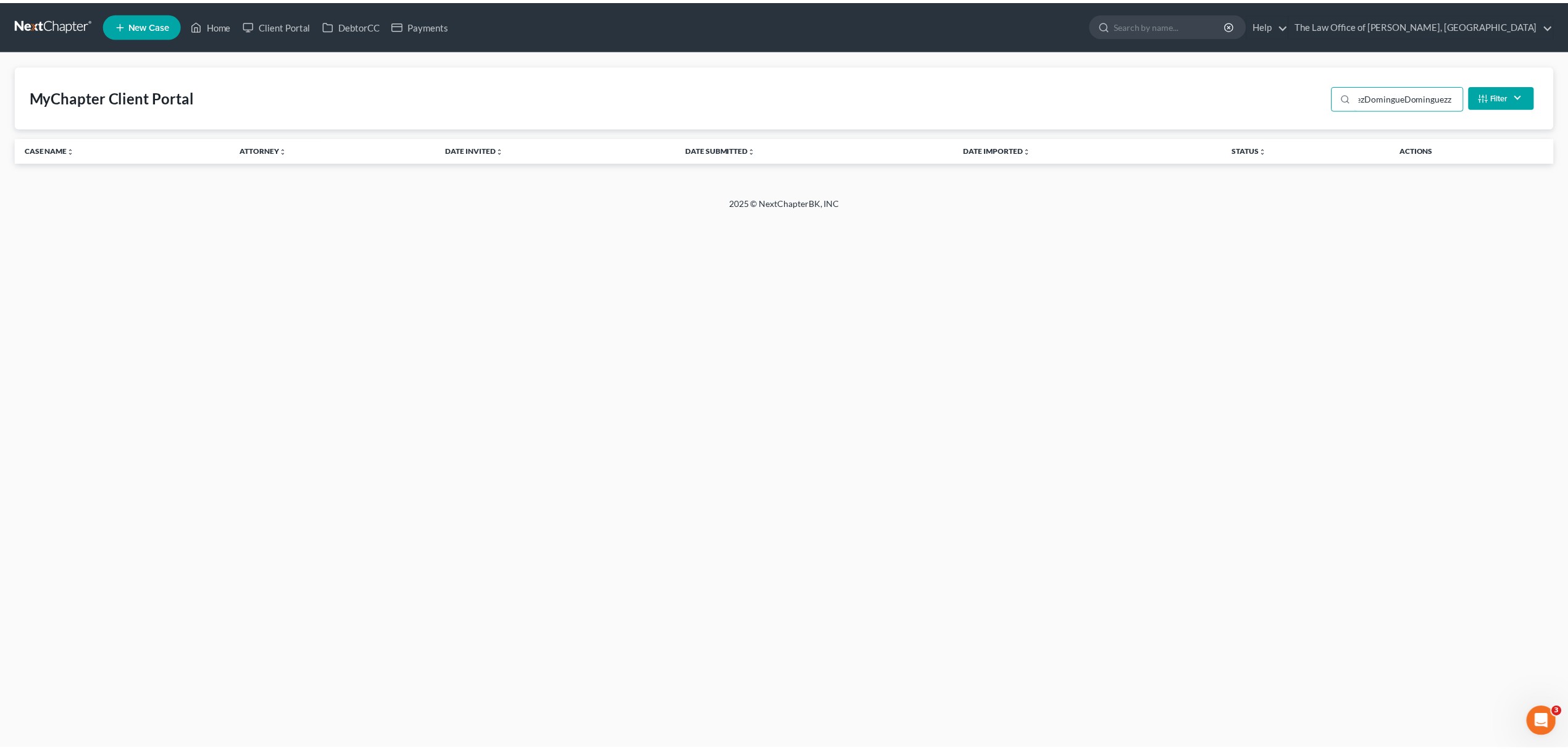
scroll to position [0, 37]
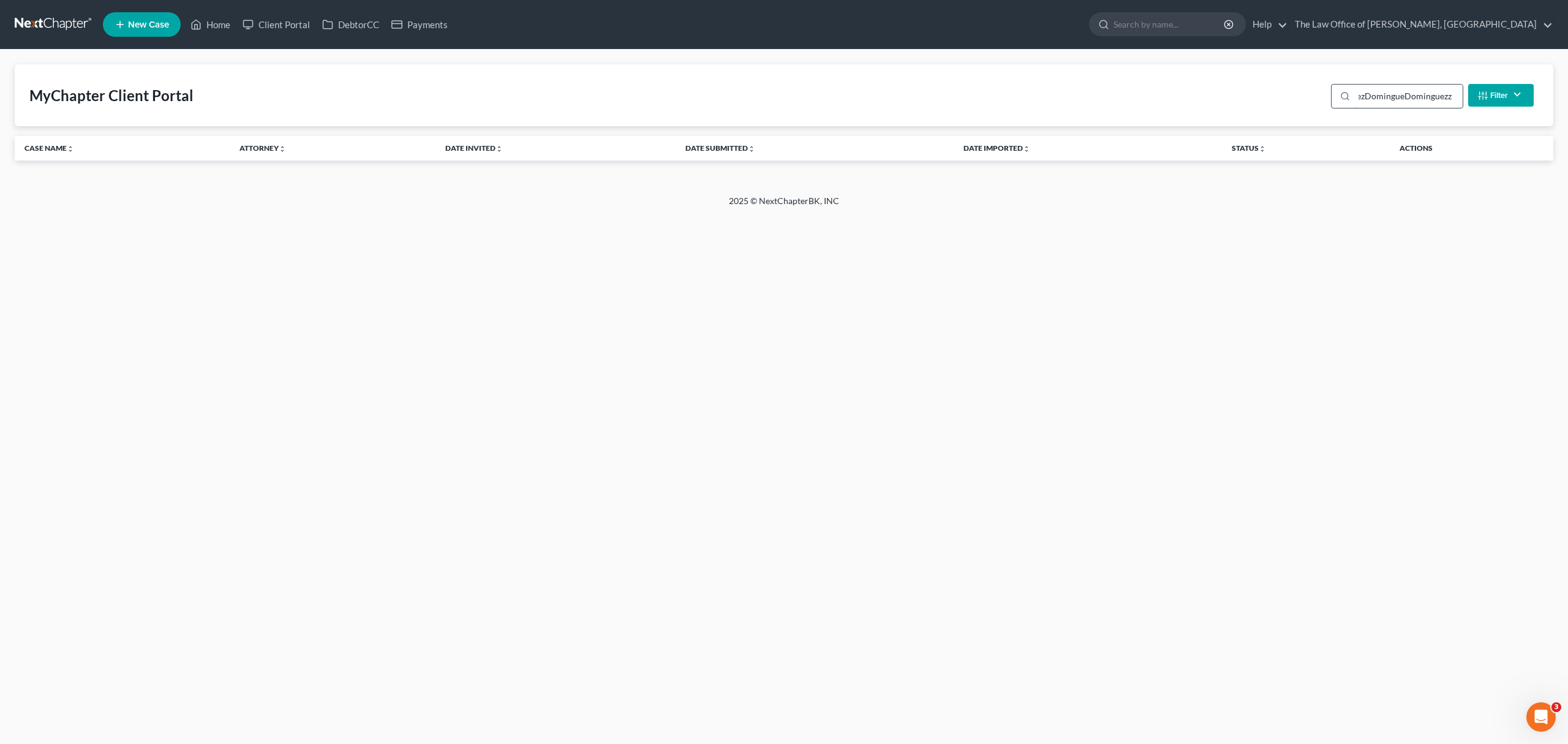
click at [1441, 100] on input "DominguezDomingueDominguezz" at bounding box center [1408, 96] width 108 height 23
click at [1439, 98] on input "DominguezDomingueDominguezz" at bounding box center [1408, 96] width 108 height 23
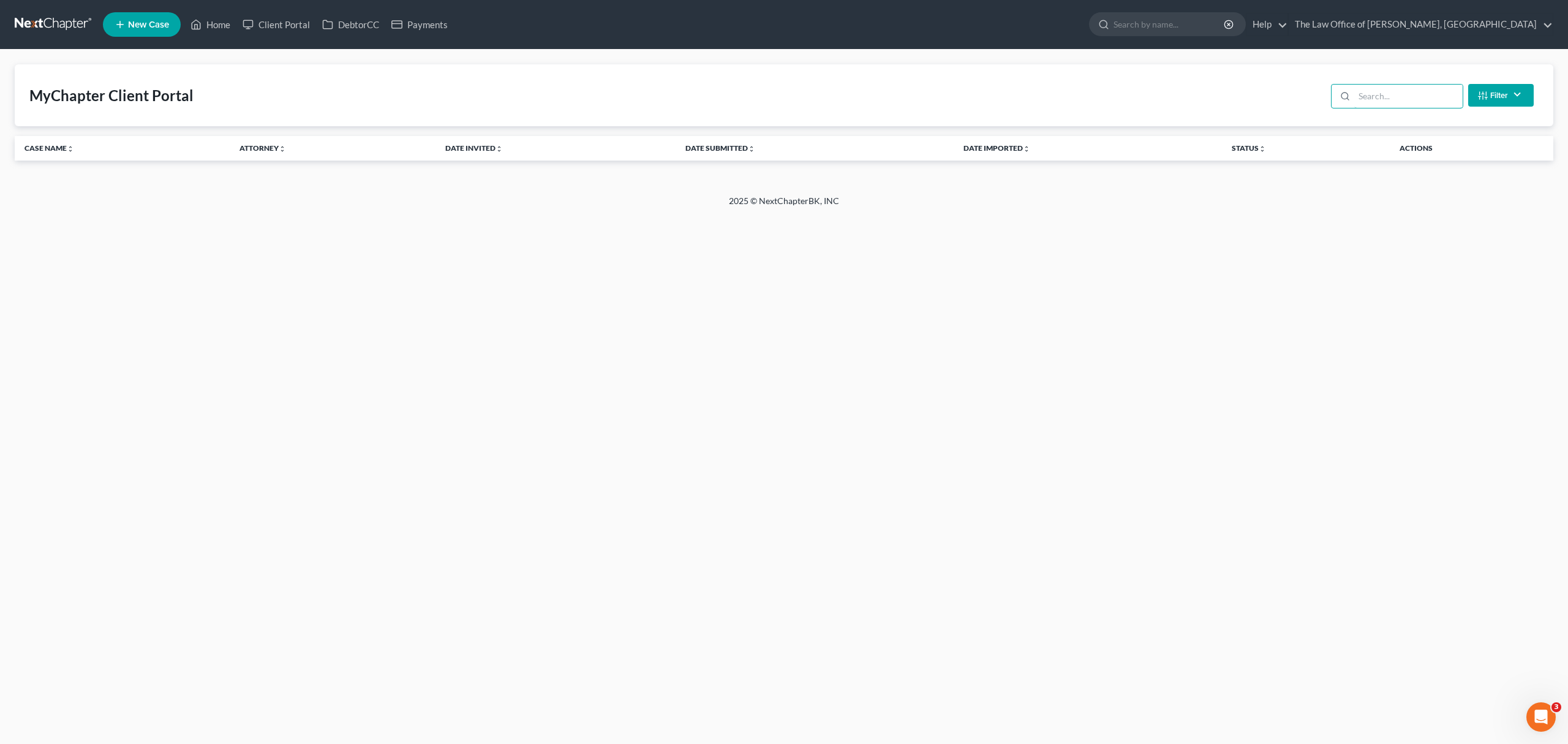
click at [1360, 100] on input "search" at bounding box center [1408, 96] width 108 height 23
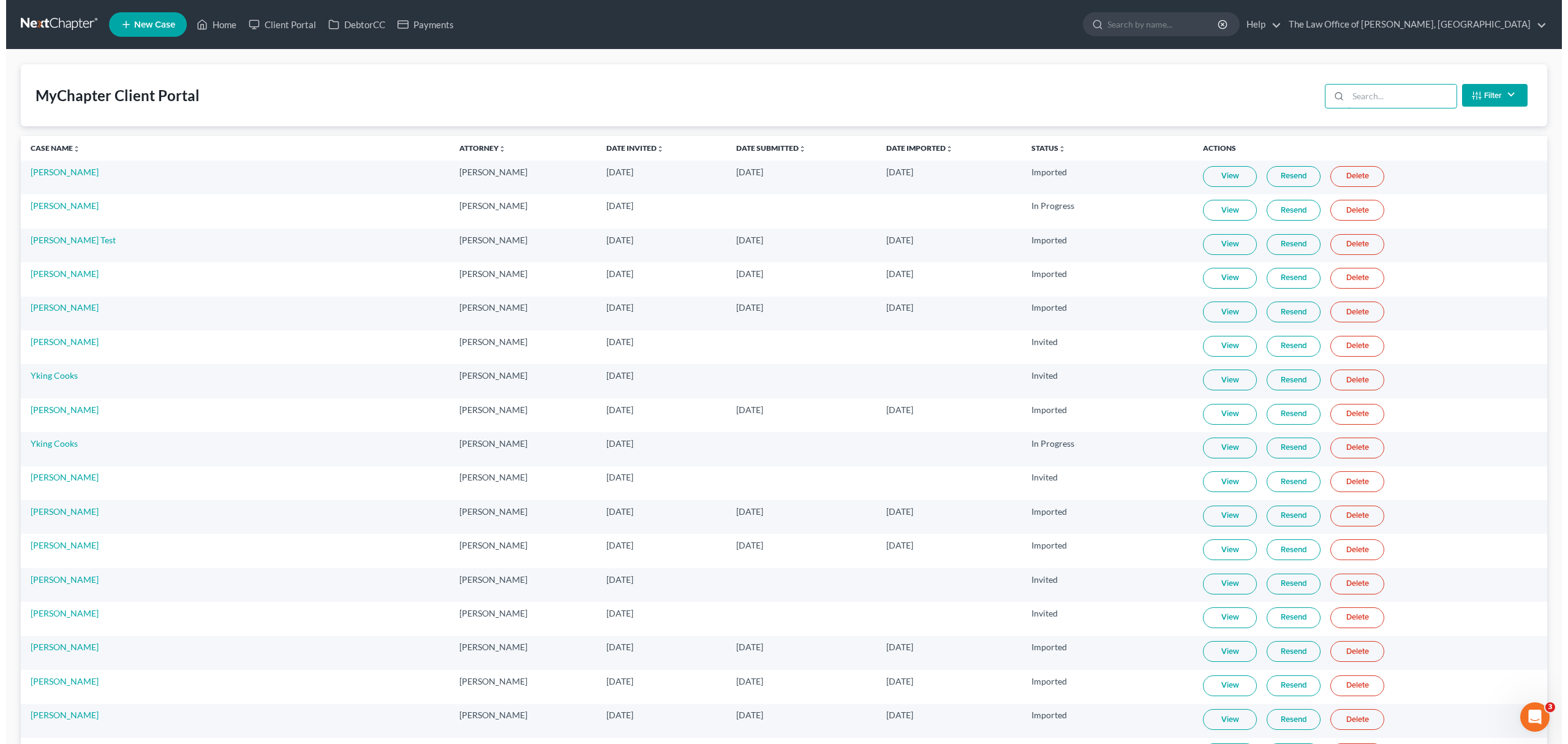
scroll to position [0, 0]
paste input "DominguezDomingueDominguezz"
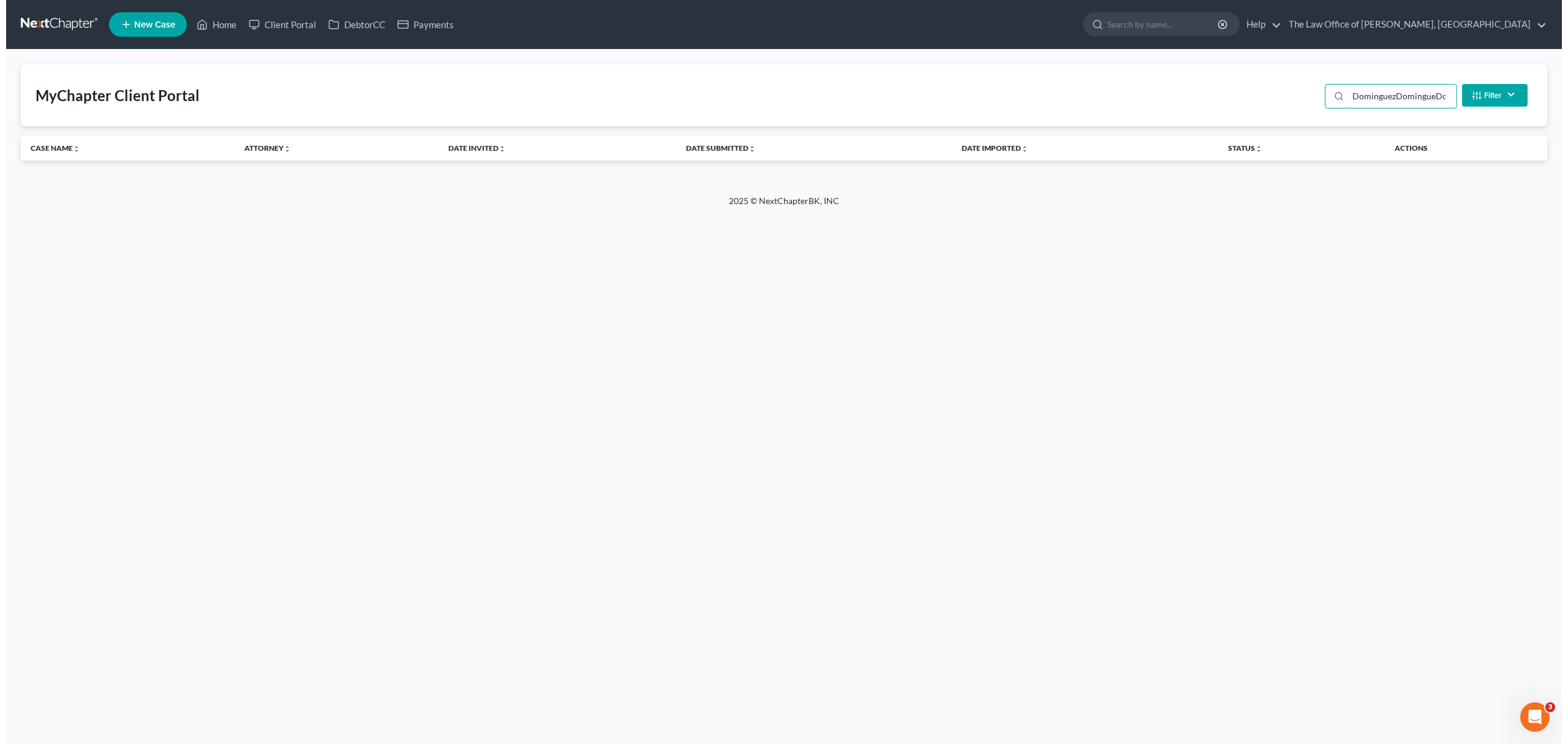
scroll to position [0, 37]
click at [1402, 101] on input "DominguezDomingueDominguezz" at bounding box center [1408, 96] width 108 height 23
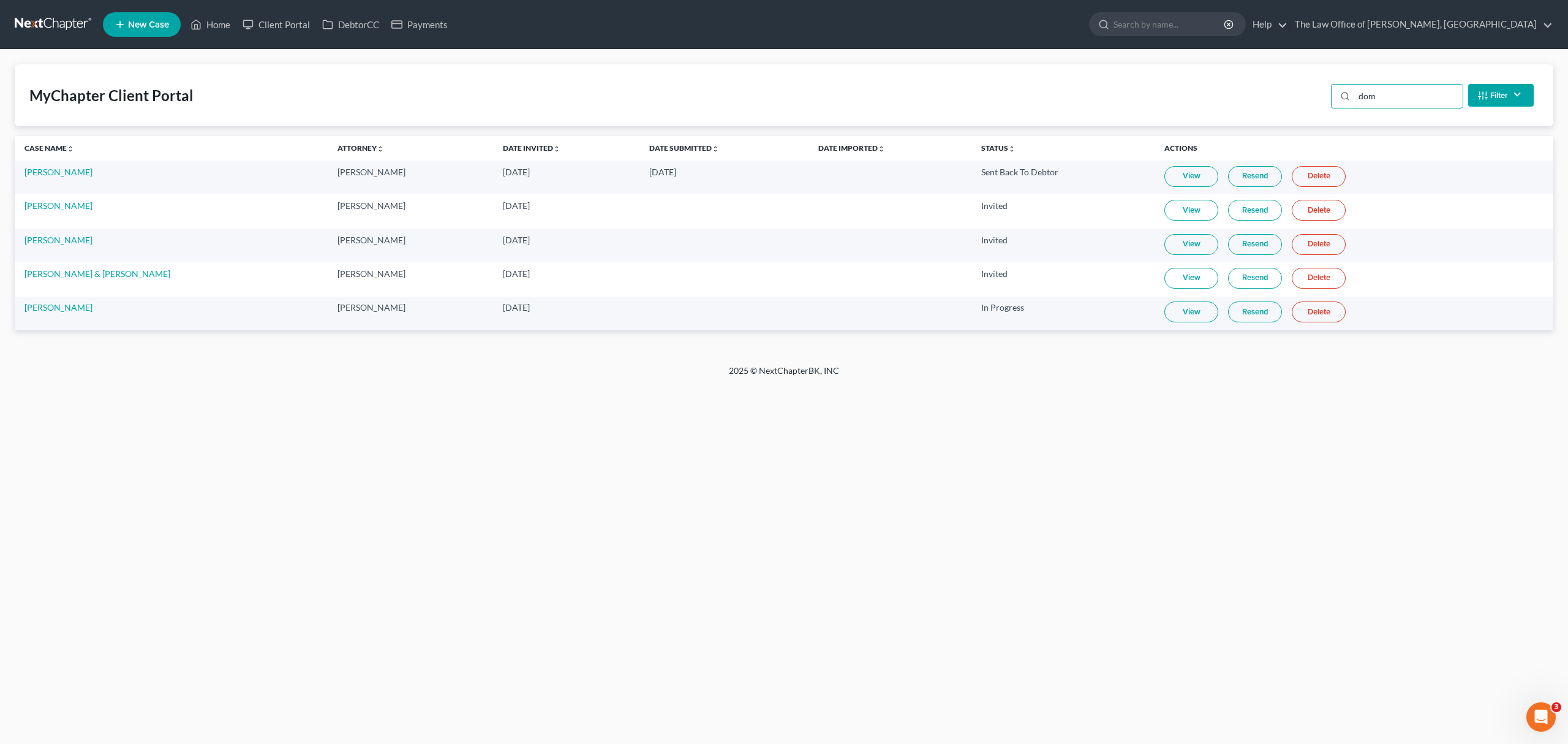
scroll to position [0, 0]
click at [1362, 91] on input "[PERSON_NAME]" at bounding box center [1408, 96] width 108 height 23
paste input "[PERSON_NAME]"
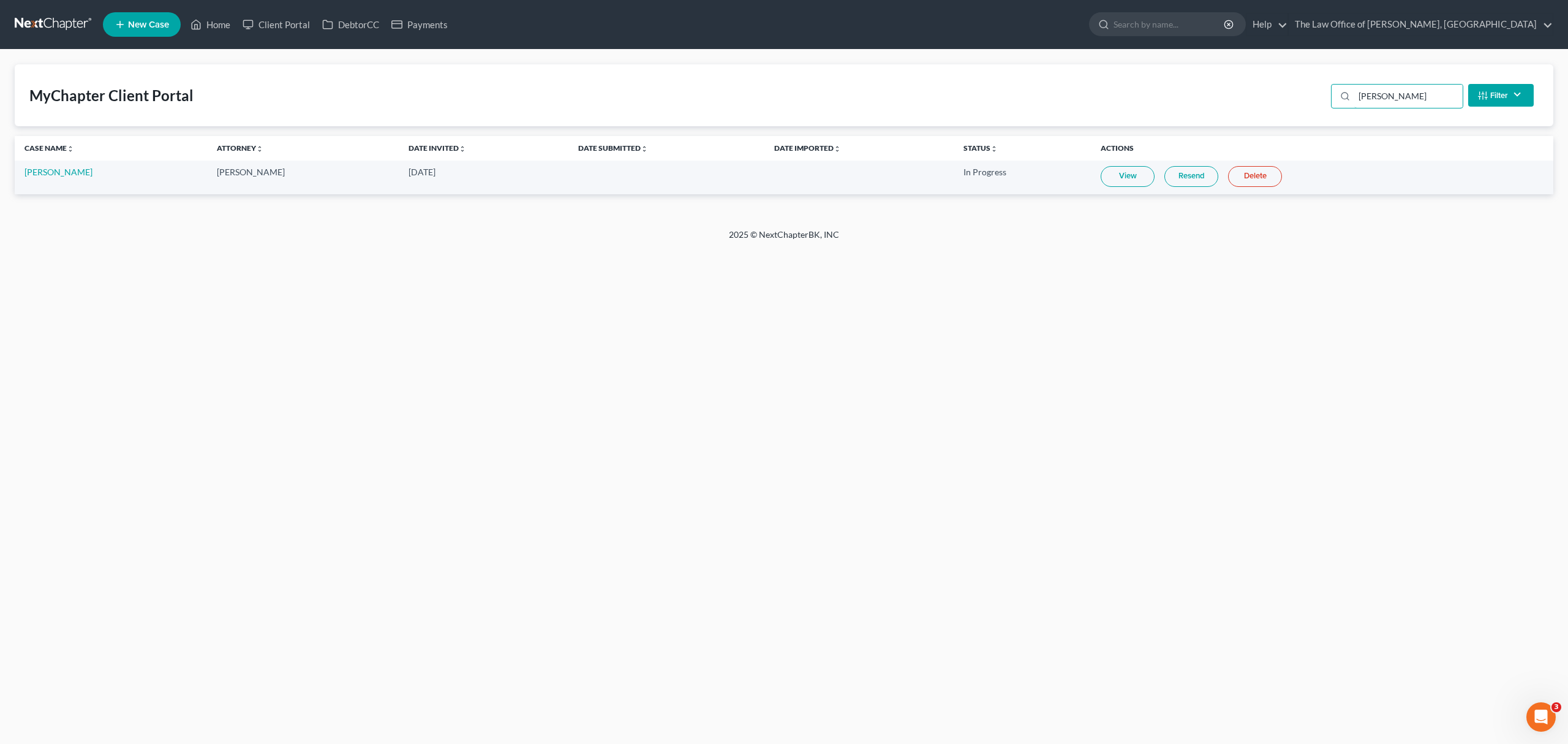
type input "[PERSON_NAME]"
click at [1136, 179] on link "View" at bounding box center [1127, 176] width 54 height 21
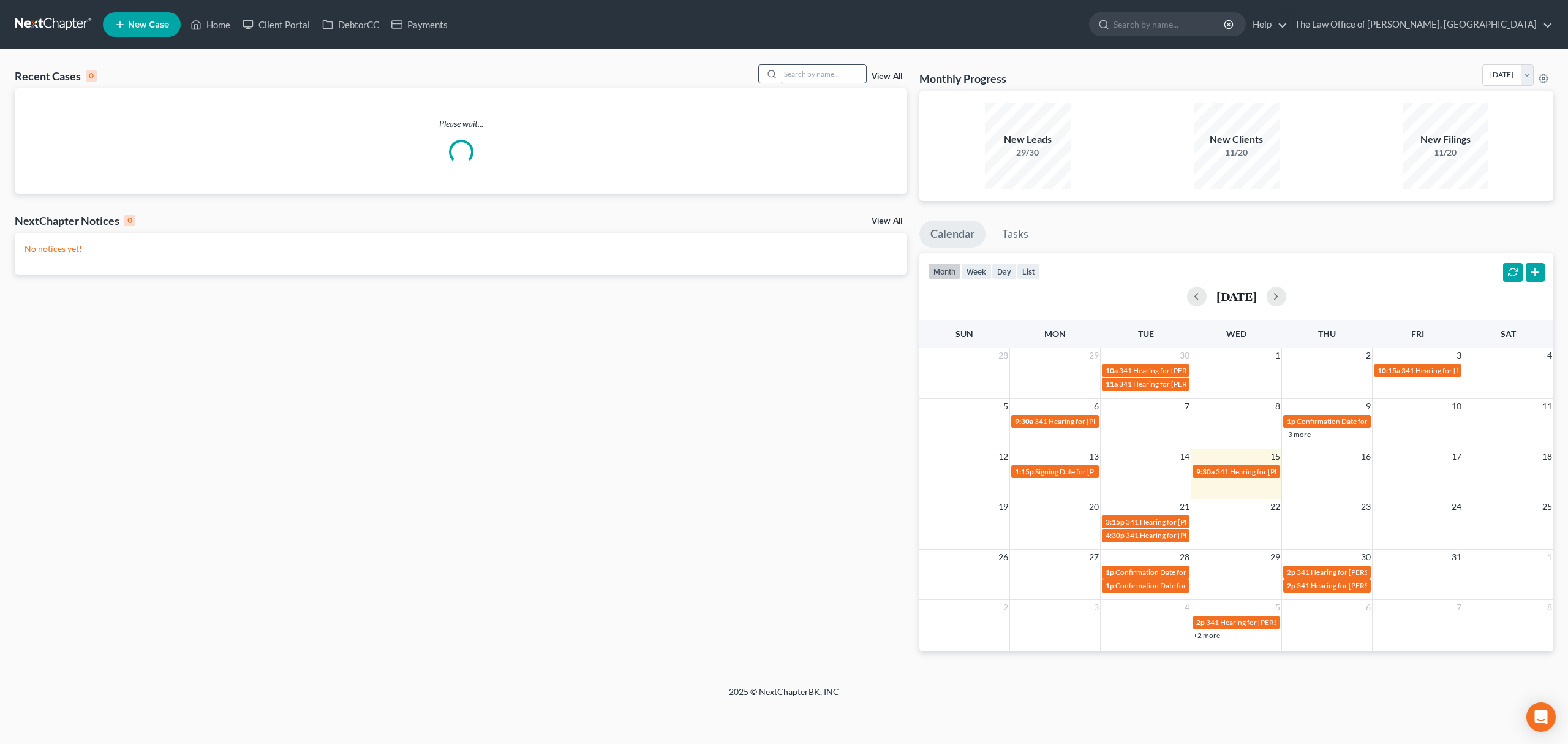
click at [807, 78] on input "search" at bounding box center [822, 74] width 86 height 18
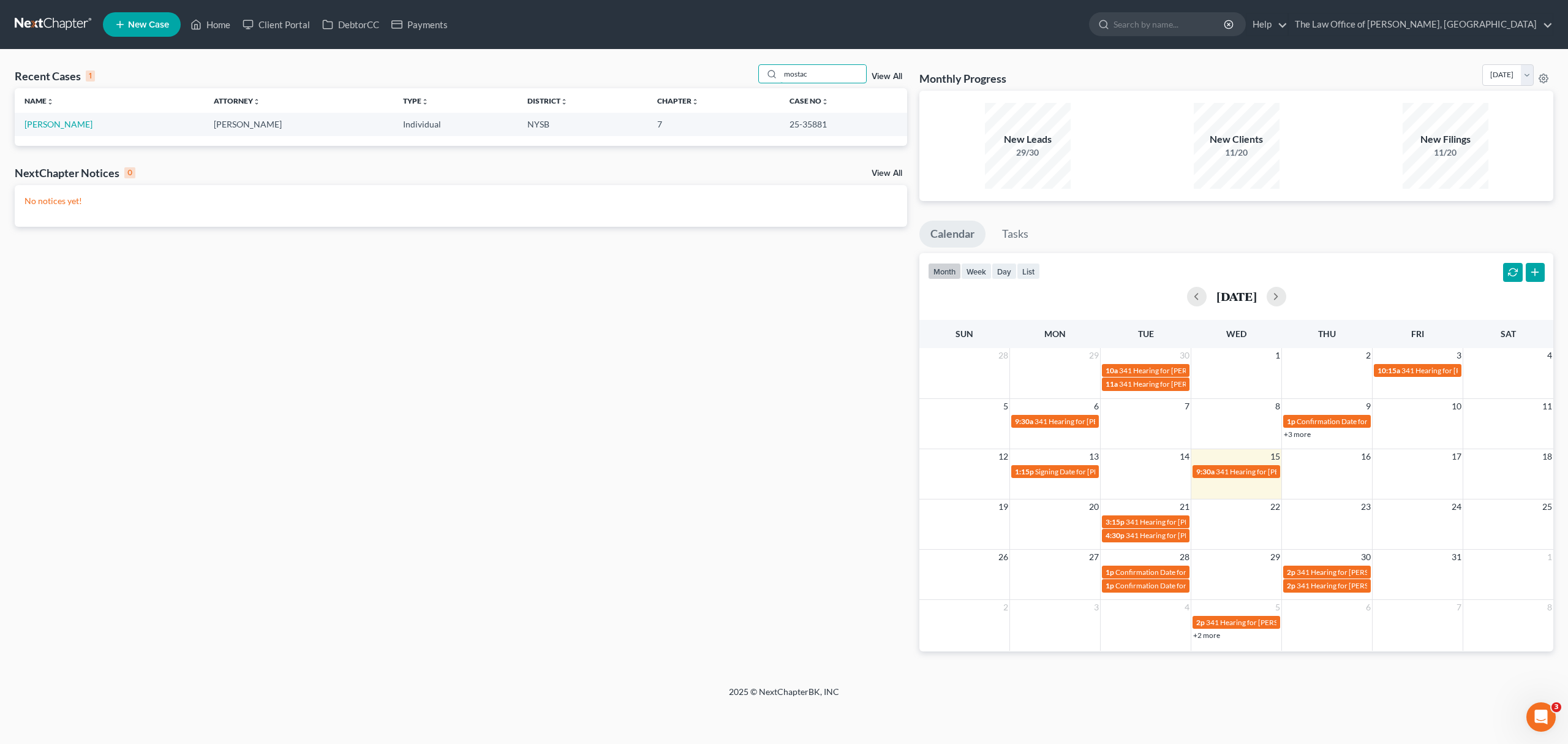
type input "mostac"
click at [74, 118] on td "[PERSON_NAME]" at bounding box center [109, 124] width 189 height 23
click at [64, 125] on link "[PERSON_NAME]" at bounding box center [58, 124] width 68 height 11
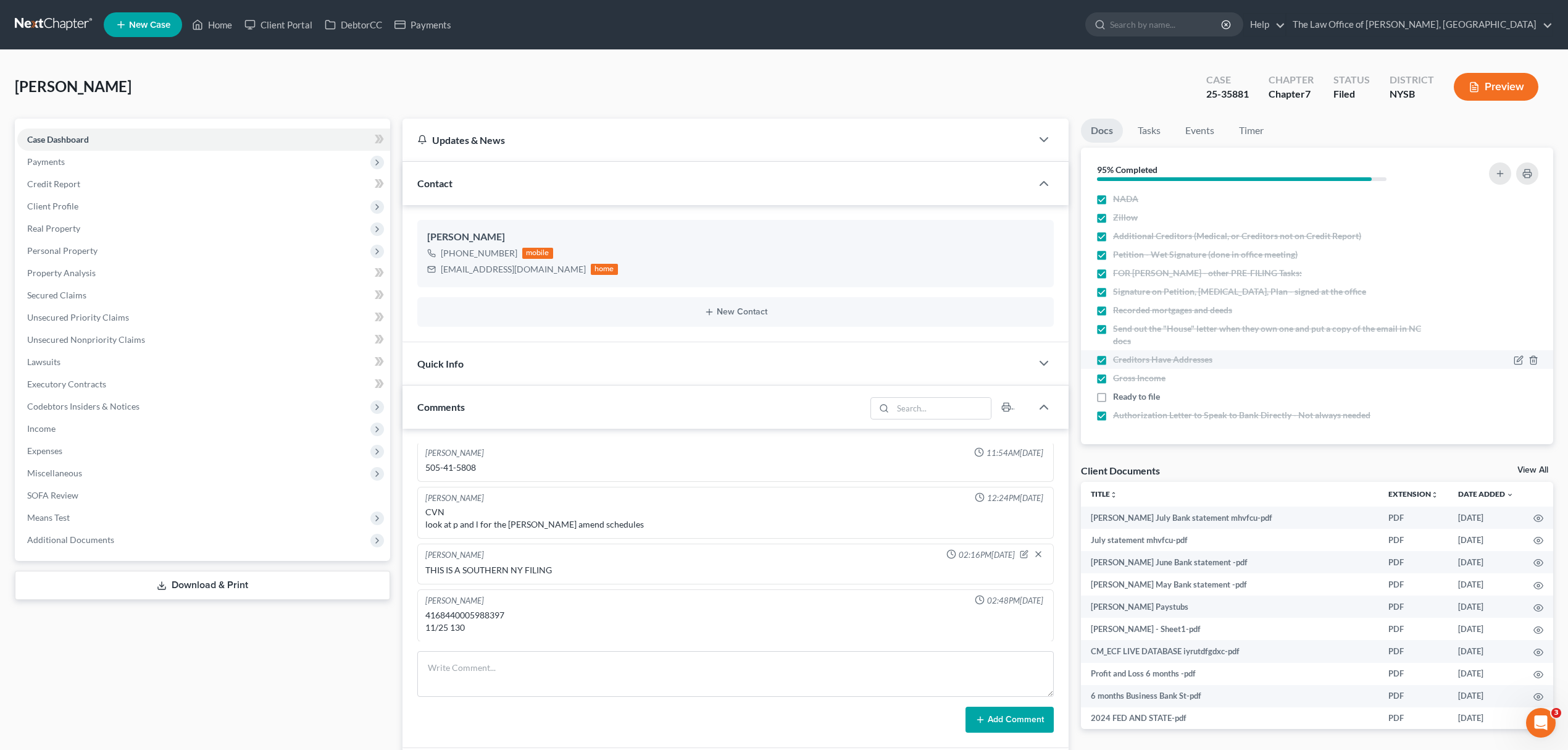
scroll to position [999, 0]
click at [107, 440] on span "Expenses" at bounding box center [204, 450] width 373 height 22
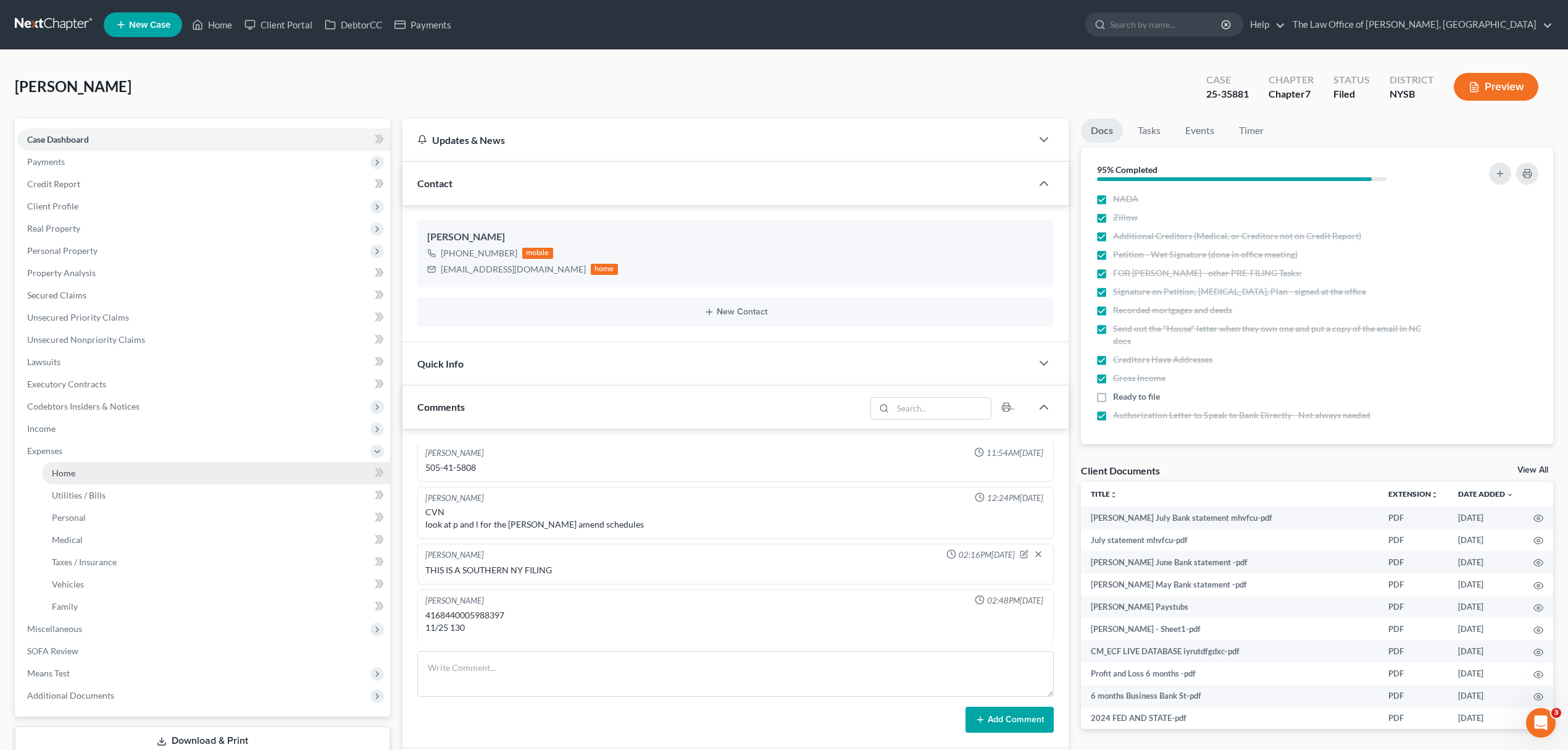
click at [116, 476] on link "Home" at bounding box center [216, 473] width 348 height 22
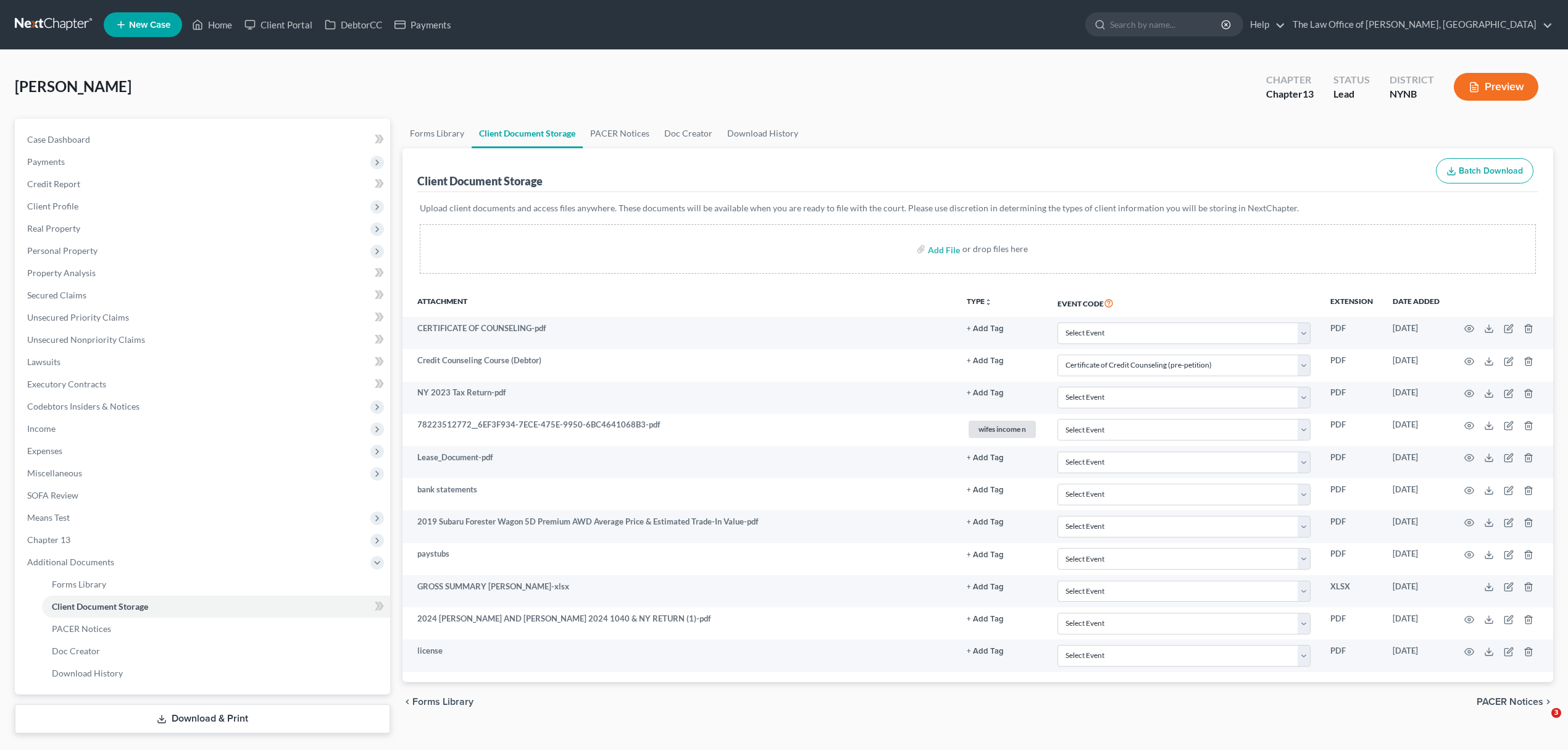
select select "1"
click at [33, 26] on link at bounding box center [54, 24] width 79 height 22
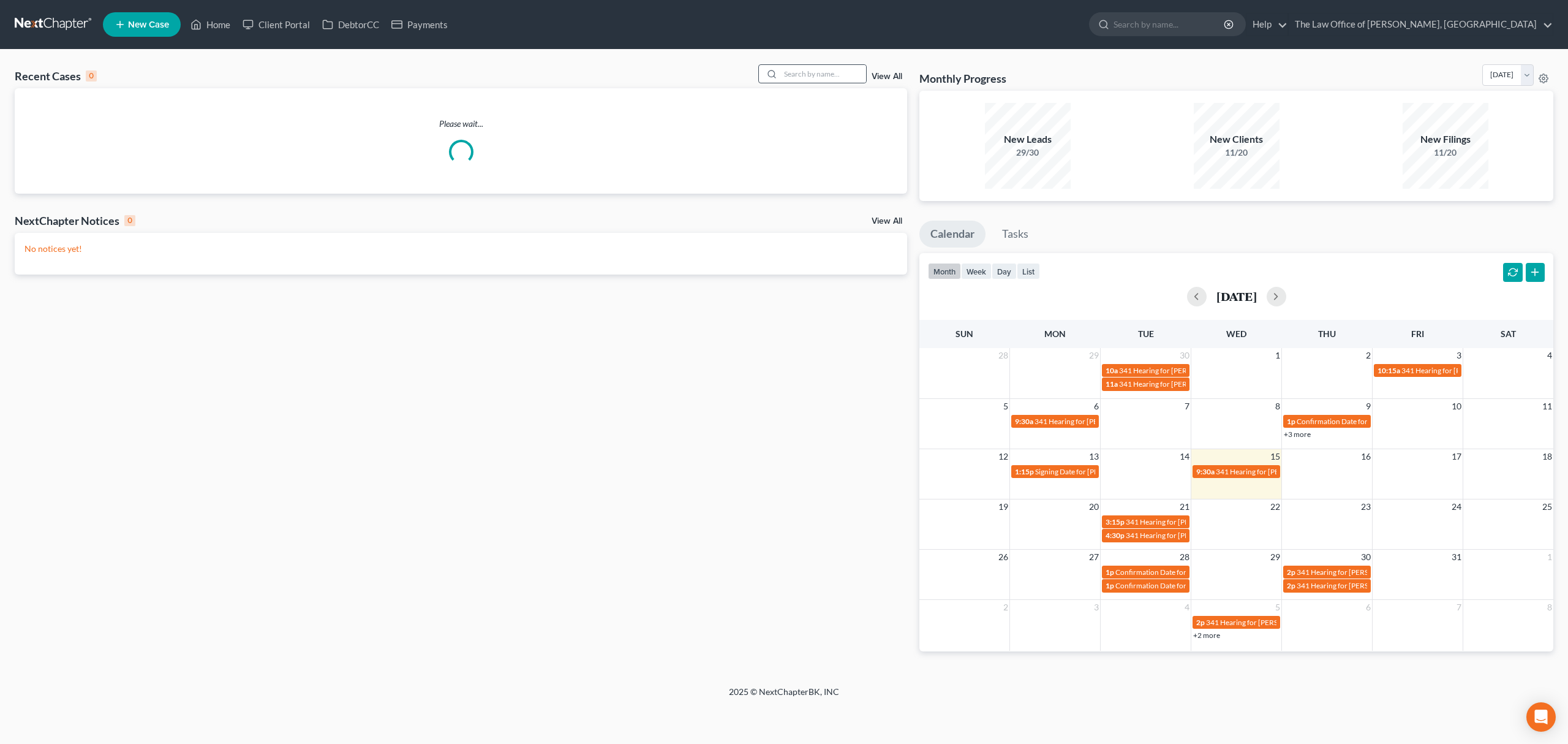
click at [774, 76] on div at bounding box center [769, 74] width 22 height 18
click at [782, 74] on input "search" at bounding box center [822, 74] width 86 height 18
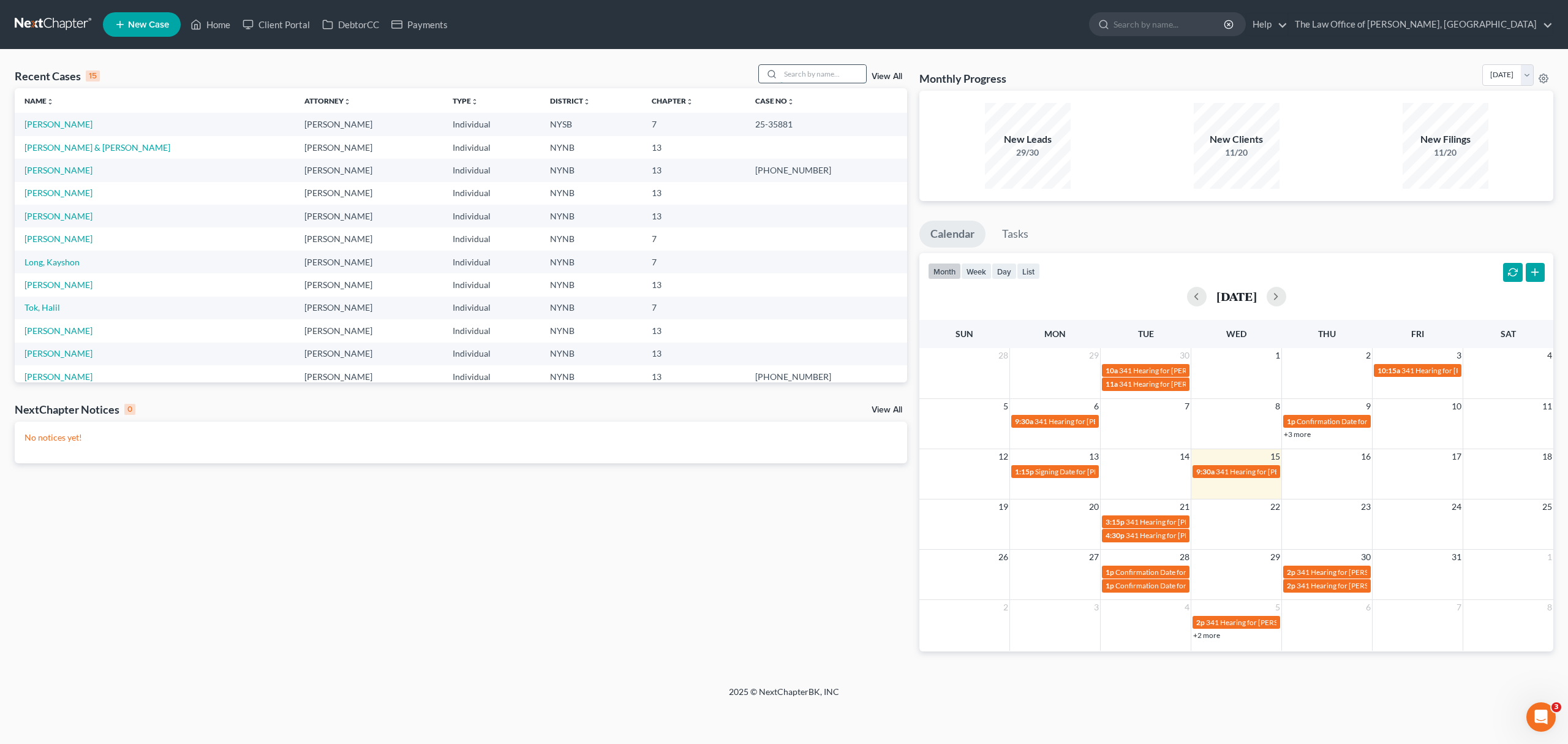
paste input "[PERSON_NAME]"
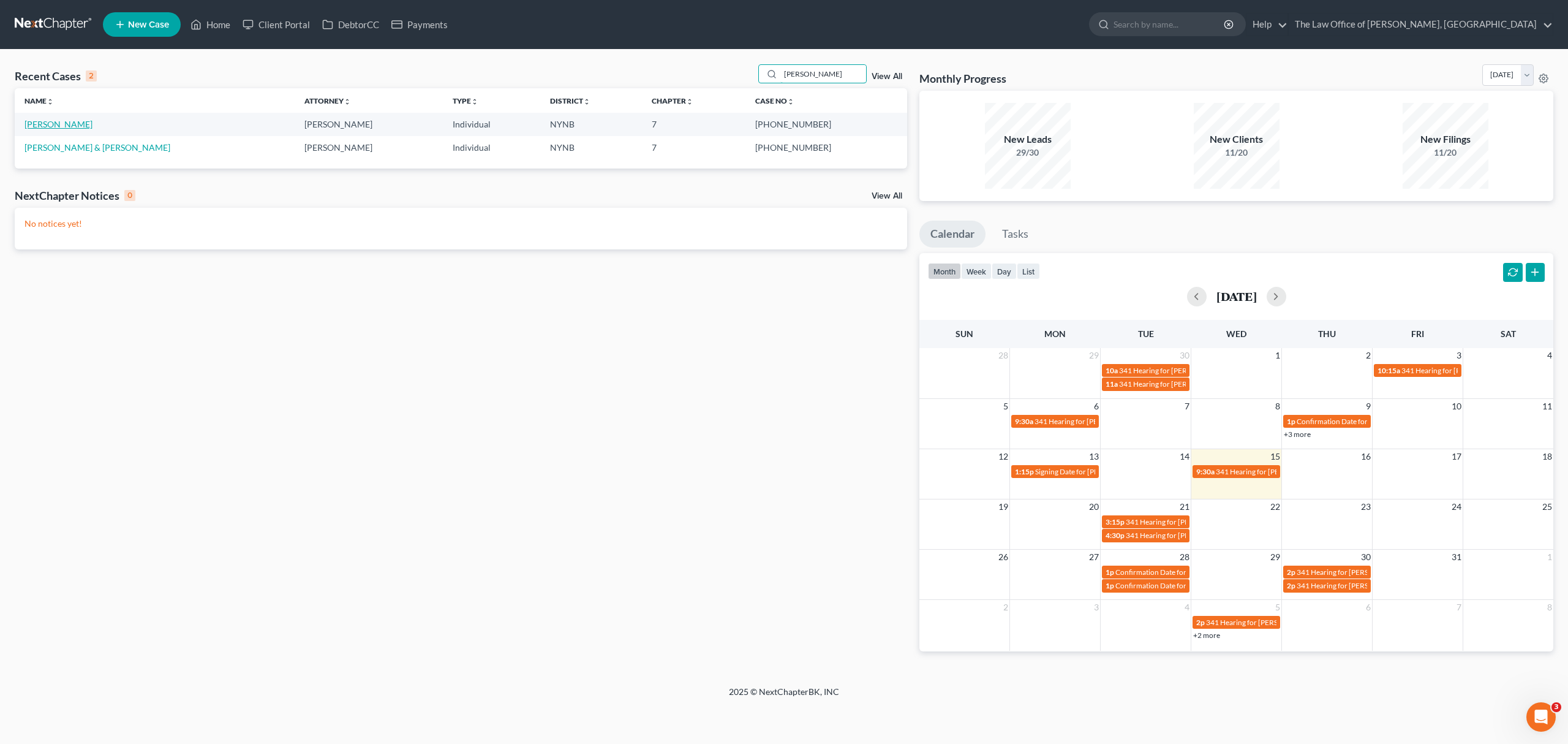
type input "[PERSON_NAME]"
click at [76, 127] on link "[PERSON_NAME]" at bounding box center [58, 124] width 68 height 11
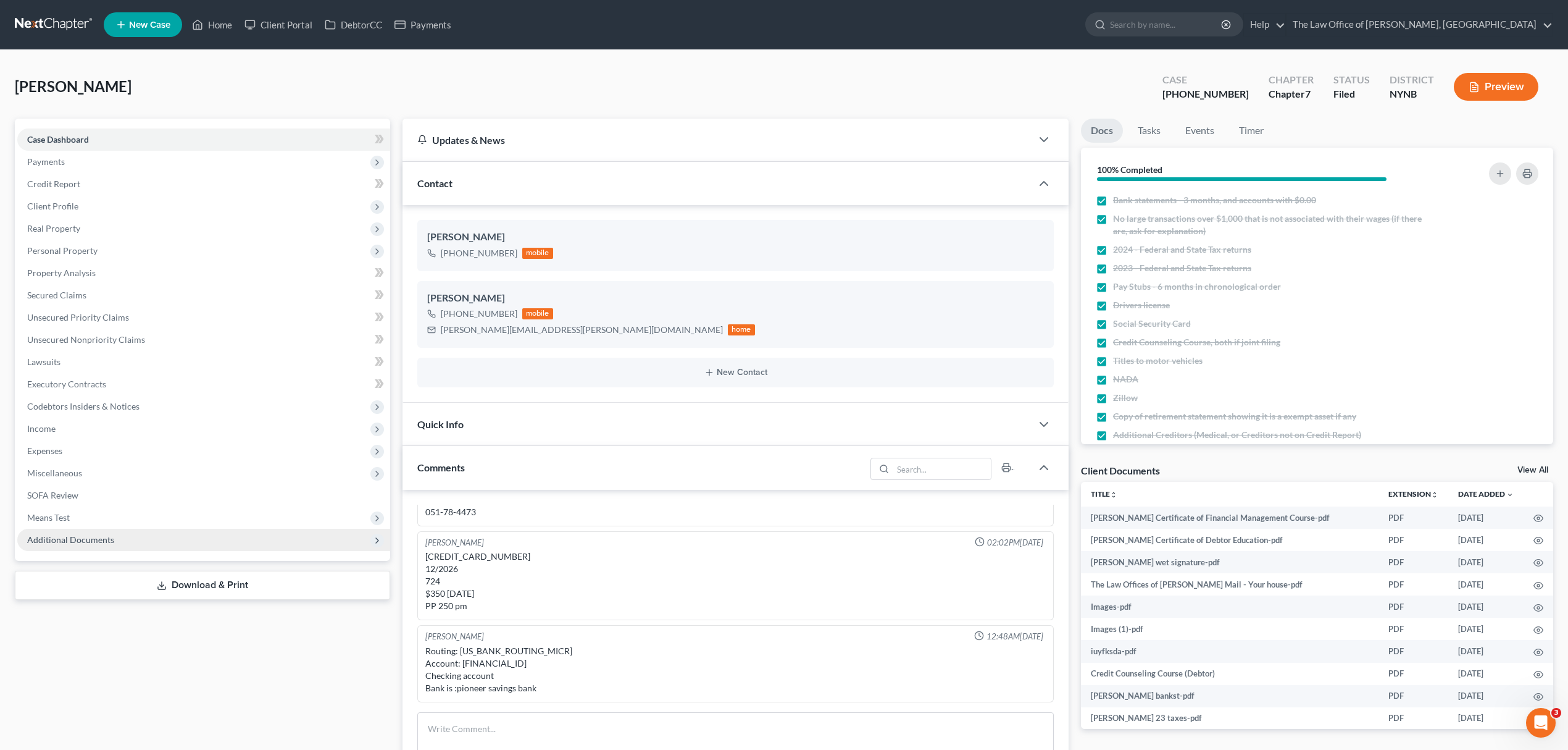
scroll to position [1354, 0]
click at [216, 544] on span "Additional Documents" at bounding box center [204, 539] width 373 height 22
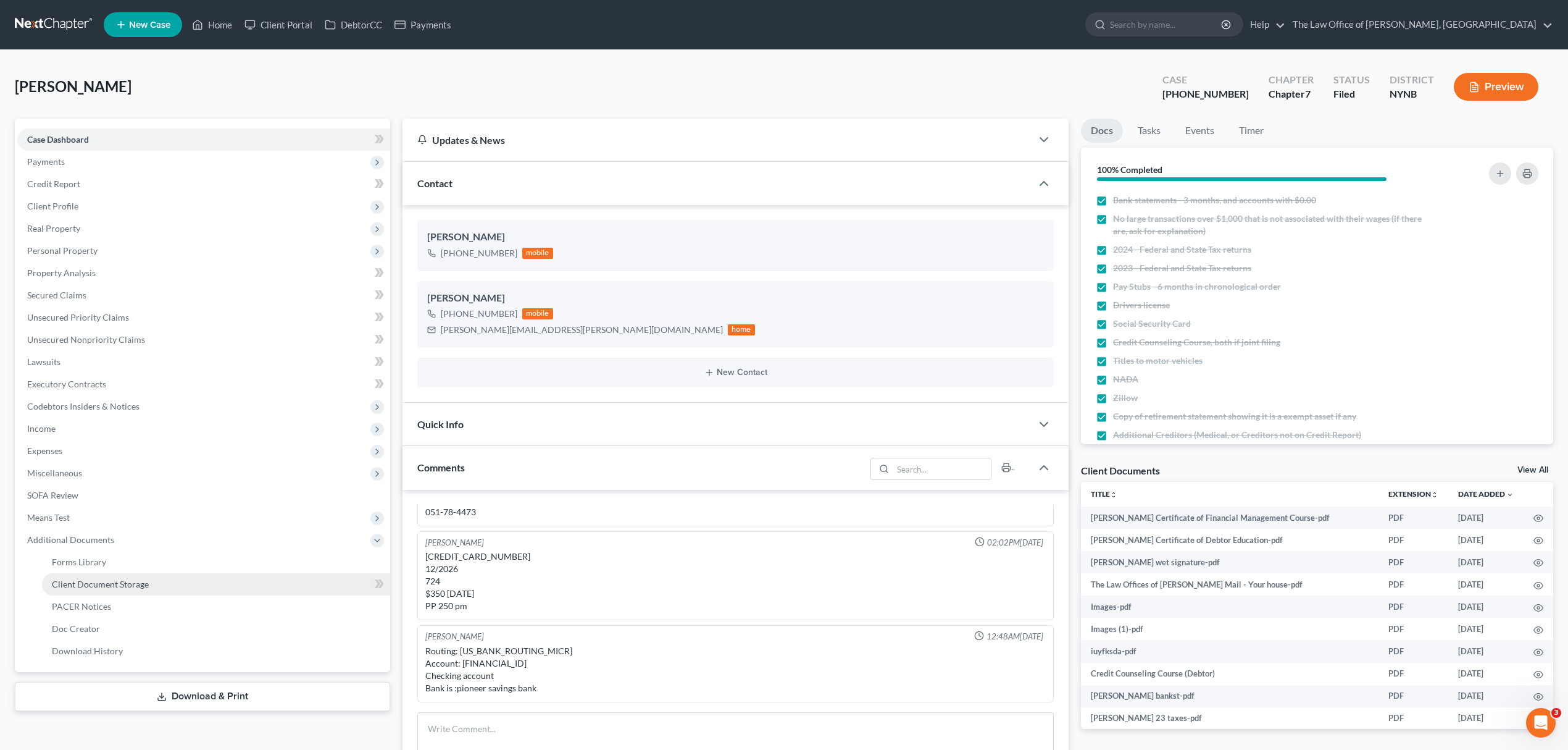
click at [237, 575] on link "Client Document Storage" at bounding box center [216, 584] width 348 height 22
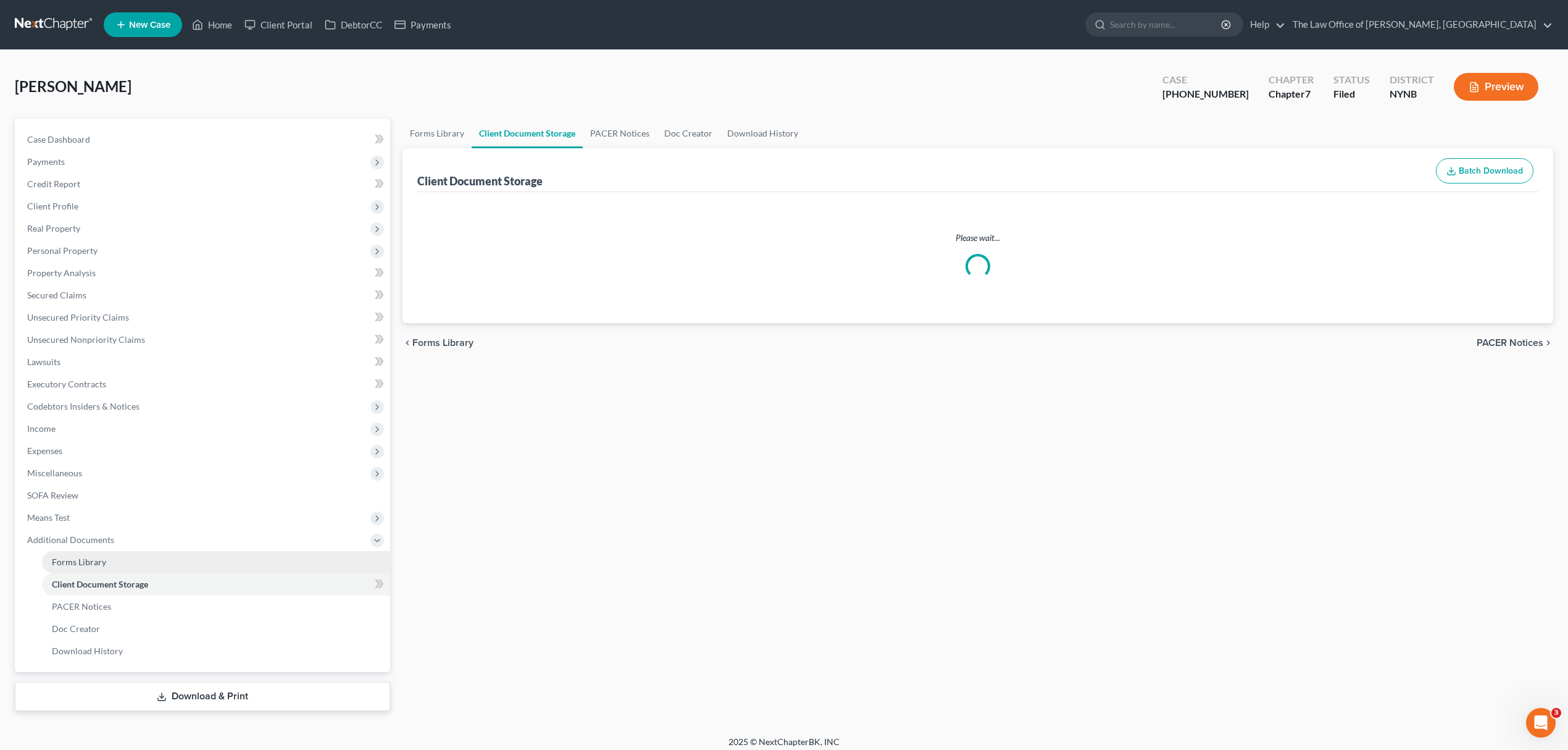
select select "5"
select select "1"
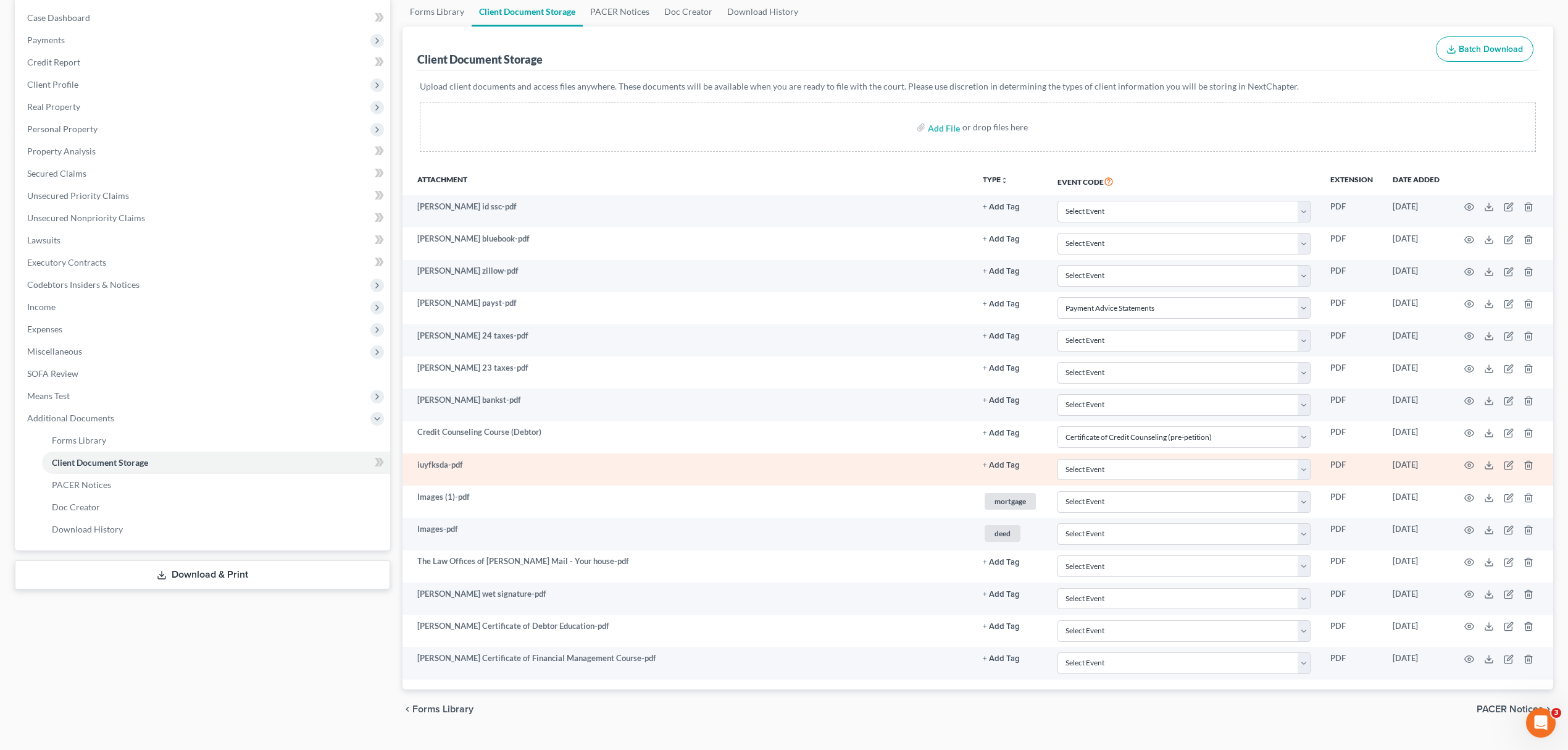
scroll to position [153, 0]
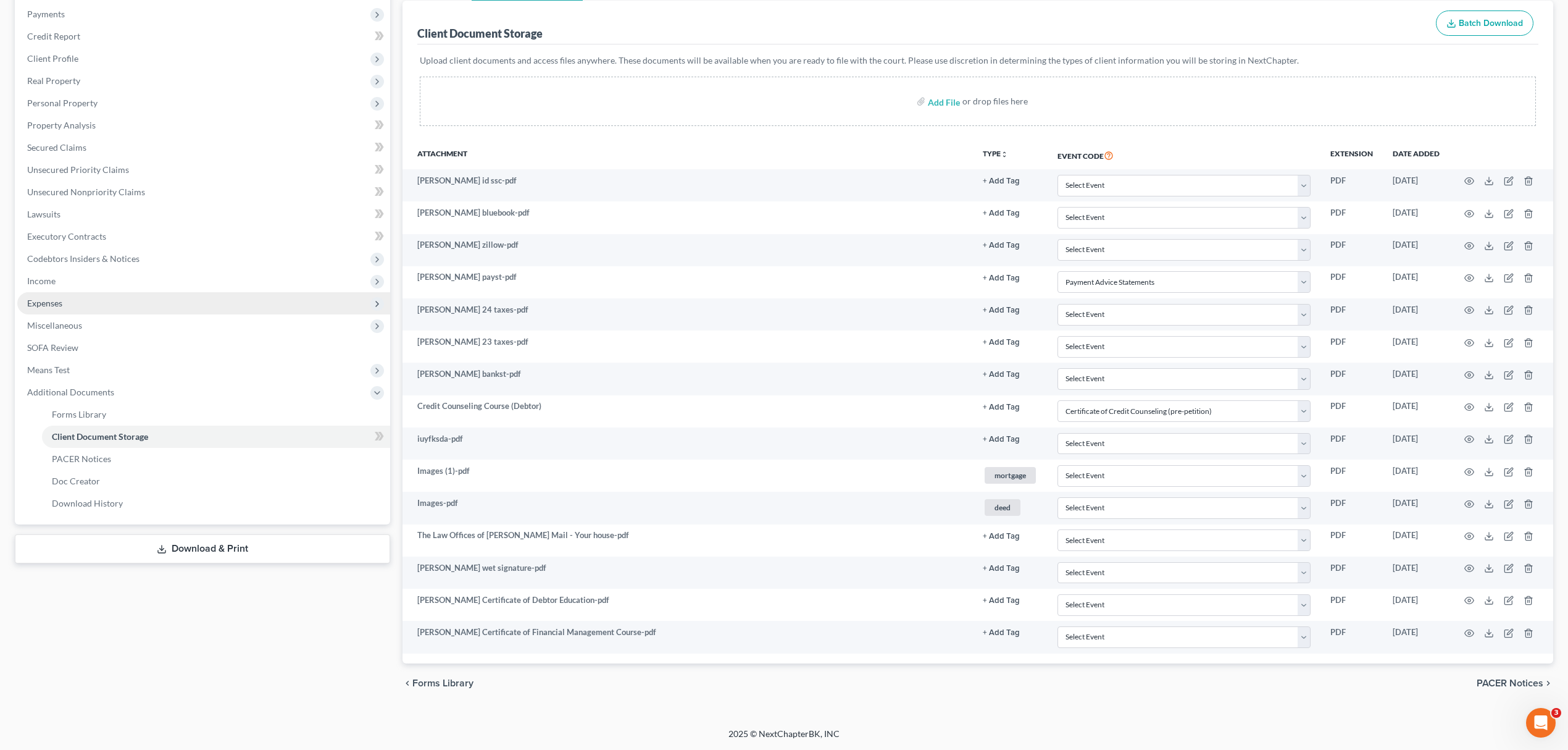
drag, startPoint x: 76, startPoint y: 292, endPoint x: 80, endPoint y: 299, distance: 8.1
click at [76, 292] on span "Expenses" at bounding box center [204, 303] width 373 height 22
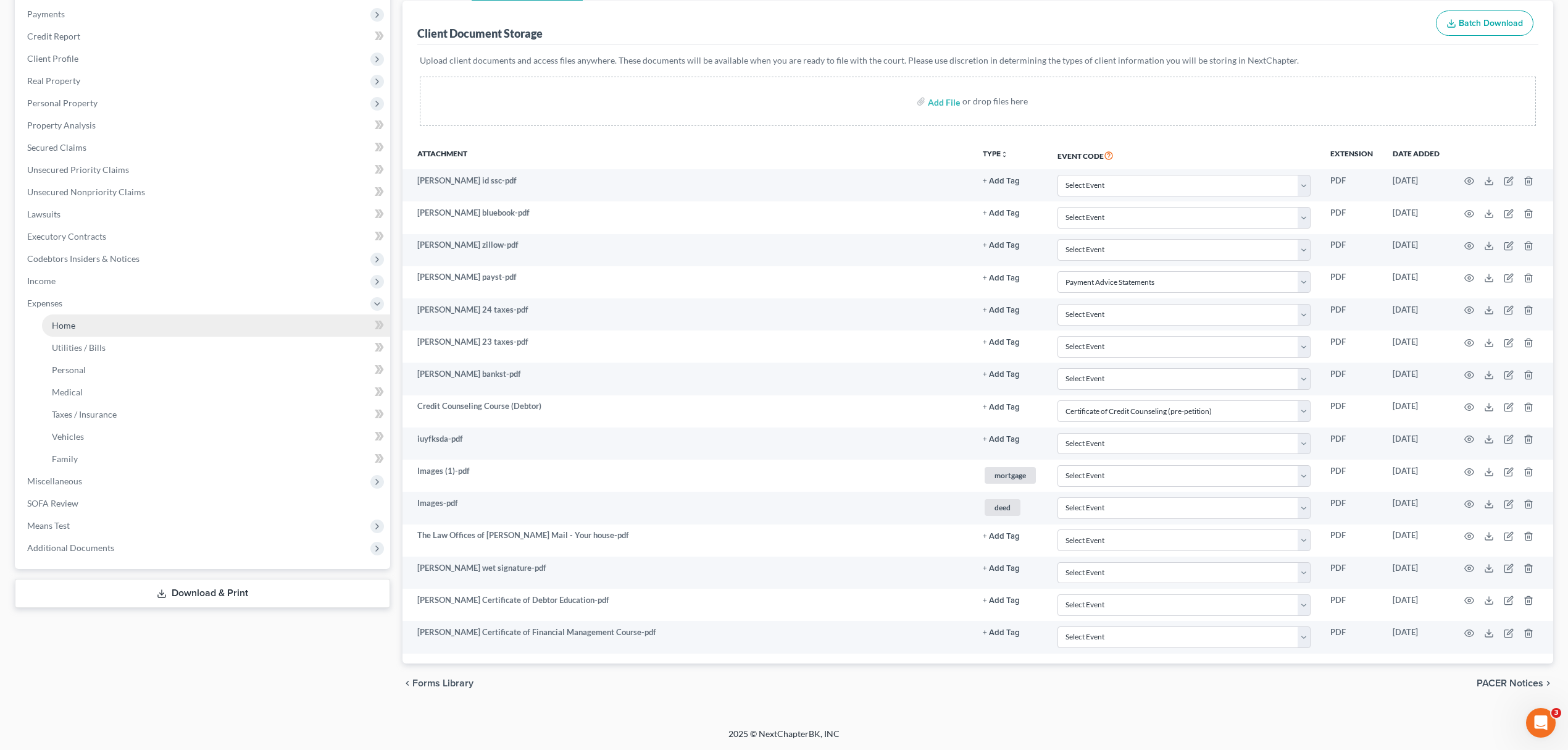
click at [124, 324] on link "Home" at bounding box center [216, 325] width 348 height 22
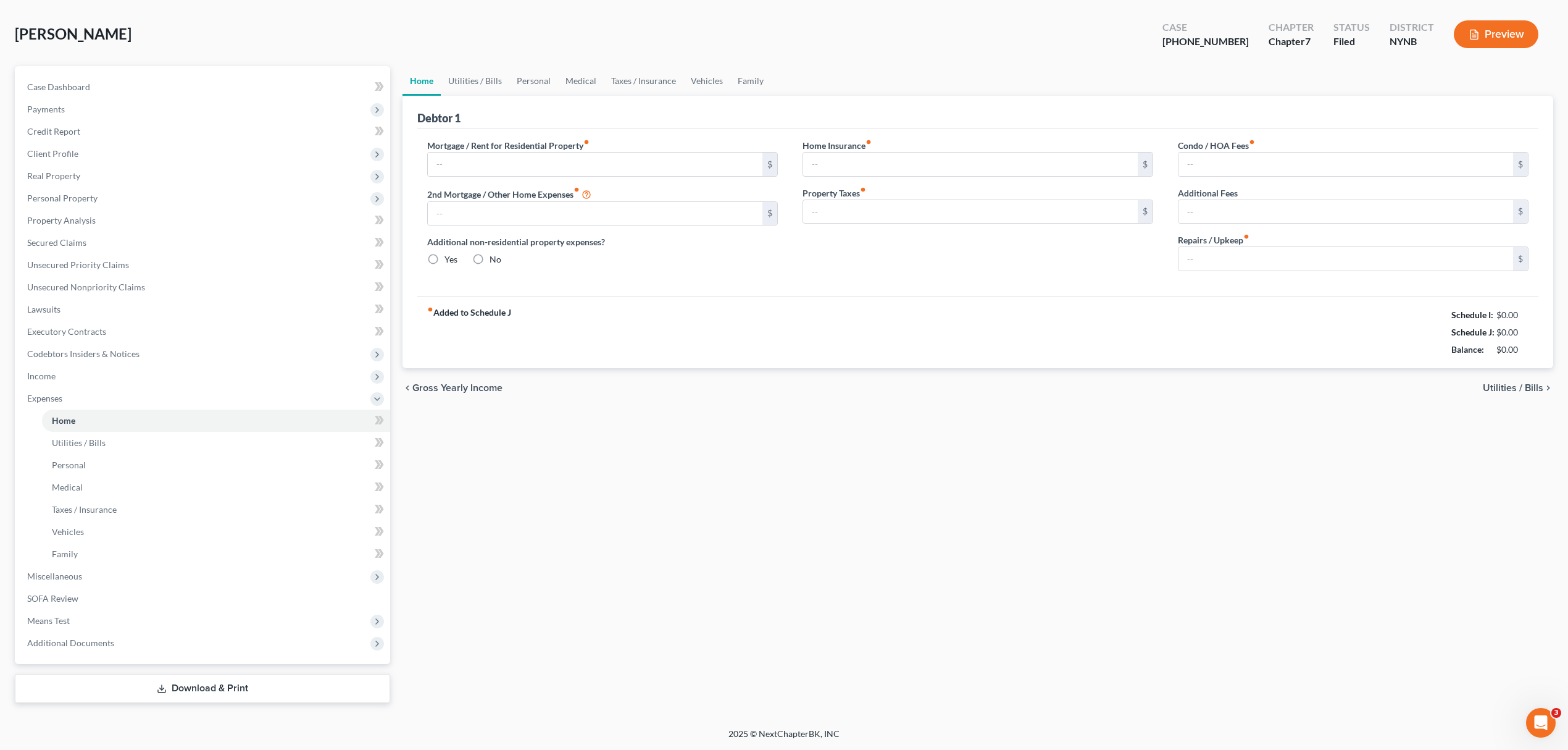
type input "1,100.00"
radio input "true"
type input "100.00"
